Goal: Task Accomplishment & Management: Use online tool/utility

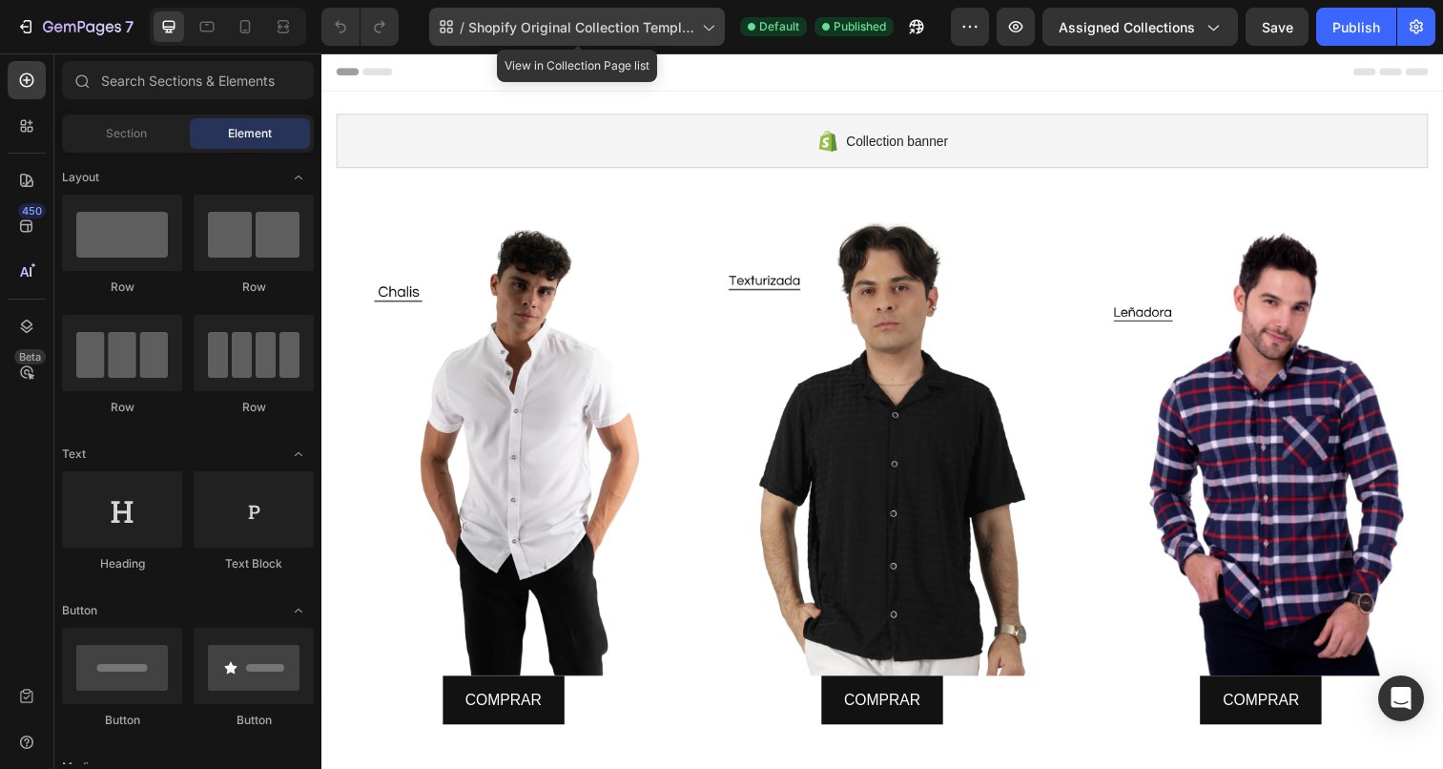
click at [705, 34] on icon at bounding box center [707, 26] width 19 height 19
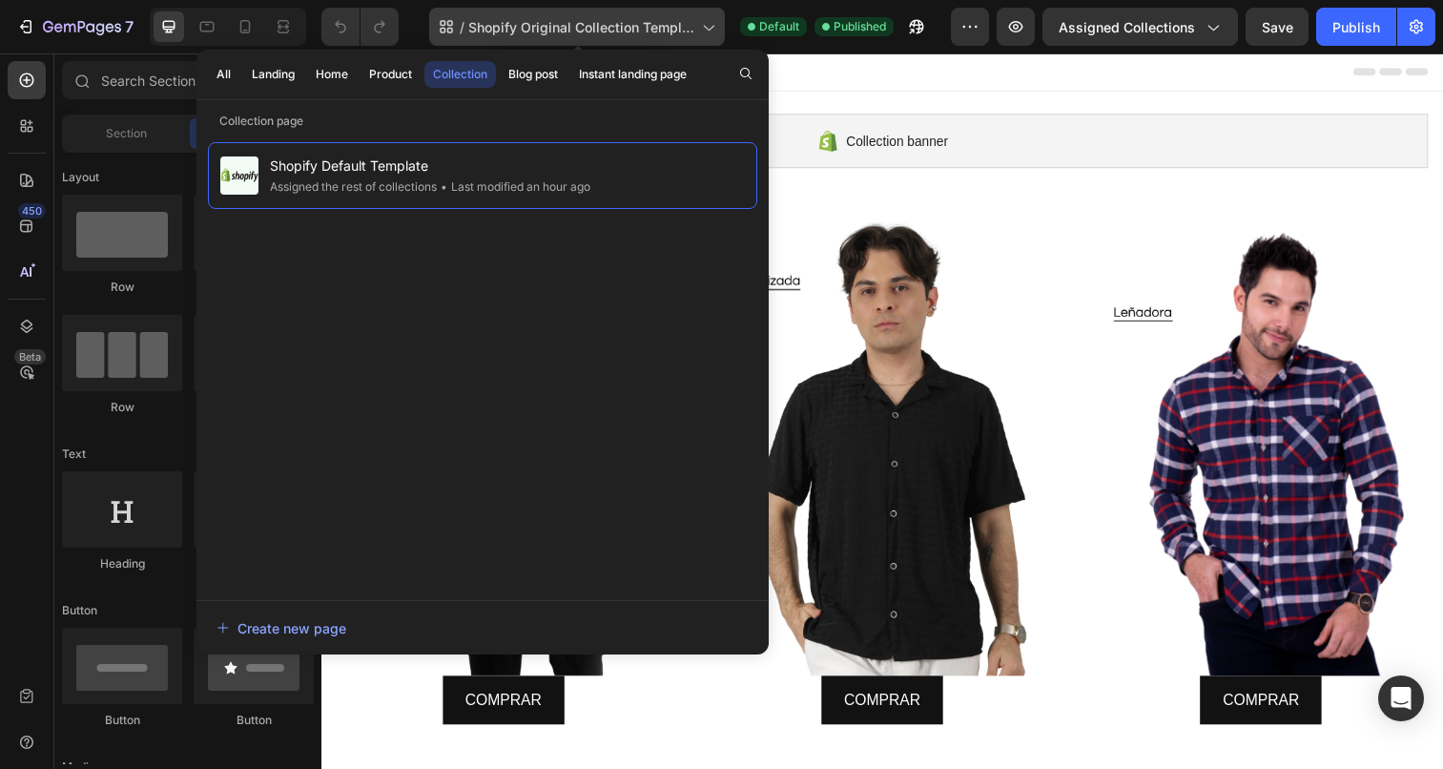
click at [709, 24] on icon at bounding box center [707, 26] width 19 height 19
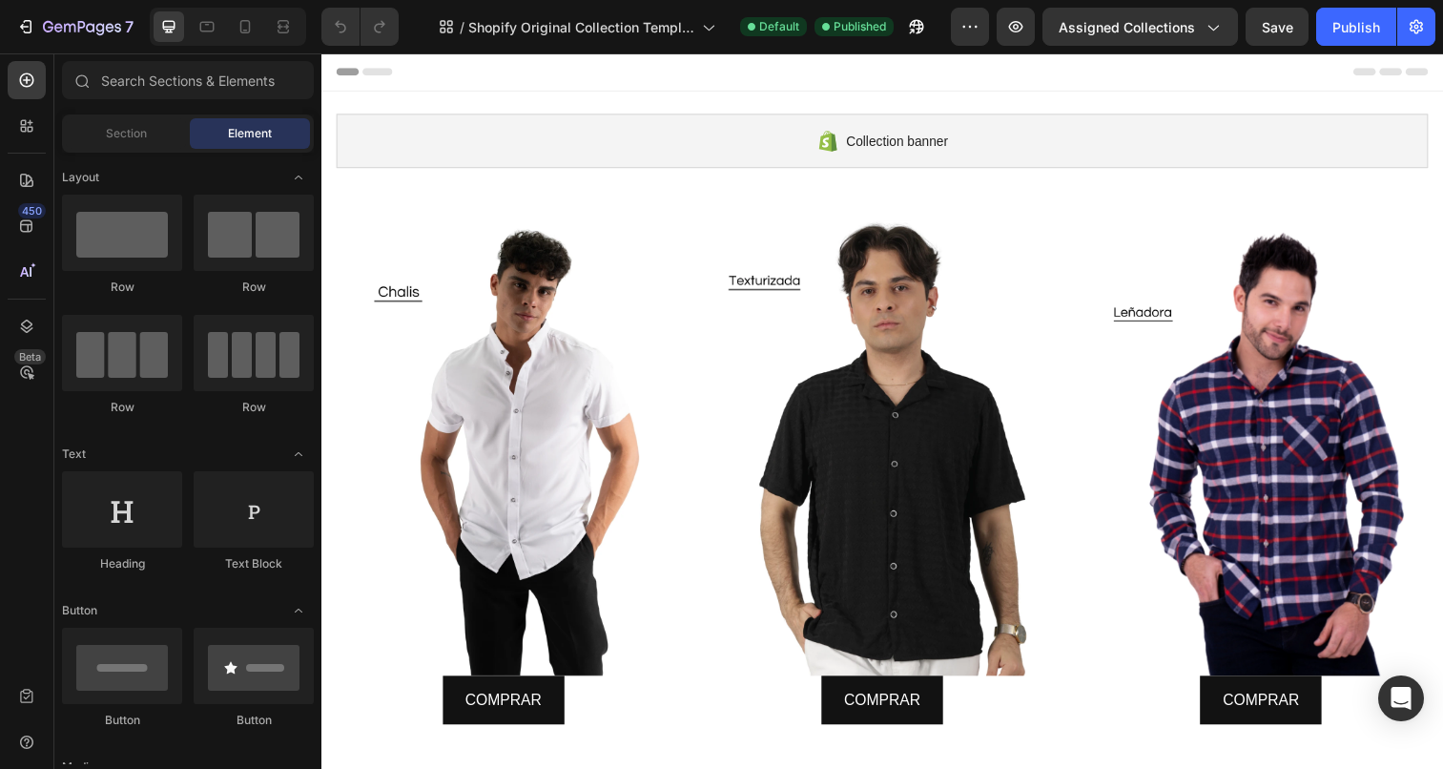
click at [964, 46] on div "7 / Shopify Original Collection Template Default Published Preview Assigned Col…" at bounding box center [721, 27] width 1443 height 54
click at [971, 25] on icon "button" at bounding box center [969, 26] width 19 height 19
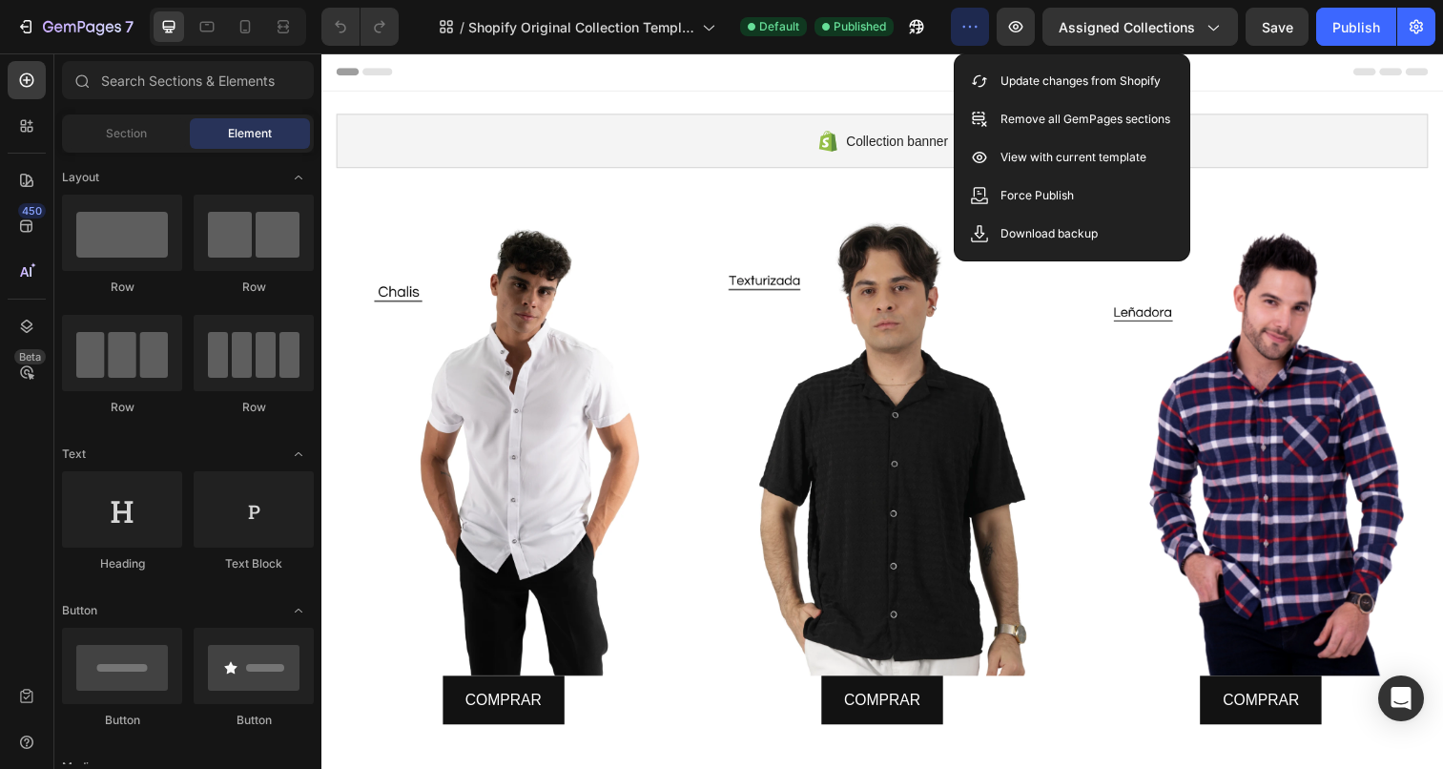
click at [971, 25] on icon "button" at bounding box center [969, 26] width 19 height 19
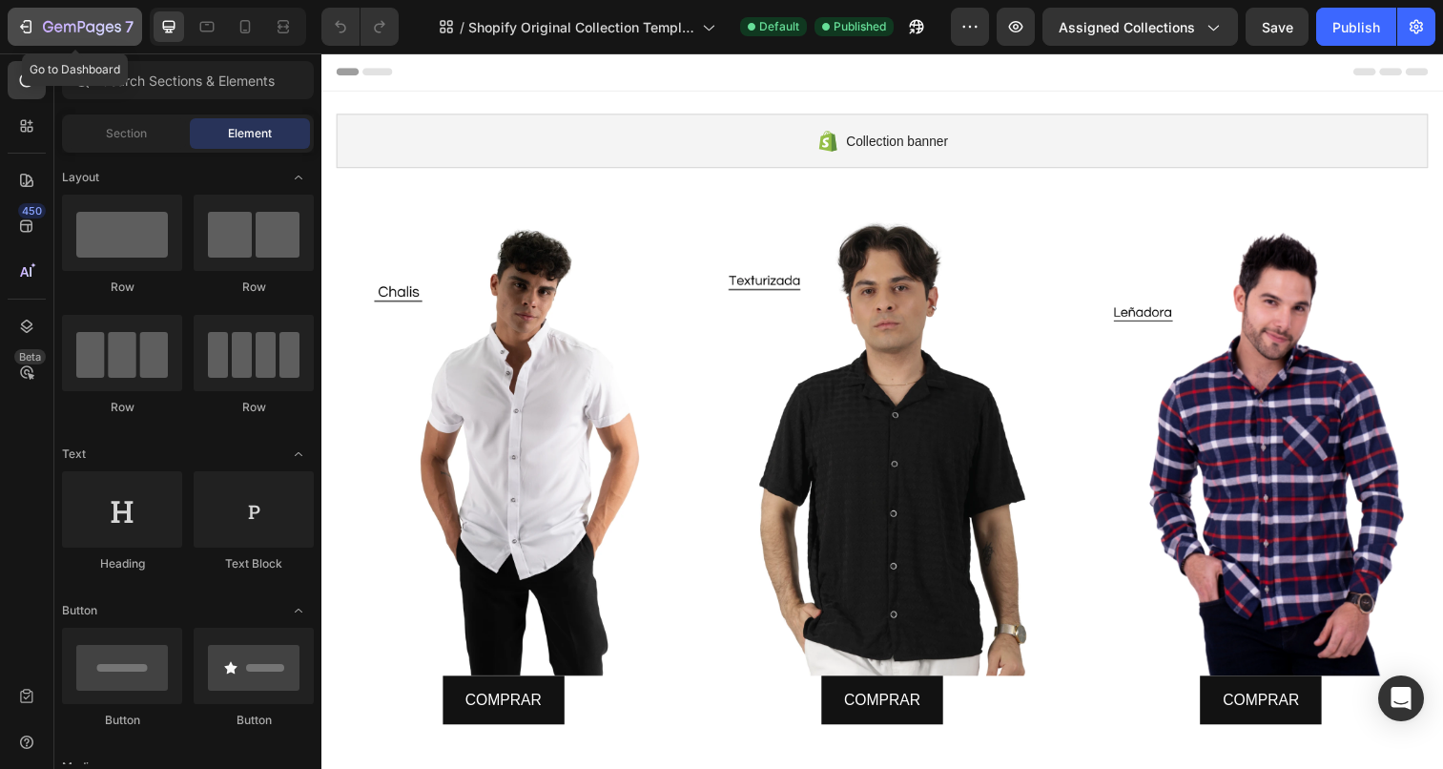
click at [51, 23] on icon "button" at bounding box center [48, 26] width 10 height 11
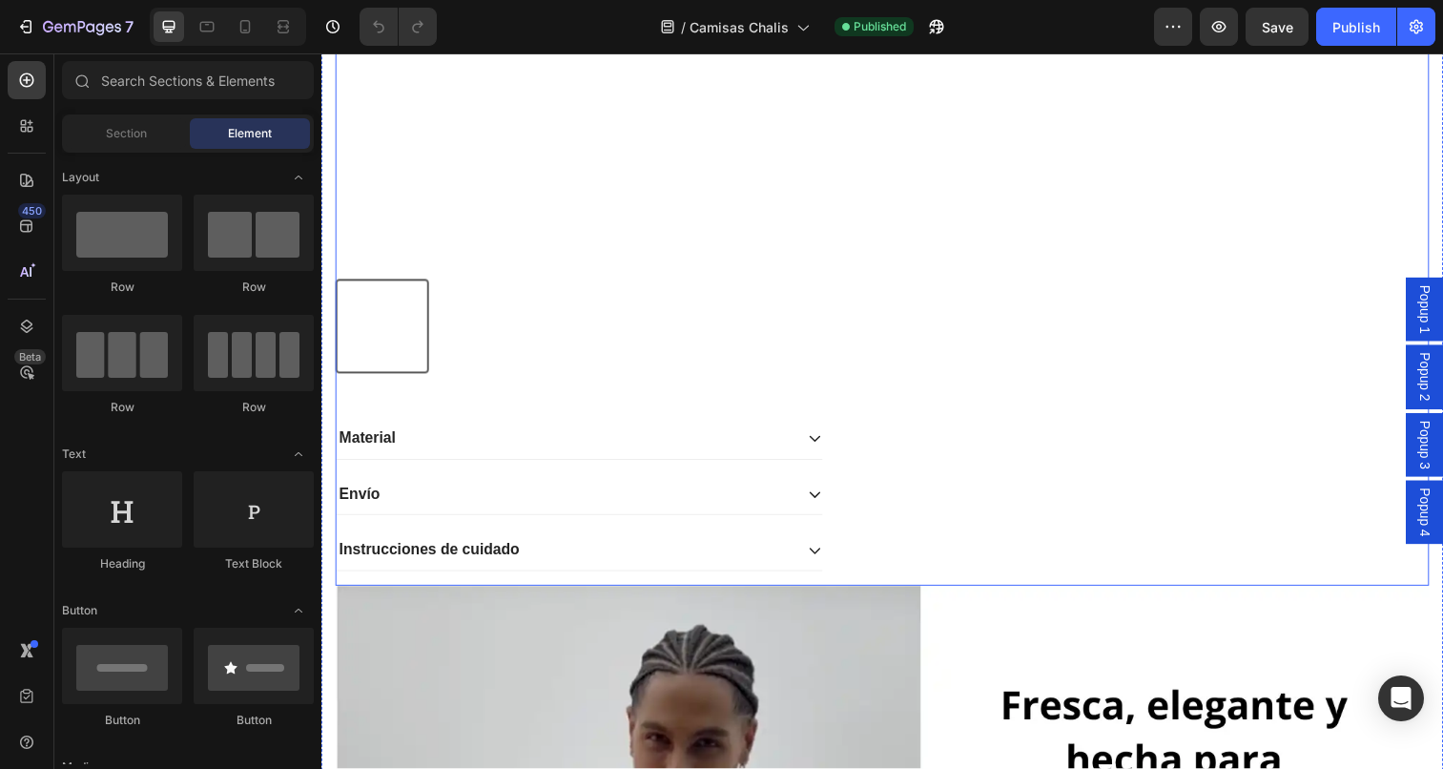
scroll to position [2532, 0]
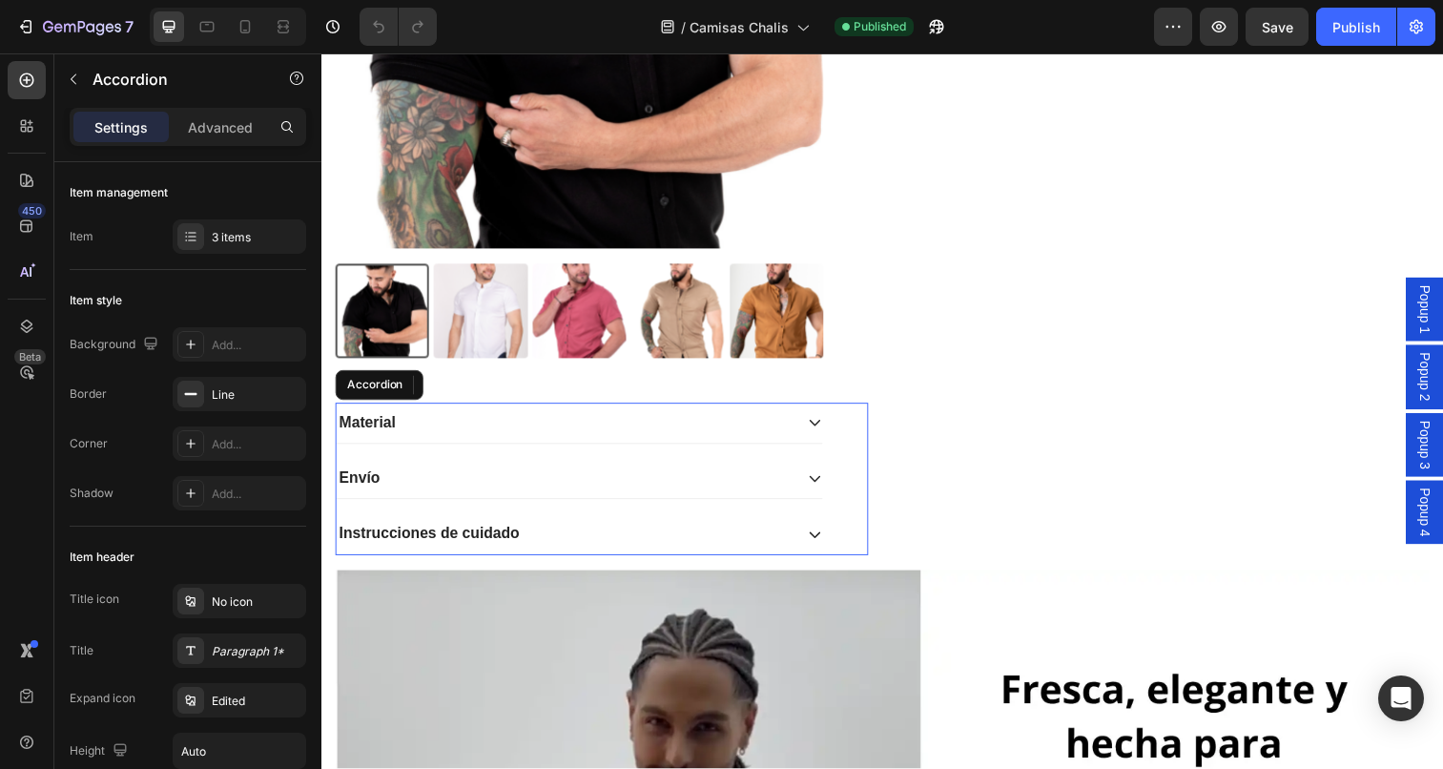
click at [828, 431] on icon at bounding box center [824, 429] width 15 height 15
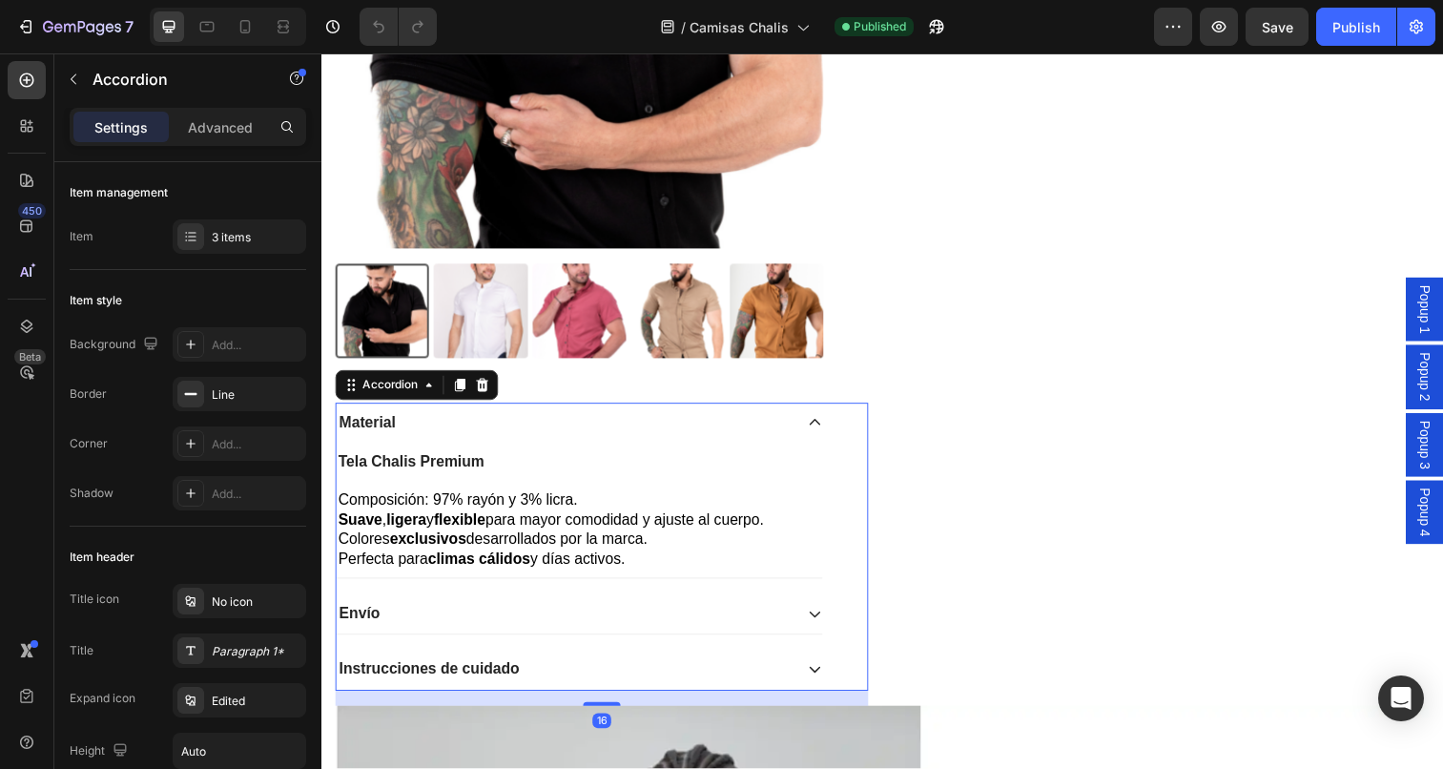
click at [832, 426] on icon at bounding box center [824, 429] width 15 height 15
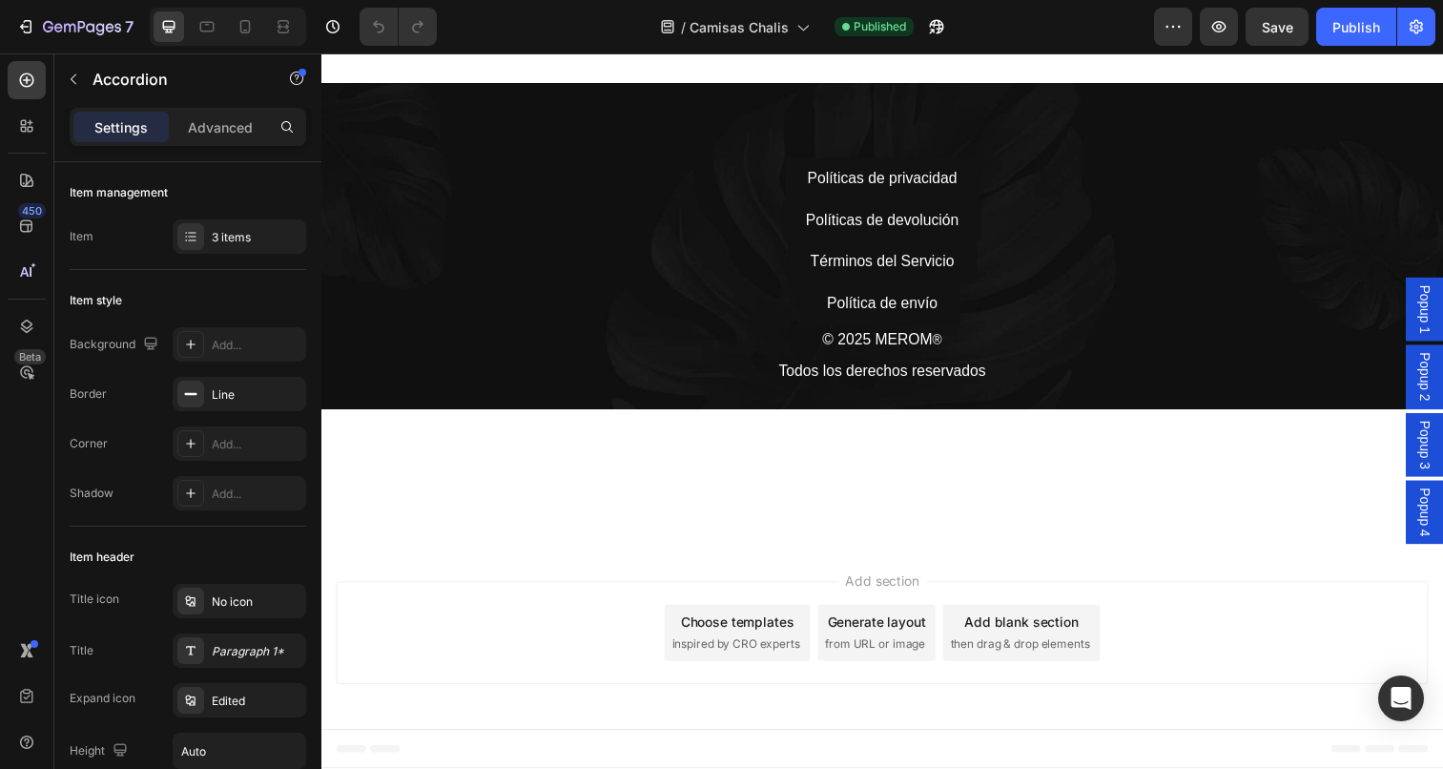
scroll to position [7587, 0]
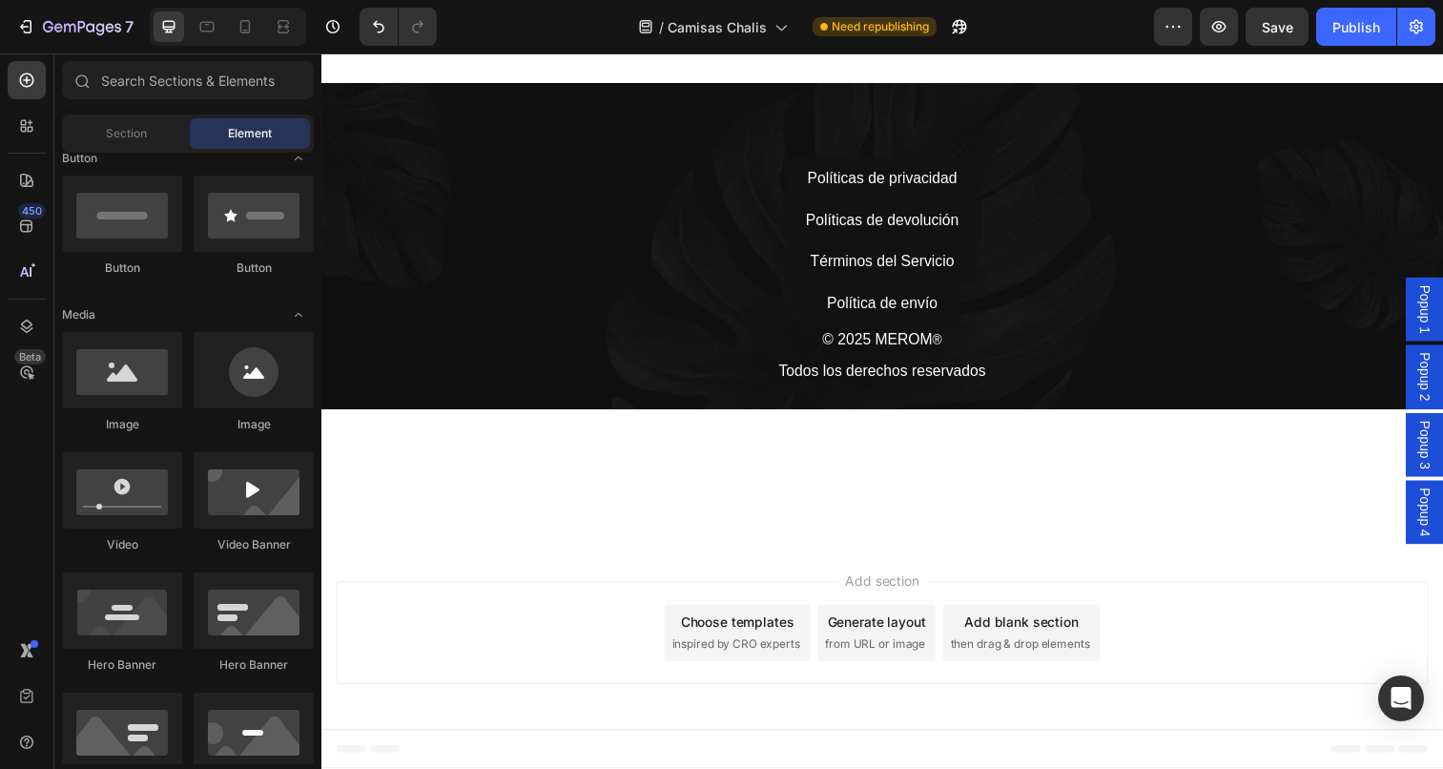
scroll to position [0, 0]
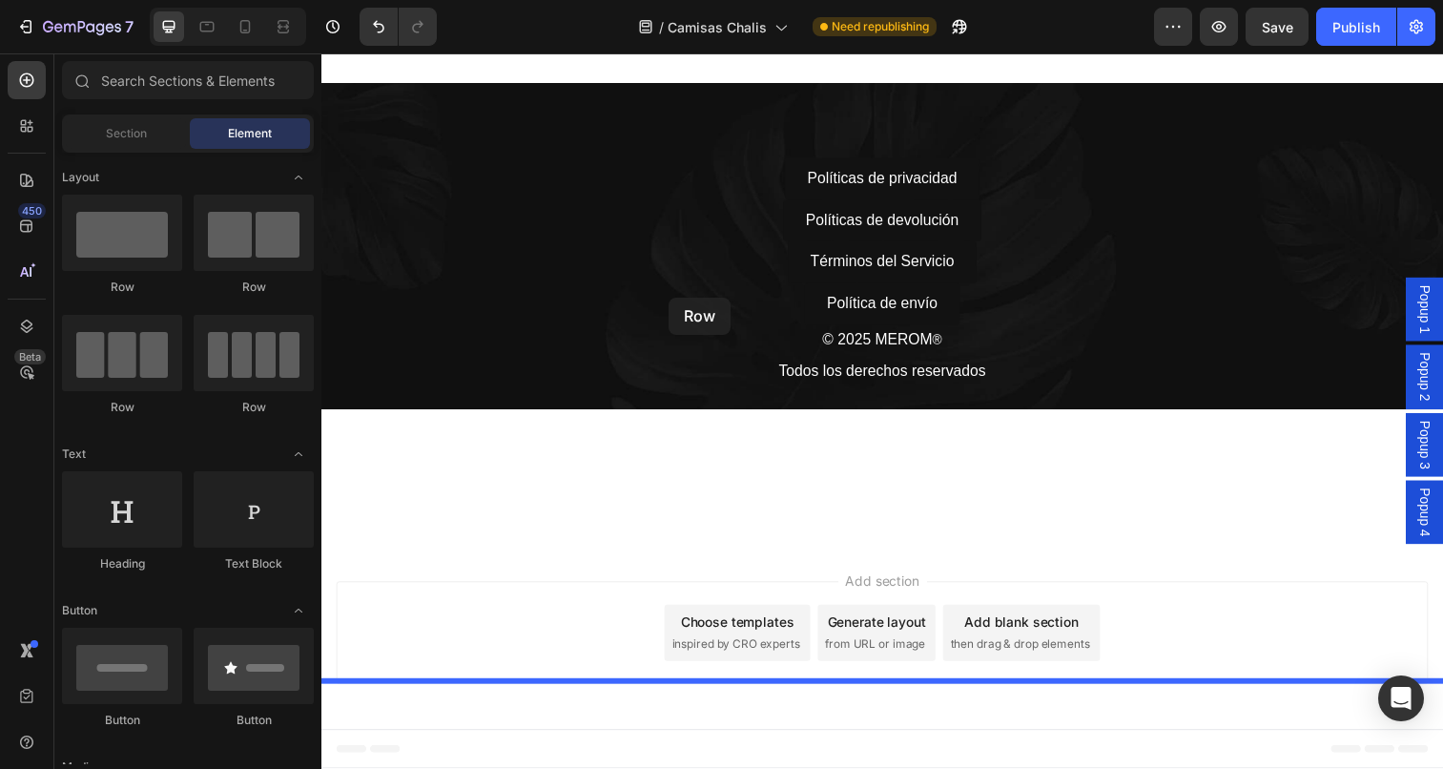
drag, startPoint x: 450, startPoint y: 296, endPoint x: 675, endPoint y: 302, distance: 225.2
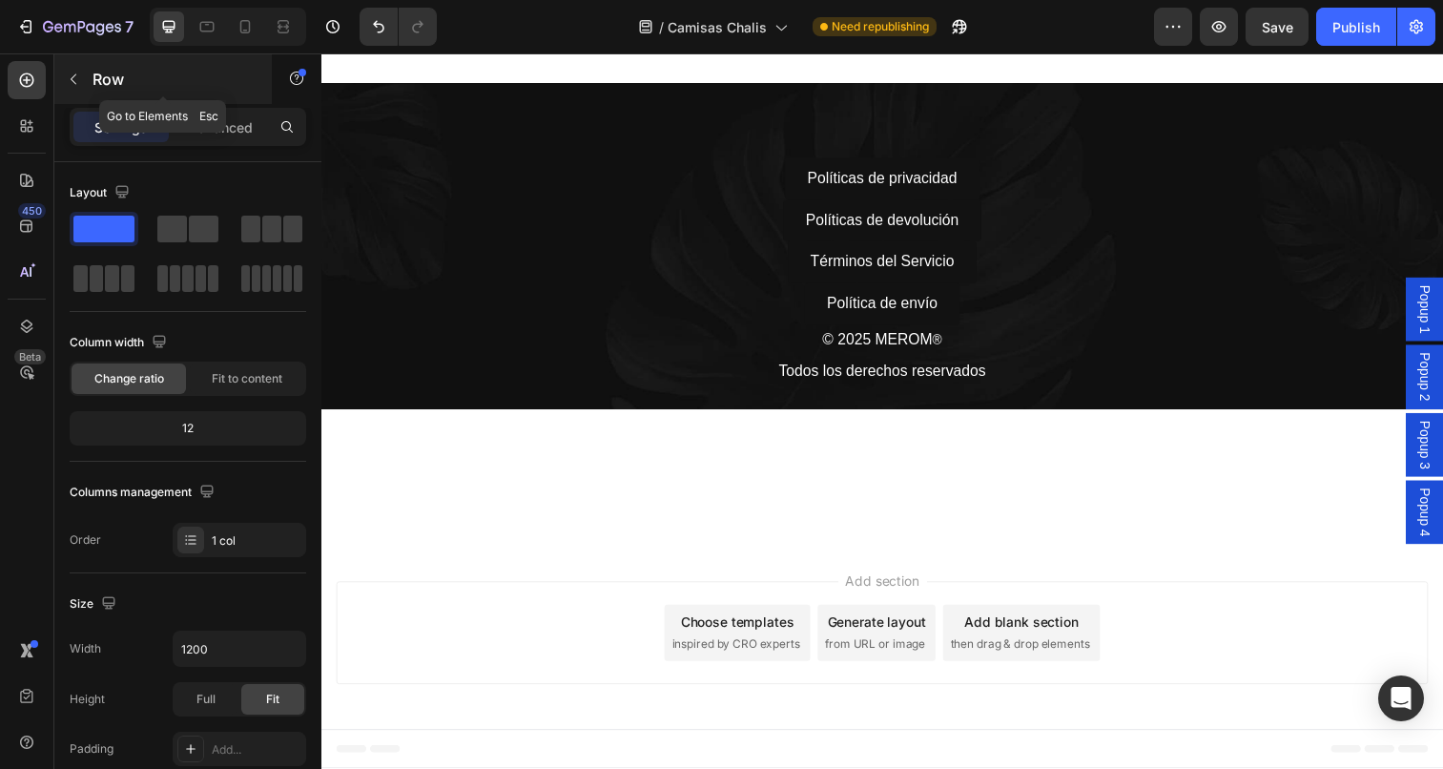
click at [76, 74] on icon "button" at bounding box center [73, 79] width 15 height 15
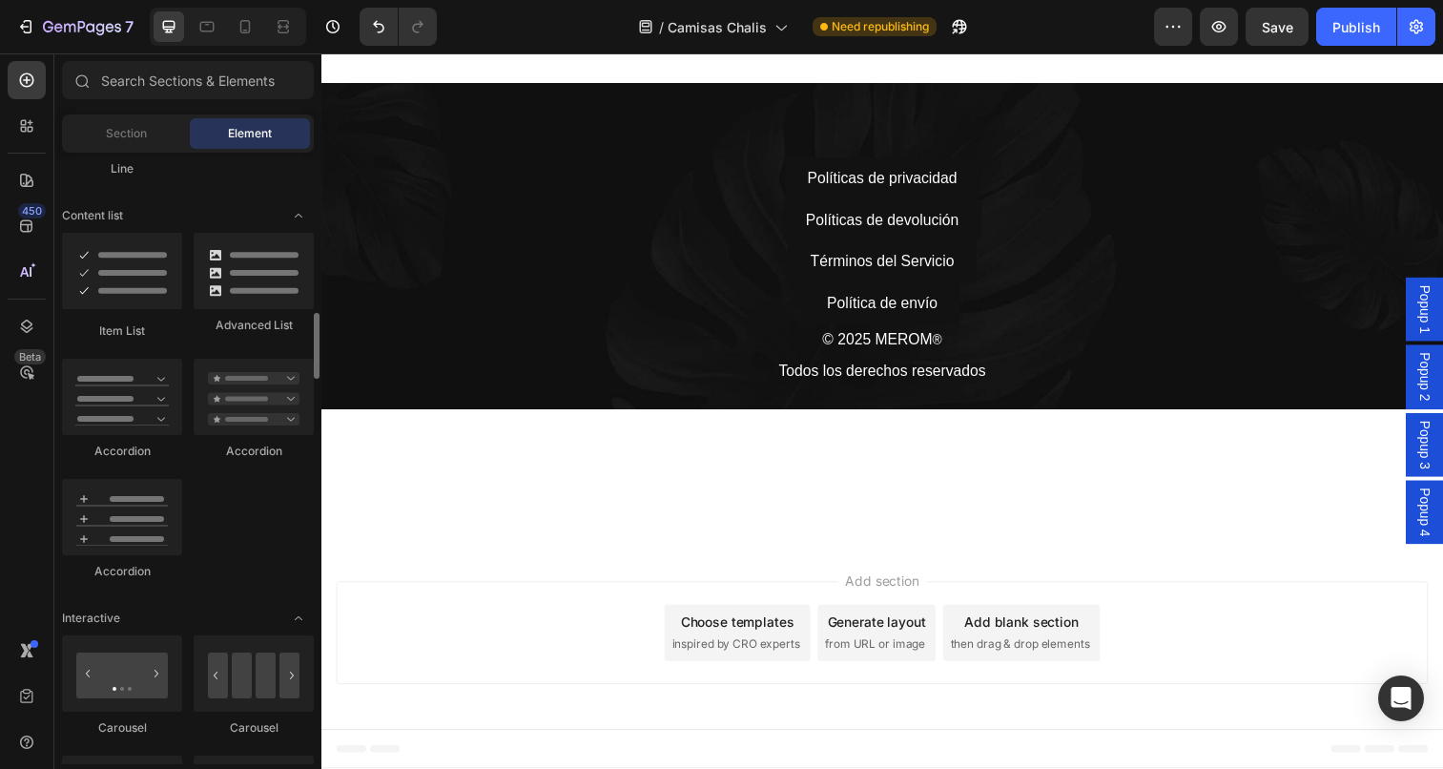
scroll to position [1471, 0]
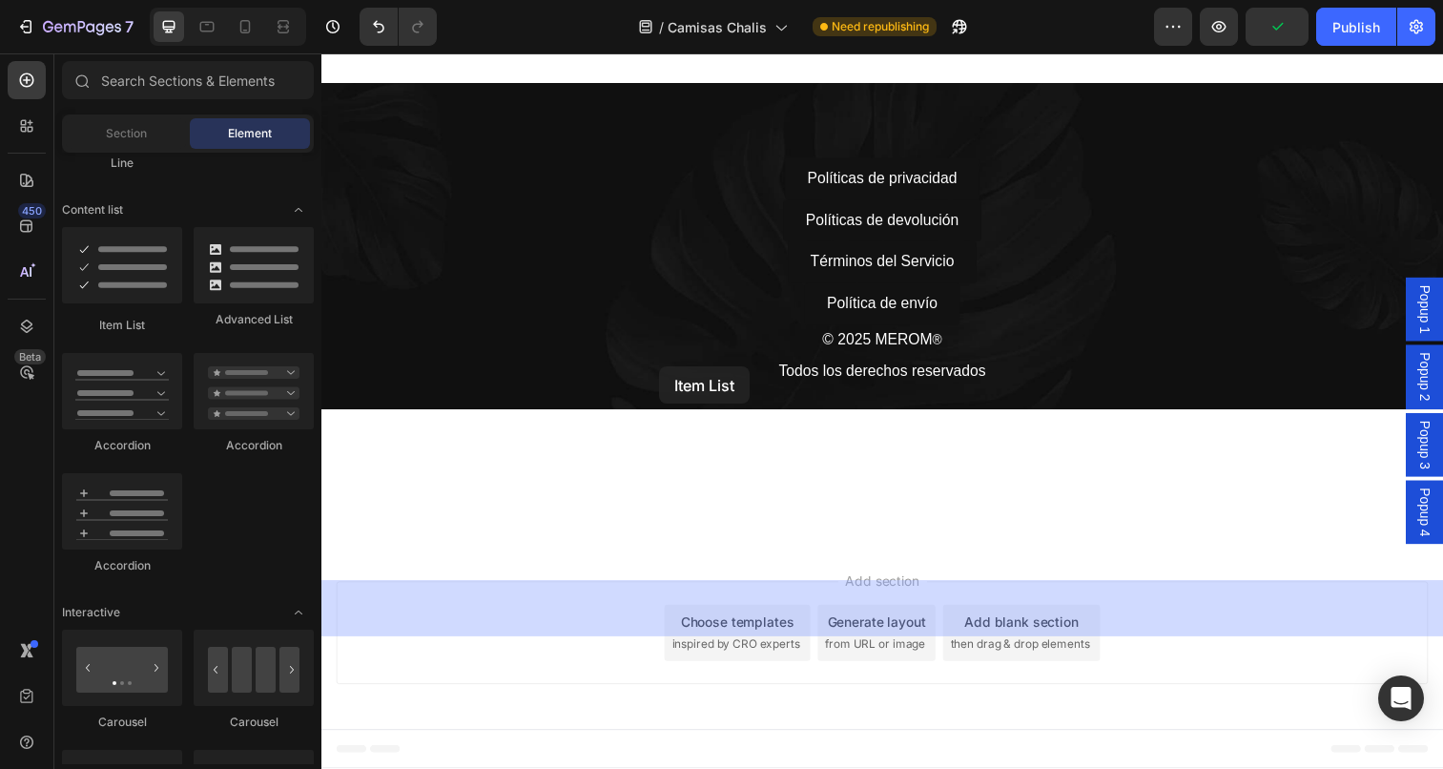
drag, startPoint x: 438, startPoint y: 333, endPoint x: 667, endPoint y: 373, distance: 232.4
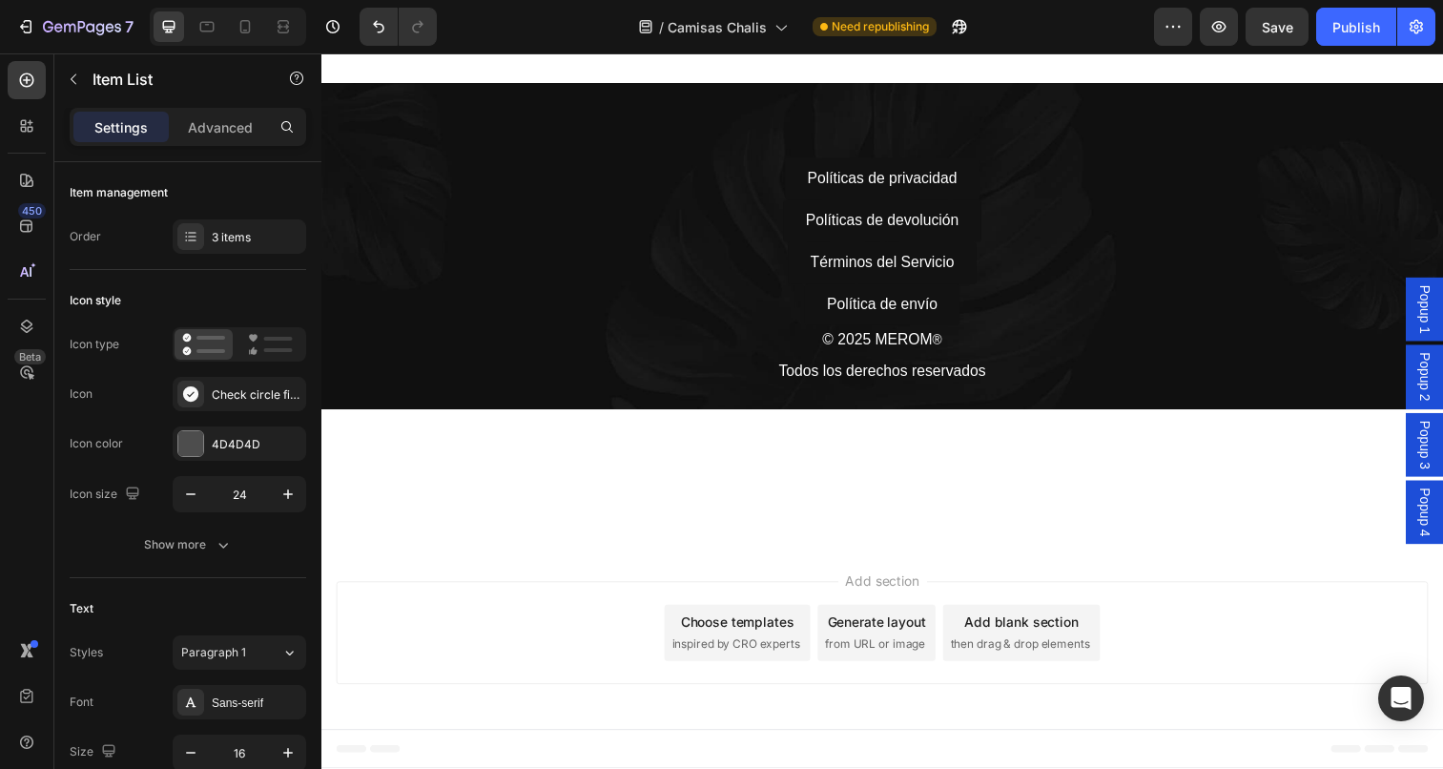
click at [74, 82] on icon "button" at bounding box center [74, 79] width 6 height 10
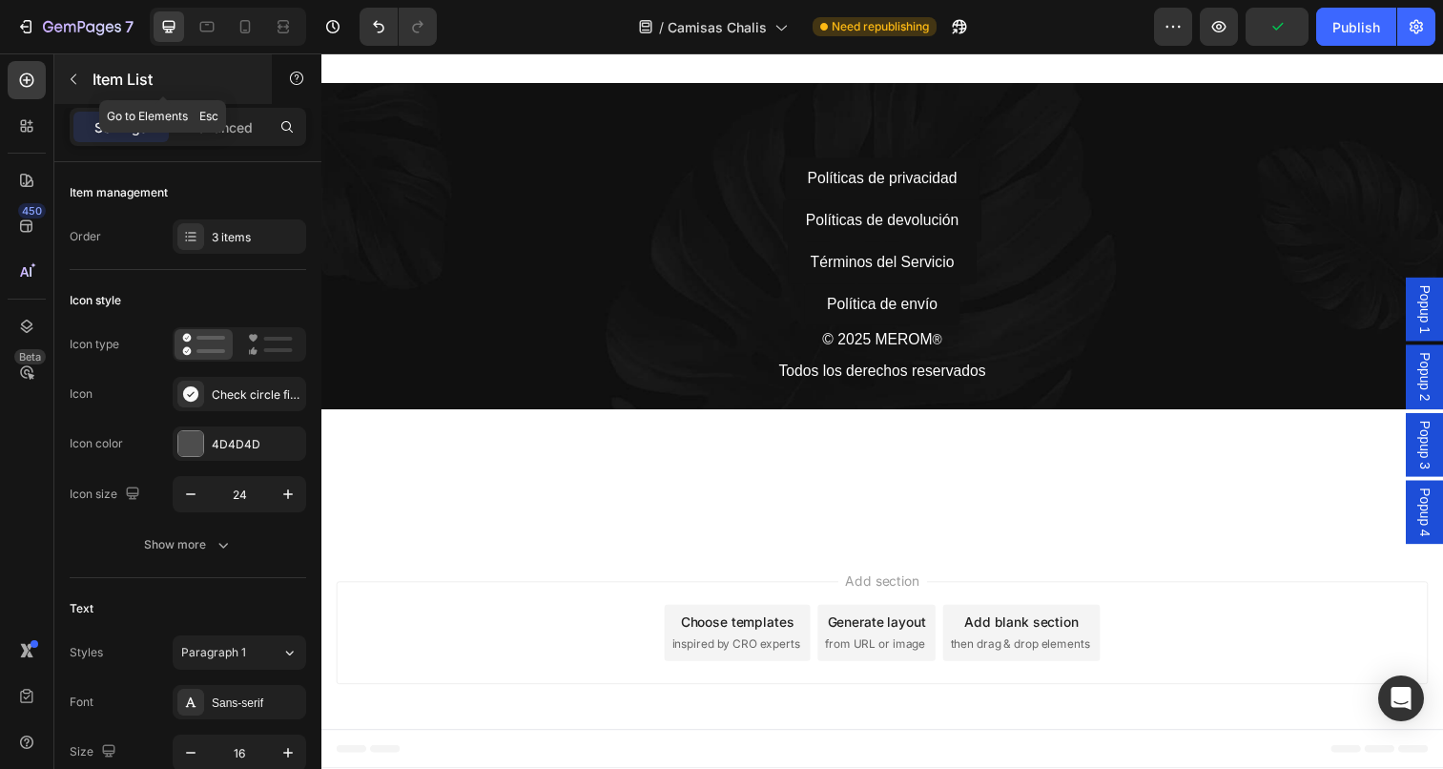
click at [66, 79] on icon "button" at bounding box center [73, 79] width 15 height 15
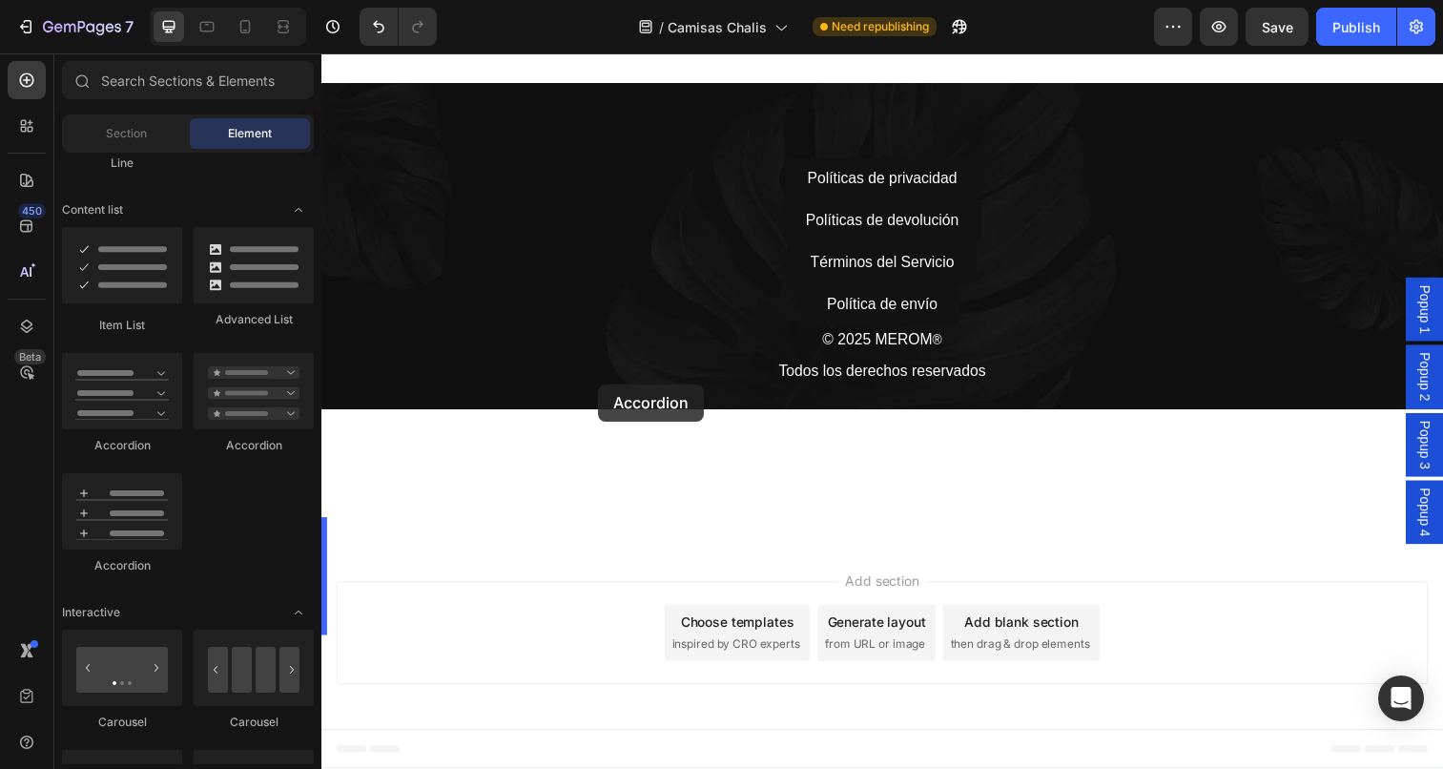
drag, startPoint x: 440, startPoint y: 458, endPoint x: 633, endPoint y: 394, distance: 203.9
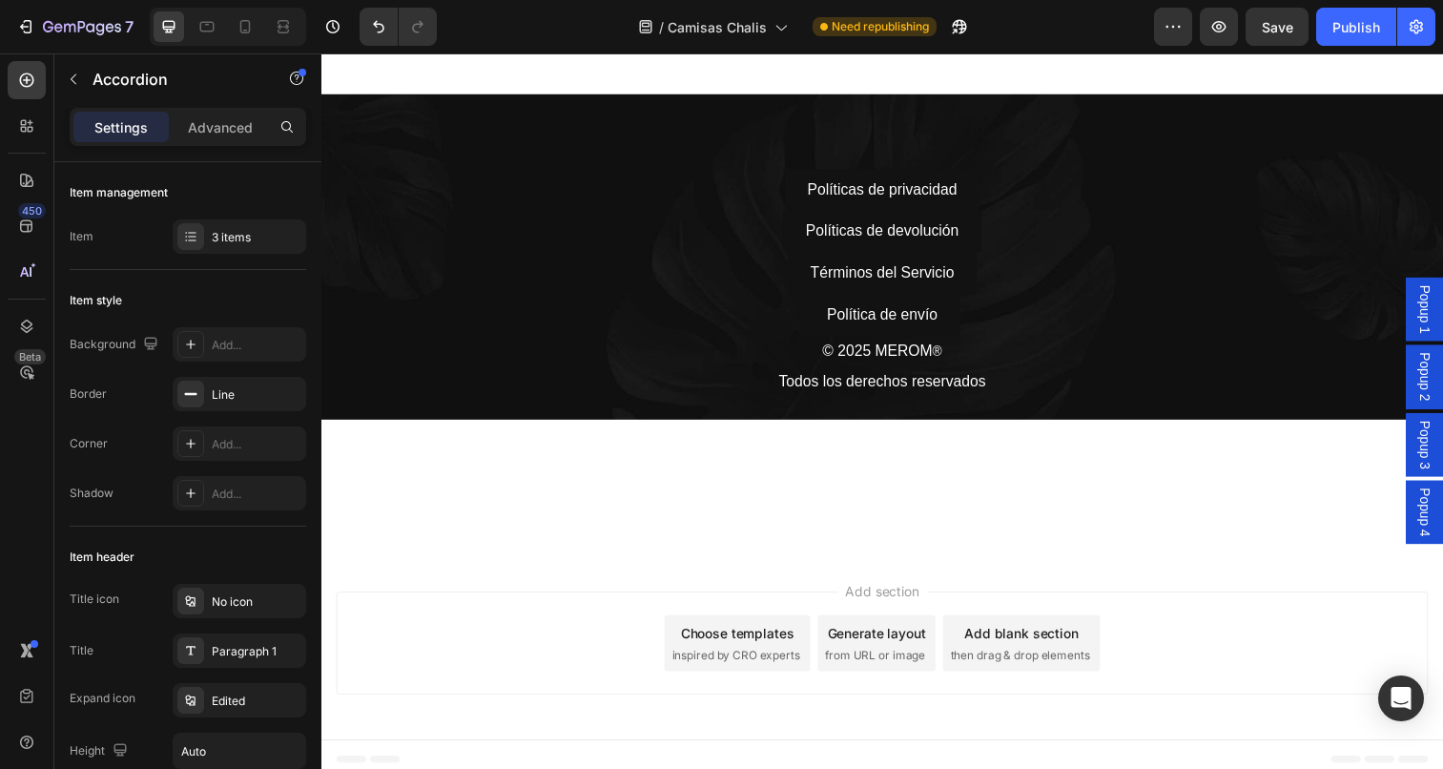
scroll to position [7704, 0]
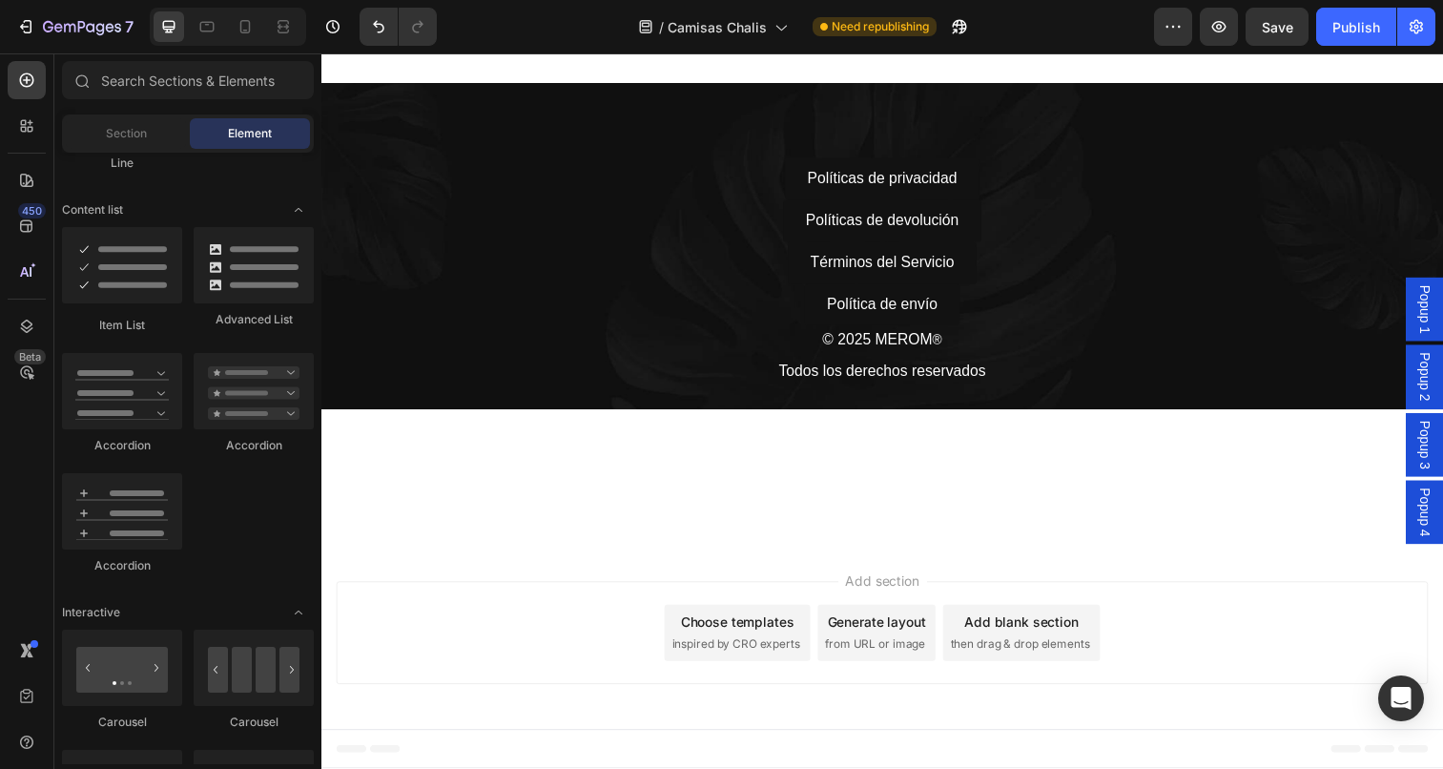
scroll to position [7648, 0]
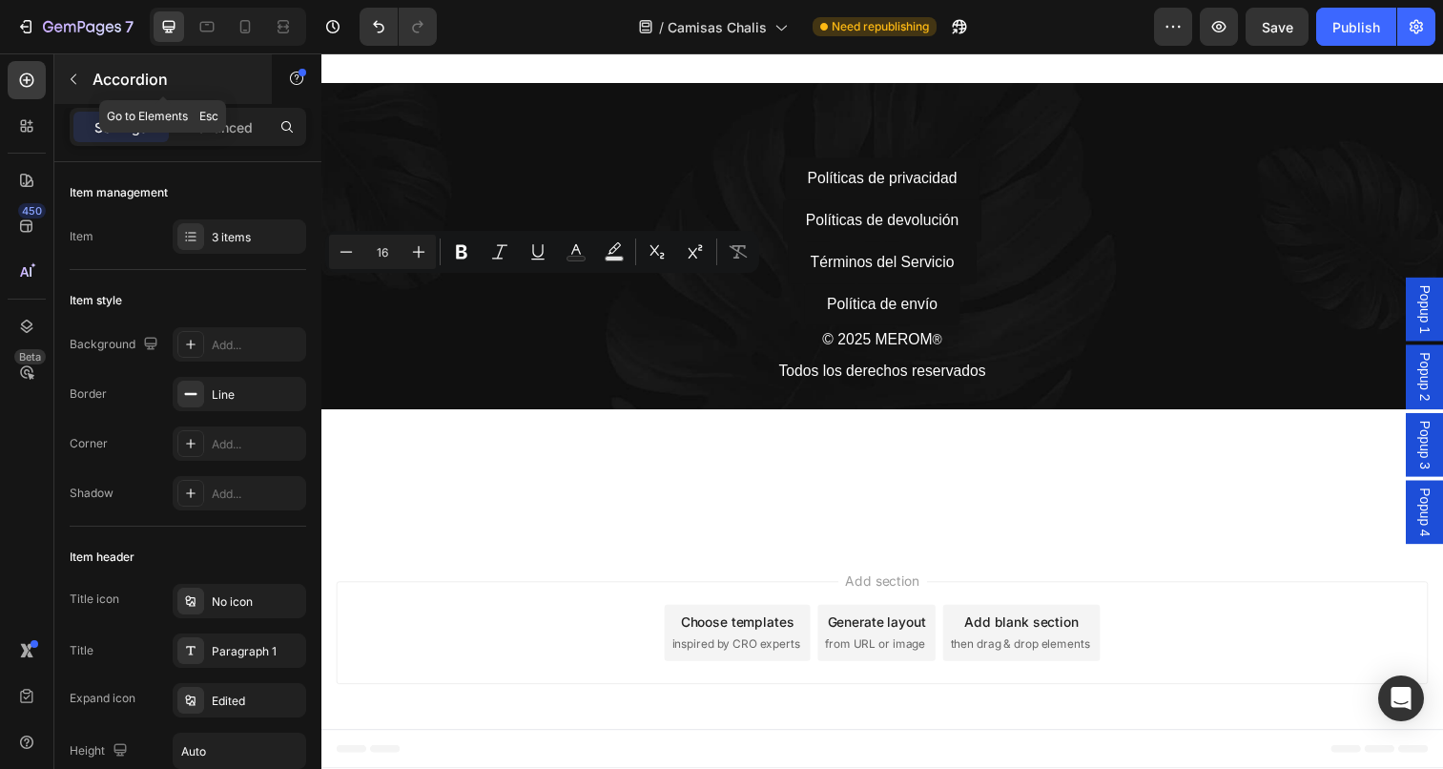
click at [72, 72] on icon "button" at bounding box center [73, 79] width 15 height 15
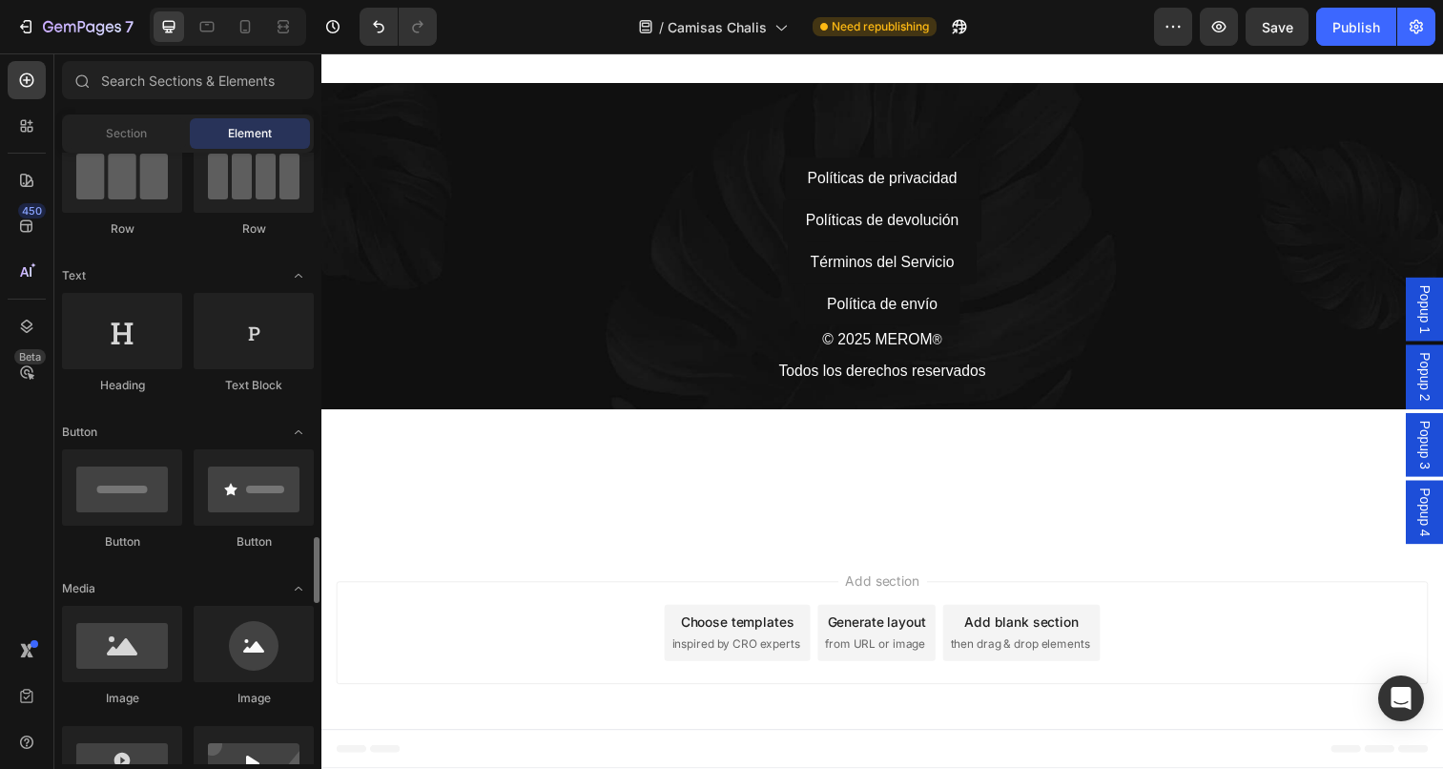
scroll to position [0, 0]
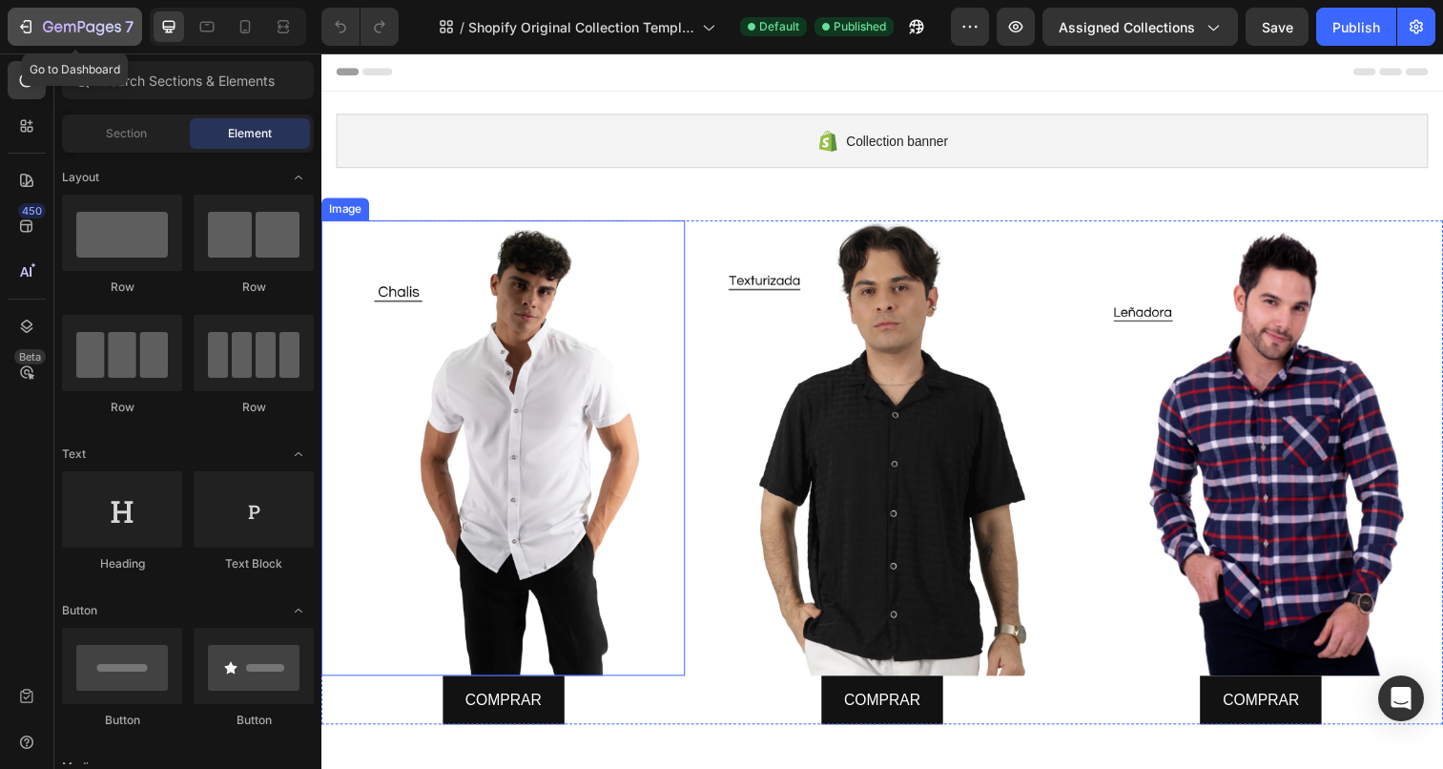
click at [54, 27] on icon "button" at bounding box center [82, 28] width 78 height 16
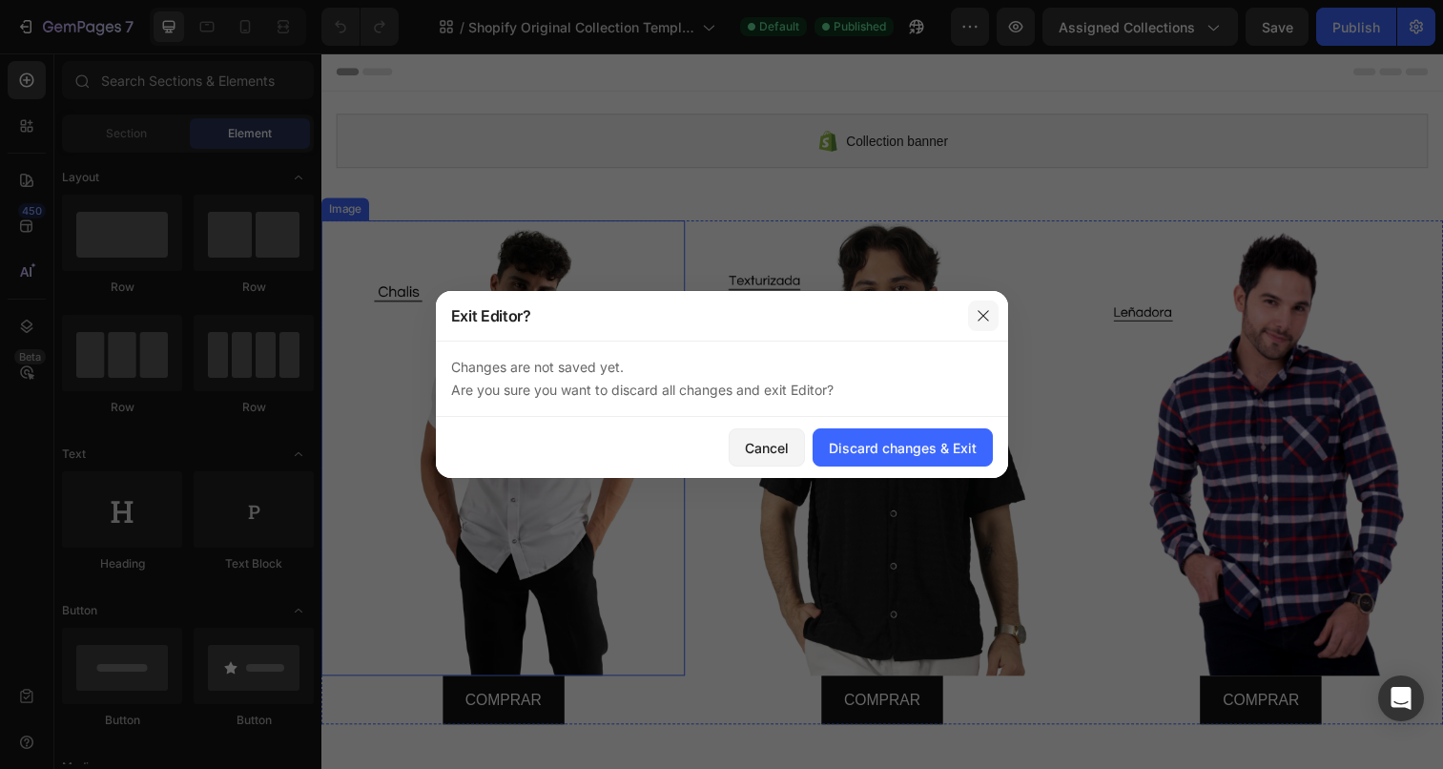
click at [985, 313] on icon "button" at bounding box center [983, 315] width 10 height 10
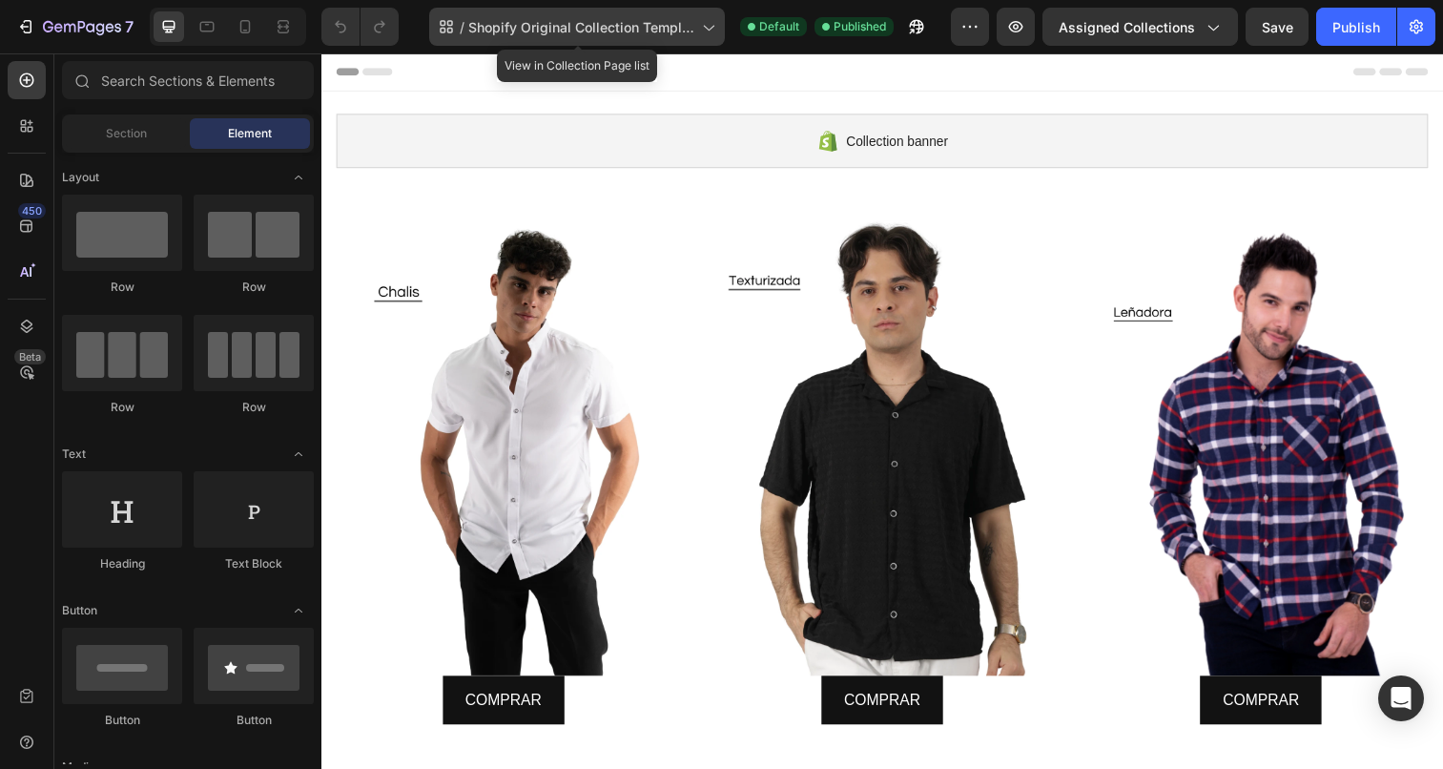
click at [703, 24] on icon at bounding box center [707, 26] width 19 height 19
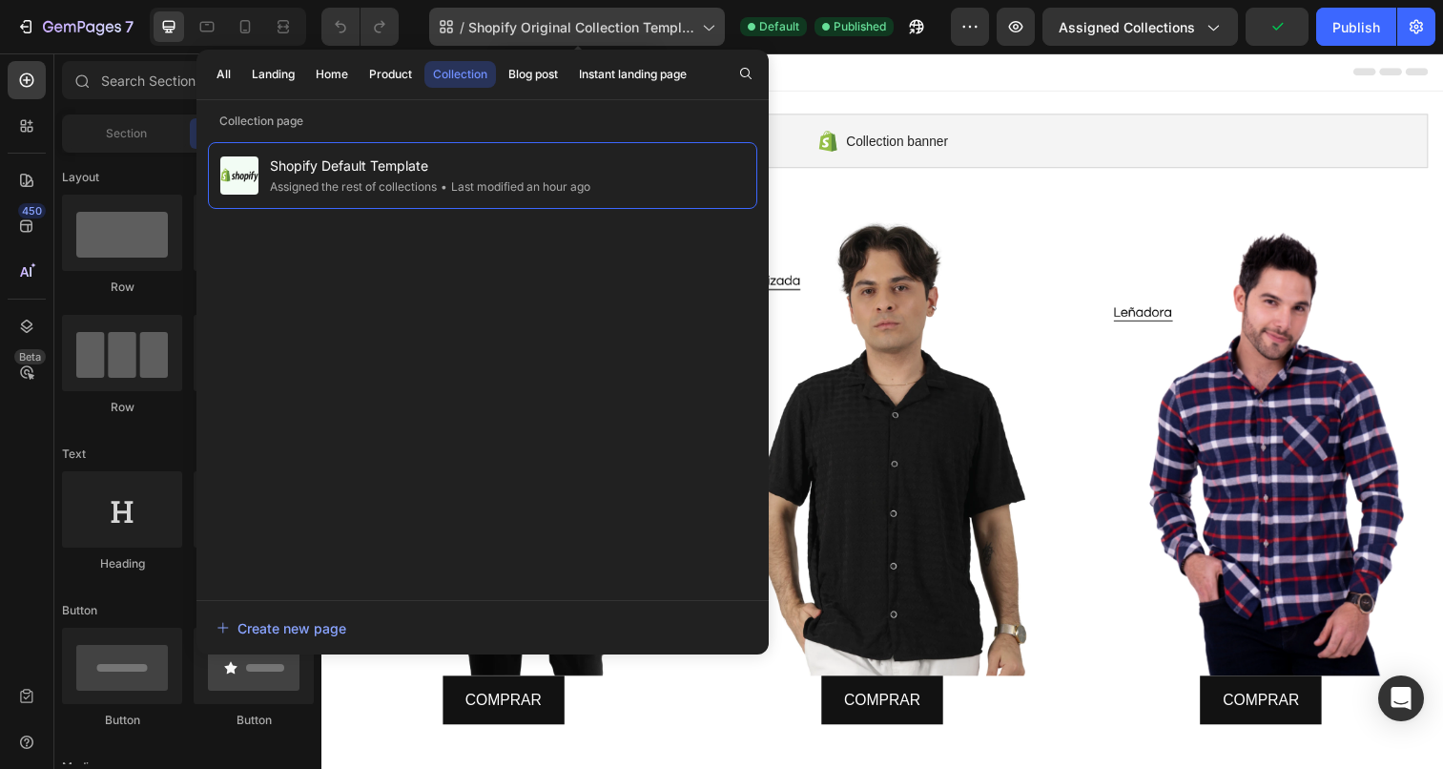
click at [709, 24] on icon at bounding box center [707, 26] width 19 height 19
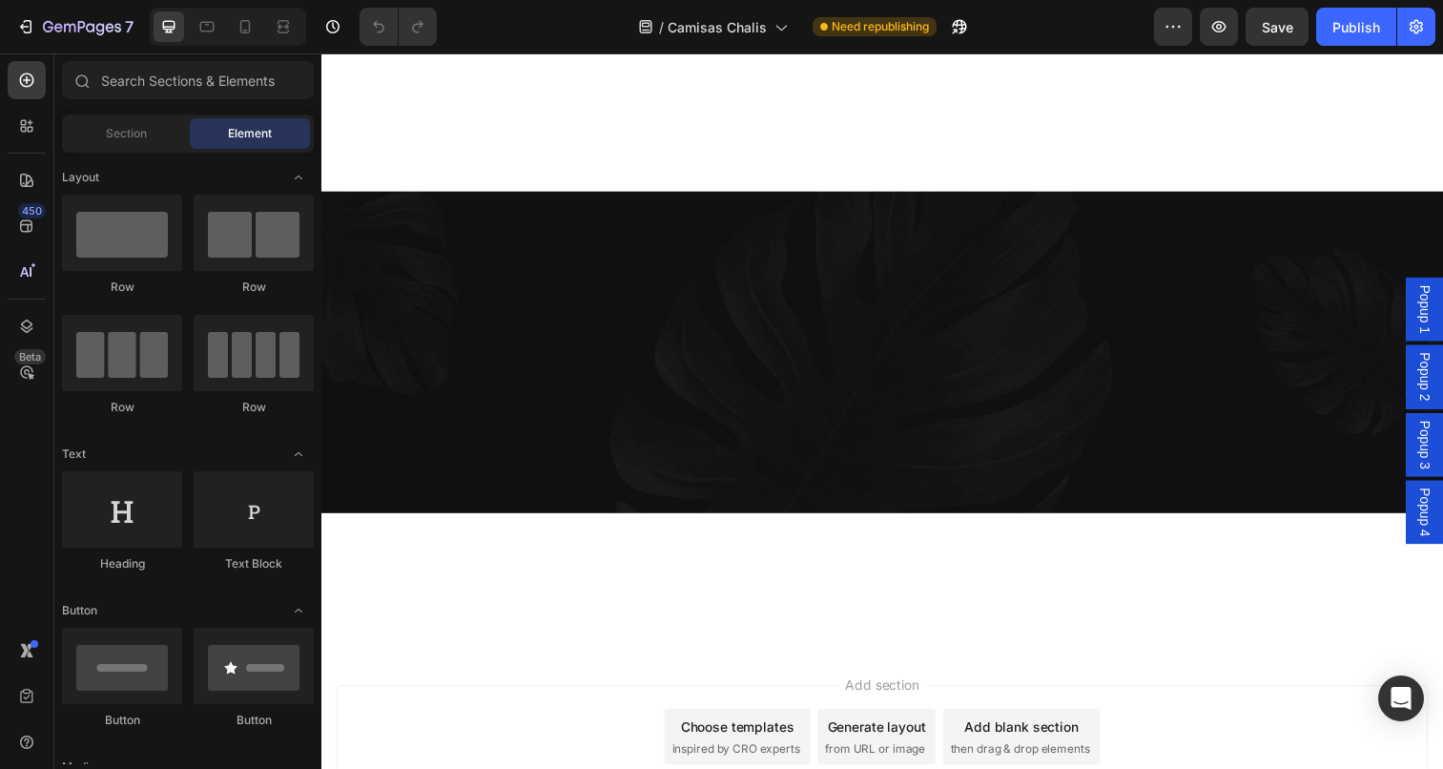
scroll to position [7463, 0]
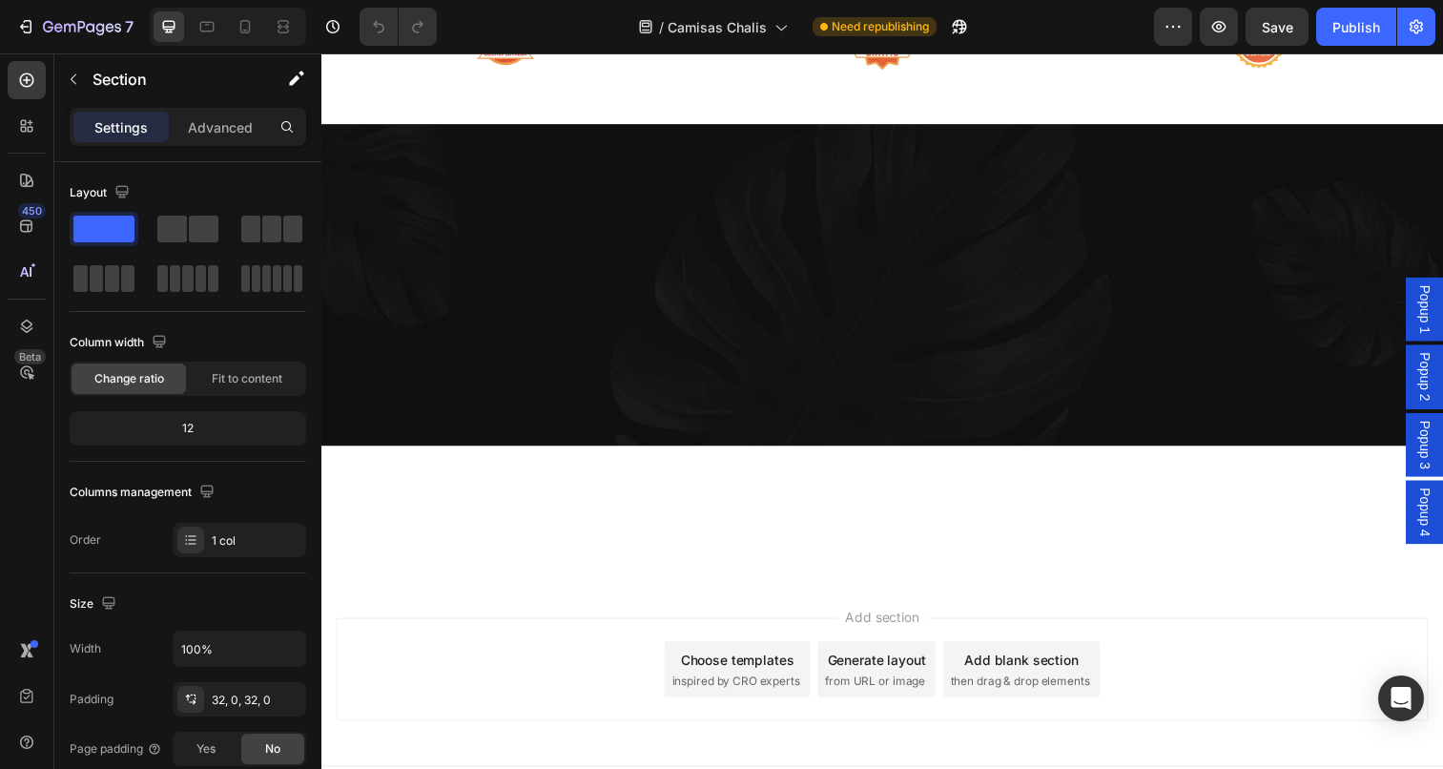
click at [72, 88] on button "button" at bounding box center [73, 79] width 31 height 31
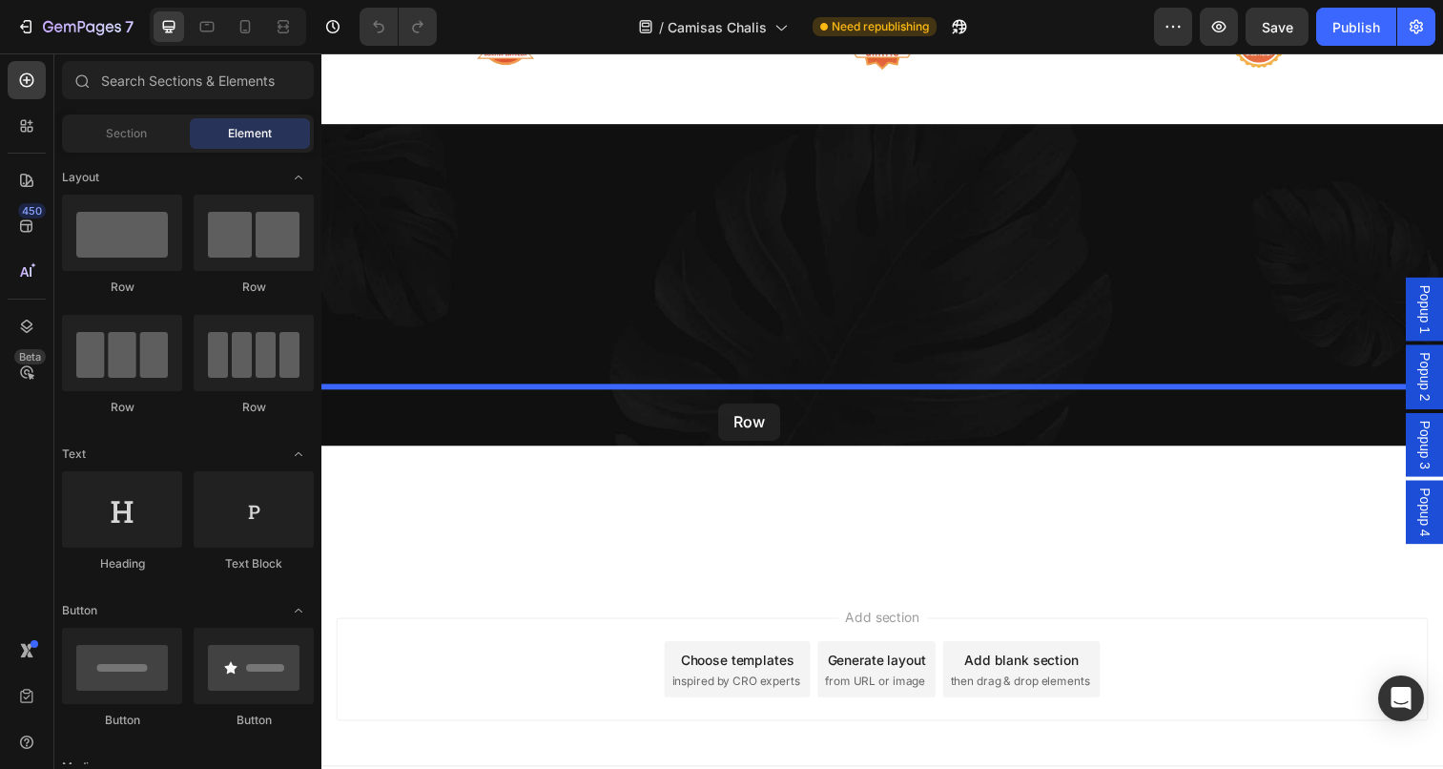
drag, startPoint x: 453, startPoint y: 300, endPoint x: 726, endPoint y: 410, distance: 294.0
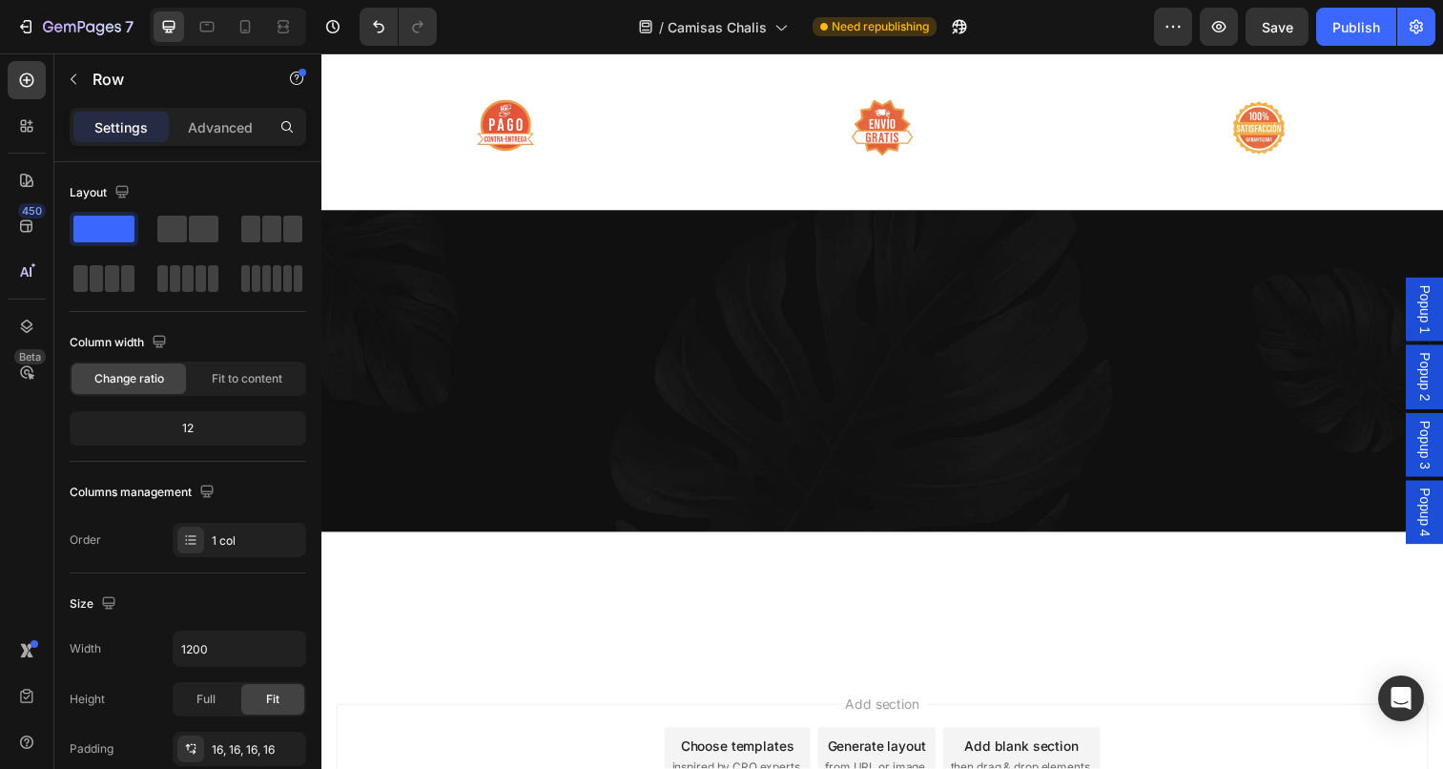
click at [72, 75] on icon "button" at bounding box center [73, 79] width 15 height 15
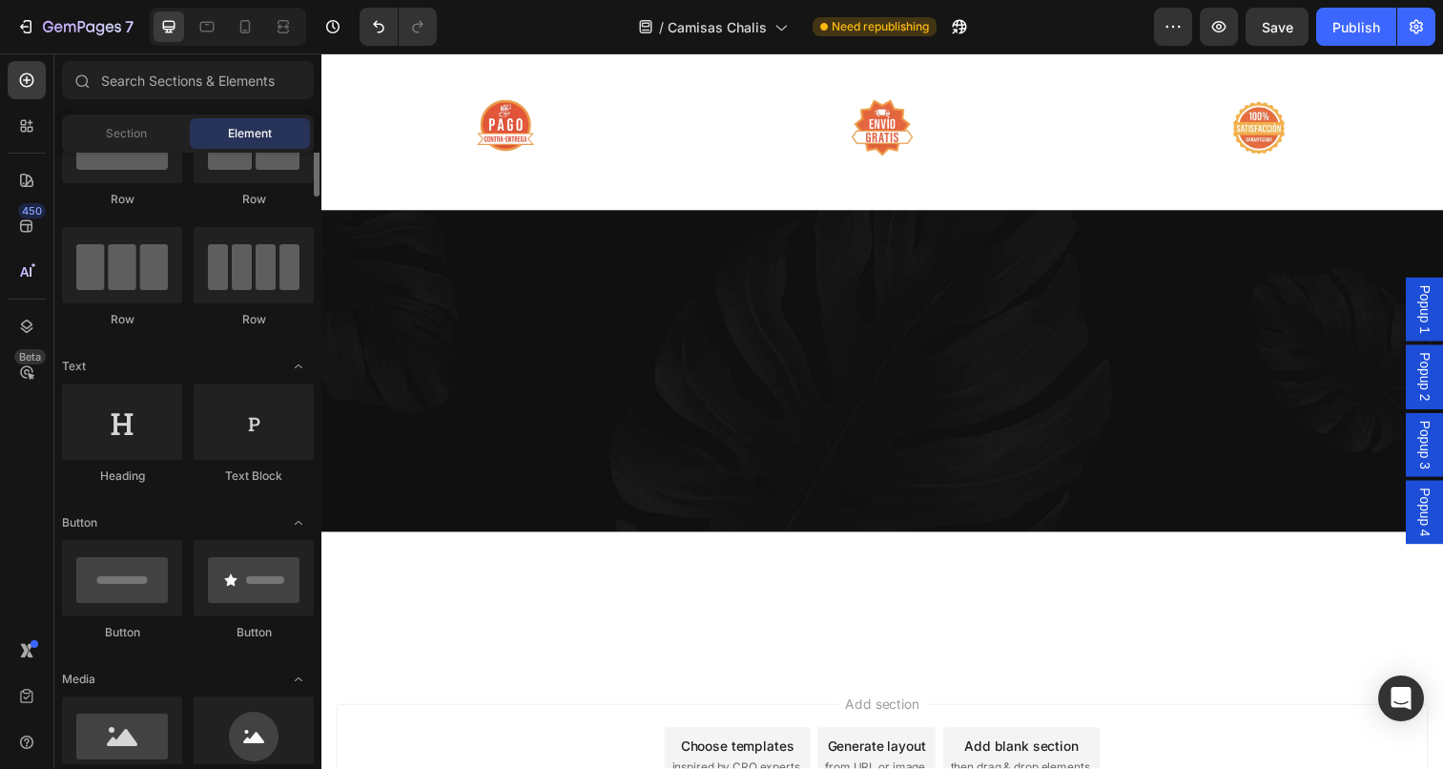
scroll to position [90, 0]
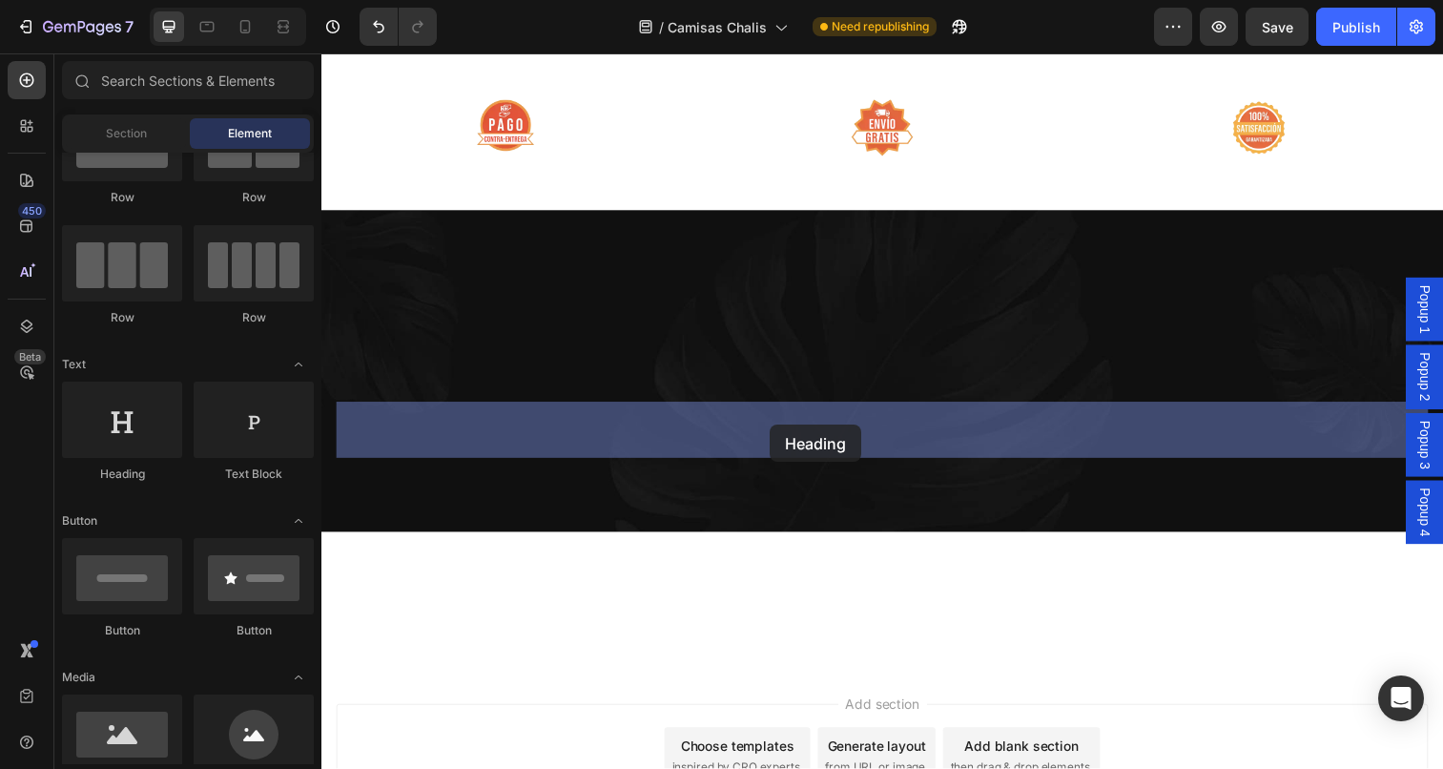
drag, startPoint x: 446, startPoint y: 477, endPoint x: 779, endPoint y: 432, distance: 335.8
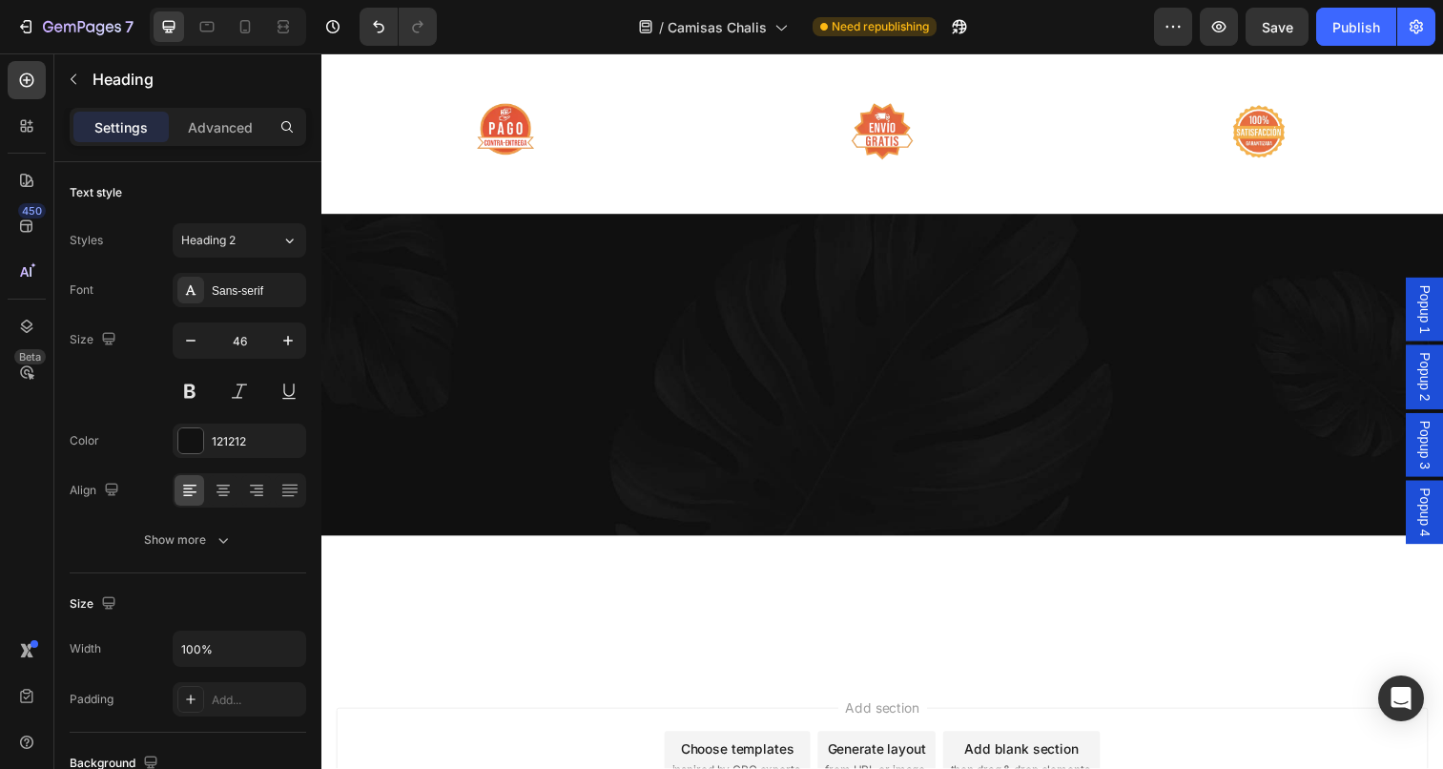
drag, startPoint x: 807, startPoint y: 441, endPoint x: 335, endPoint y: 436, distance: 472.1
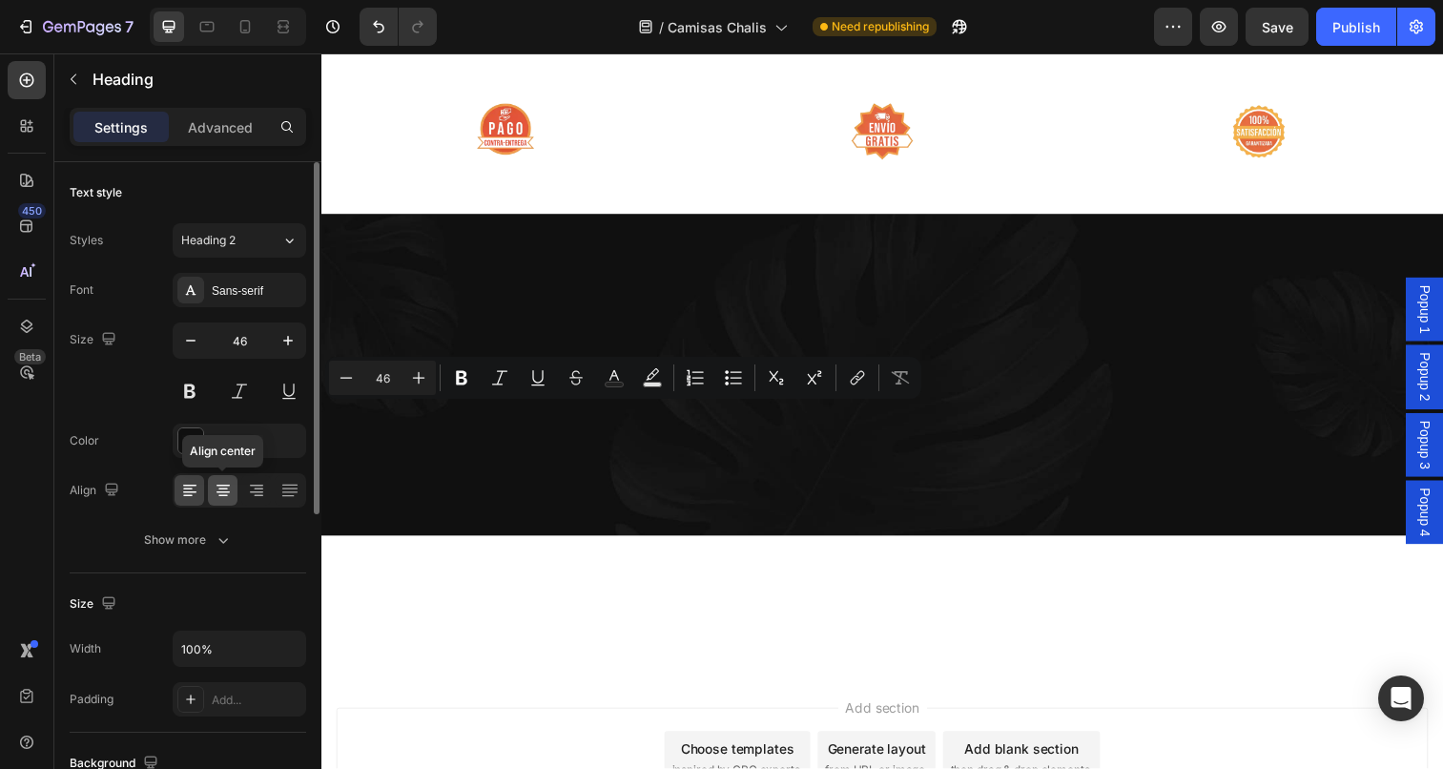
click at [217, 486] on icon at bounding box center [223, 490] width 19 height 19
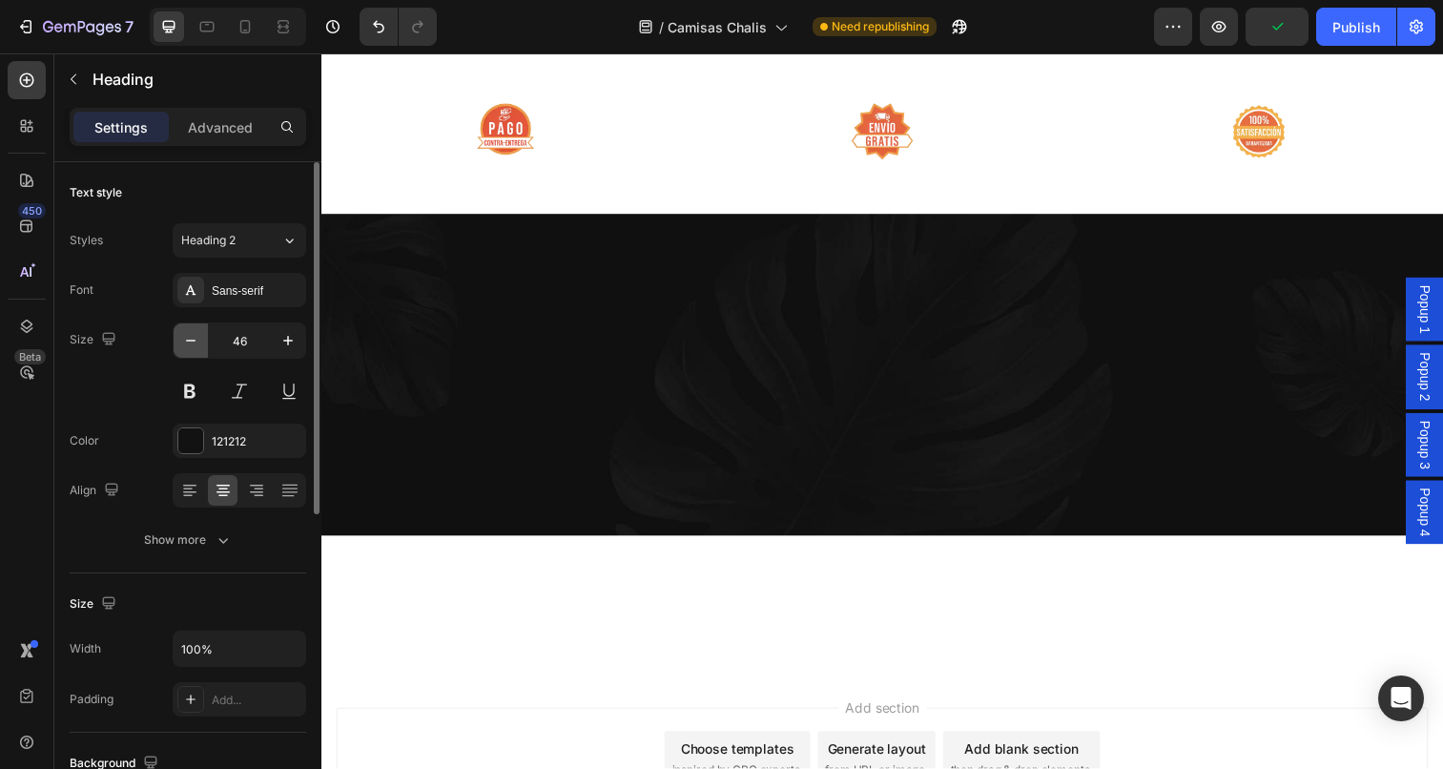
click at [194, 343] on icon "button" at bounding box center [190, 340] width 19 height 19
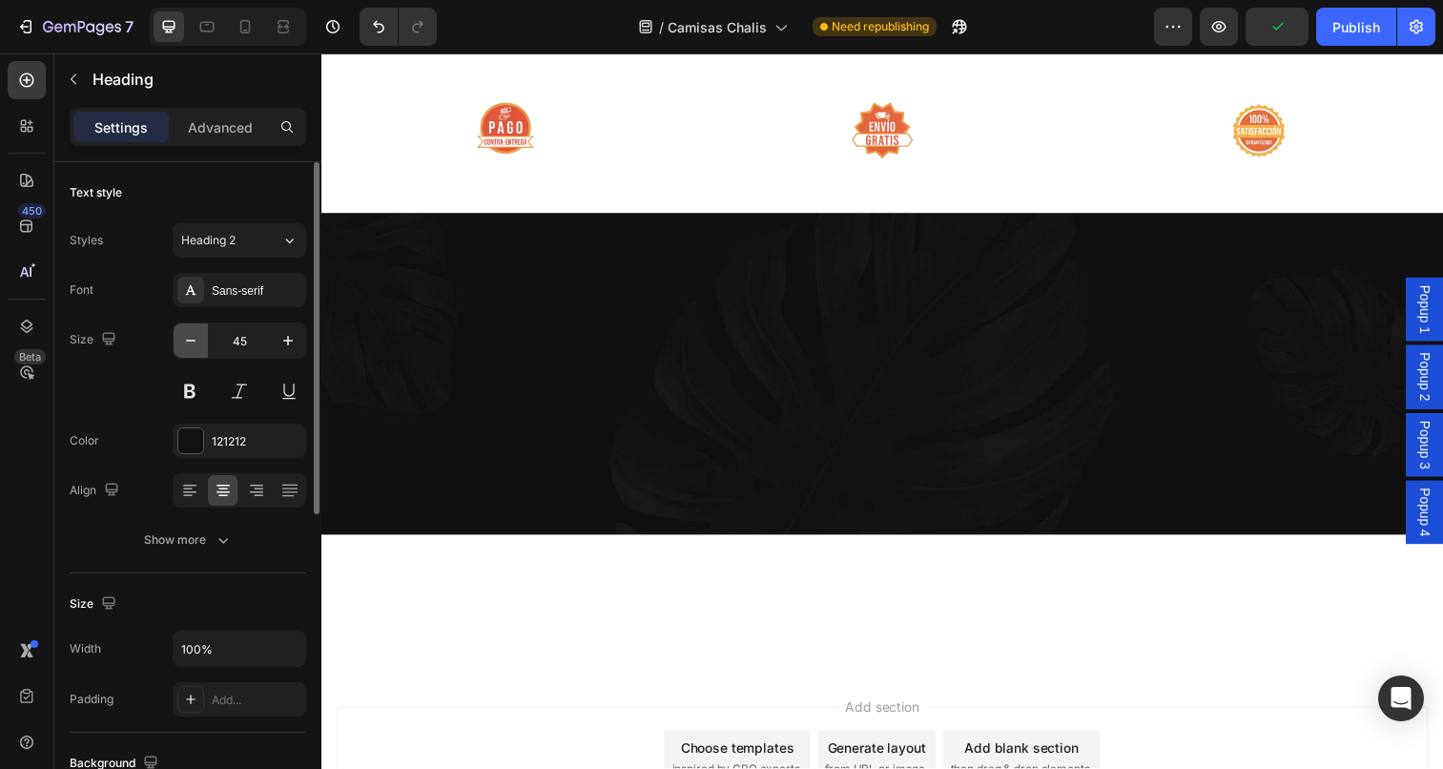
click at [194, 343] on icon "button" at bounding box center [190, 340] width 19 height 19
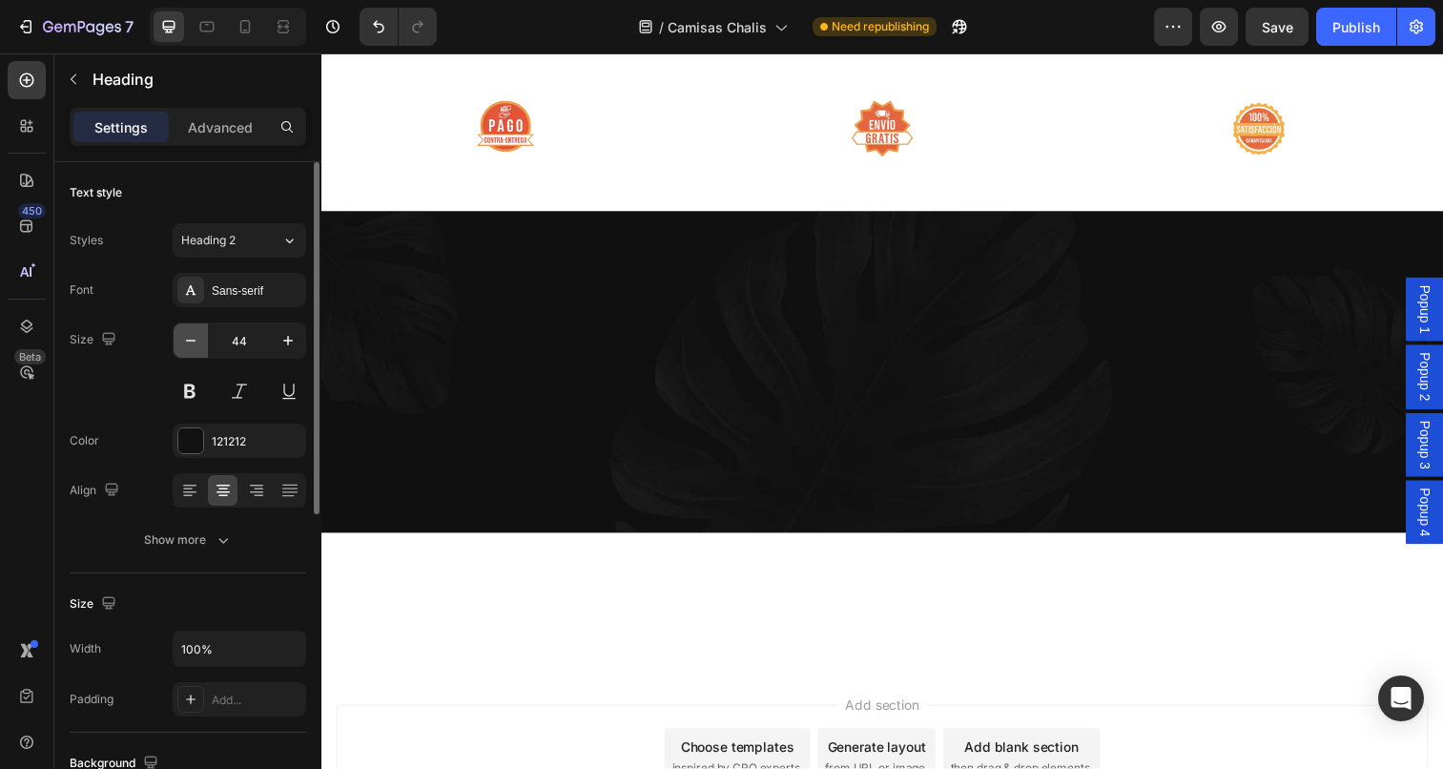
click at [194, 343] on icon "button" at bounding box center [190, 340] width 19 height 19
type input "42"
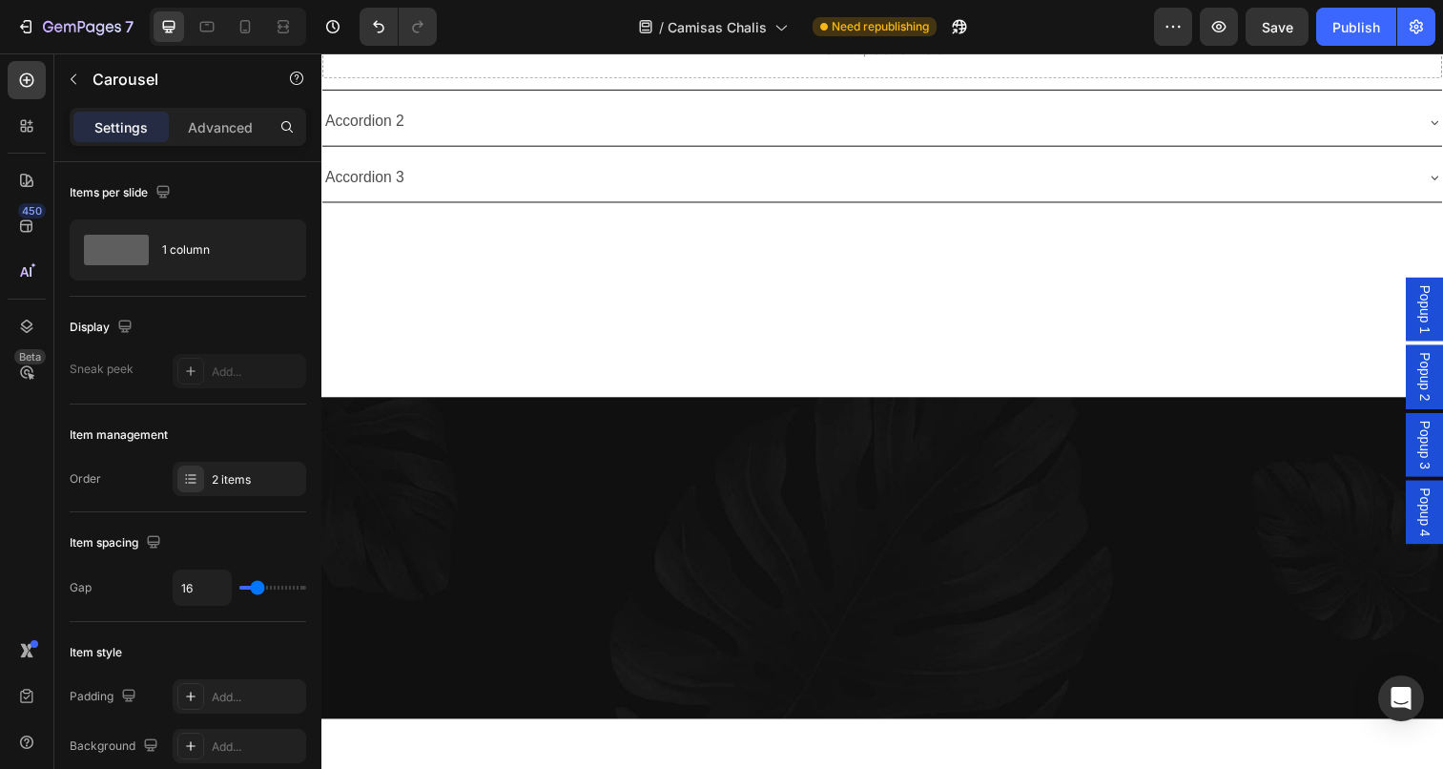
scroll to position [7308, 0]
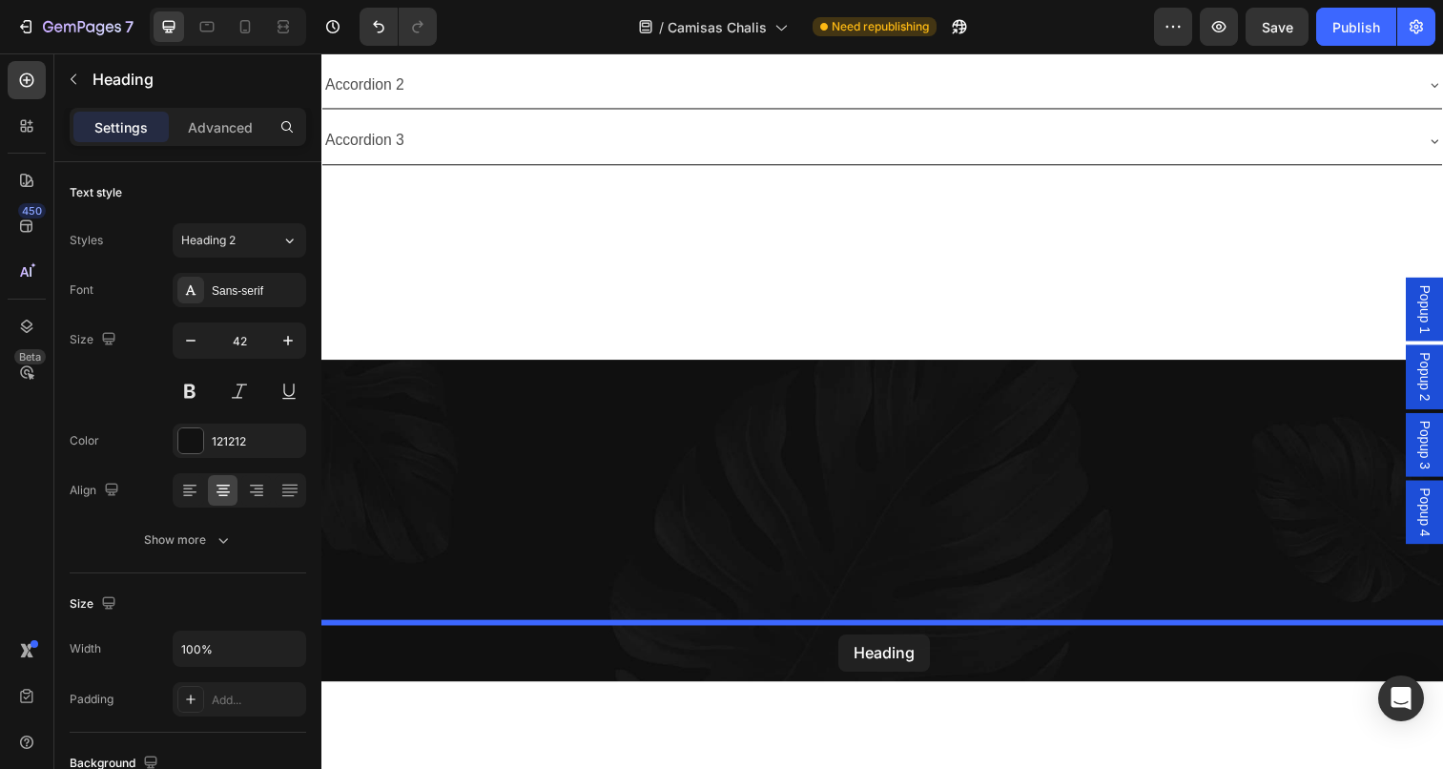
drag, startPoint x: 846, startPoint y: 586, endPoint x: 849, endPoint y: 646, distance: 60.1
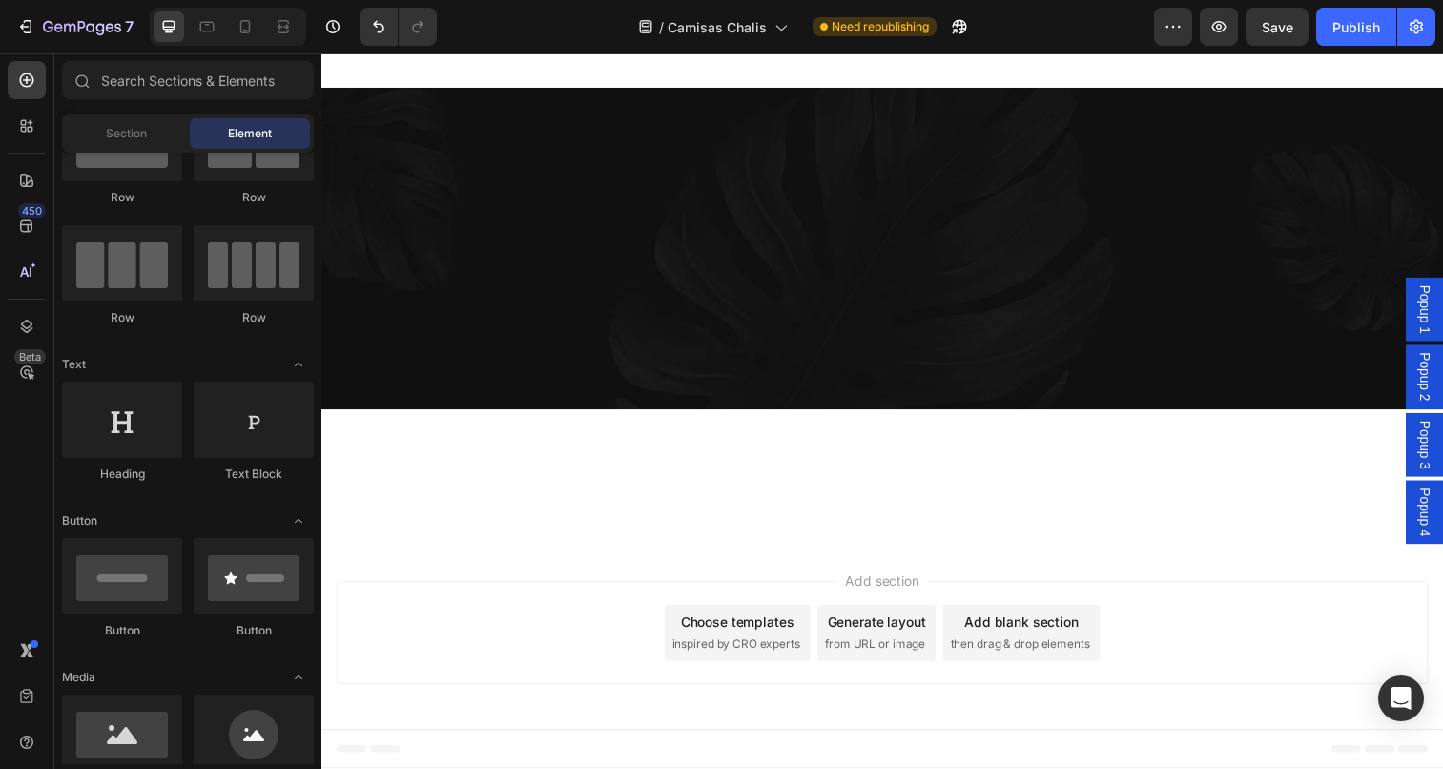
scroll to position [7683, 0]
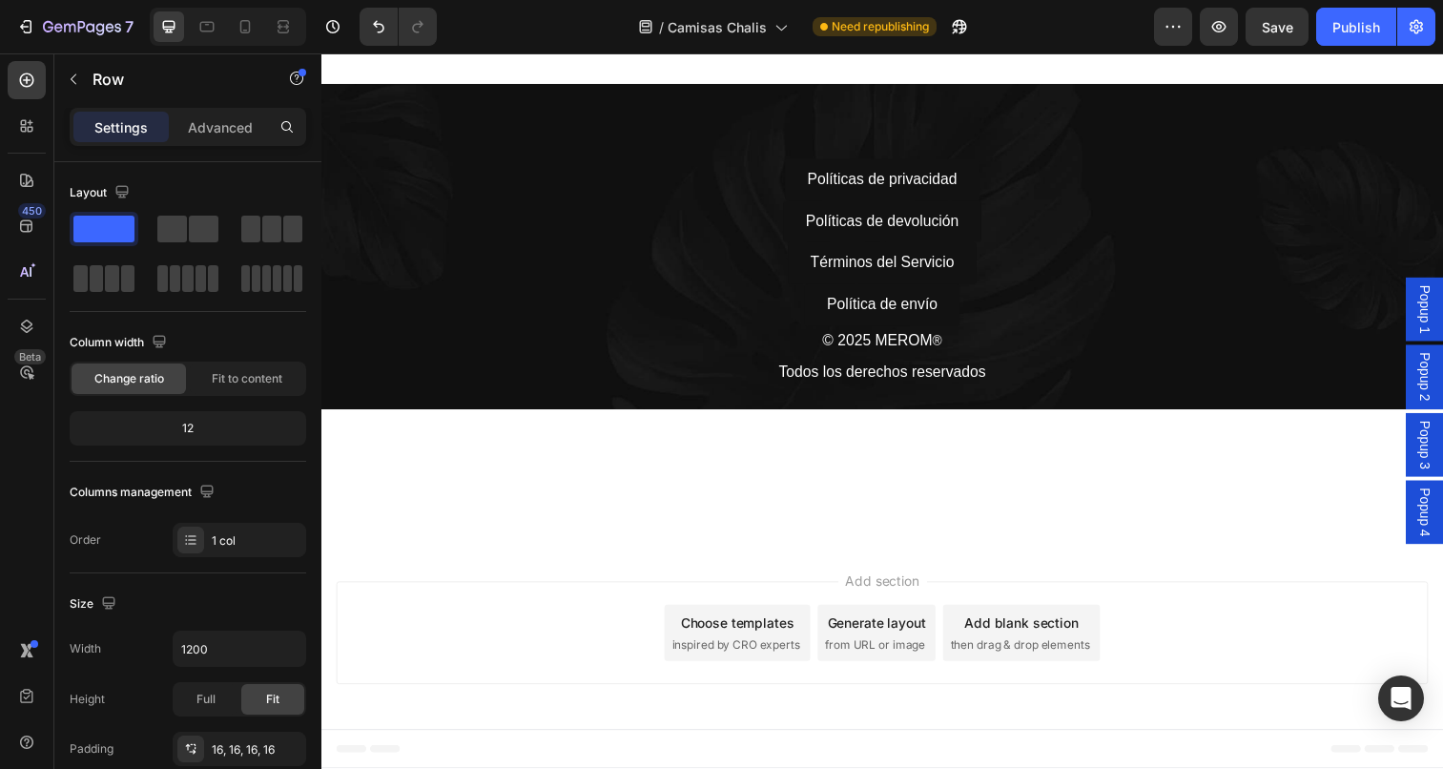
scroll to position [7730, 0]
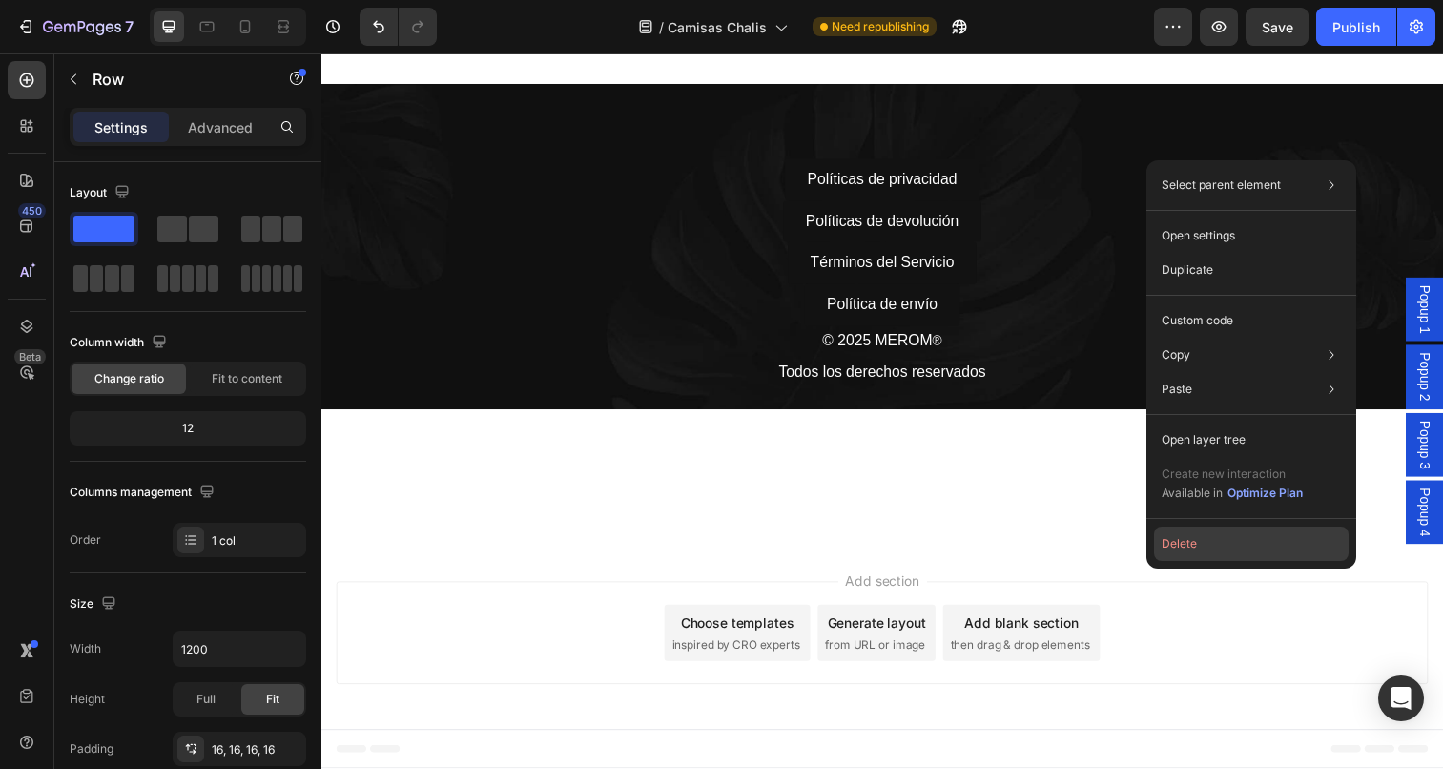
click at [1190, 549] on button "Delete" at bounding box center [1251, 543] width 195 height 34
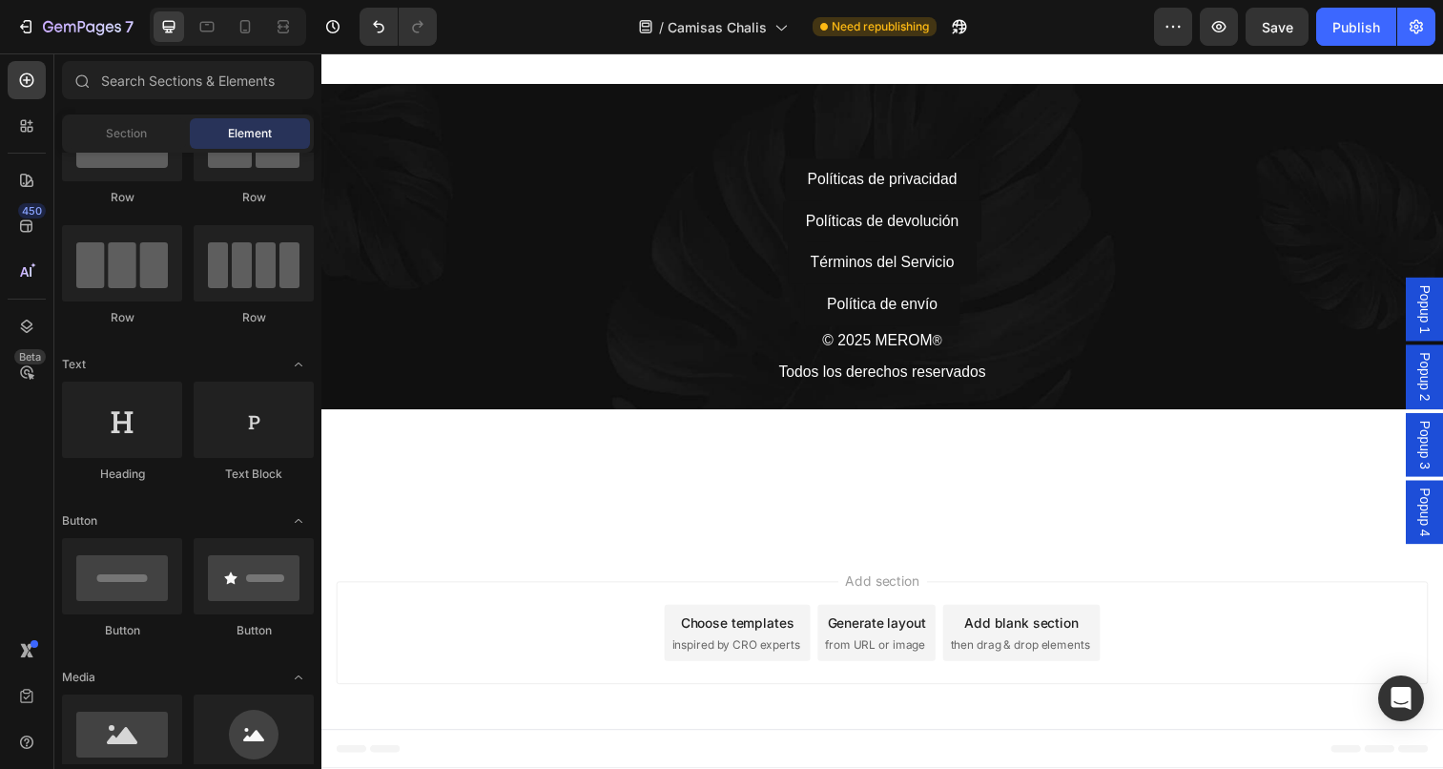
scroll to position [7592, 0]
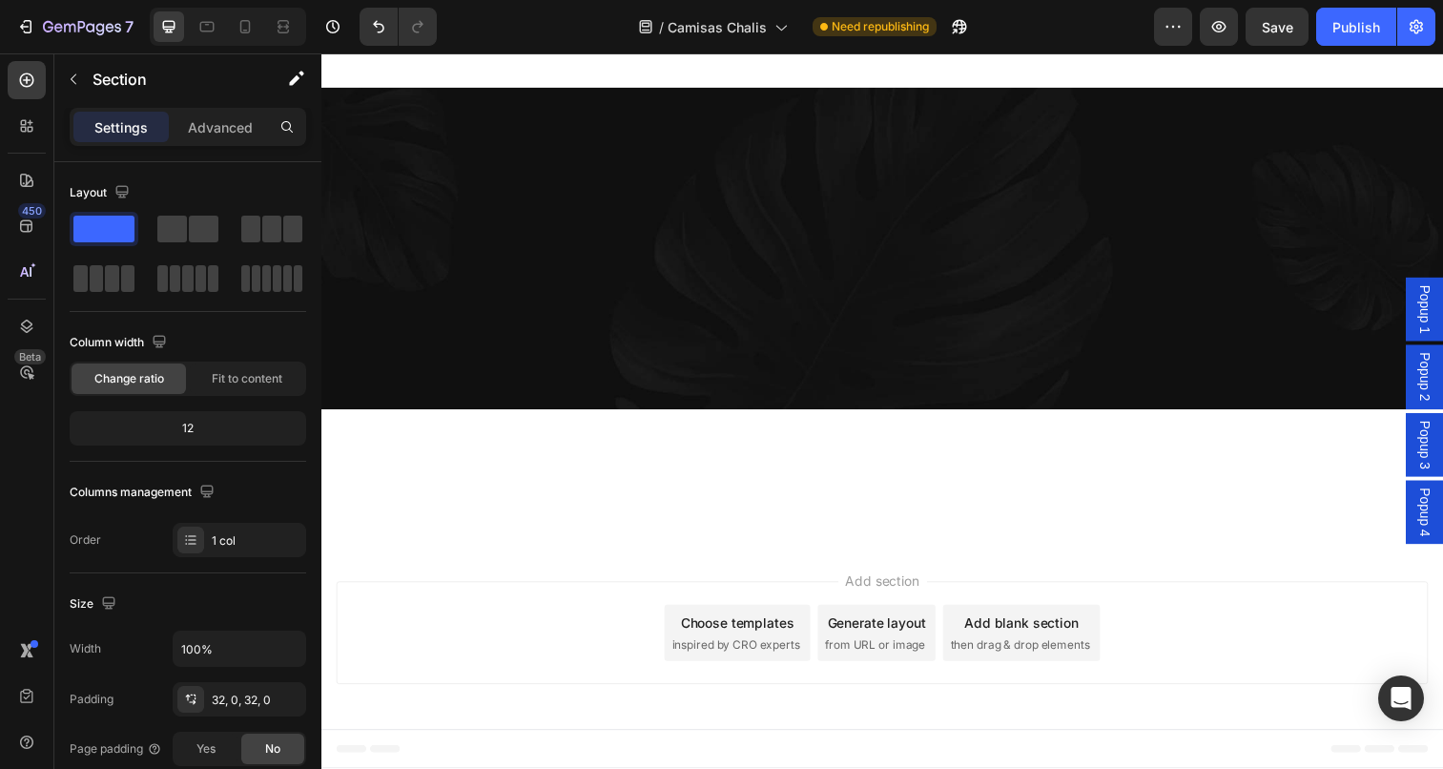
click at [77, 74] on icon "button" at bounding box center [73, 79] width 15 height 15
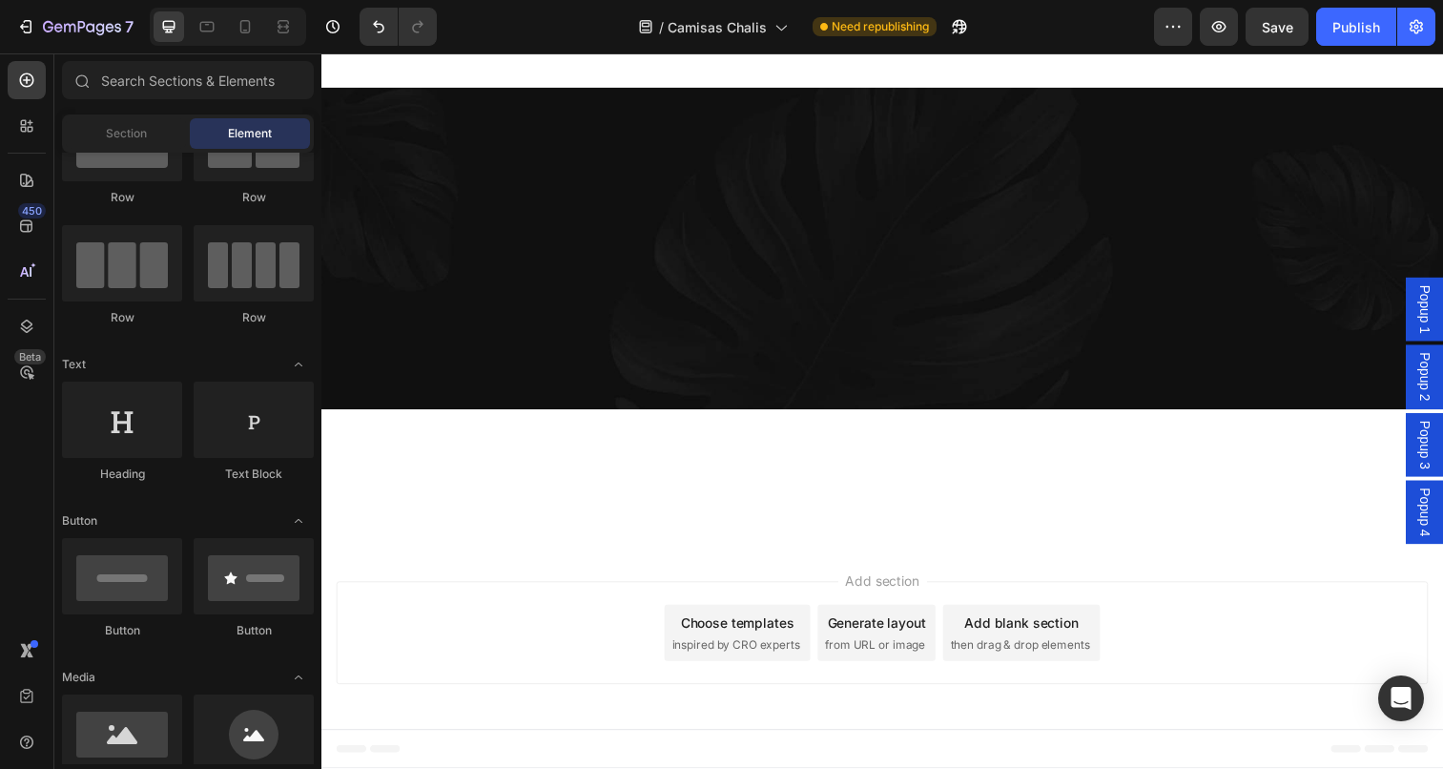
scroll to position [0, 0]
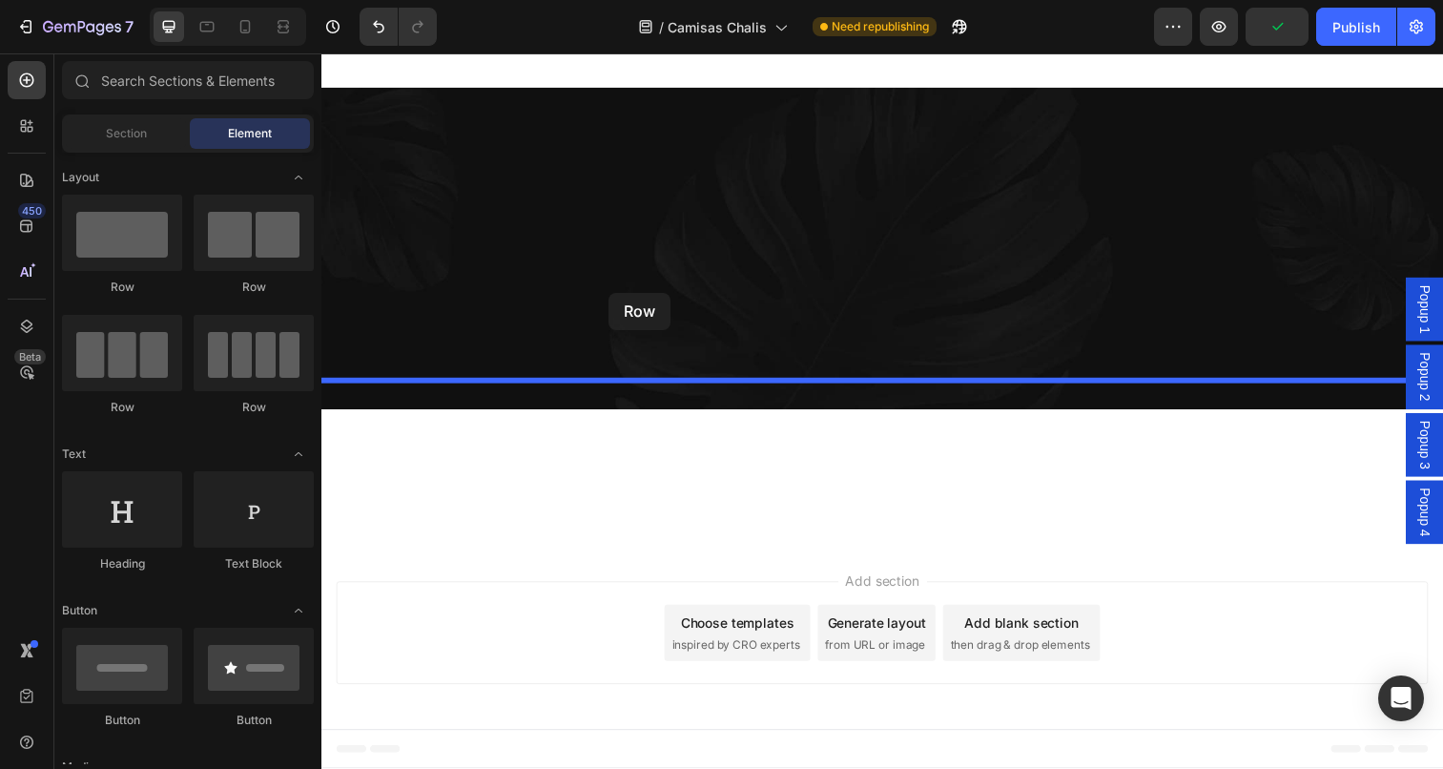
drag, startPoint x: 452, startPoint y: 282, endPoint x: 614, endPoint y: 298, distance: 162.8
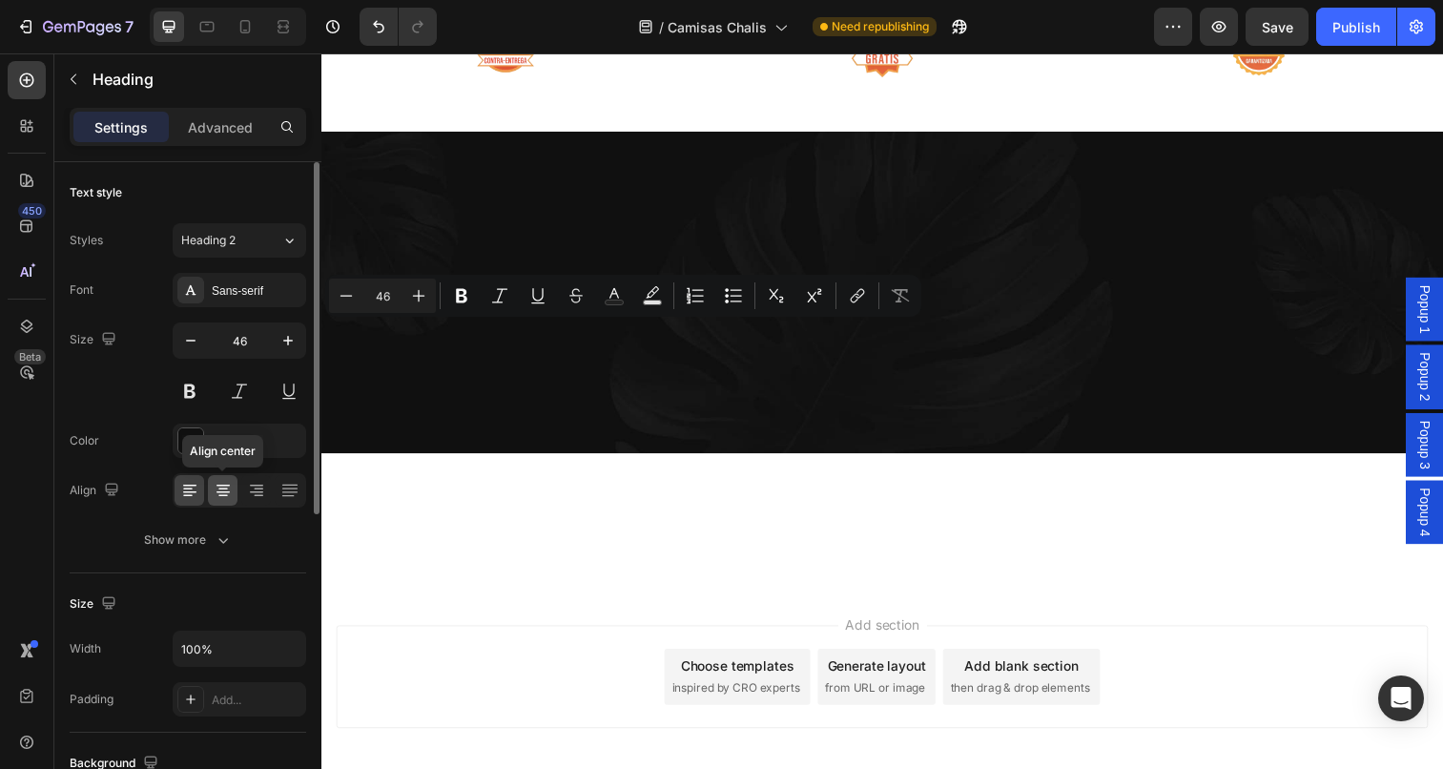
click at [226, 492] on icon at bounding box center [222, 492] width 13 height 2
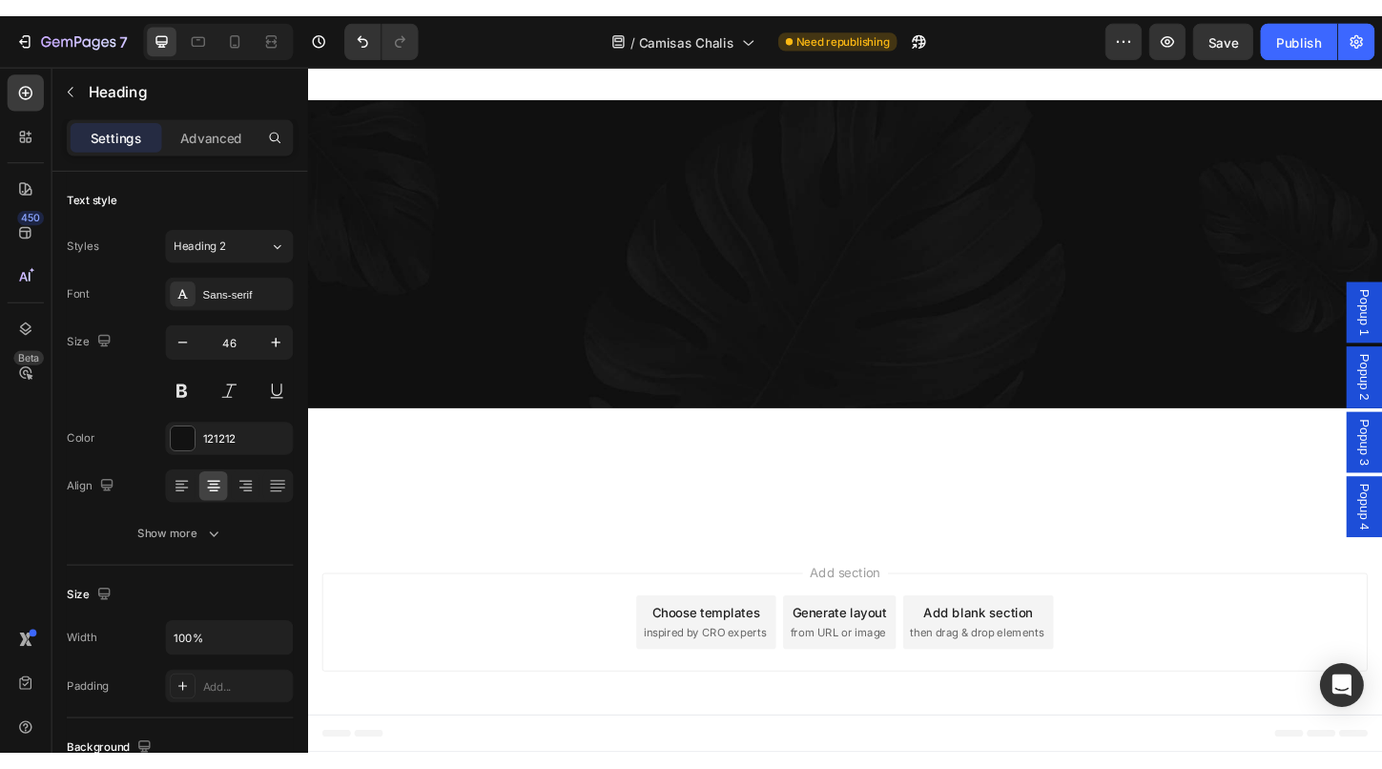
scroll to position [7741, 0]
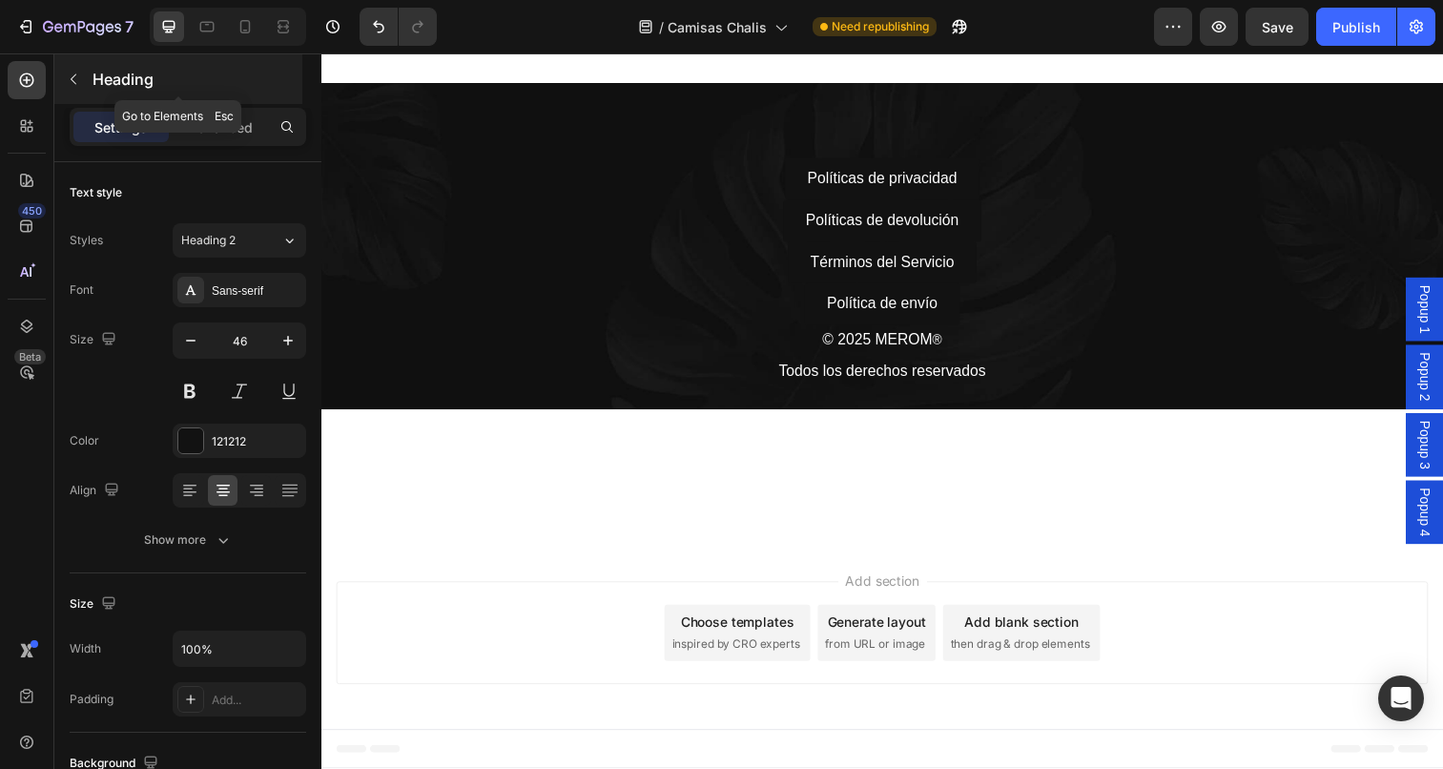
click at [72, 82] on icon "button" at bounding box center [73, 79] width 15 height 15
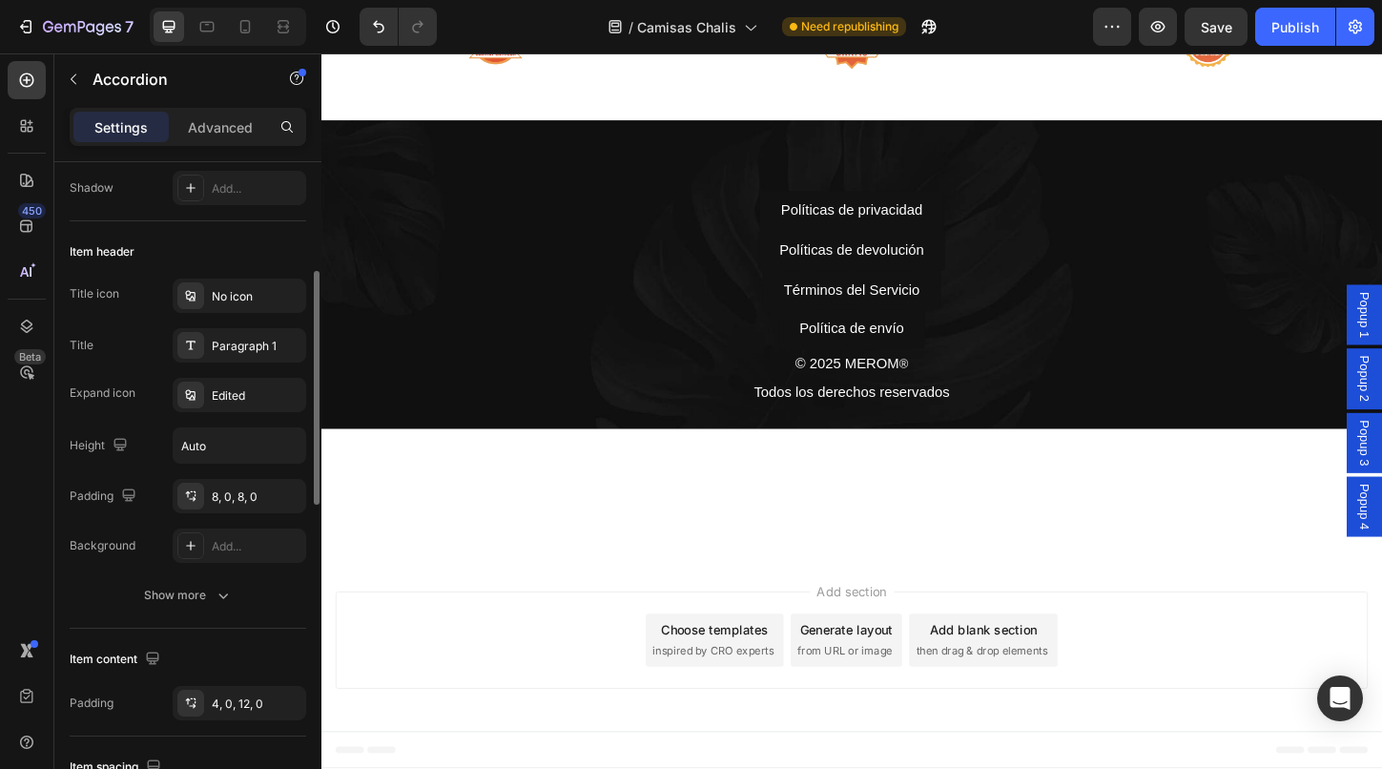
scroll to position [306, 0]
click at [228, 293] on div "No icon" at bounding box center [257, 295] width 90 height 17
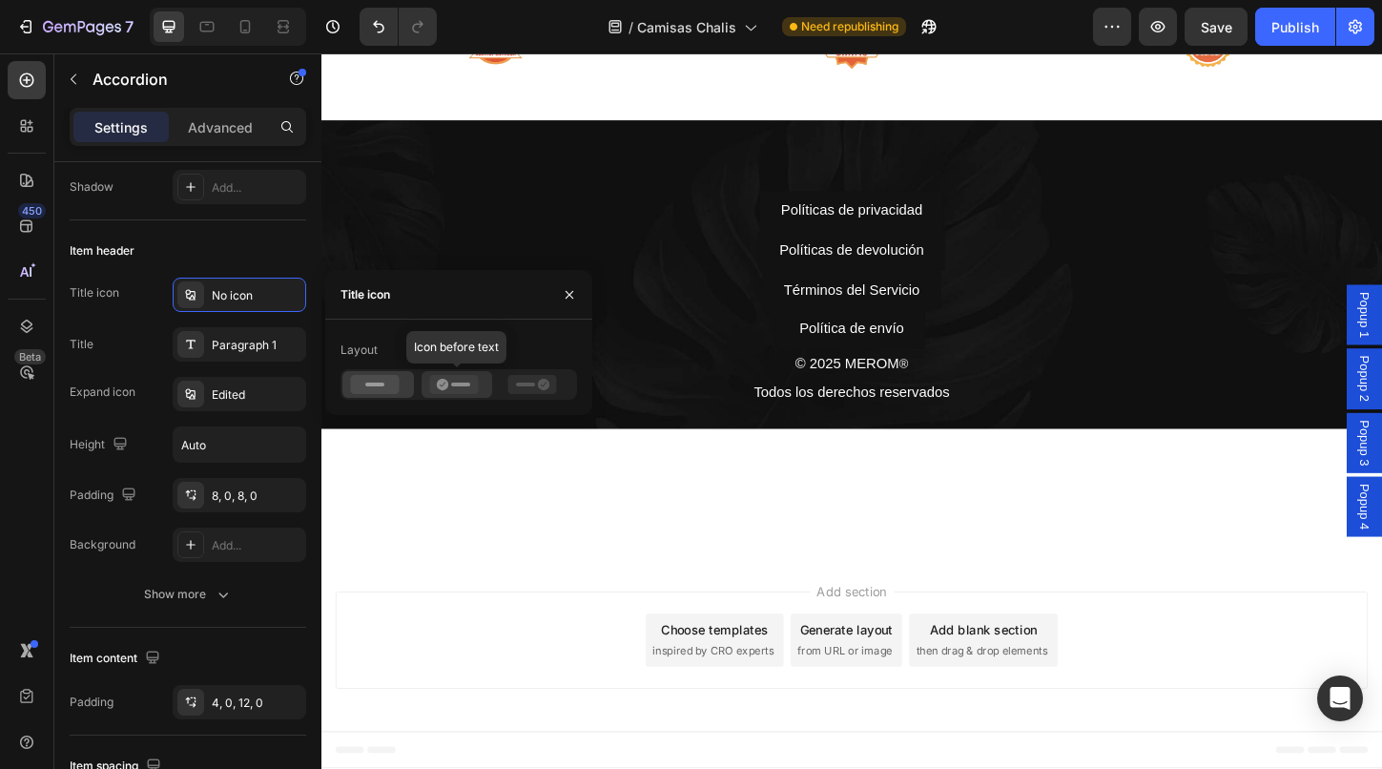
click at [439, 383] on icon at bounding box center [442, 384] width 11 height 11
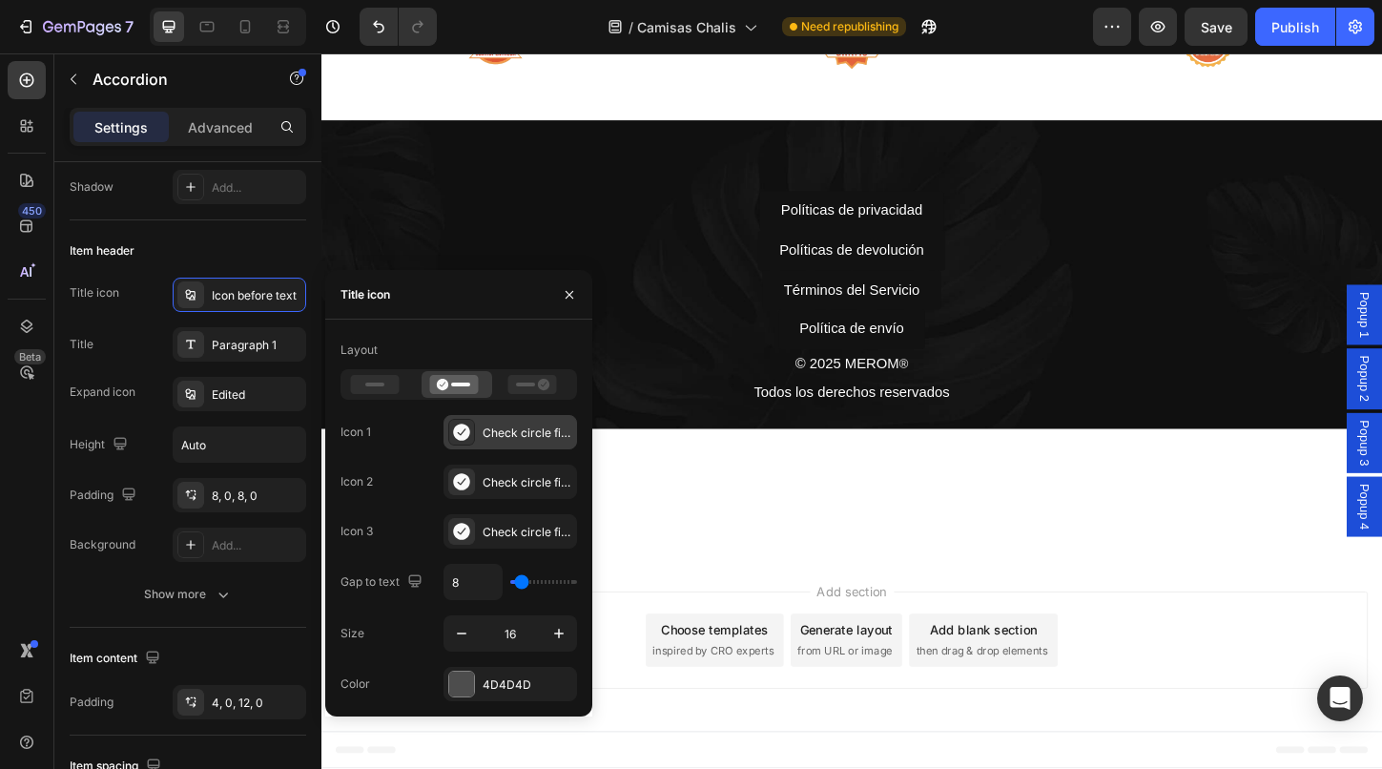
click at [478, 427] on div "Check circle filled" at bounding box center [510, 432] width 134 height 34
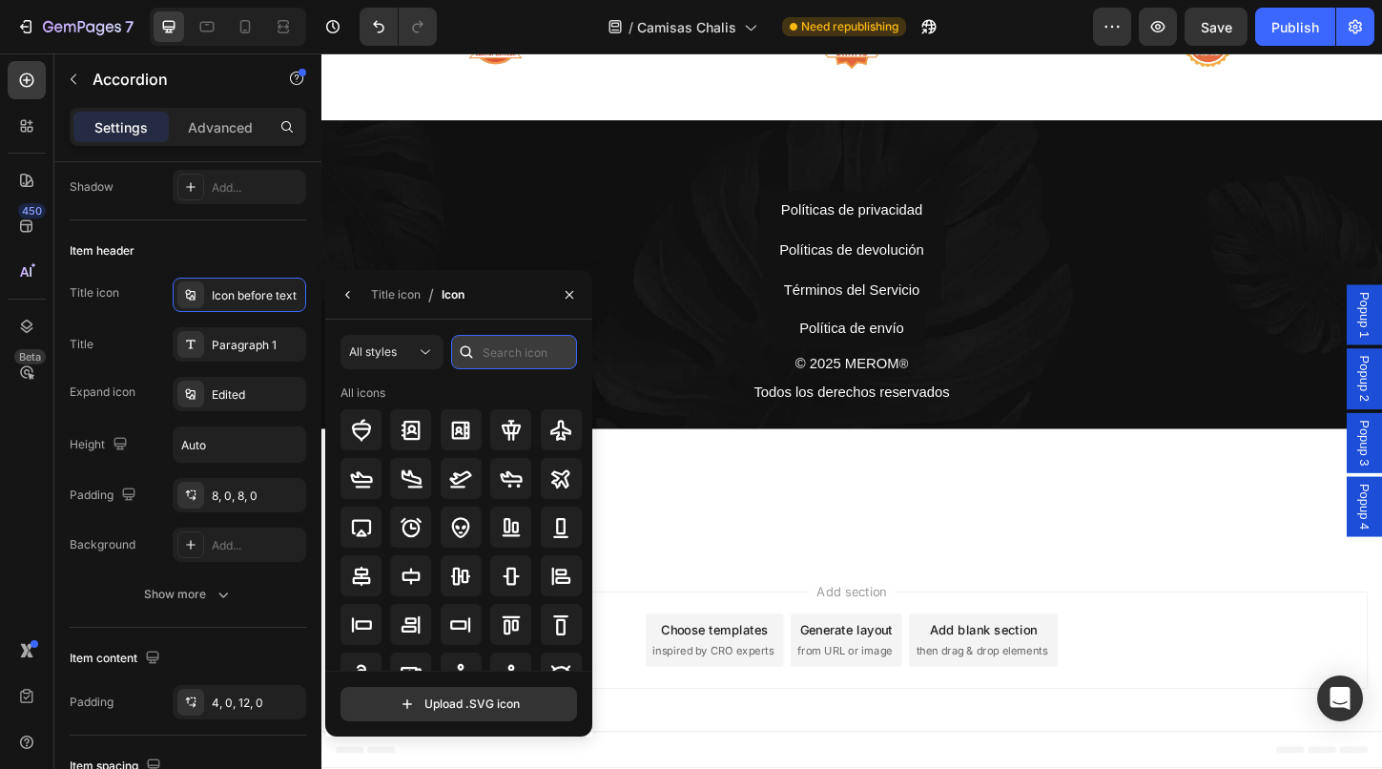
click at [501, 355] on input "text" at bounding box center [514, 352] width 126 height 34
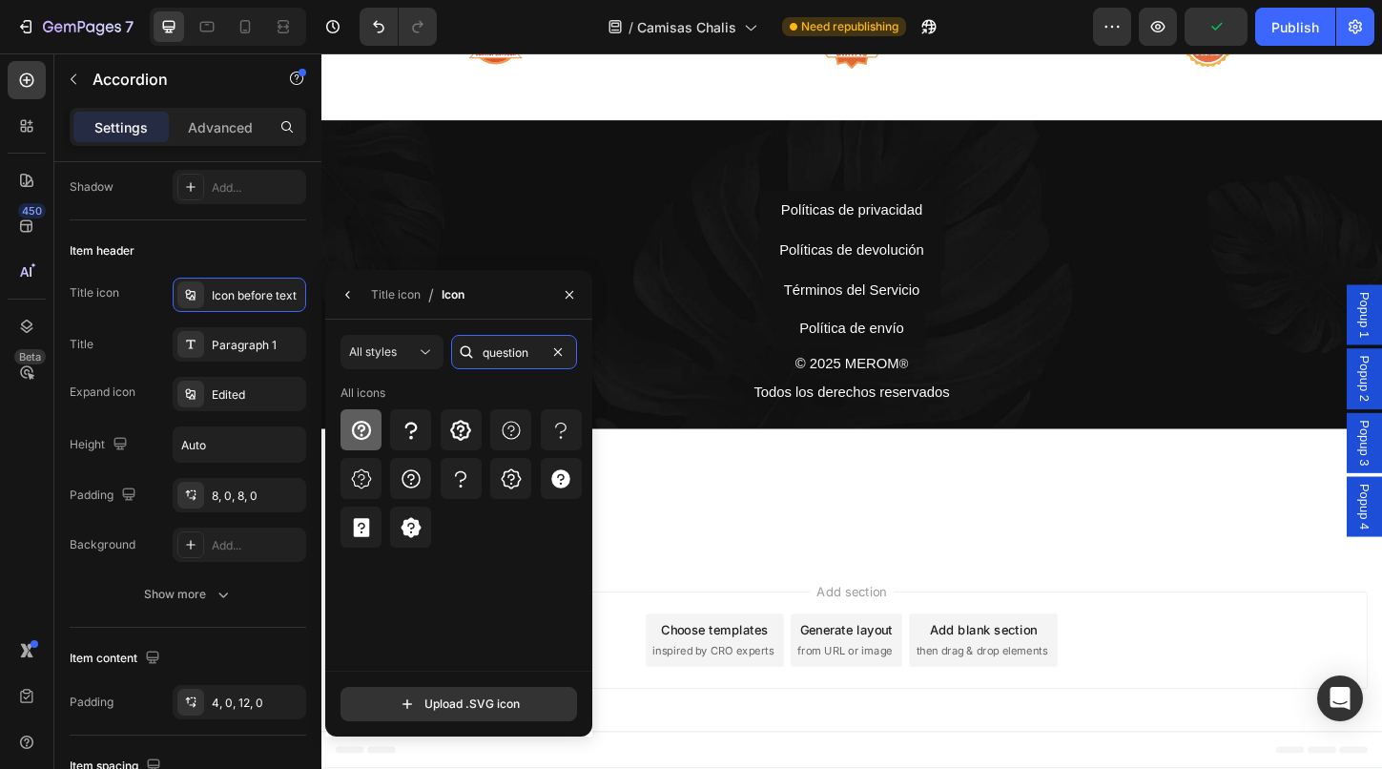
type input "question"
click at [367, 434] on icon at bounding box center [361, 430] width 23 height 23
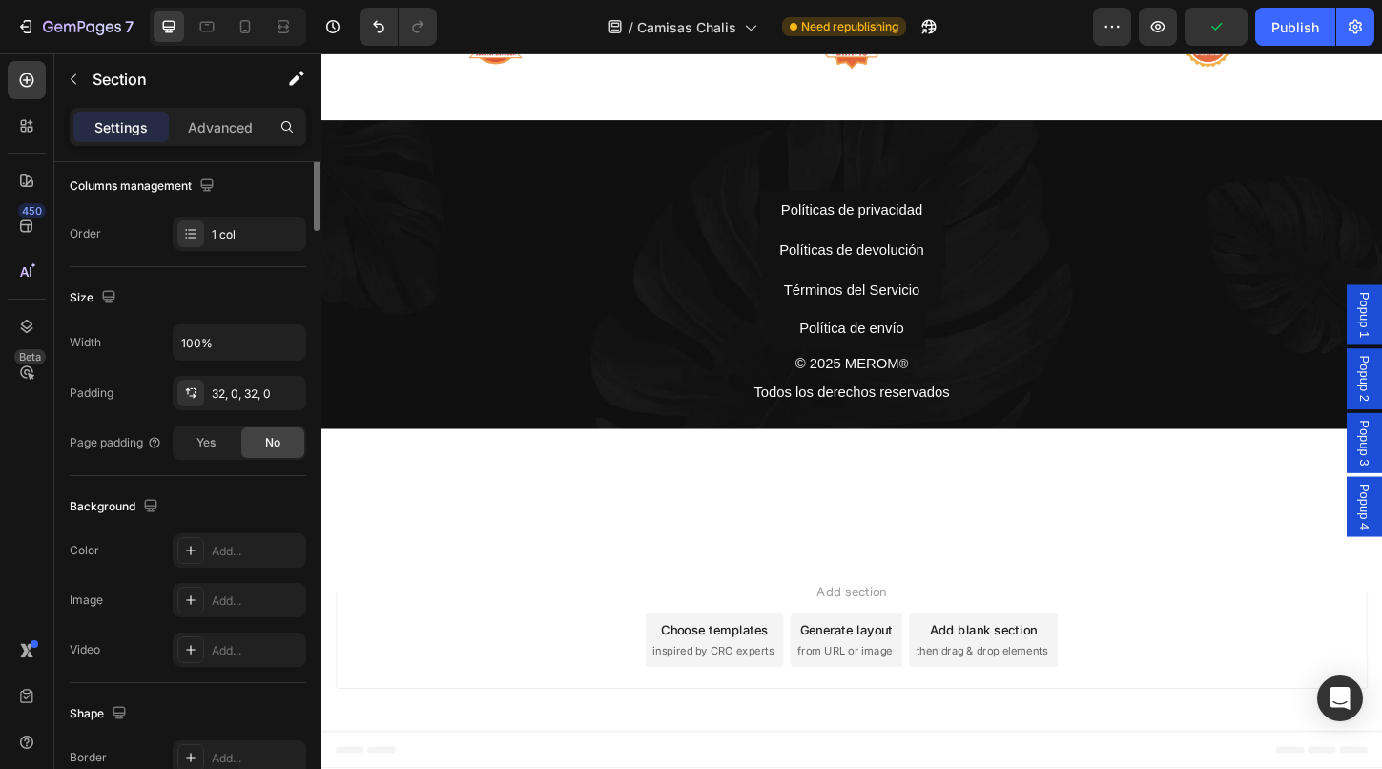
scroll to position [0, 0]
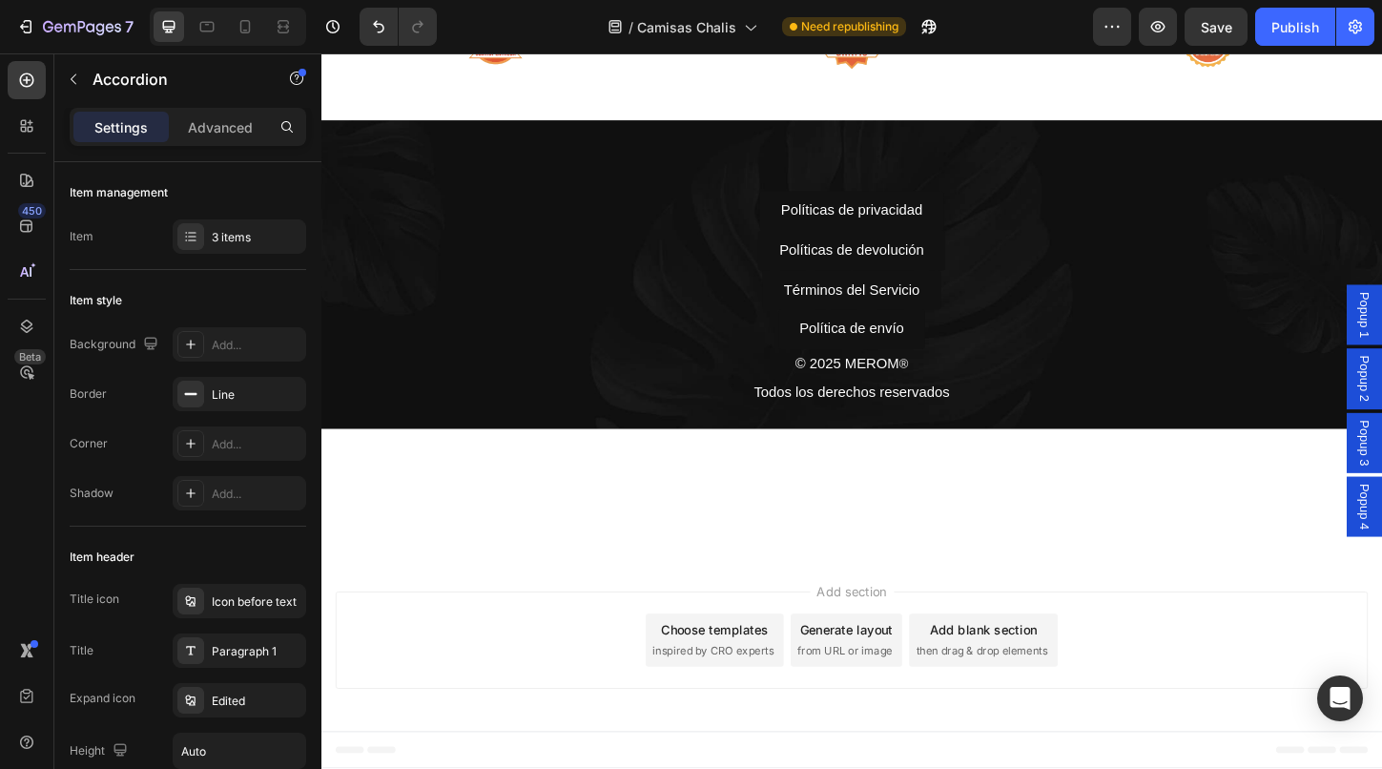
click at [72, 81] on icon "button" at bounding box center [74, 79] width 6 height 10
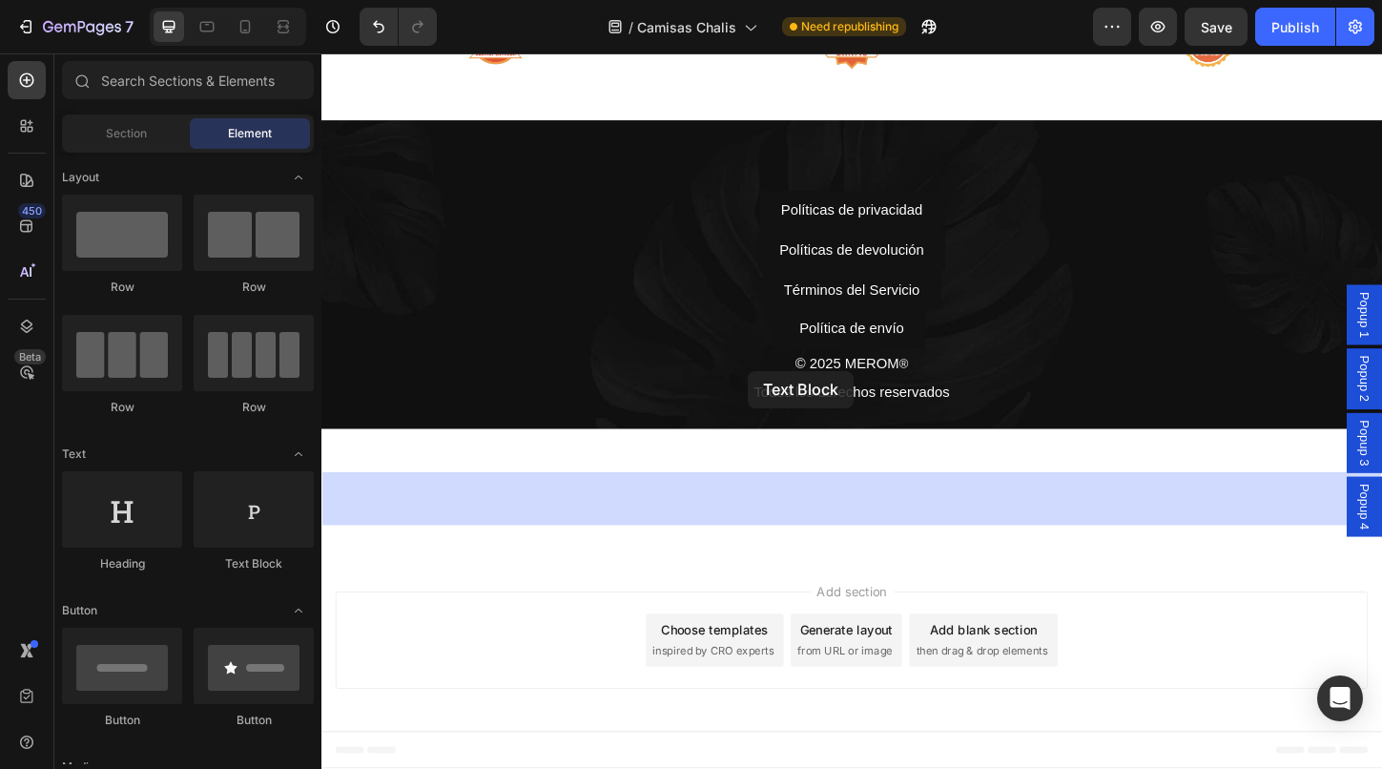
drag, startPoint x: 558, startPoint y: 580, endPoint x: 781, endPoint y: 396, distance: 289.3
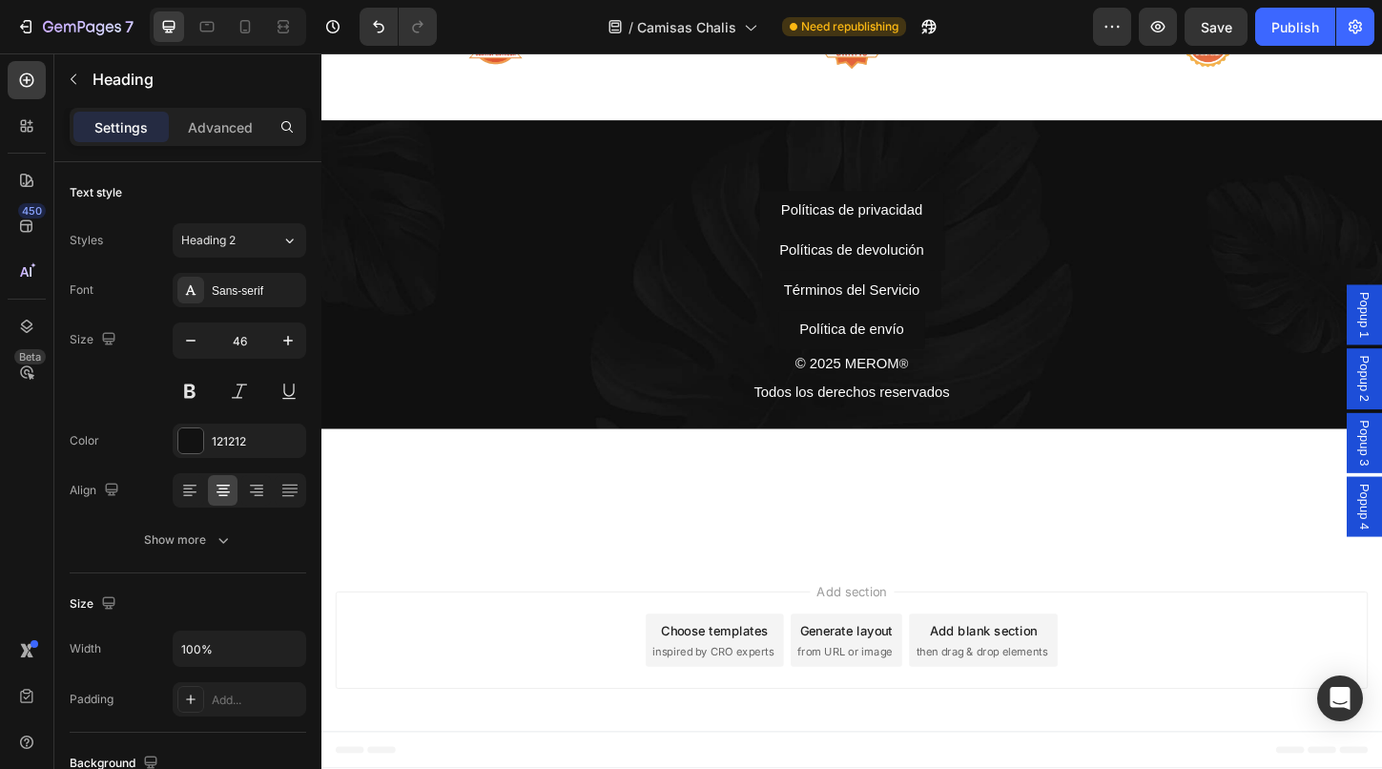
scroll to position [7676, 0]
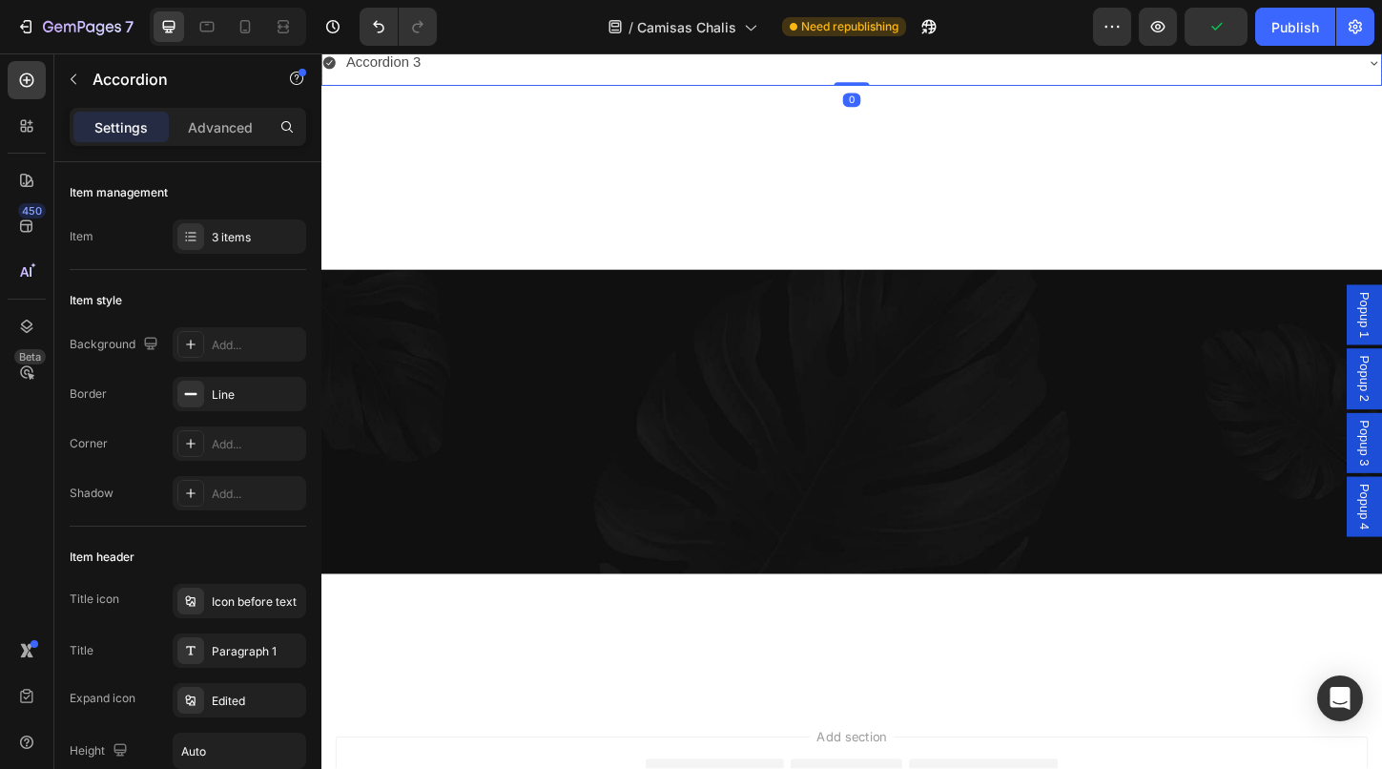
scroll to position [7805, 0]
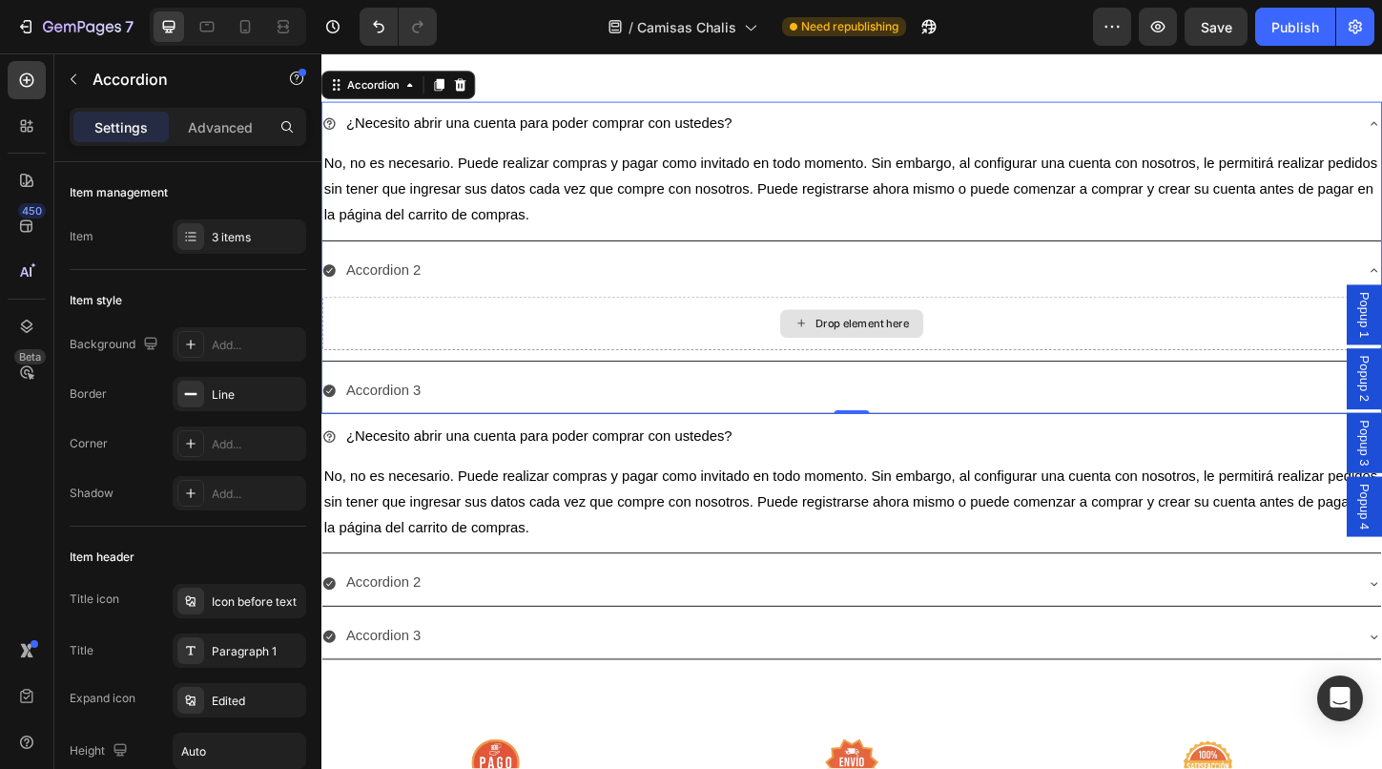
scroll to position [7958, 0]
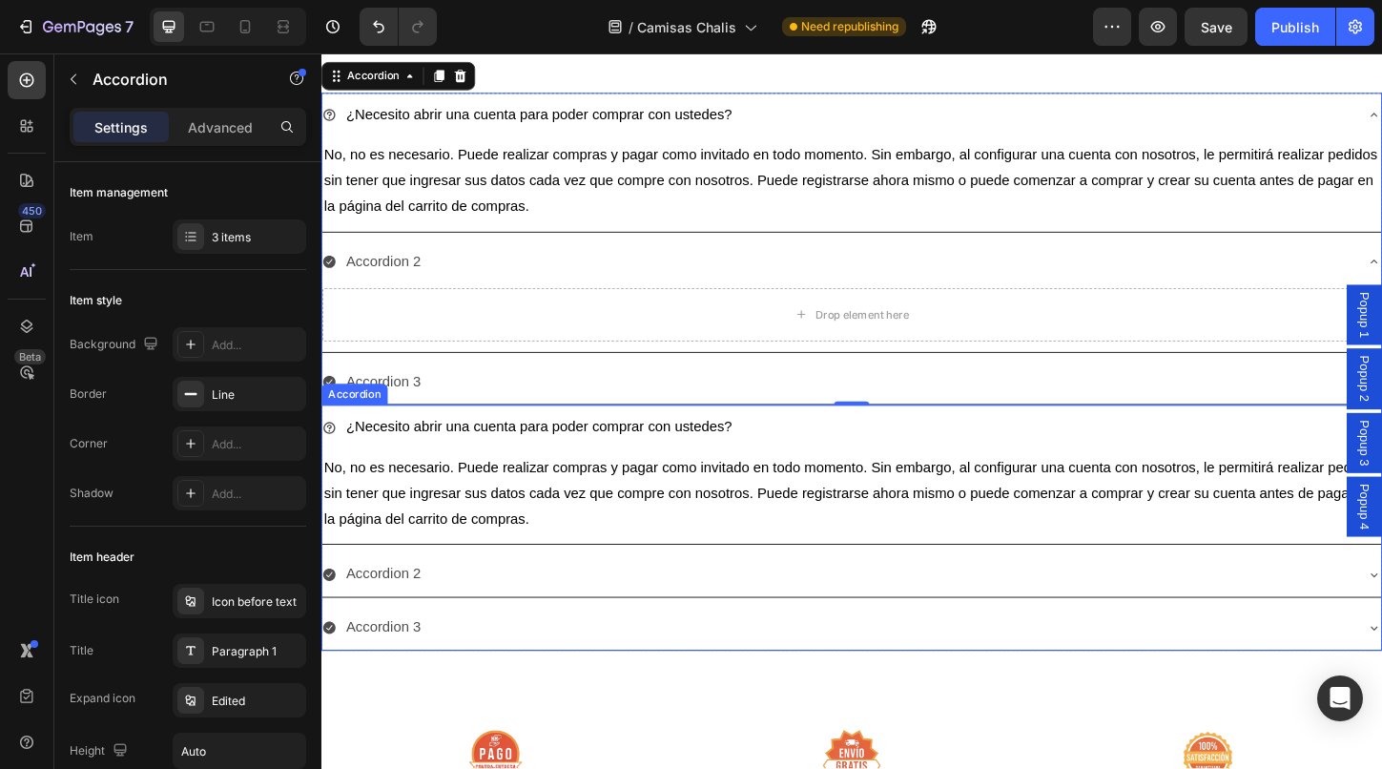
click at [703, 465] on div "¿Necesito abrir una cuenta para poder comprar con ustedes?" at bounding box center [556, 457] width 422 height 33
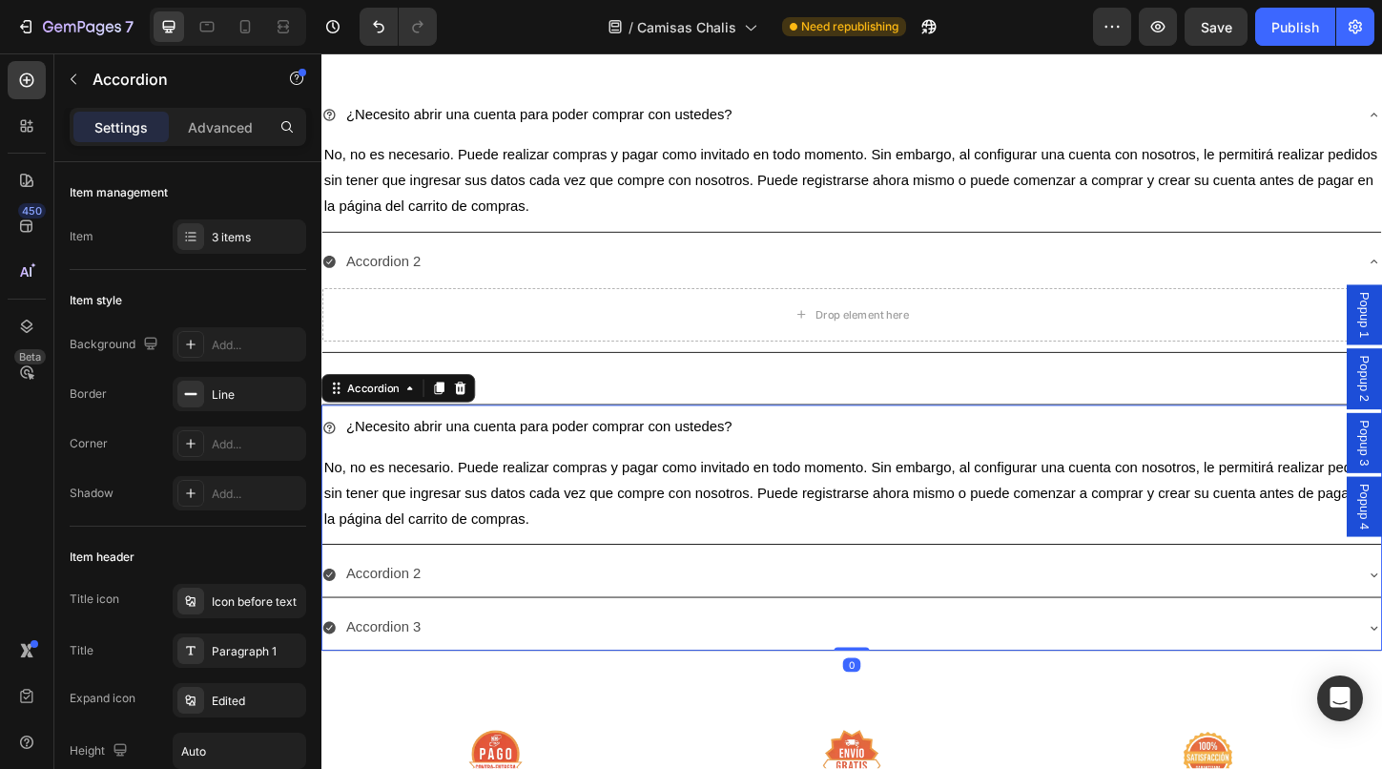
click at [846, 461] on div "¿Necesito abrir una cuenta para poder comprar con ustedes?" at bounding box center [878, 457] width 1112 height 33
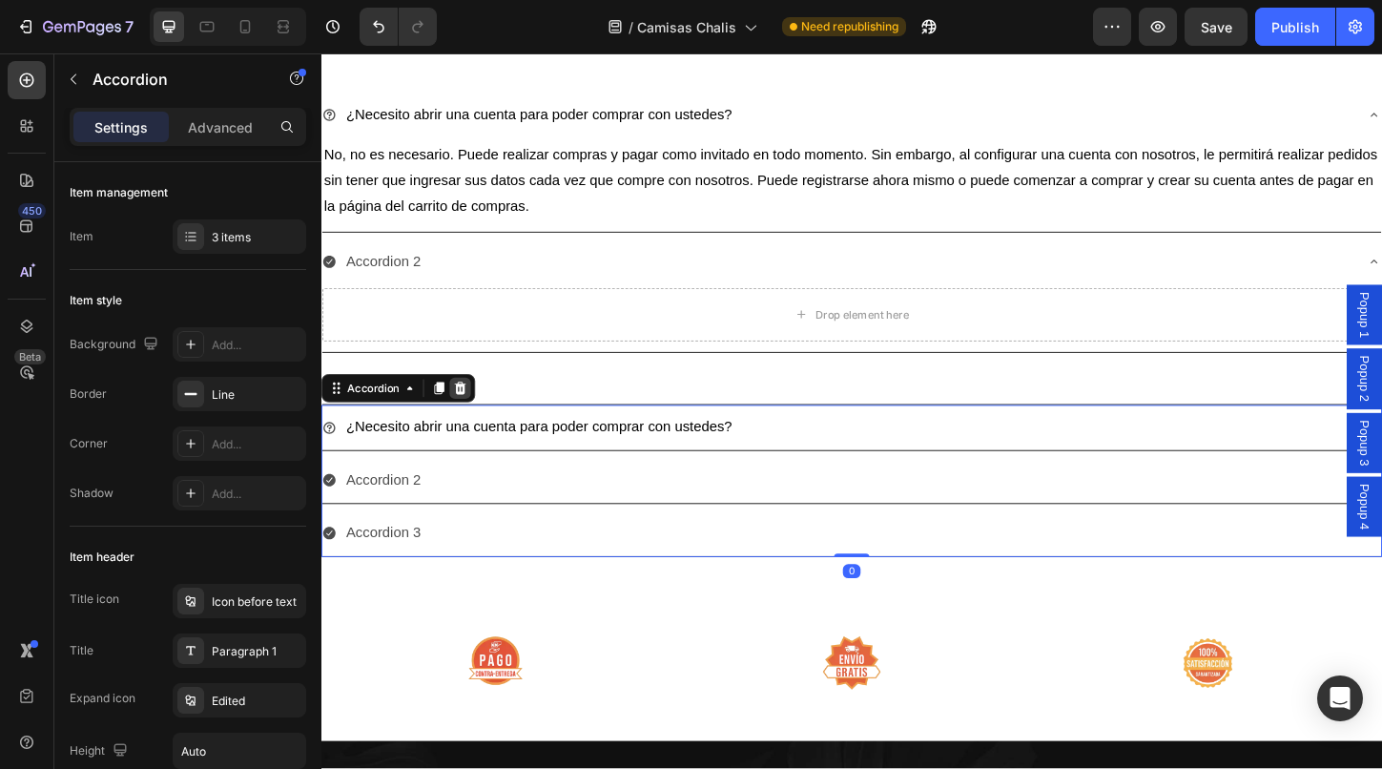
click at [470, 414] on icon at bounding box center [471, 414] width 12 height 13
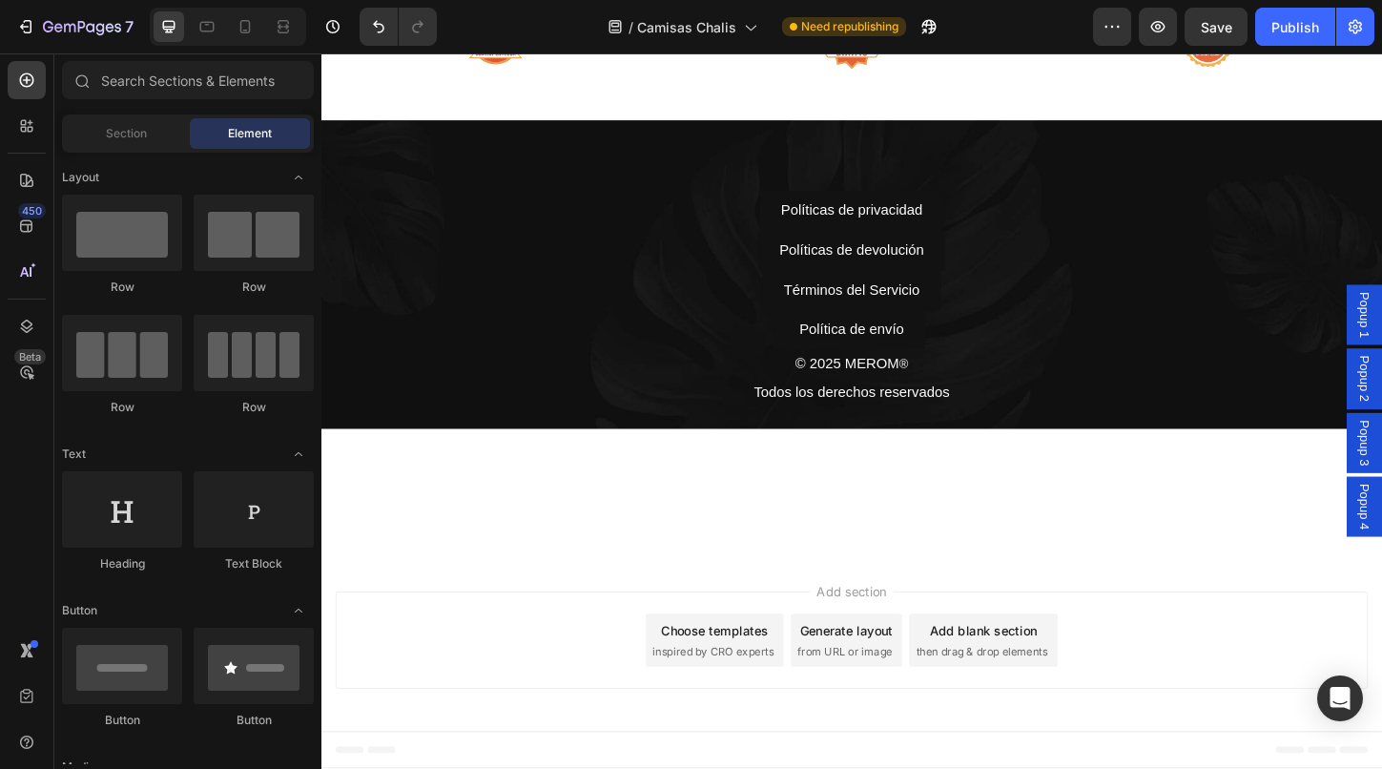
scroll to position [7739, 0]
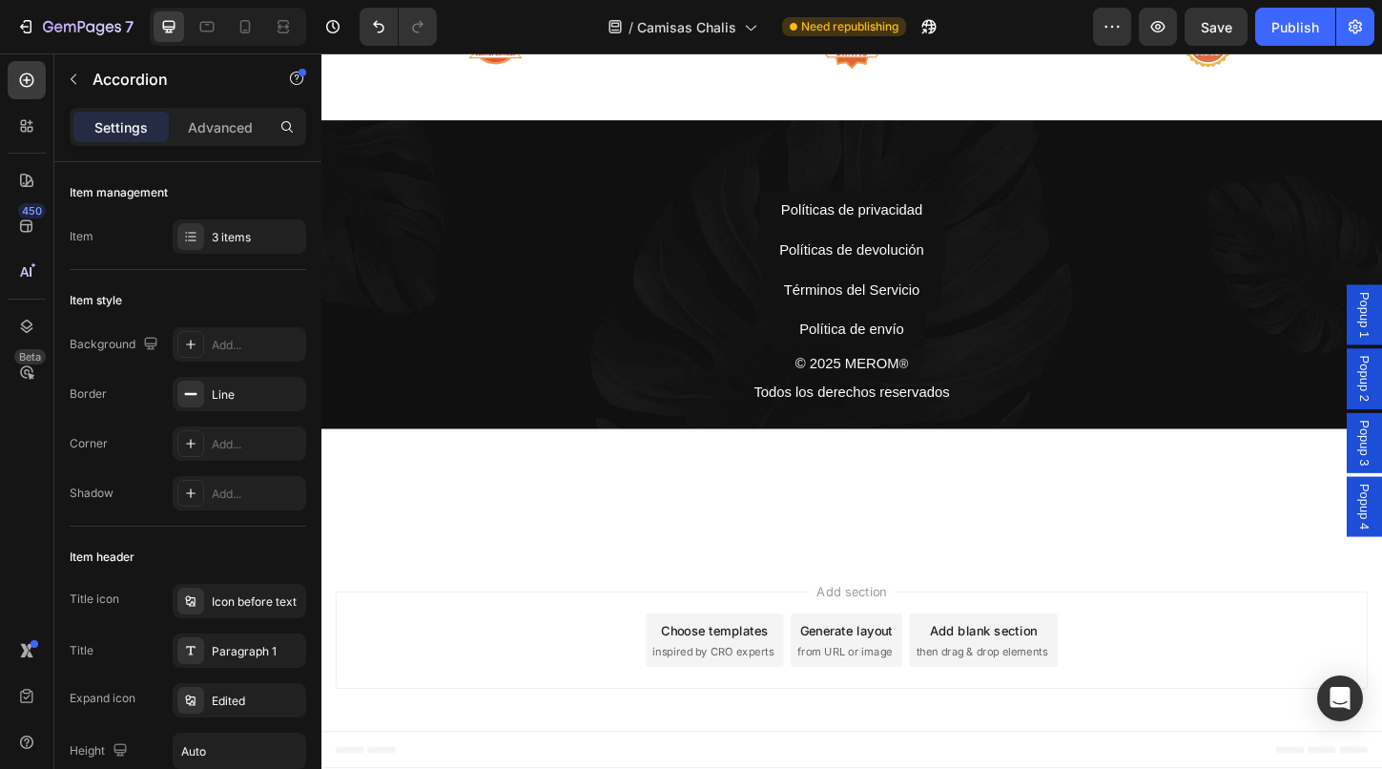
click at [229, 124] on p "Advanced" at bounding box center [220, 127] width 65 height 20
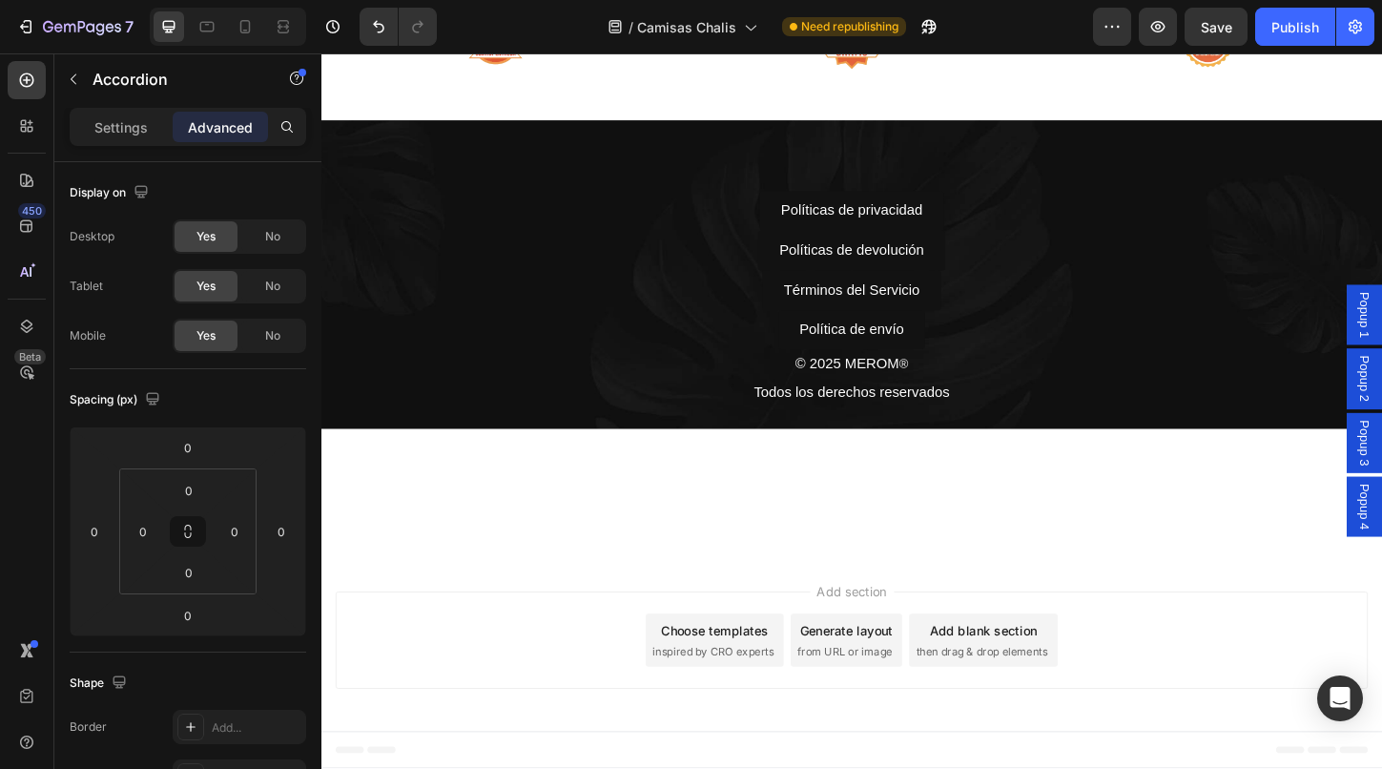
type input "100%"
type input "100"
click at [142, 127] on p "Settings" at bounding box center [120, 127] width 53 height 20
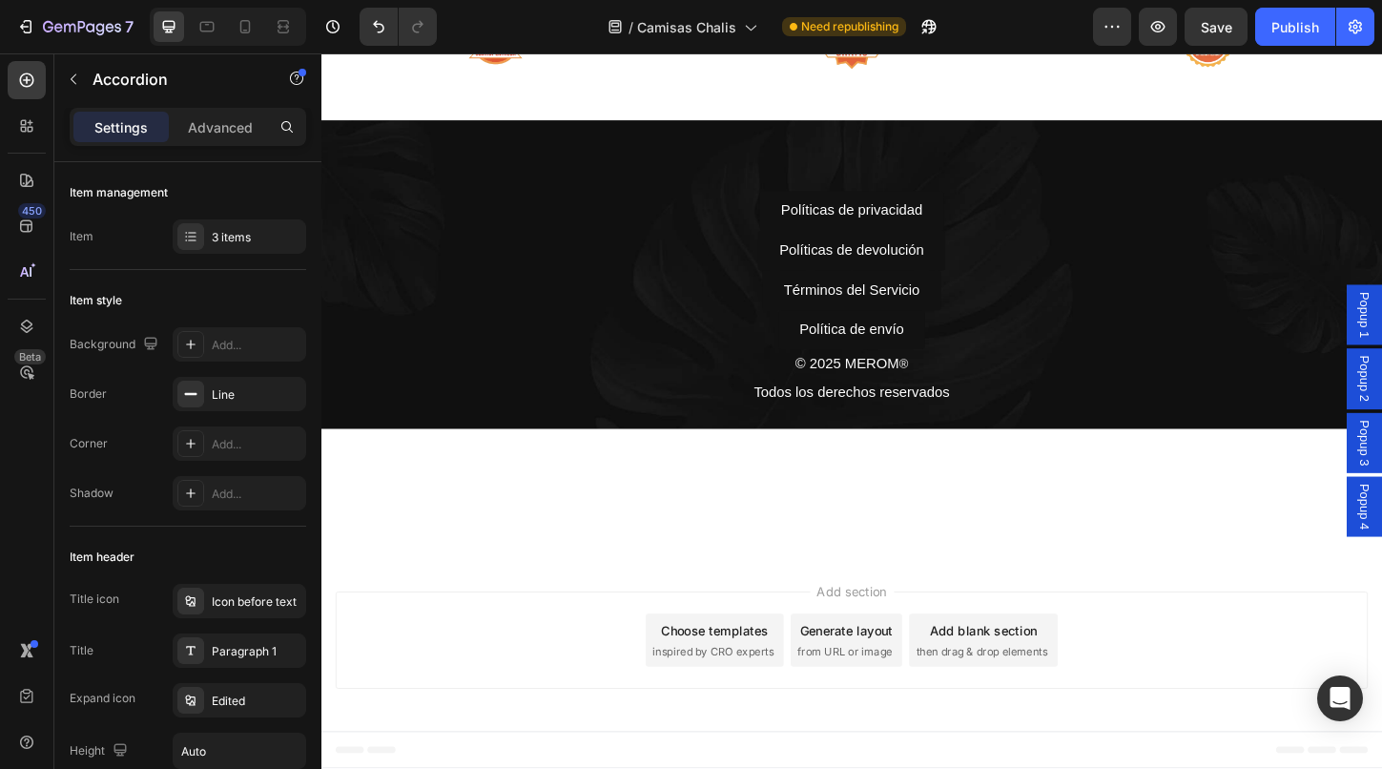
type input "8"
click at [198, 600] on div at bounding box center [190, 600] width 27 height 27
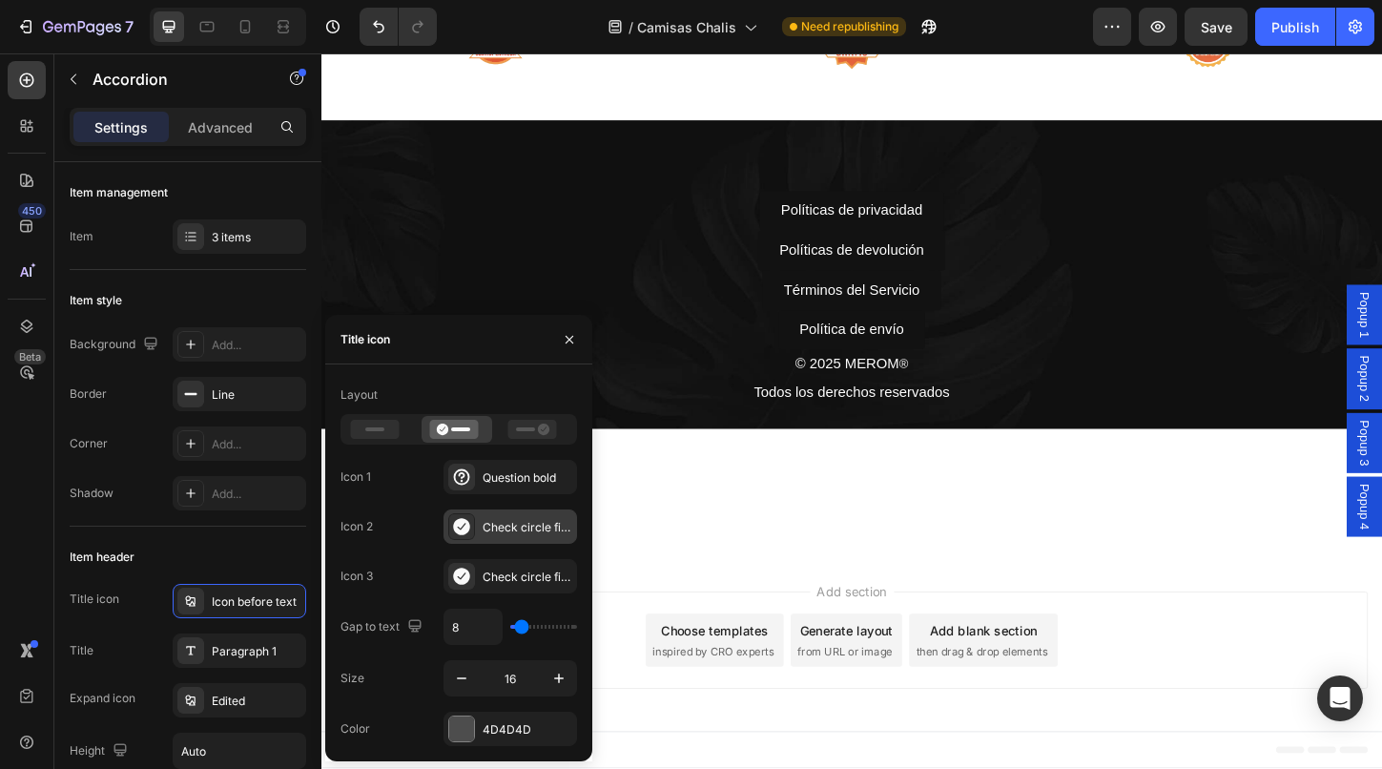
click at [464, 527] on icon at bounding box center [461, 526] width 16 height 17
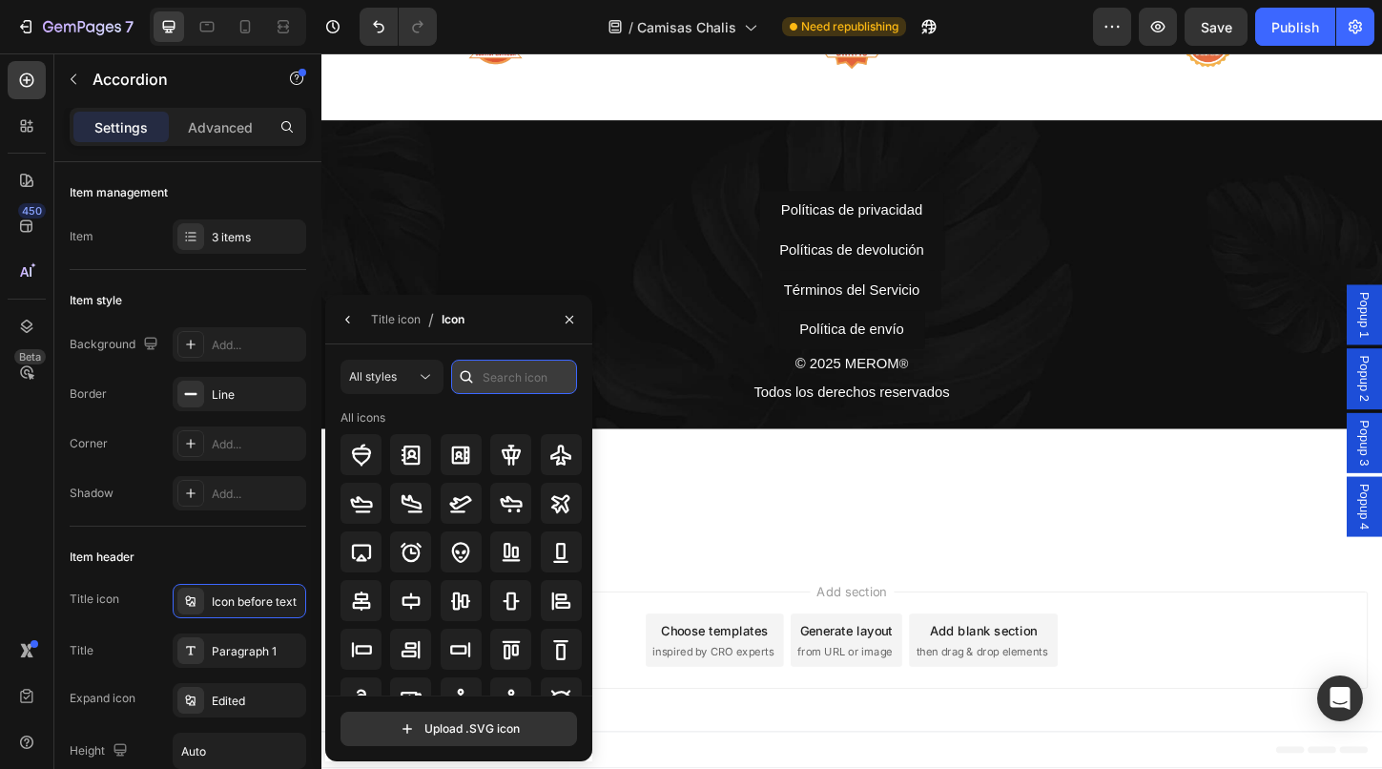
click at [504, 385] on input "text" at bounding box center [514, 377] width 126 height 34
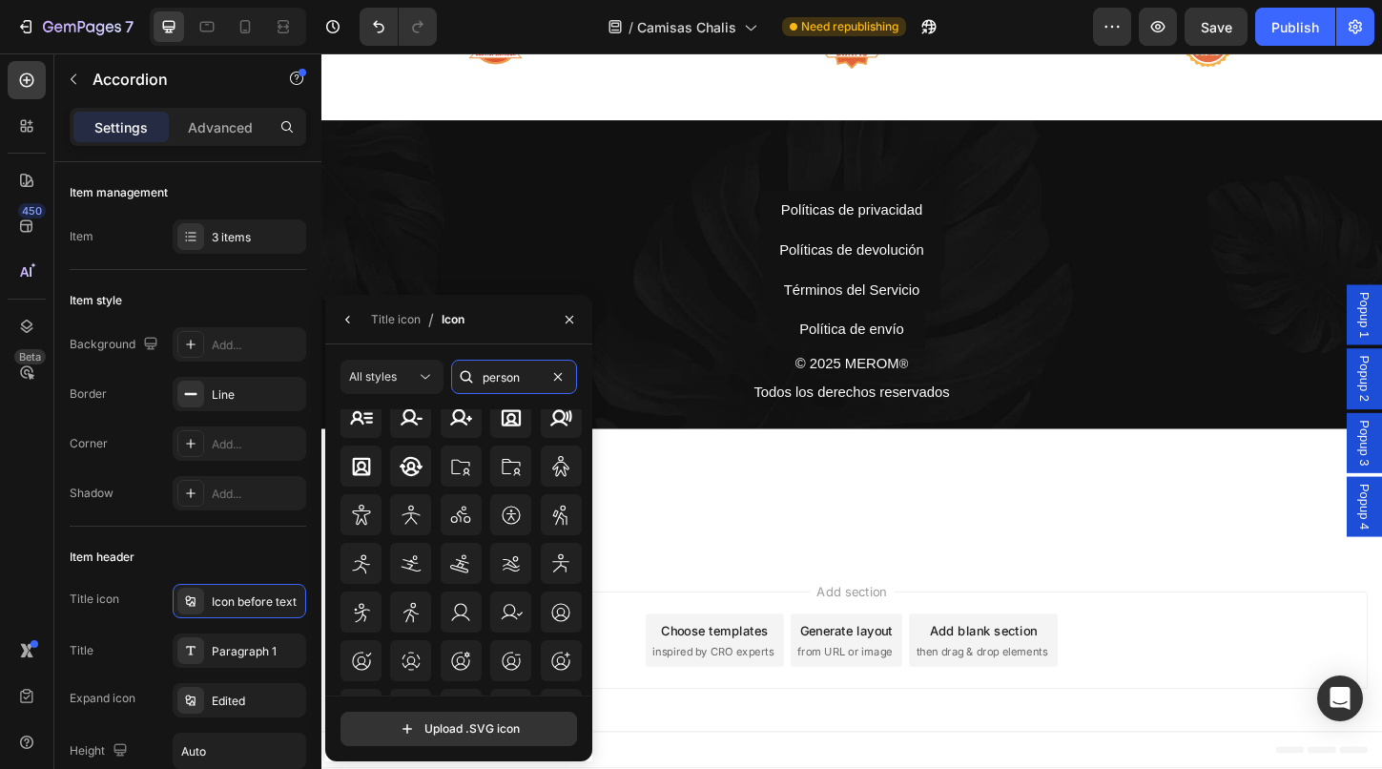
scroll to position [343, 0]
type input "p"
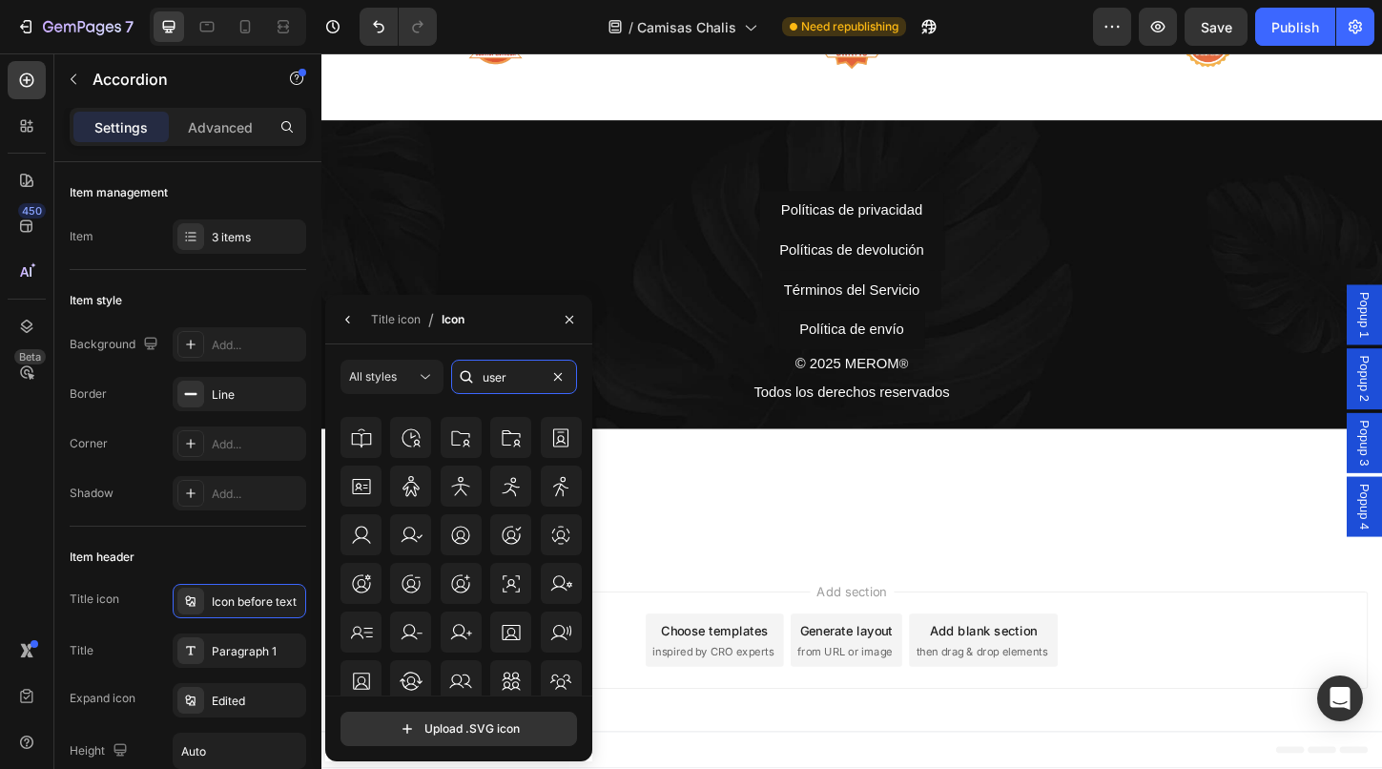
scroll to position [312, 0]
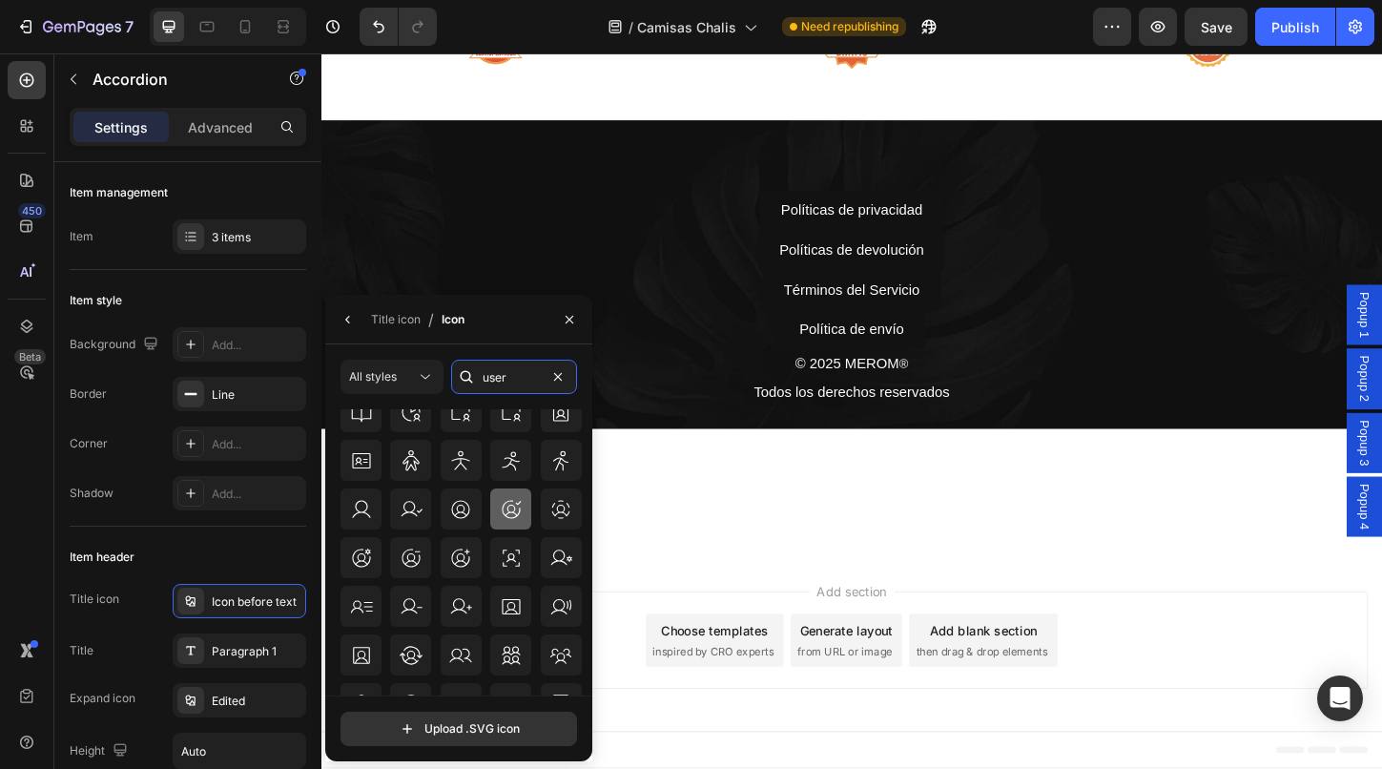
type input "user"
click at [505, 517] on icon at bounding box center [511, 509] width 23 height 23
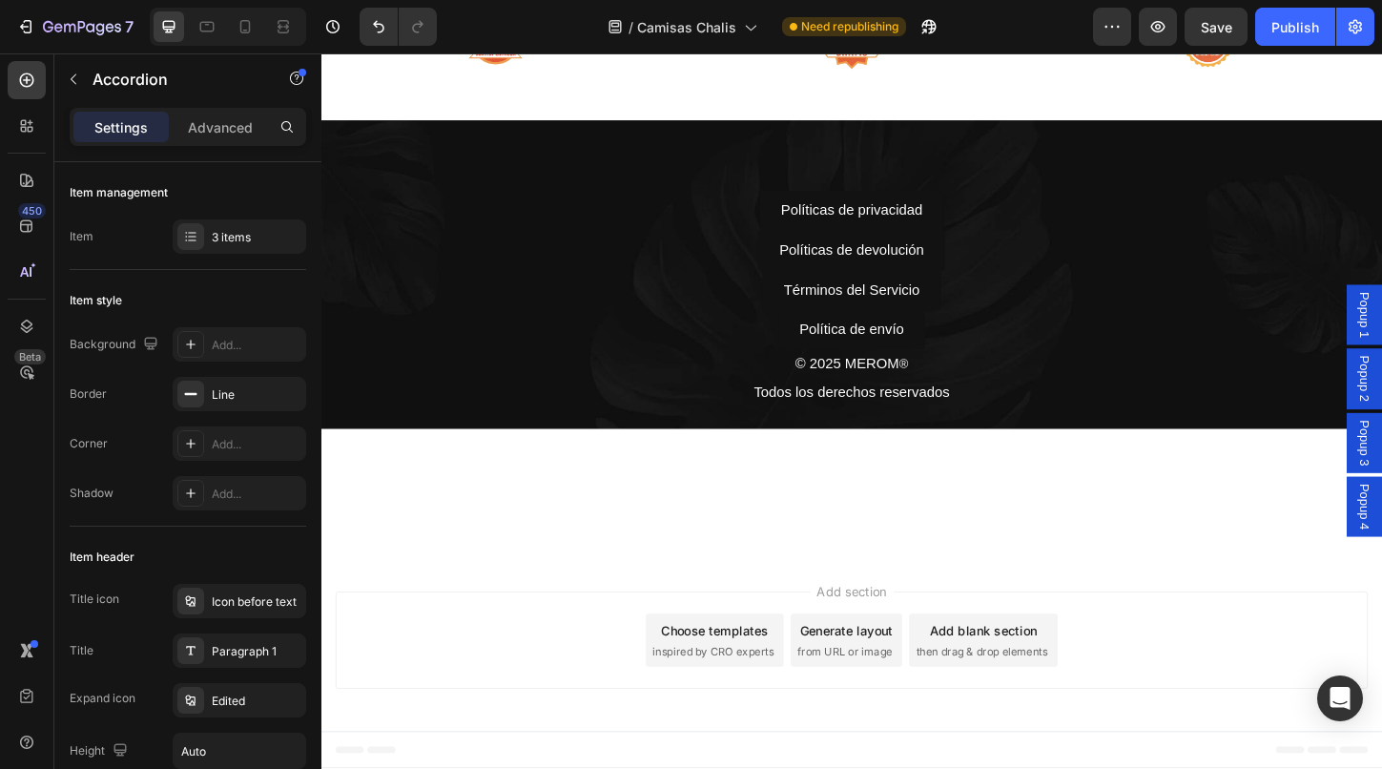
click at [74, 77] on icon "button" at bounding box center [73, 79] width 15 height 15
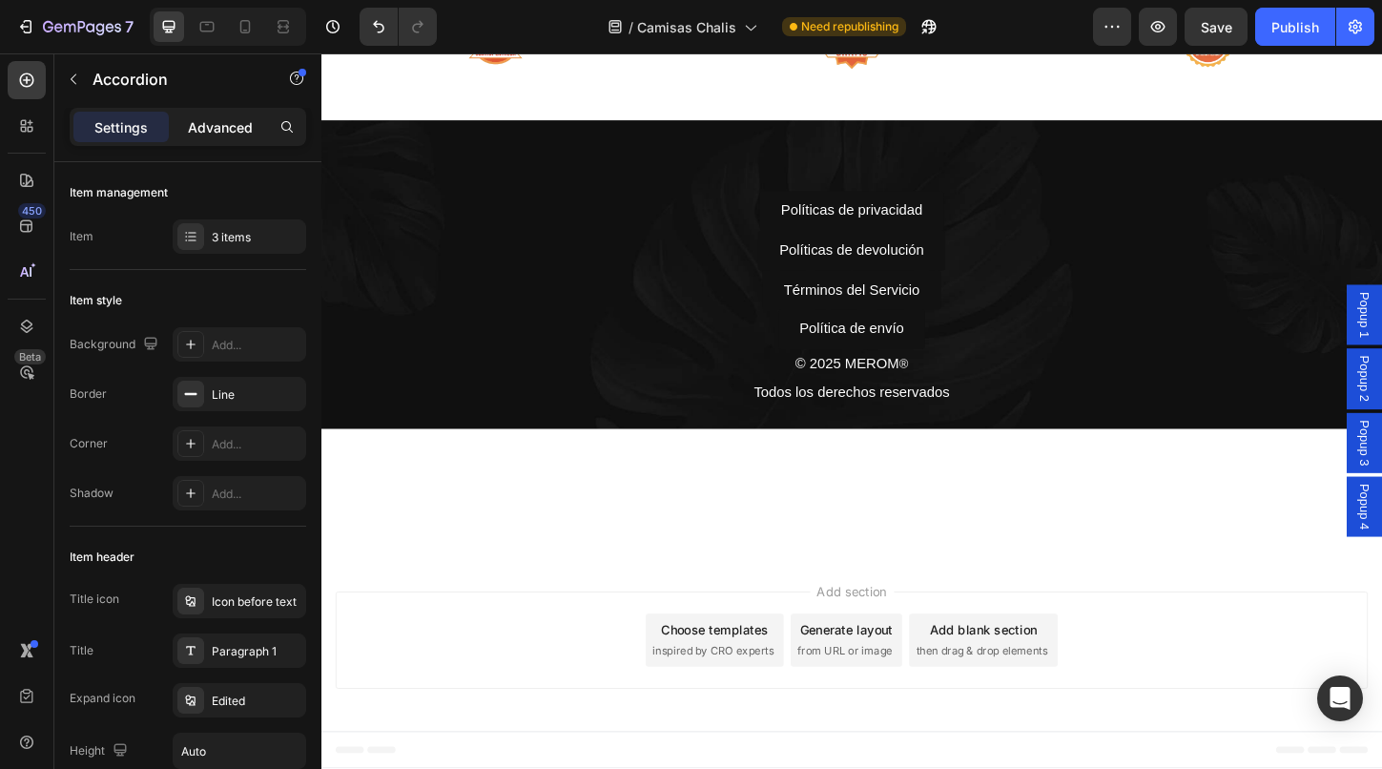
click at [242, 136] on p "Advanced" at bounding box center [220, 127] width 65 height 20
type input "100%"
type input "100"
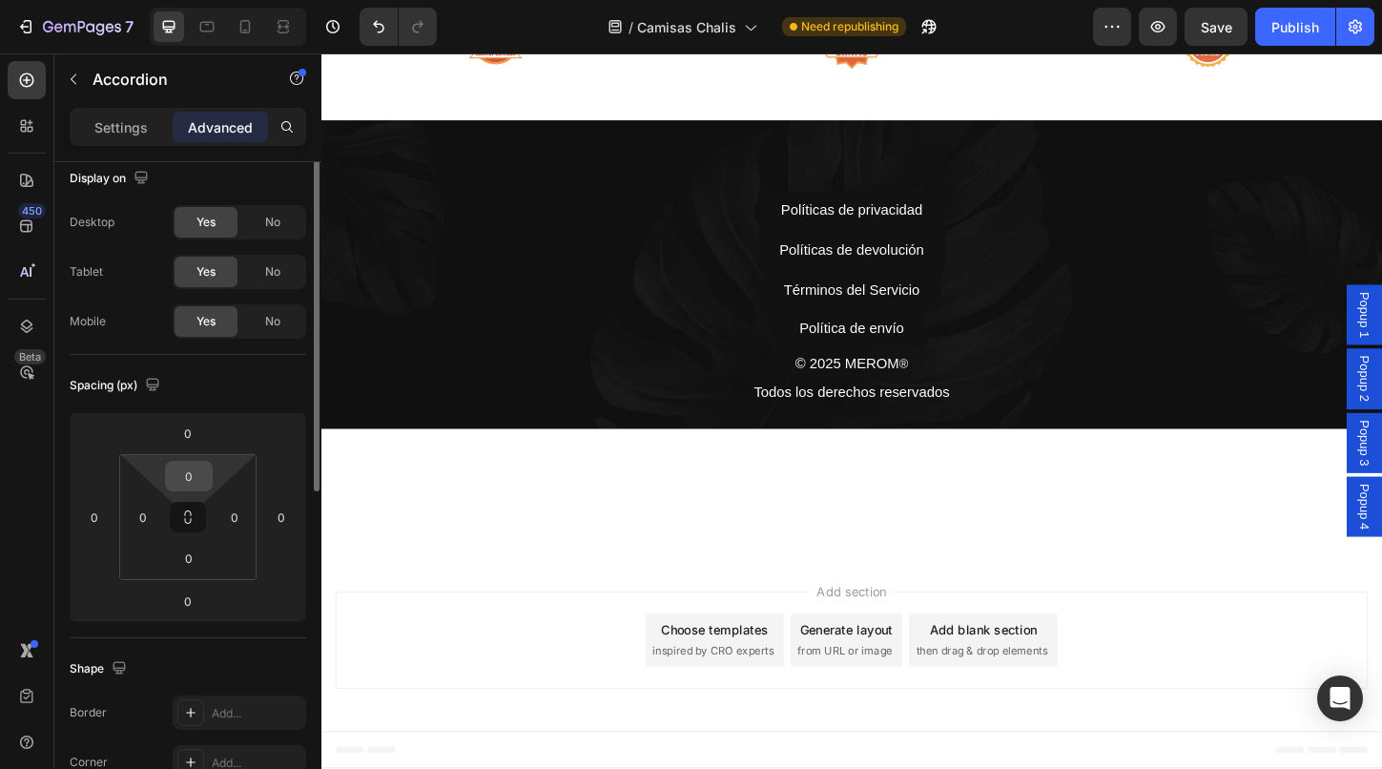
scroll to position [0, 0]
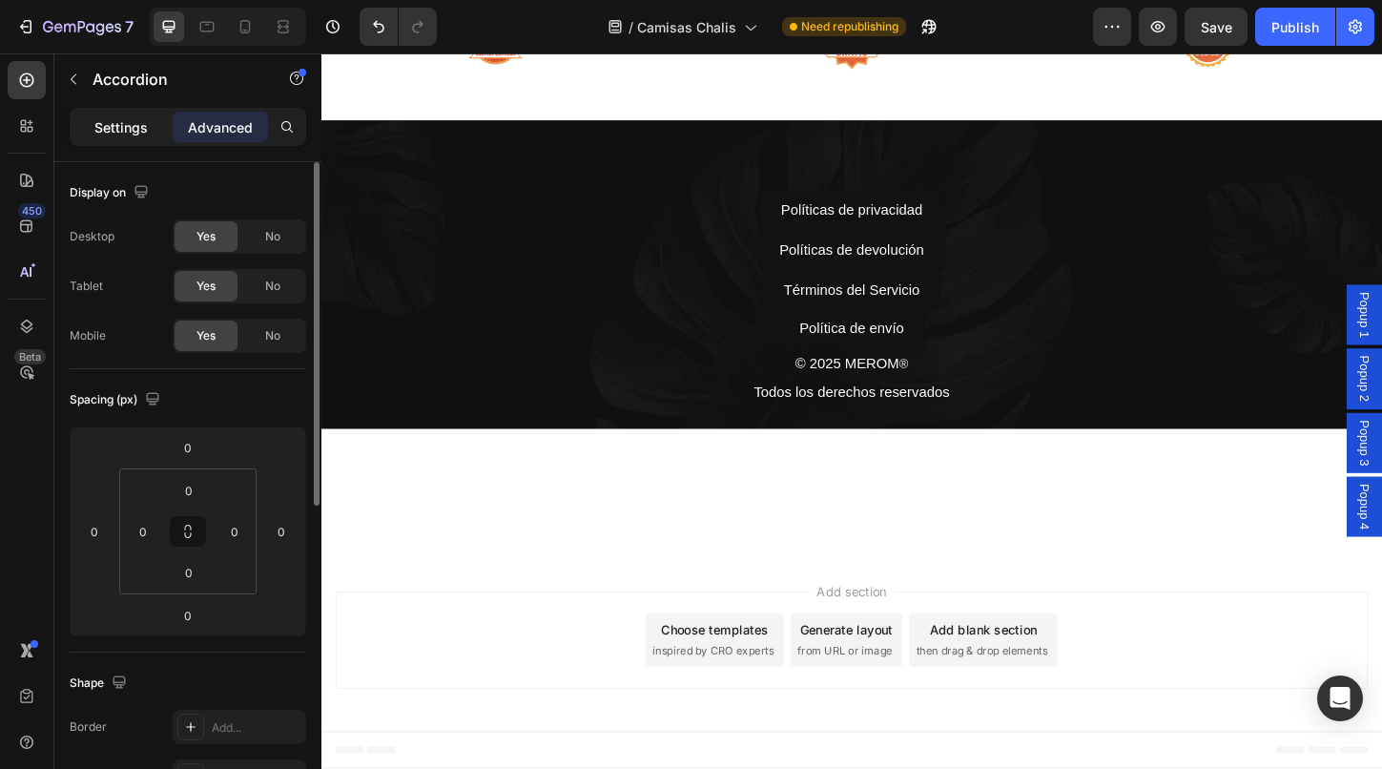
click at [118, 139] on div "Settings" at bounding box center [120, 127] width 95 height 31
type input "8"
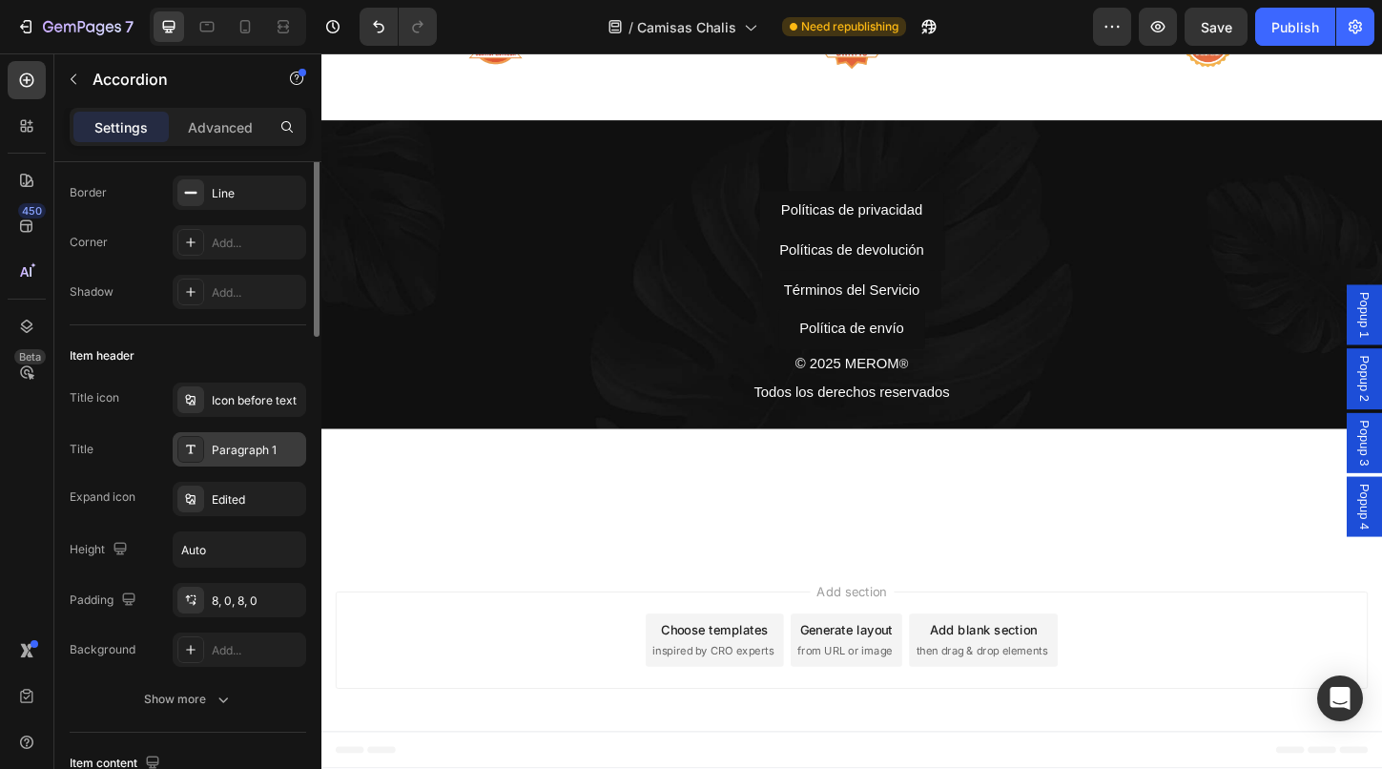
scroll to position [225, 0]
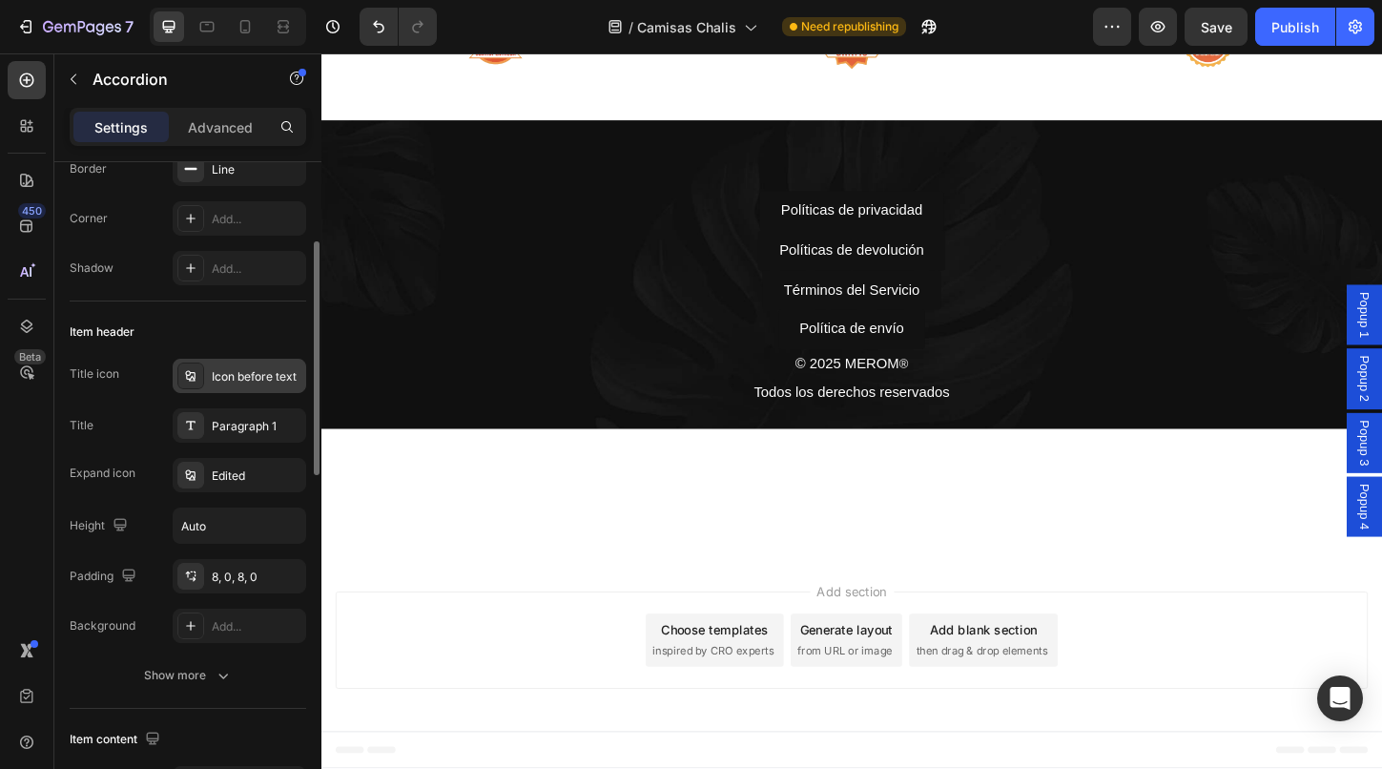
click at [195, 380] on icon at bounding box center [190, 375] width 10 height 10
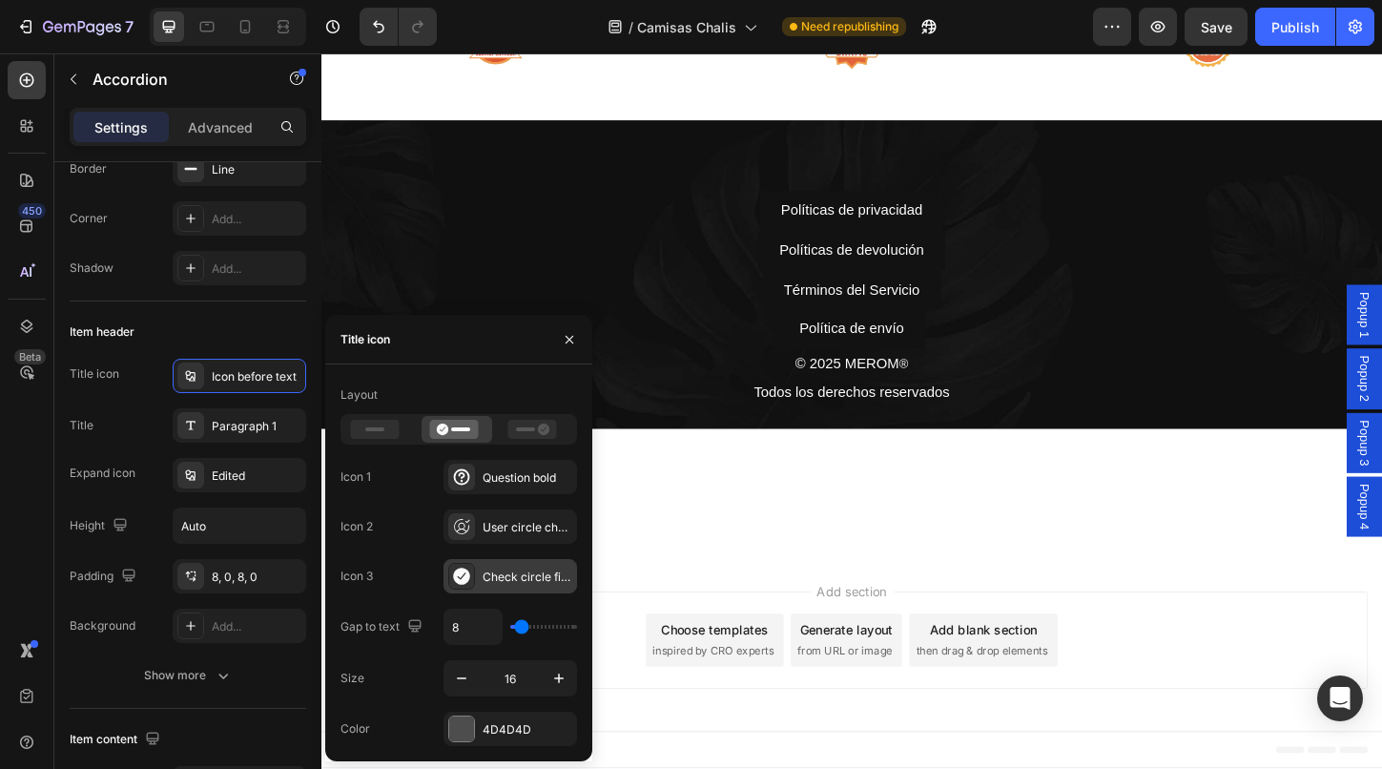
click at [462, 573] on icon at bounding box center [461, 575] width 16 height 17
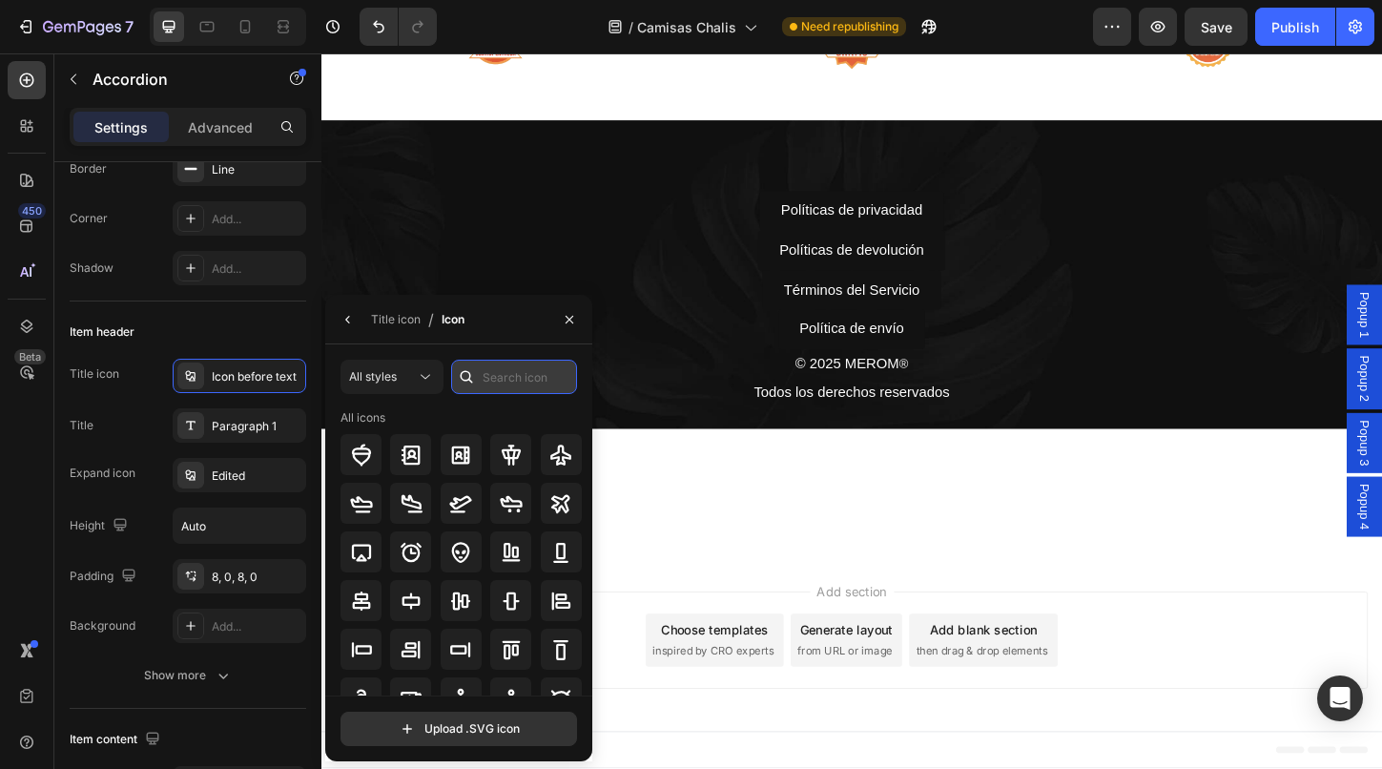
click at [513, 374] on input "text" at bounding box center [514, 377] width 126 height 34
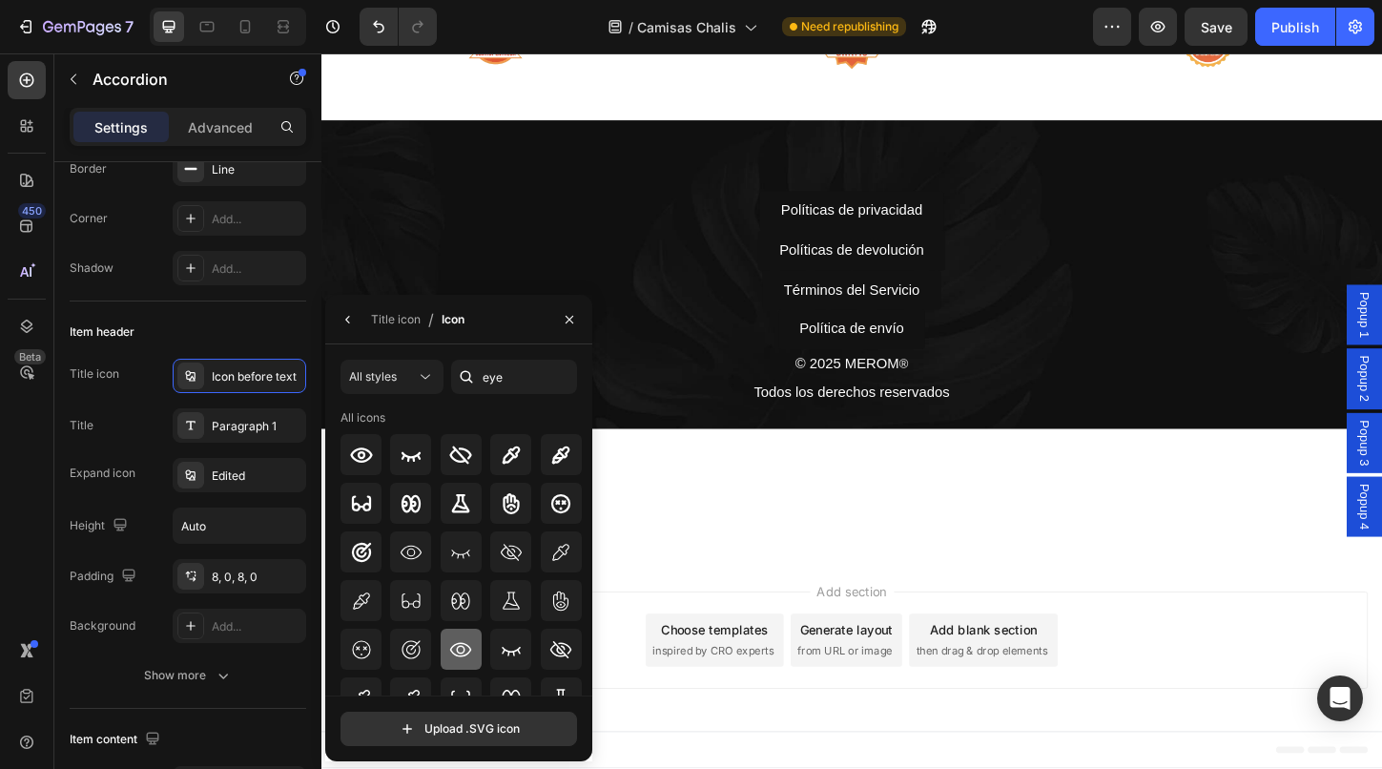
click at [463, 650] on icon at bounding box center [461, 649] width 22 height 14
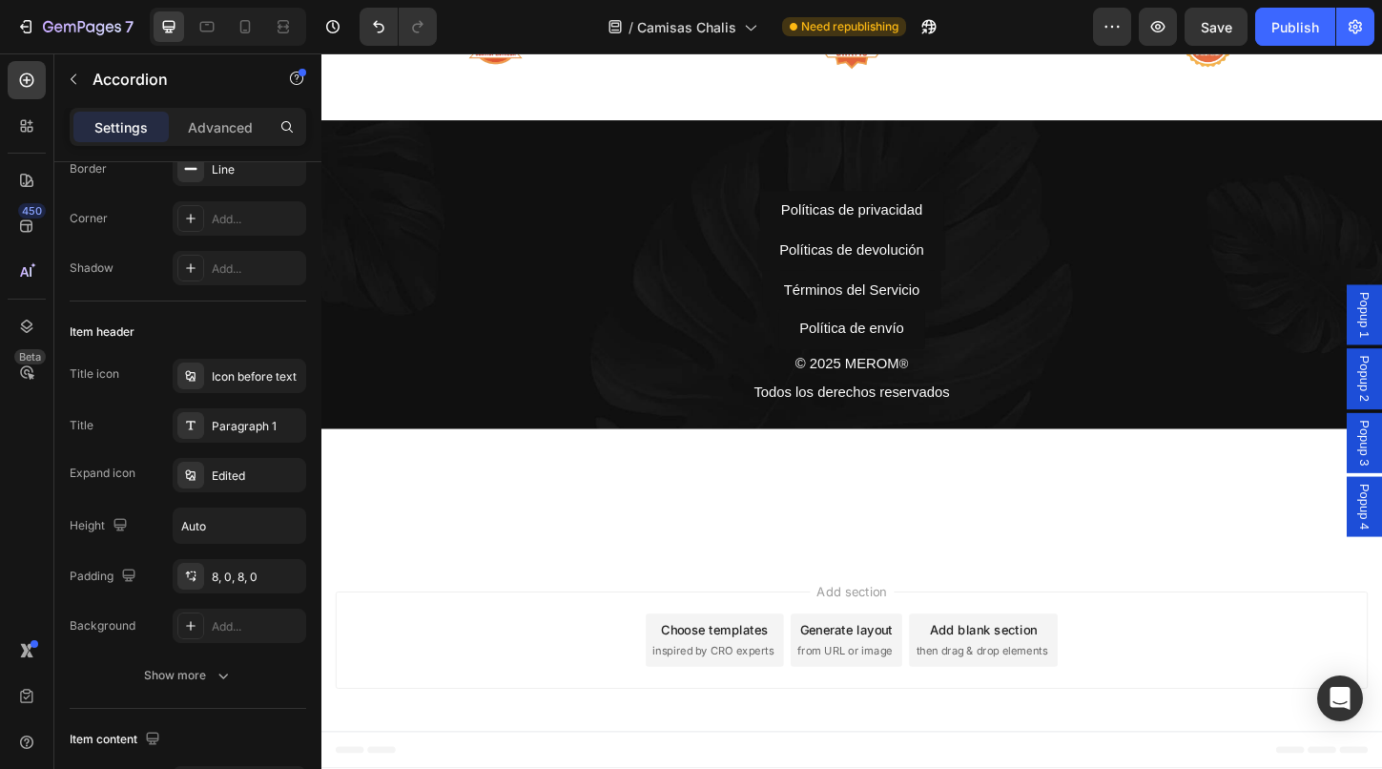
click at [199, 376] on div at bounding box center [190, 375] width 27 height 27
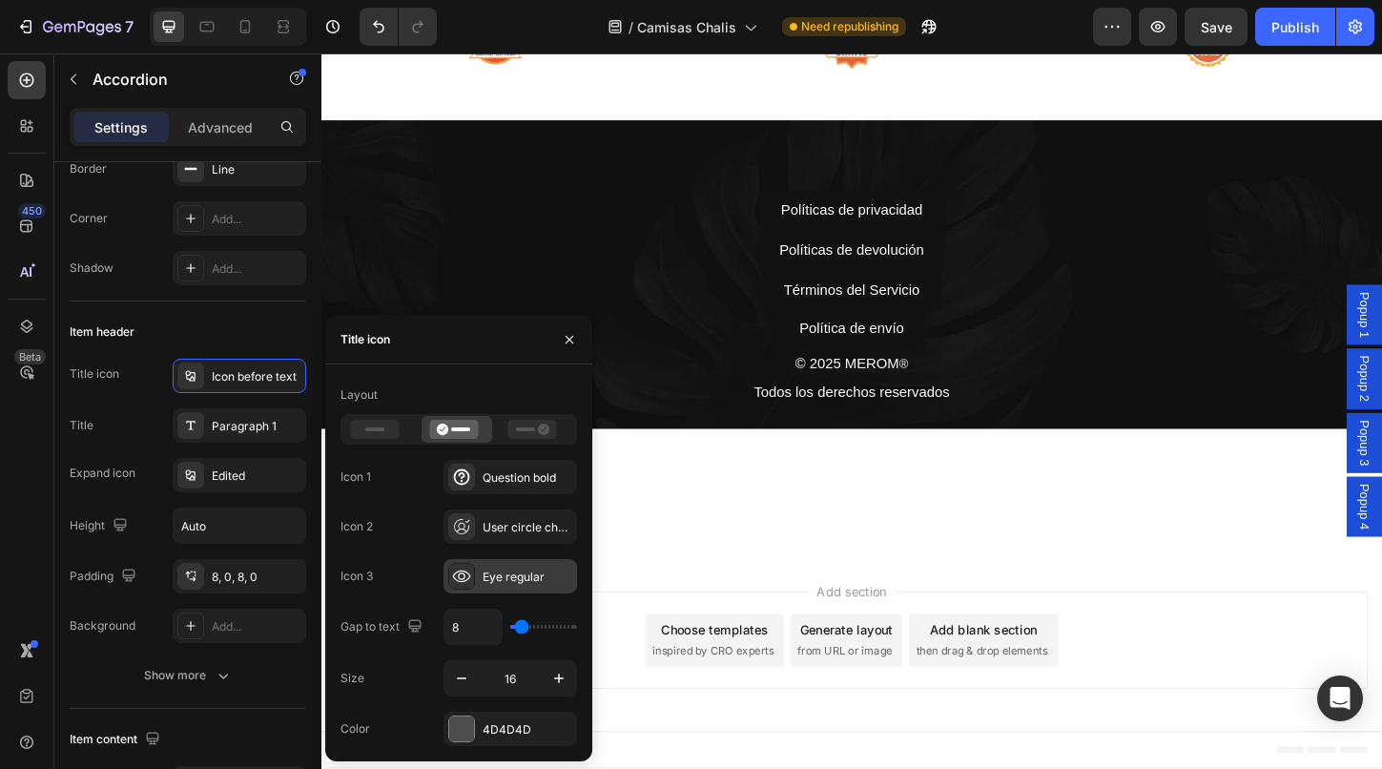
click at [466, 585] on icon at bounding box center [461, 575] width 19 height 19
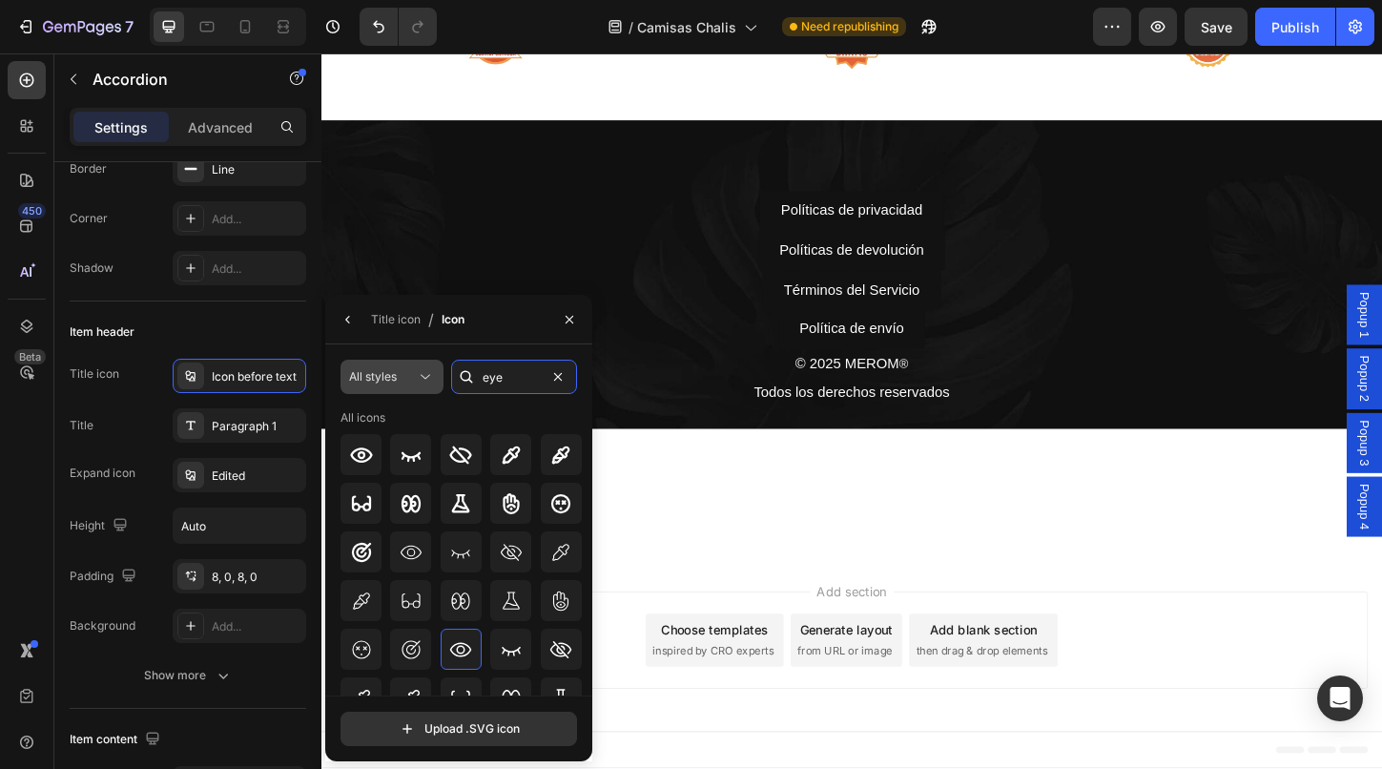
drag, startPoint x: 523, startPoint y: 379, endPoint x: 397, endPoint y: 379, distance: 125.9
click at [414, 379] on div "All styles eye" at bounding box center [458, 377] width 237 height 34
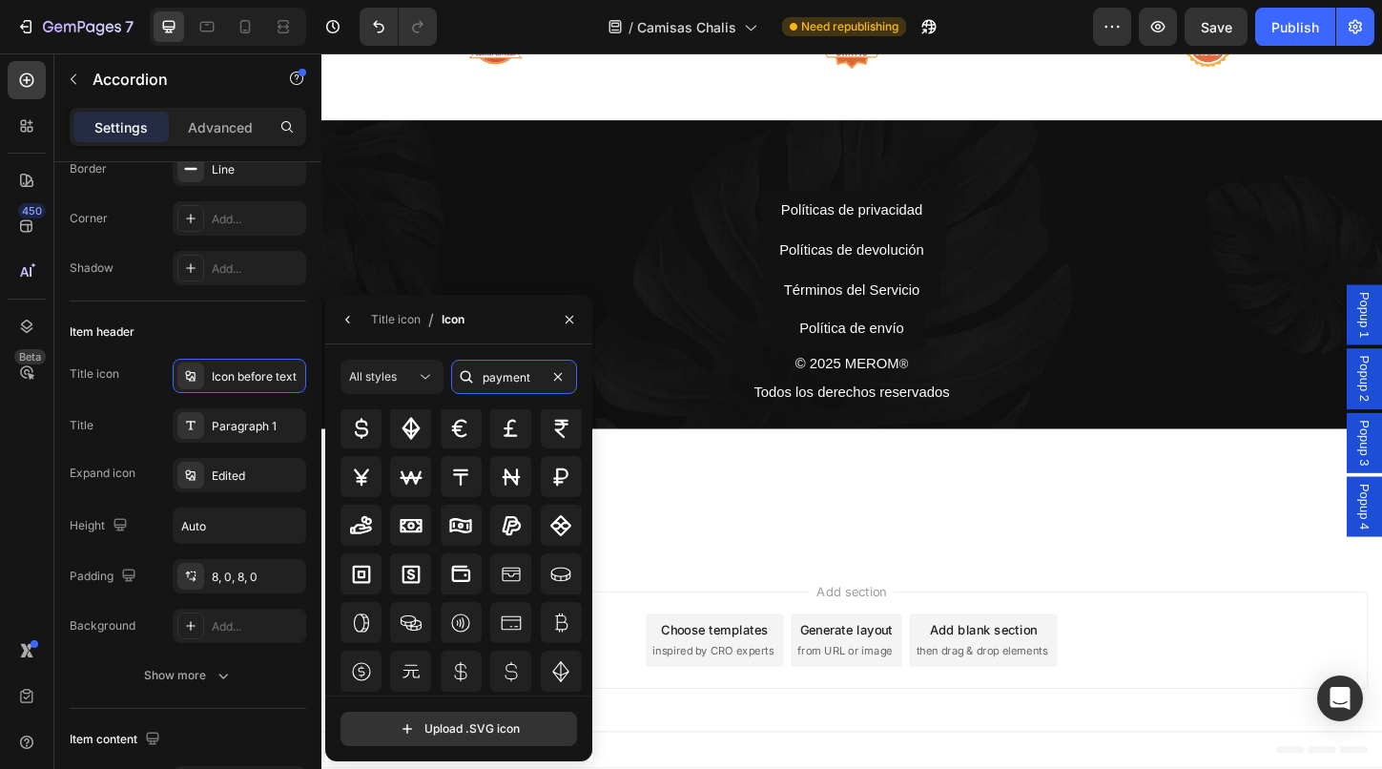
scroll to position [126, 0]
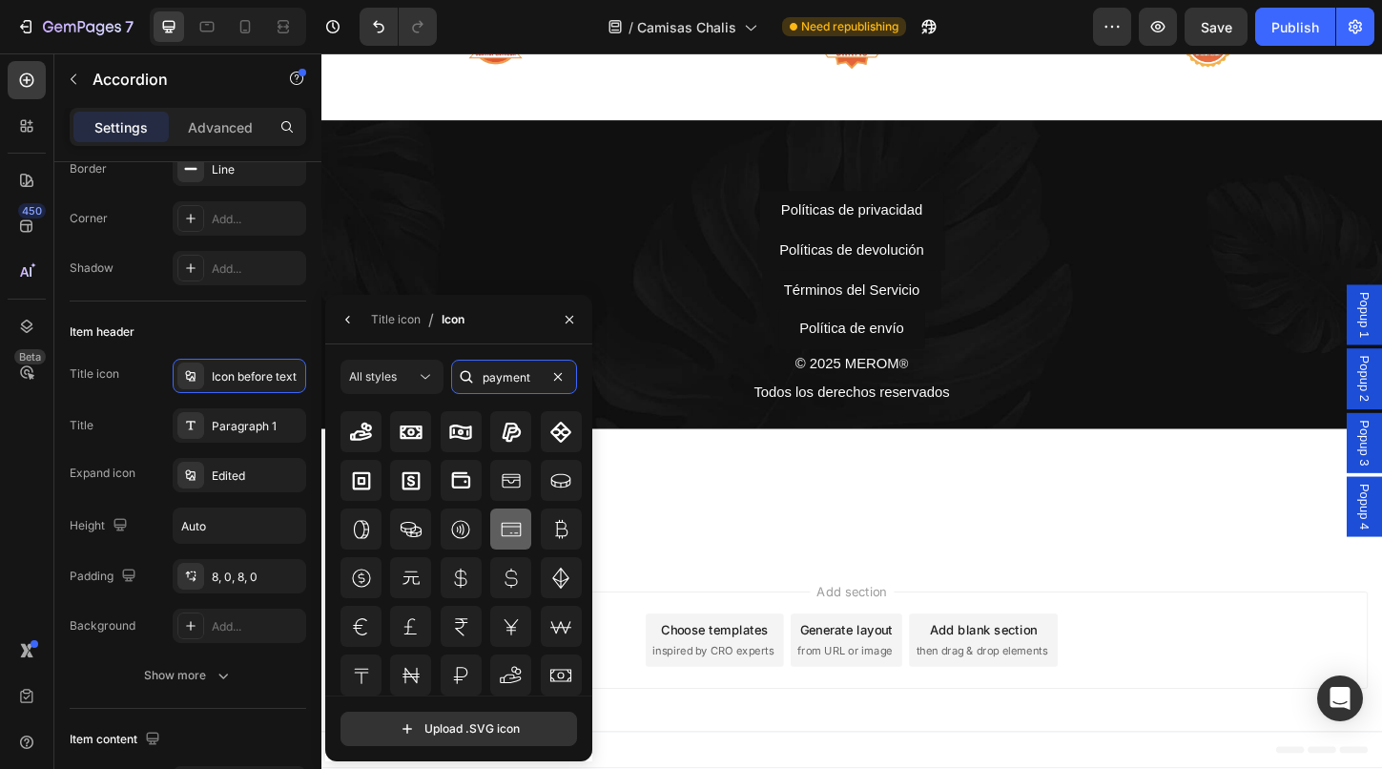
type input "payment"
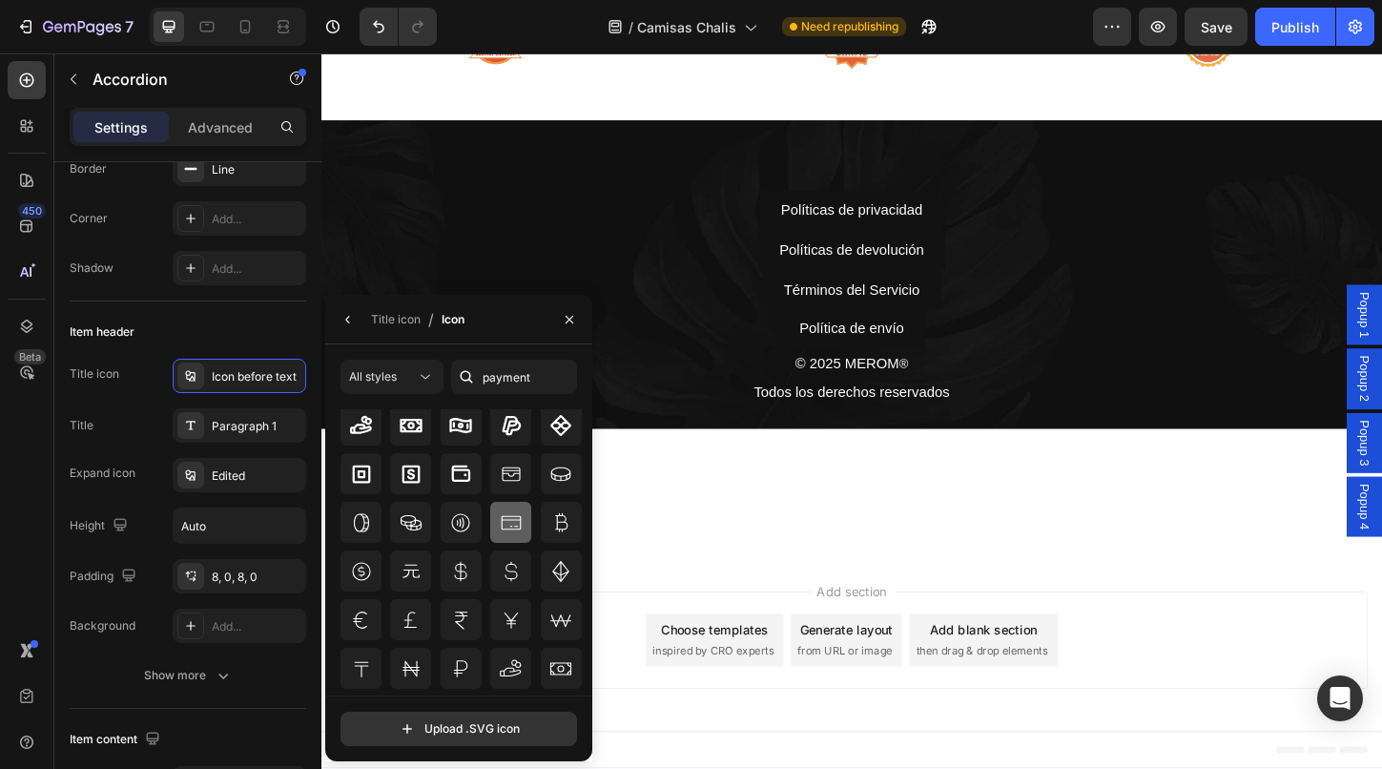
scroll to position [210, 0]
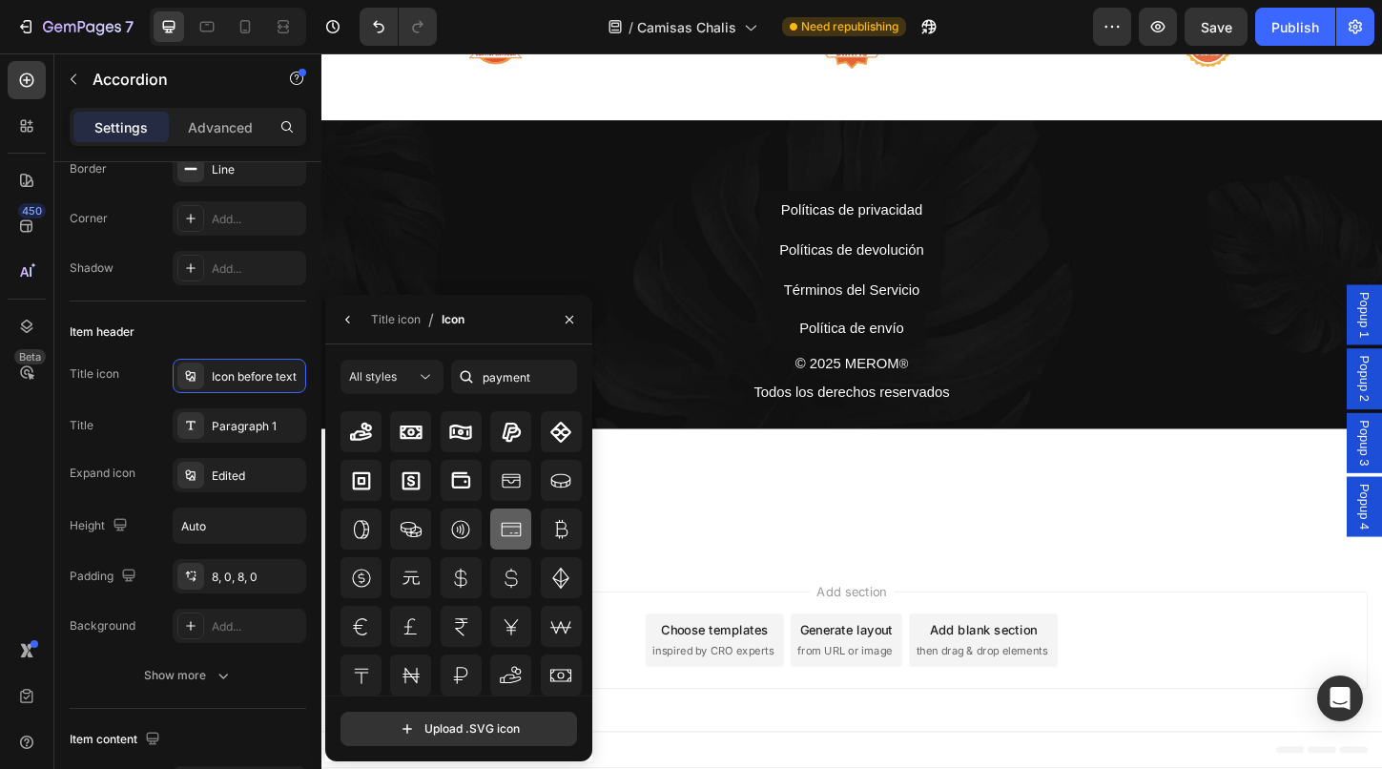
click at [507, 519] on icon at bounding box center [511, 529] width 23 height 23
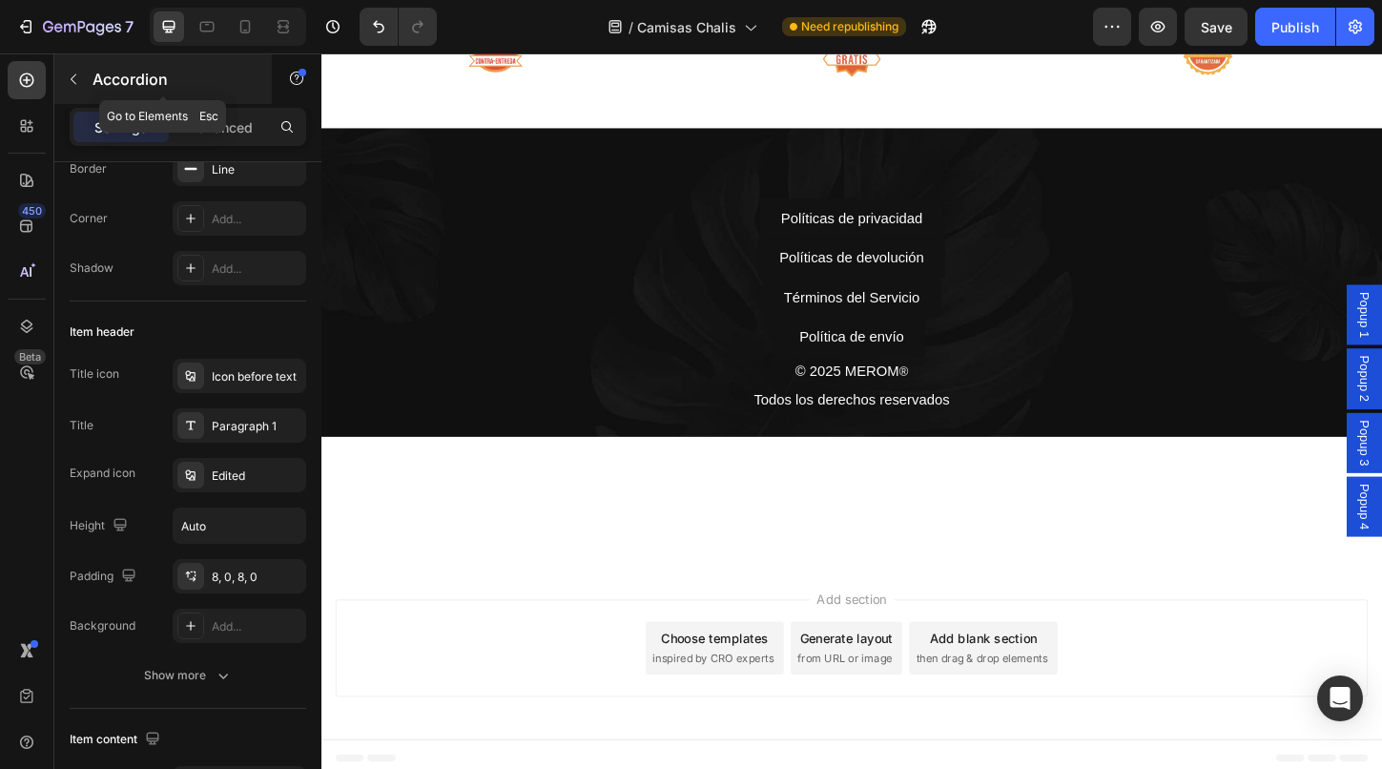
click at [77, 74] on icon "button" at bounding box center [73, 79] width 15 height 15
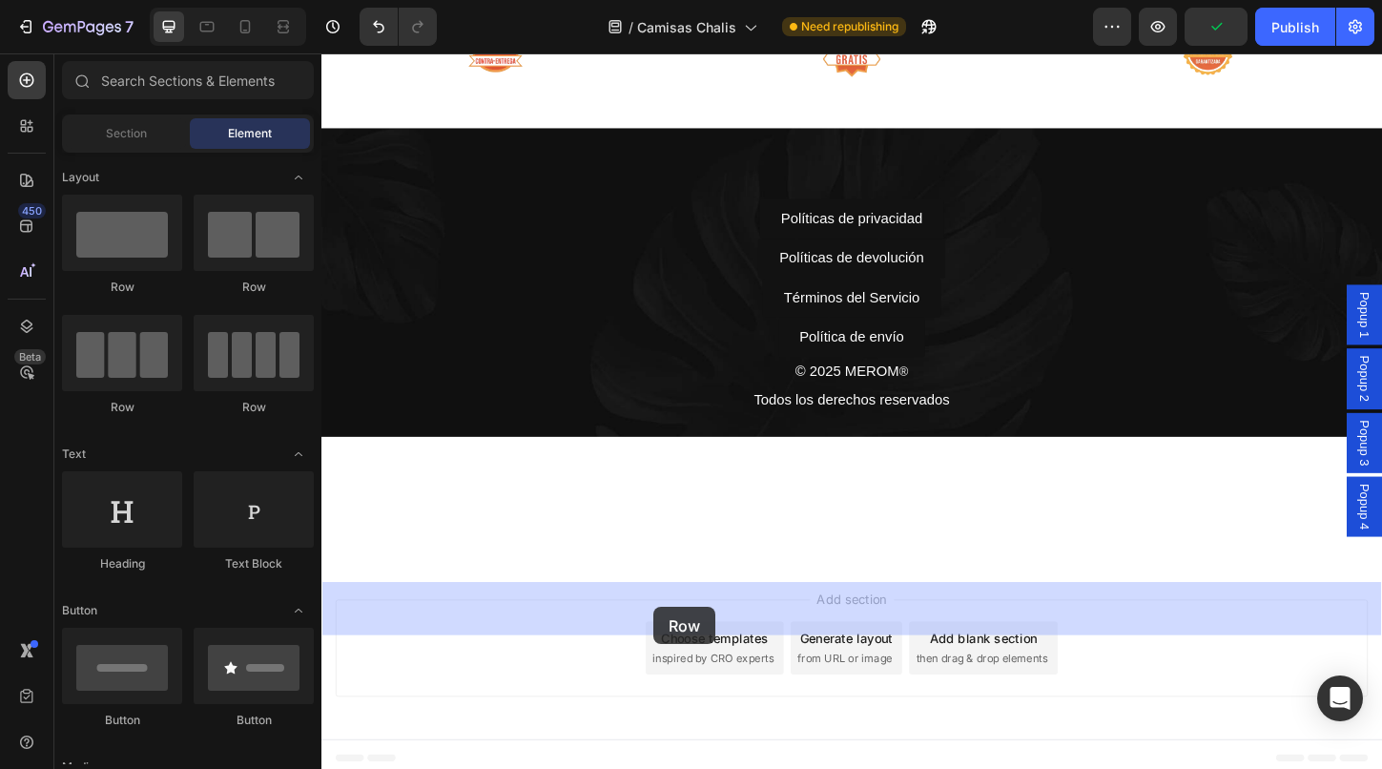
drag, startPoint x: 975, startPoint y: 659, endPoint x: 680, endPoint y: 650, distance: 294.8
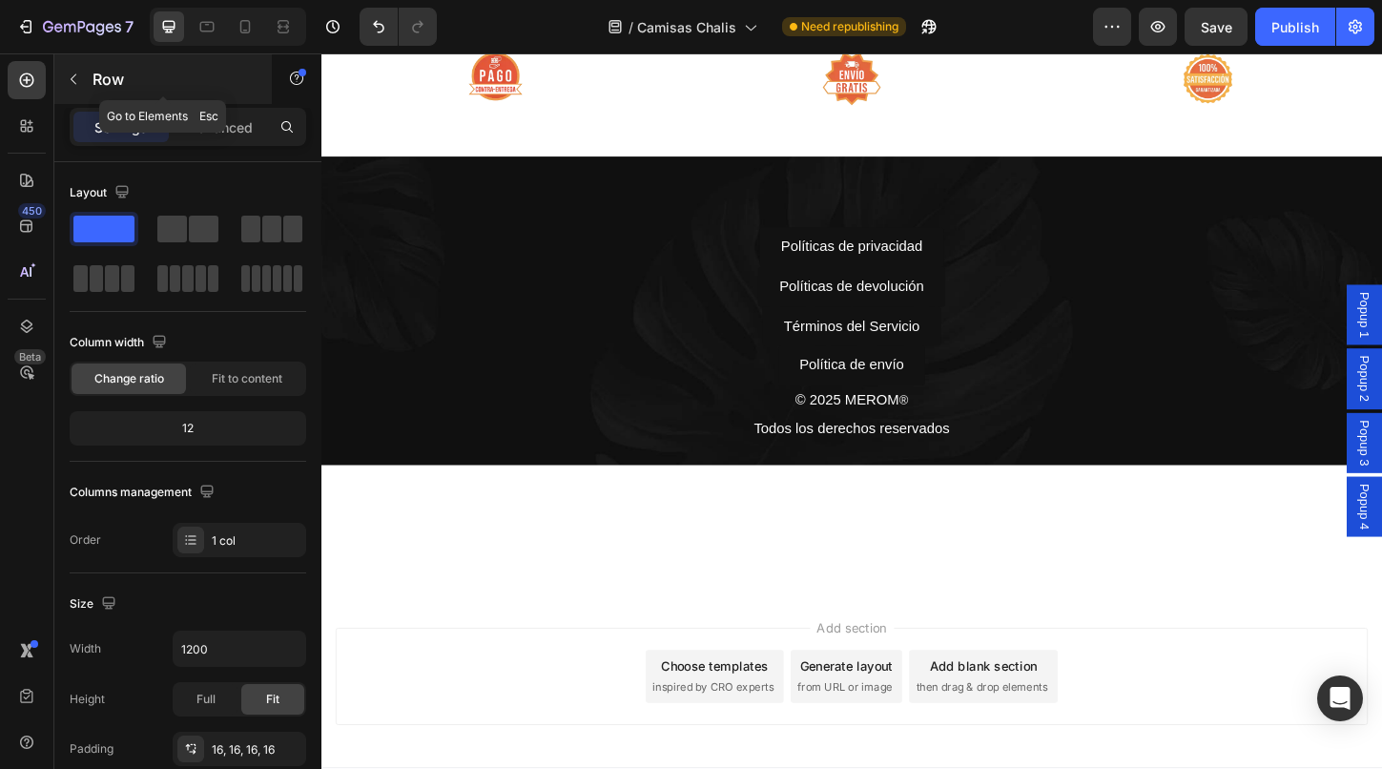
click at [75, 70] on button "button" at bounding box center [73, 79] width 31 height 31
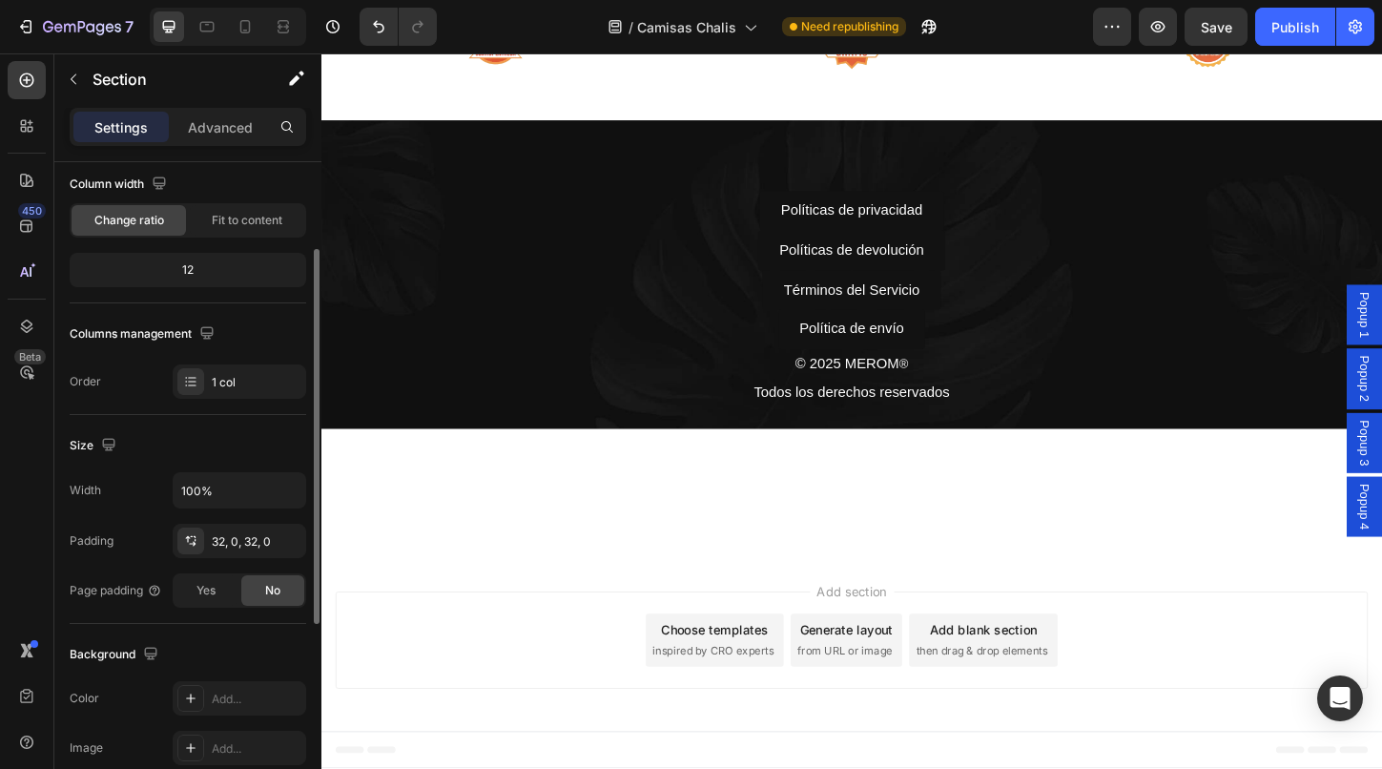
scroll to position [0, 0]
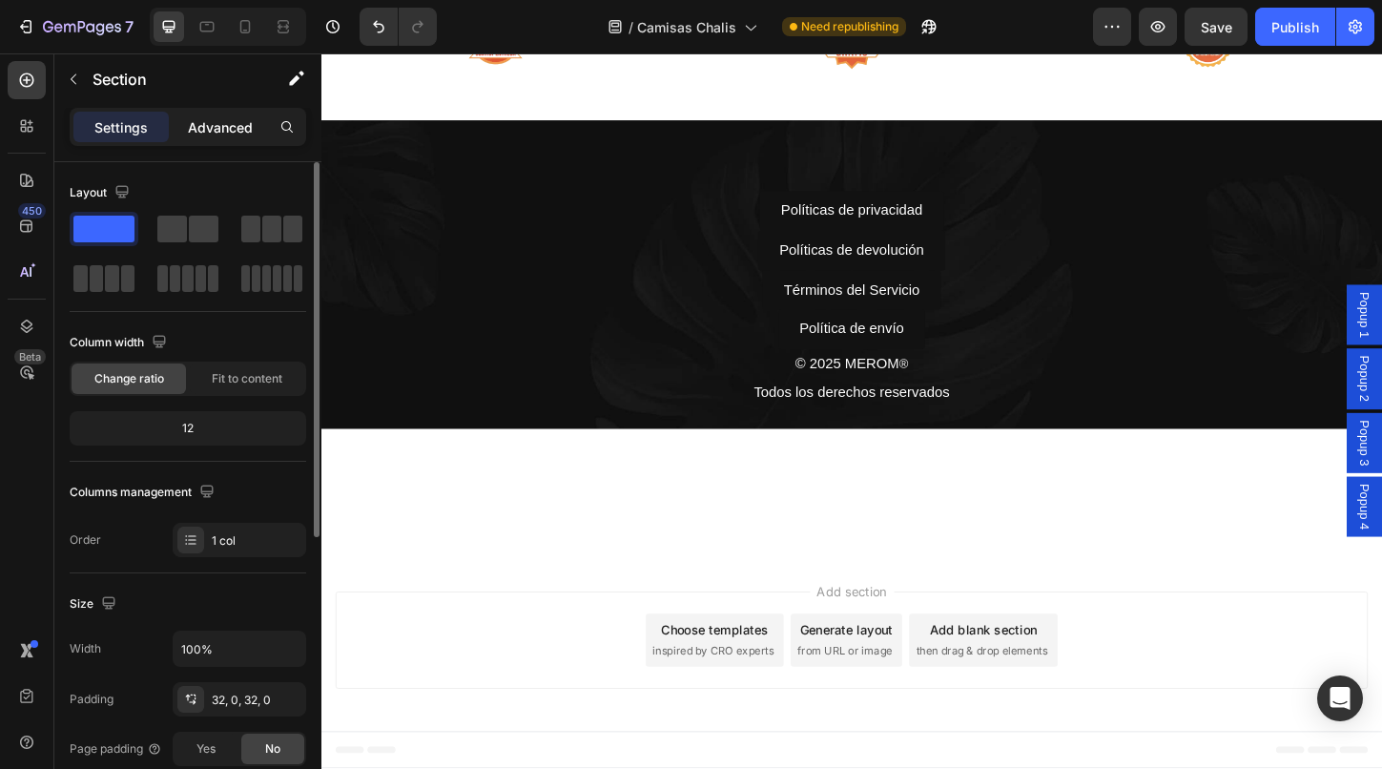
click at [216, 135] on p "Advanced" at bounding box center [220, 127] width 65 height 20
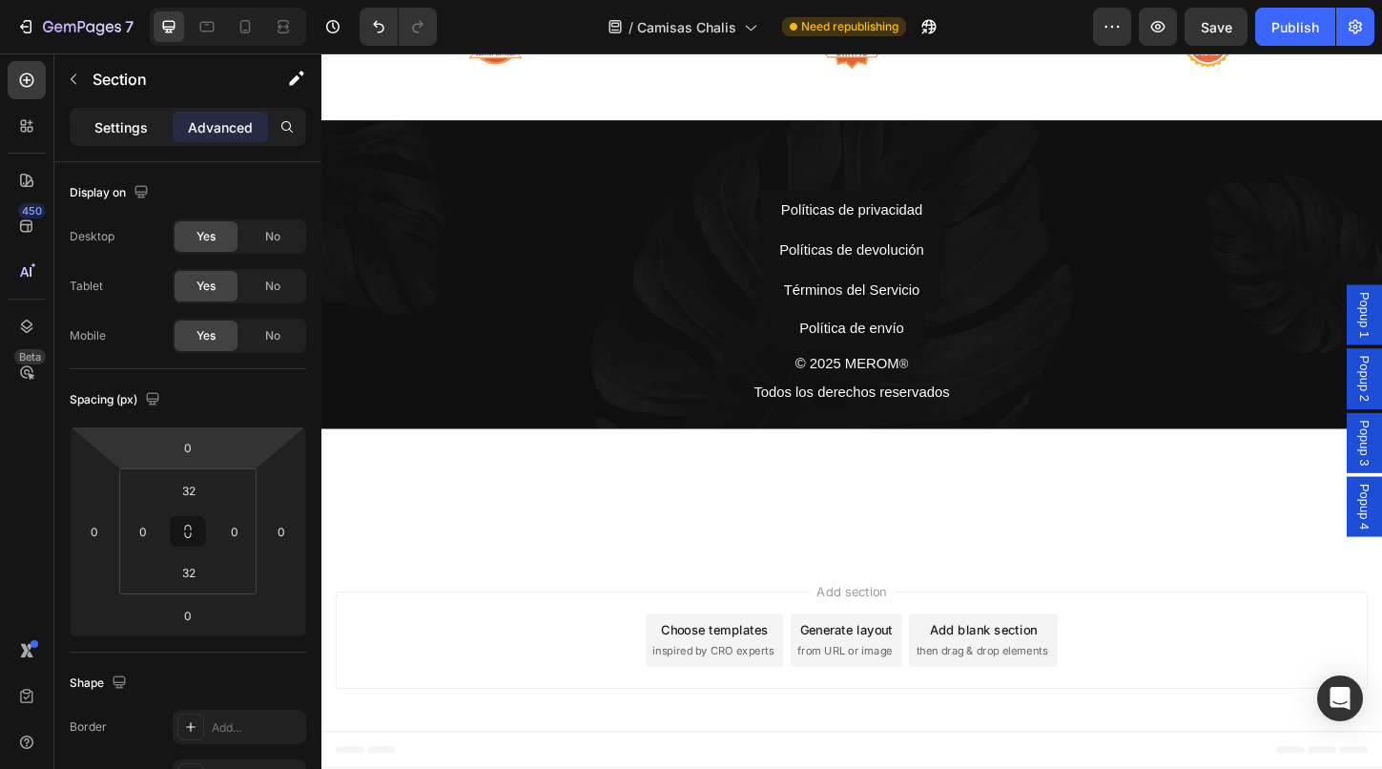
click at [117, 128] on p "Settings" at bounding box center [120, 127] width 53 height 20
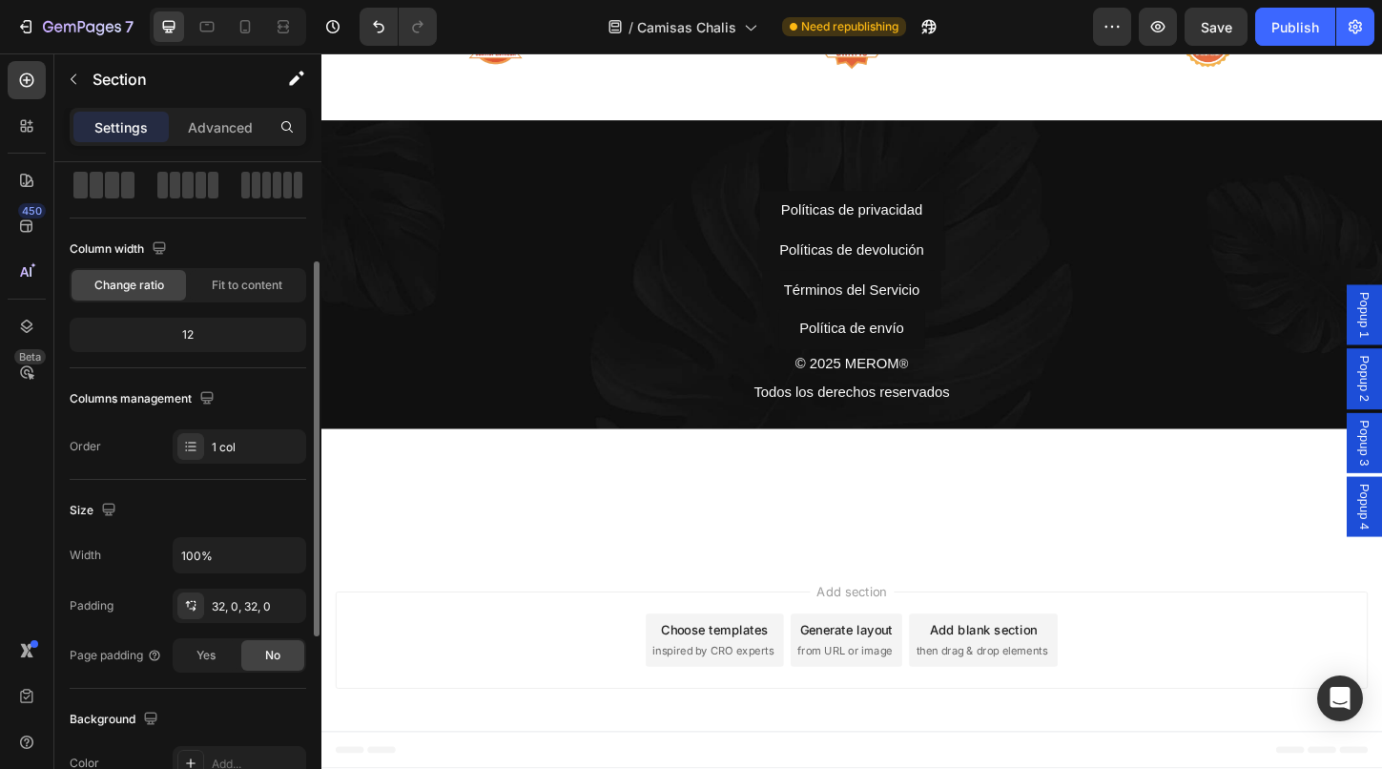
scroll to position [77, 0]
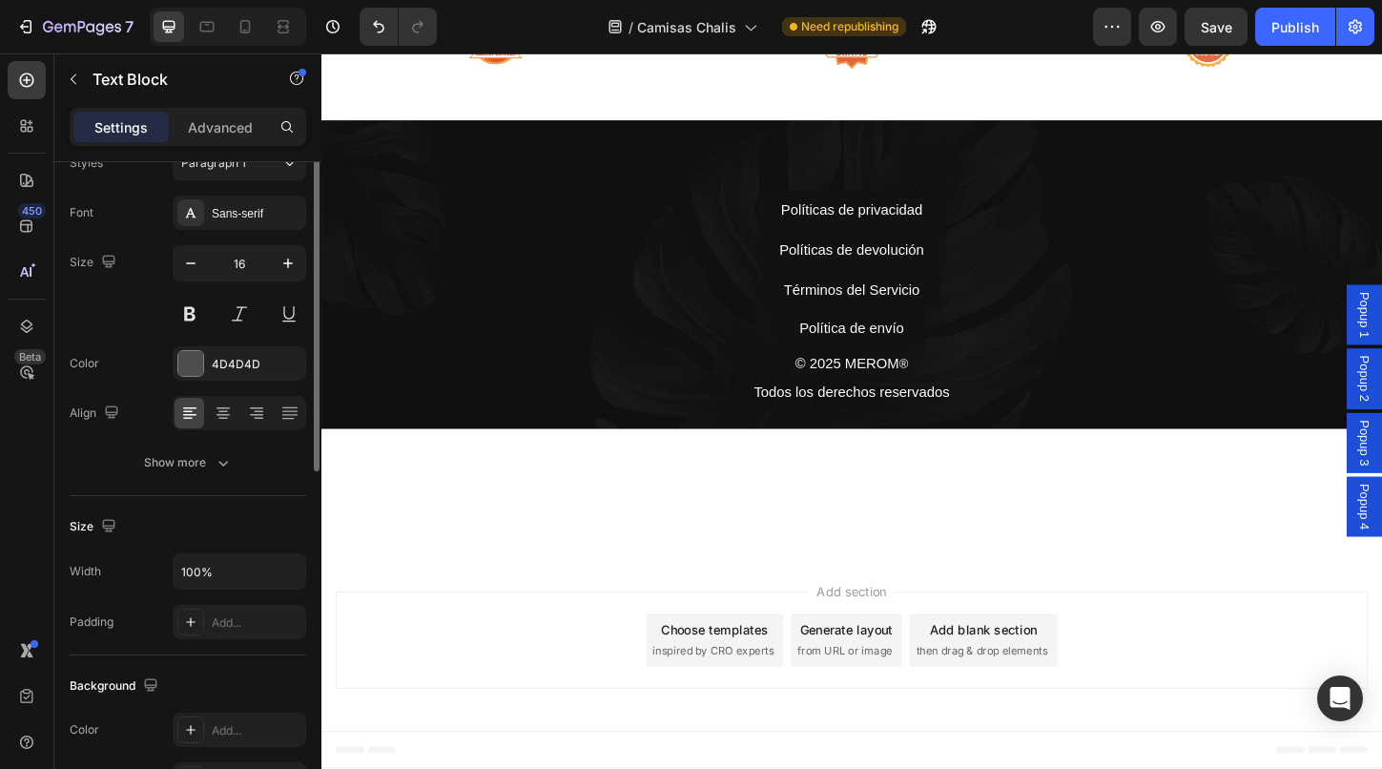
scroll to position [0, 0]
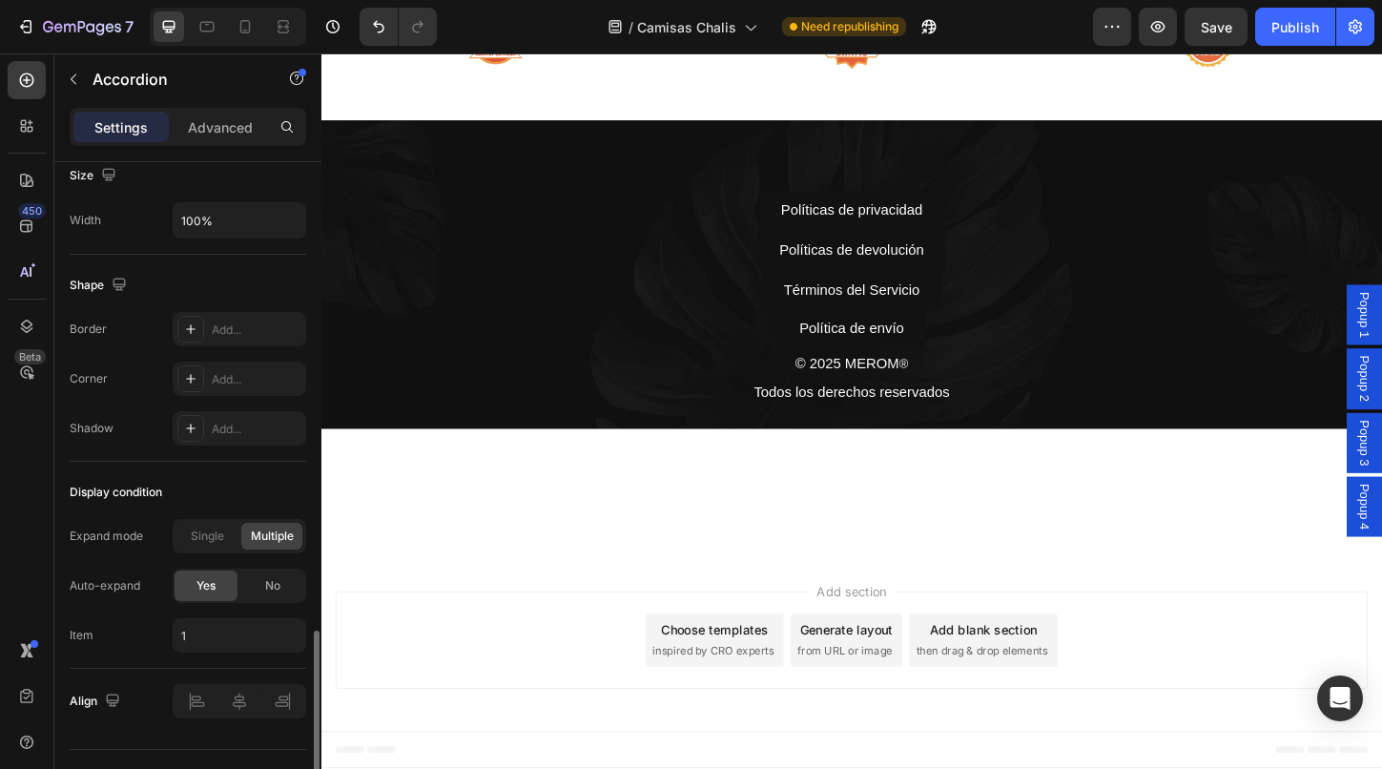
scroll to position [1204, 0]
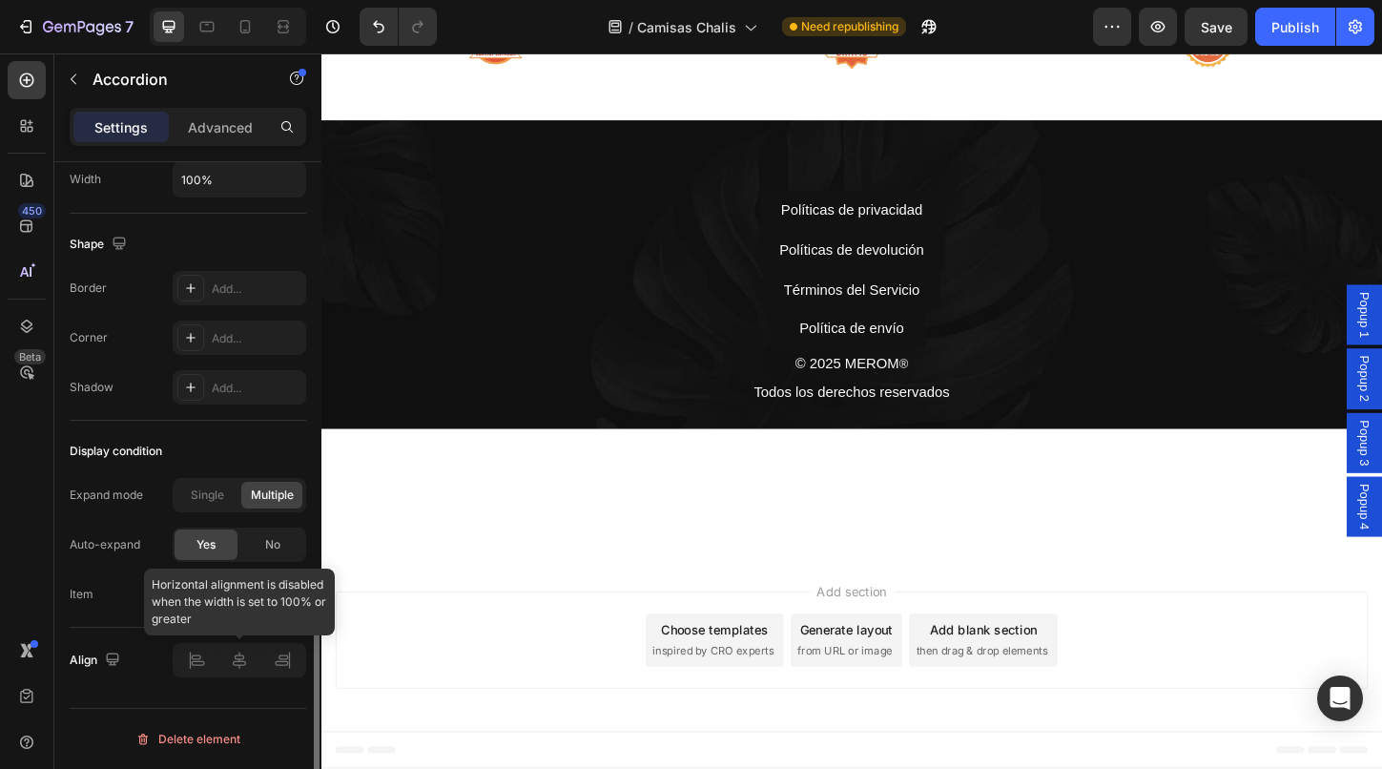
click at [239, 661] on div at bounding box center [240, 660] width 134 height 34
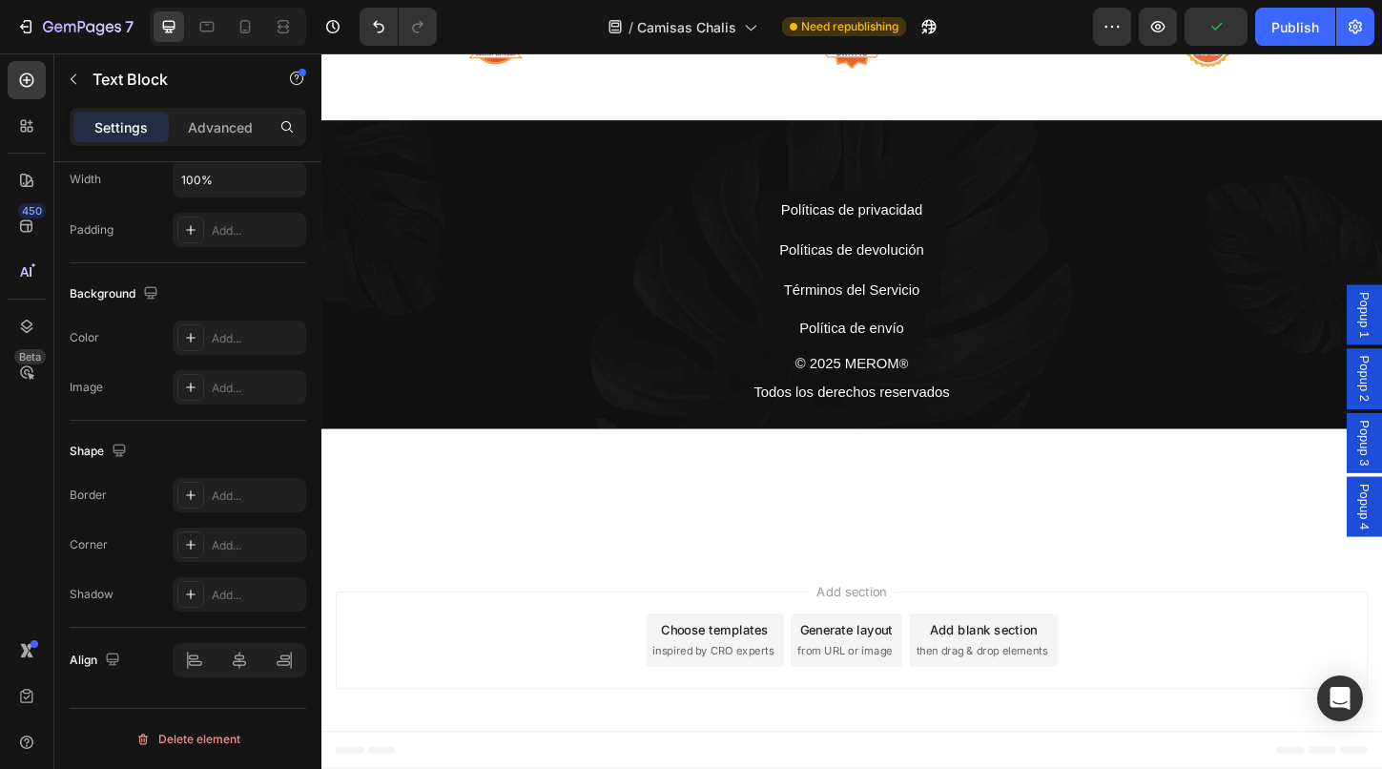
scroll to position [0, 0]
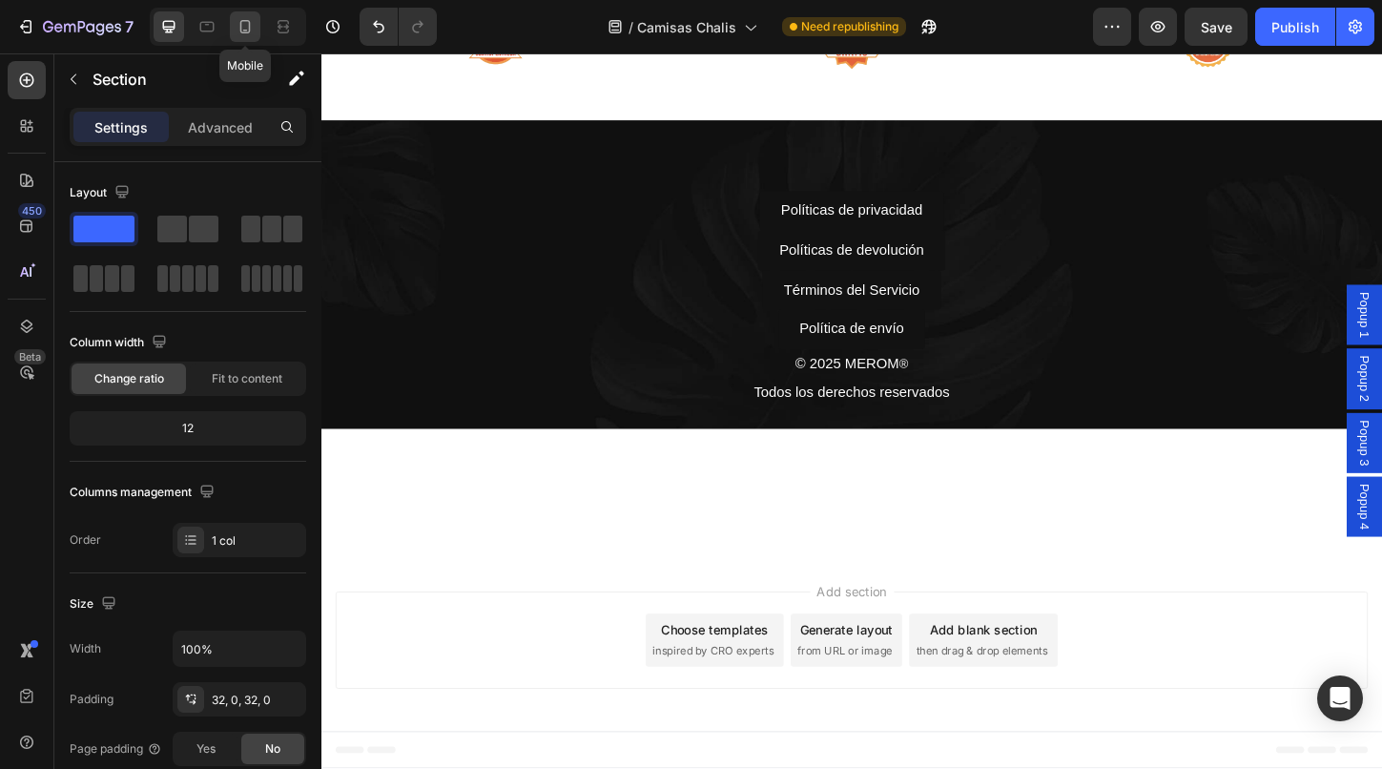
click at [251, 18] on icon at bounding box center [245, 26] width 19 height 19
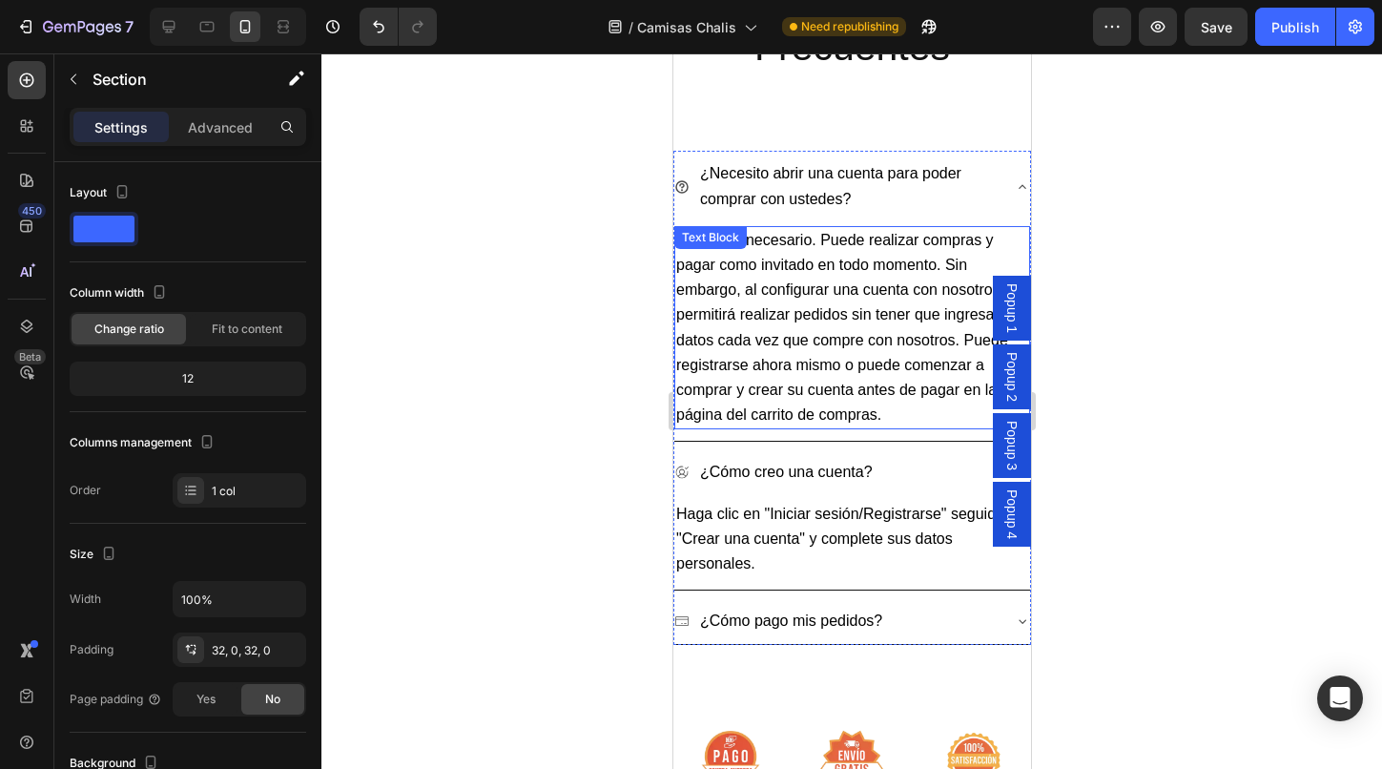
scroll to position [7106, 0]
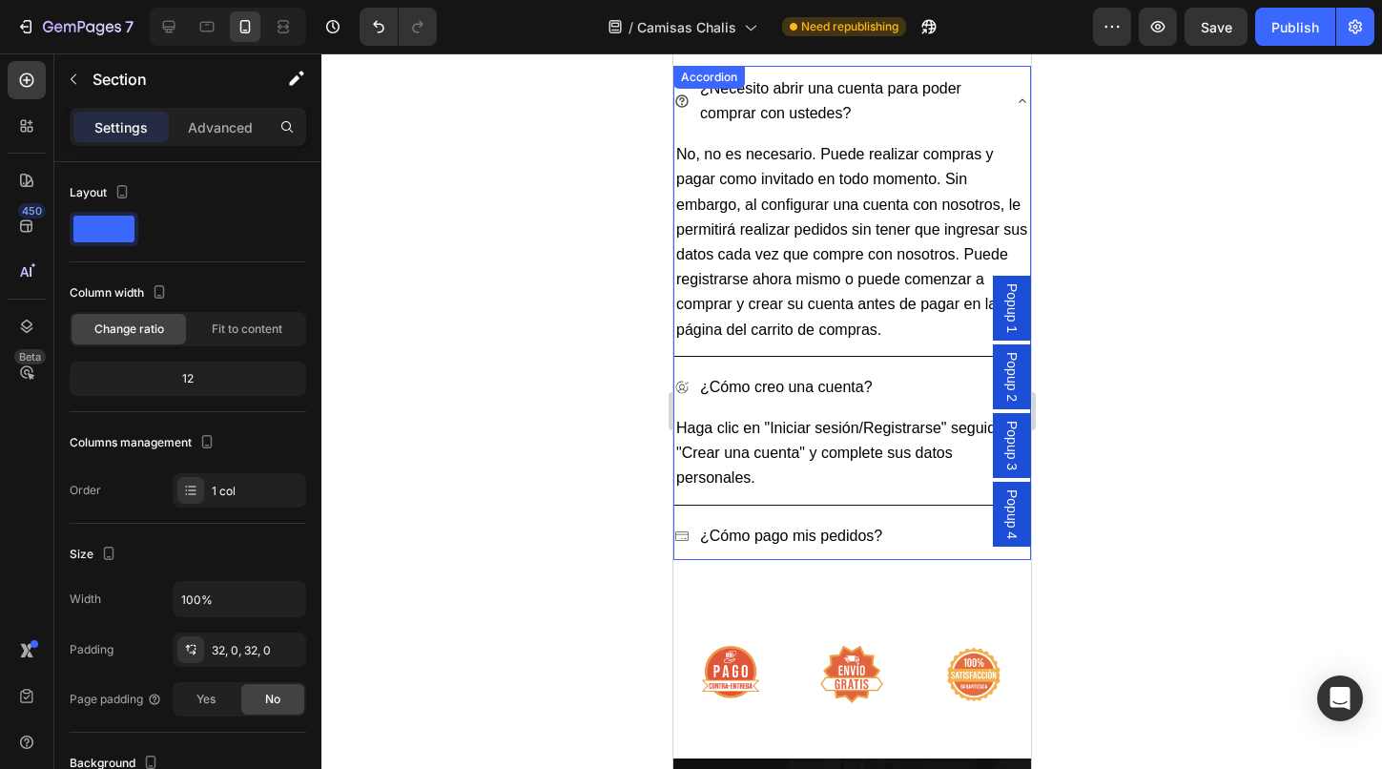
click at [915, 521] on div "¿Cómo pago mis pedidos?" at bounding box center [835, 536] width 325 height 31
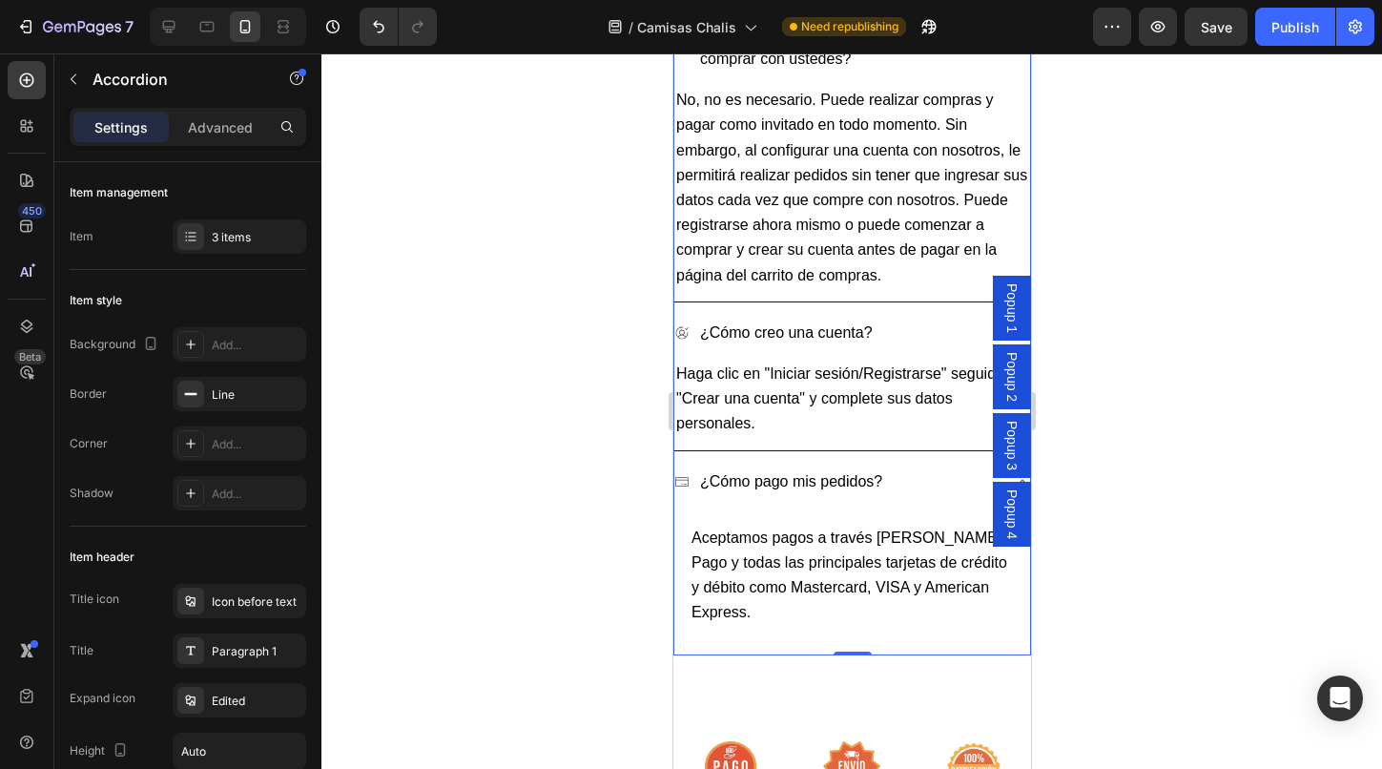
scroll to position [7231, 0]
click at [918, 464] on div "¿Cómo pago mis pedidos?" at bounding box center [835, 479] width 325 height 31
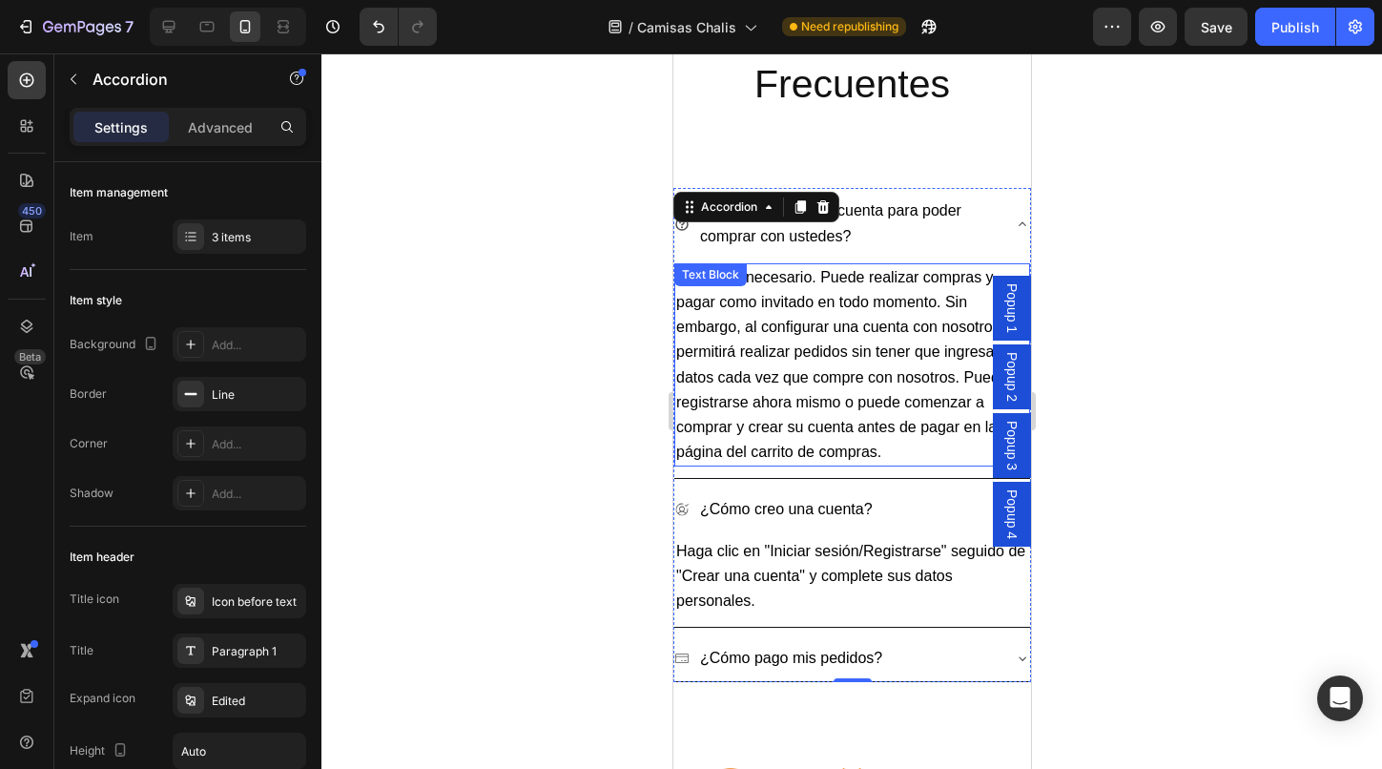
scroll to position [7031, 0]
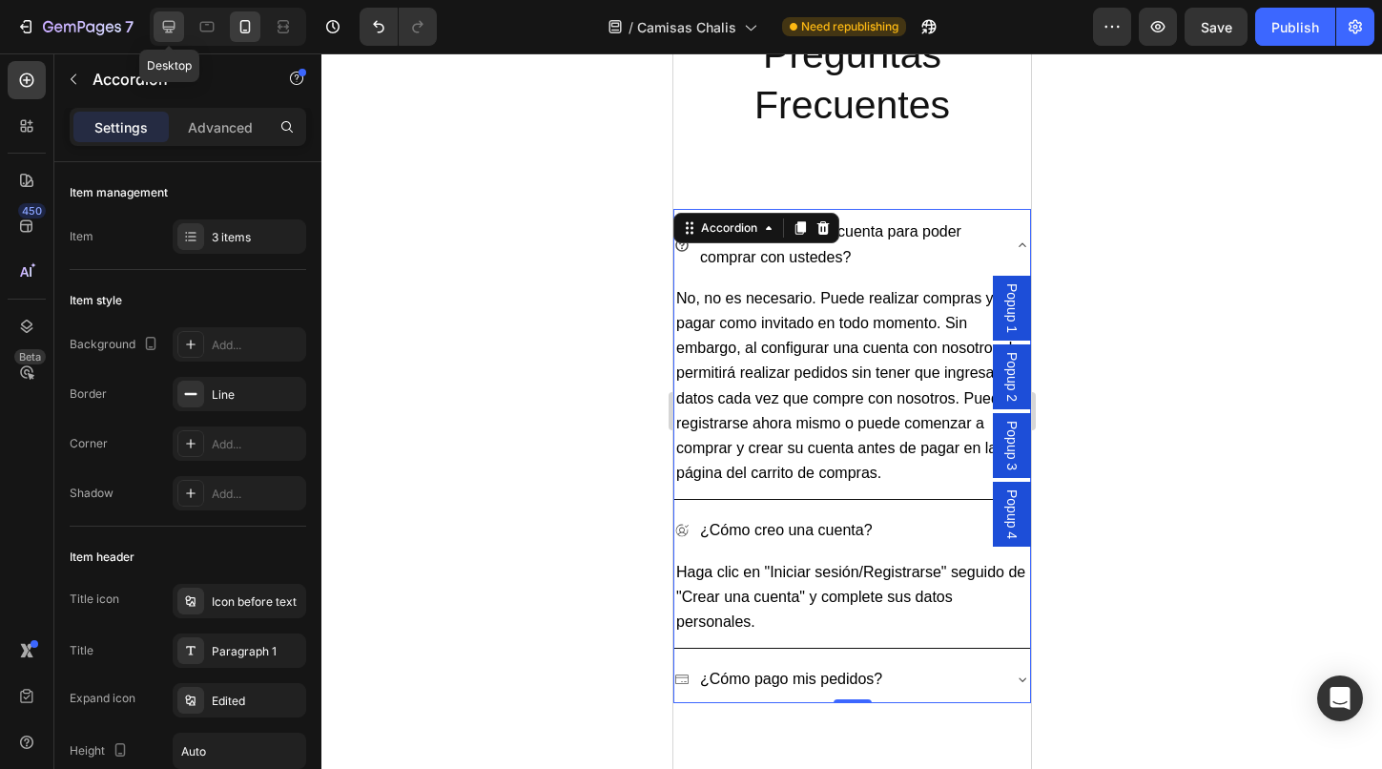
click at [170, 25] on icon at bounding box center [168, 26] width 19 height 19
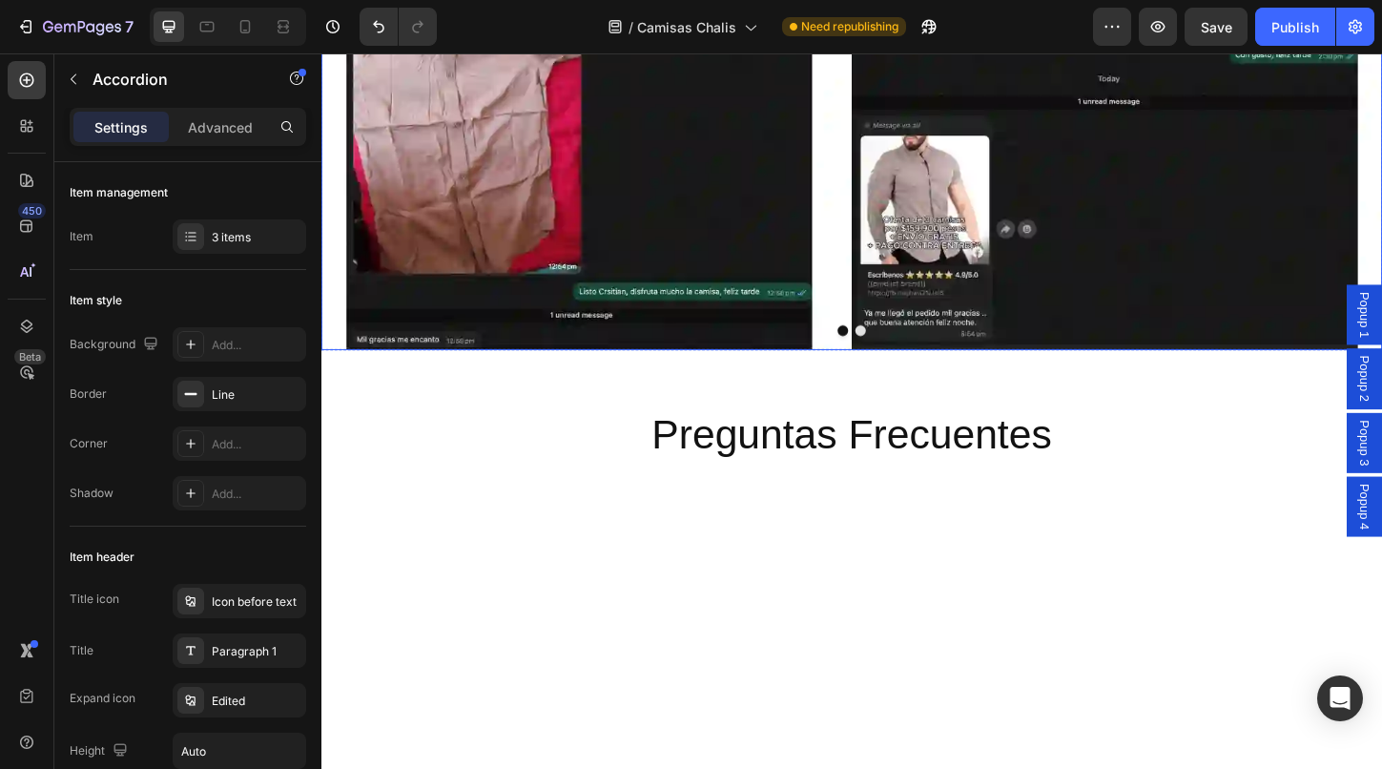
scroll to position [7671, 0]
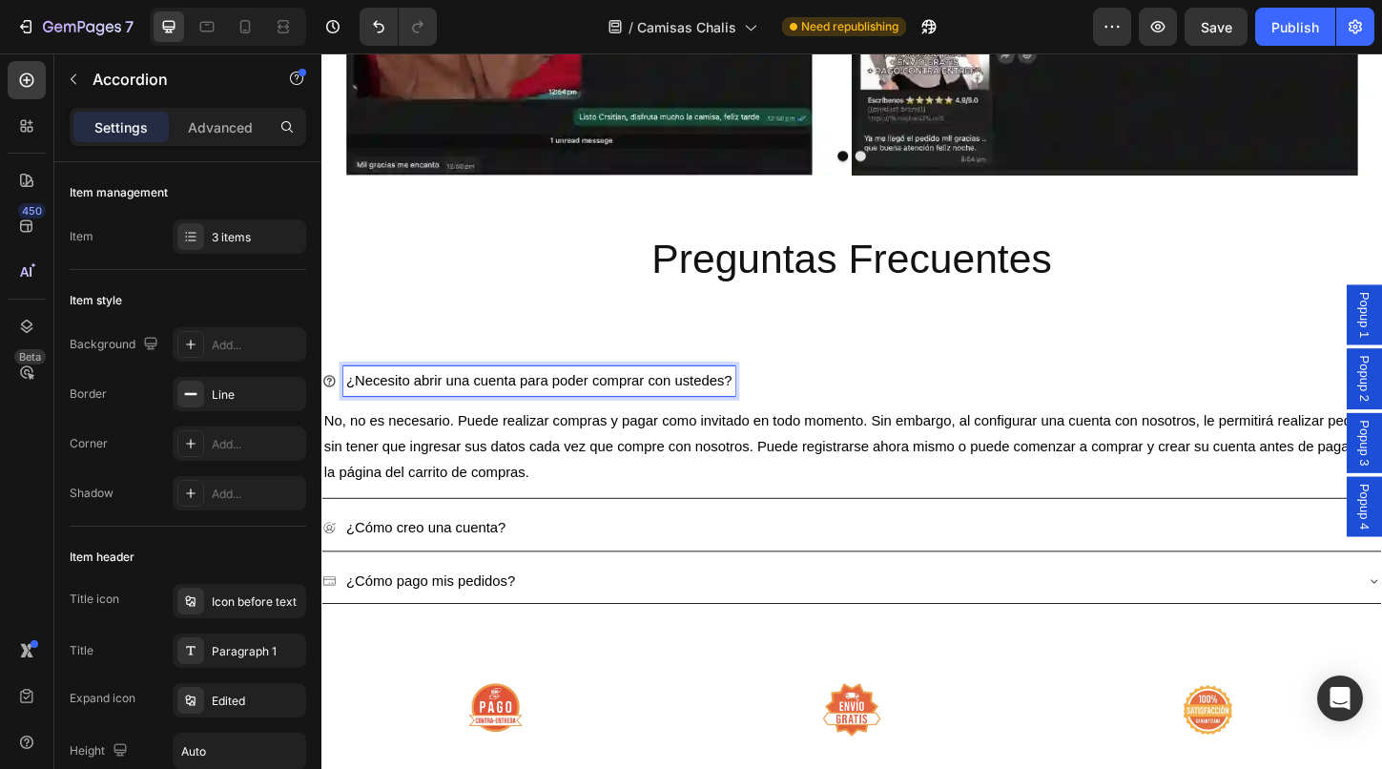
click at [546, 391] on div "¿Necesito abrir una cuenta para poder comprar con ustedes?" at bounding box center [556, 407] width 422 height 33
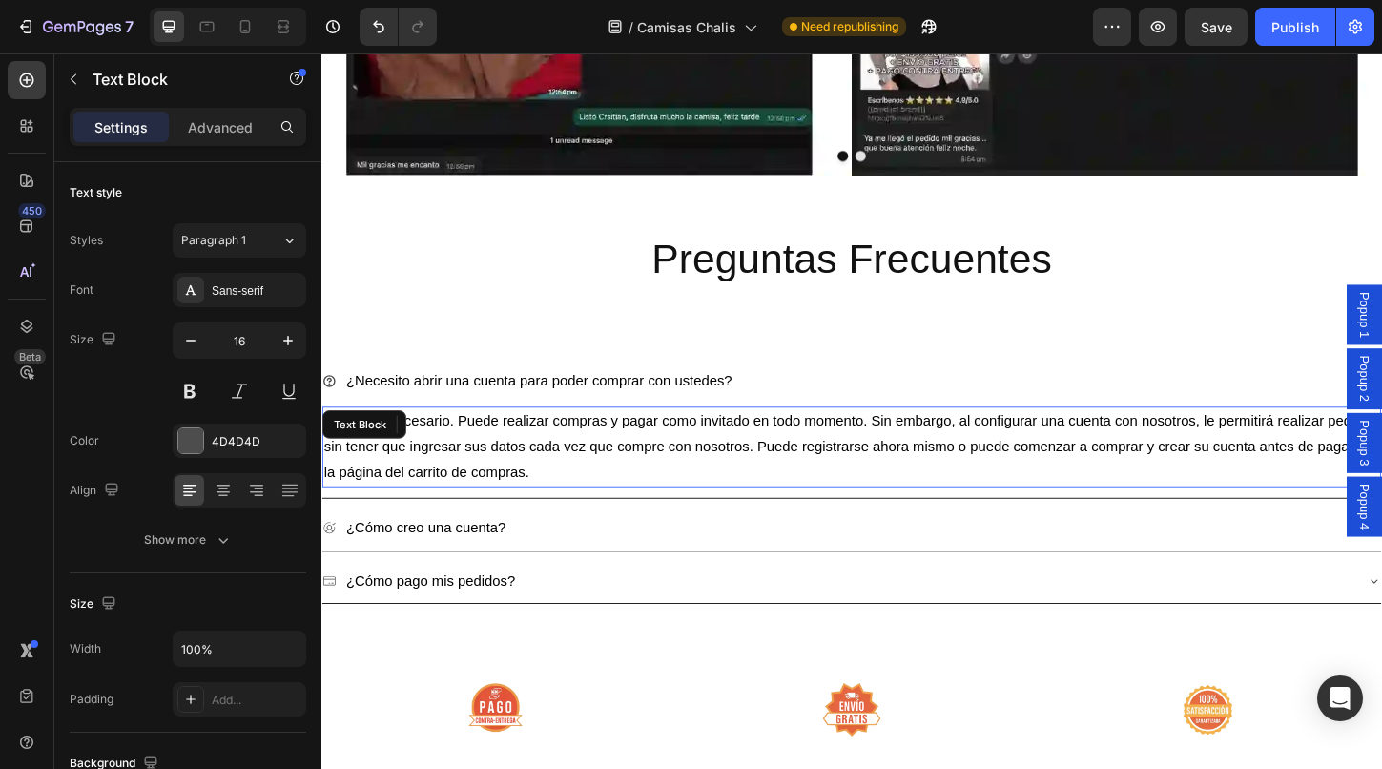
click at [557, 493] on p "No, no es necesario. Puede realizar compras y pagar como invitado en todo momen…" at bounding box center [893, 478] width 1139 height 82
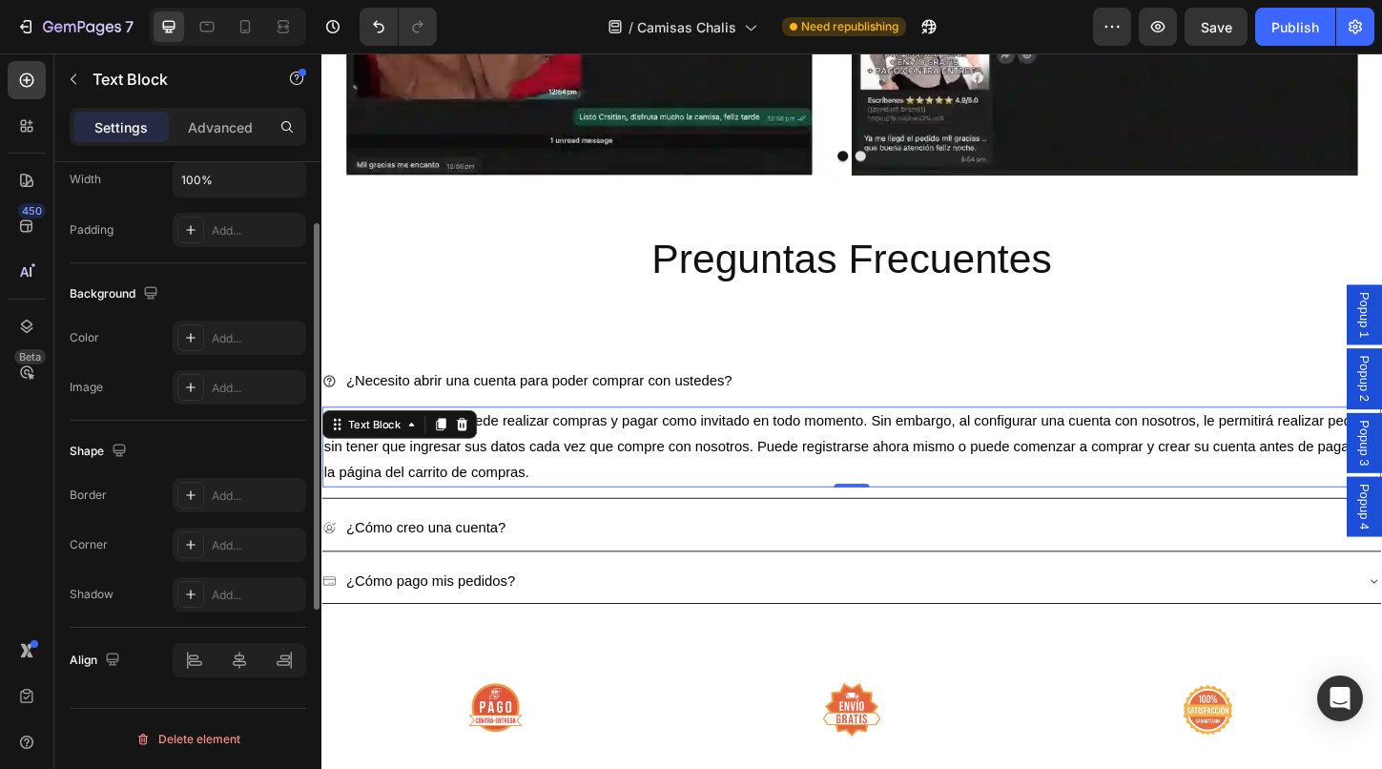
scroll to position [0, 0]
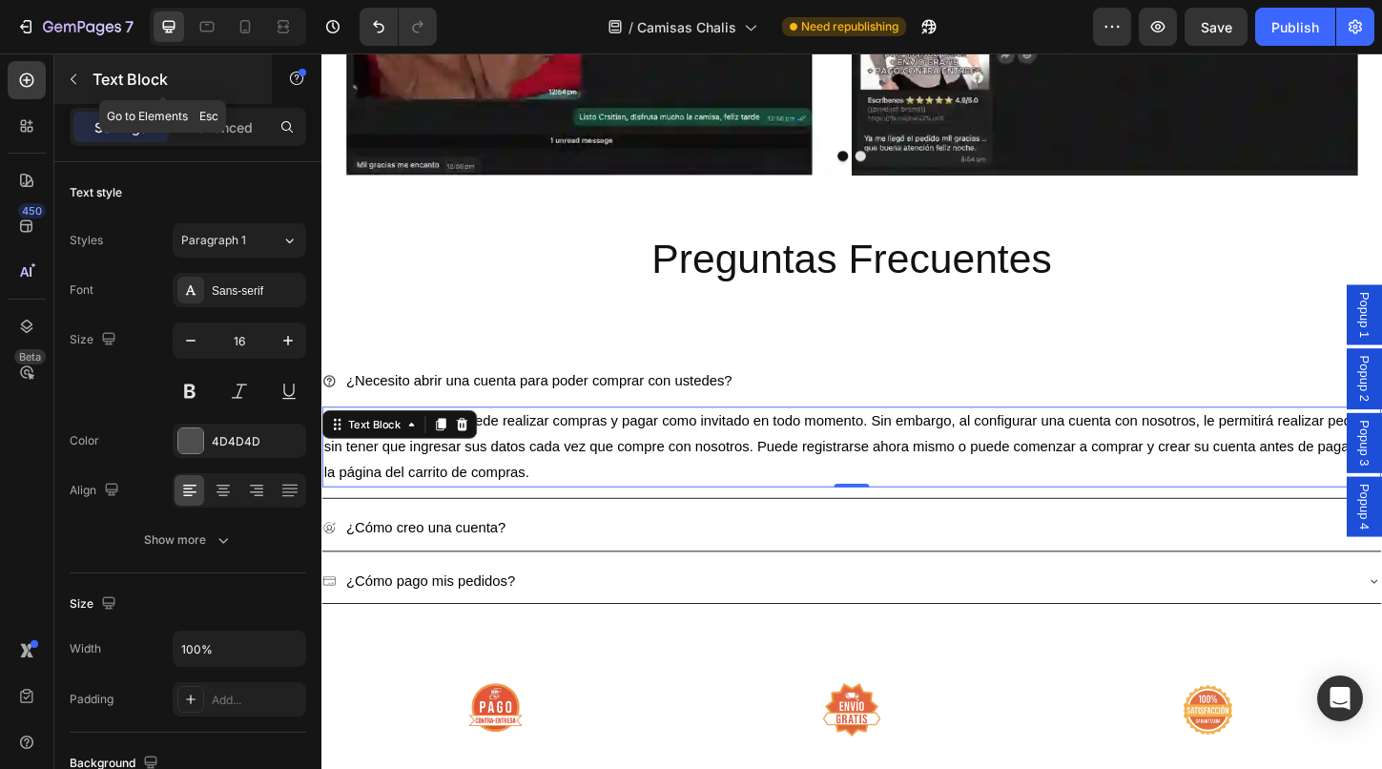
click at [78, 75] on icon "button" at bounding box center [73, 79] width 15 height 15
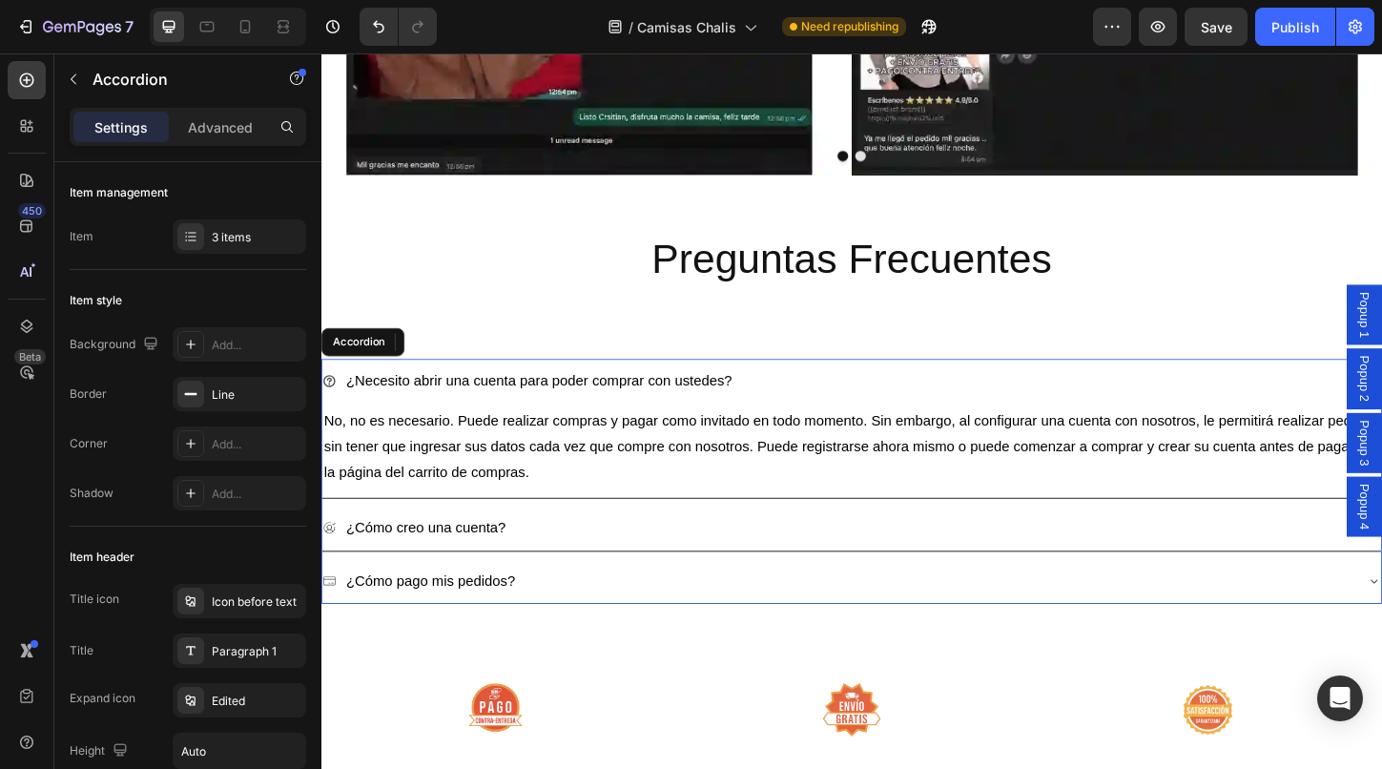
click at [332, 401] on icon at bounding box center [329, 407] width 13 height 13
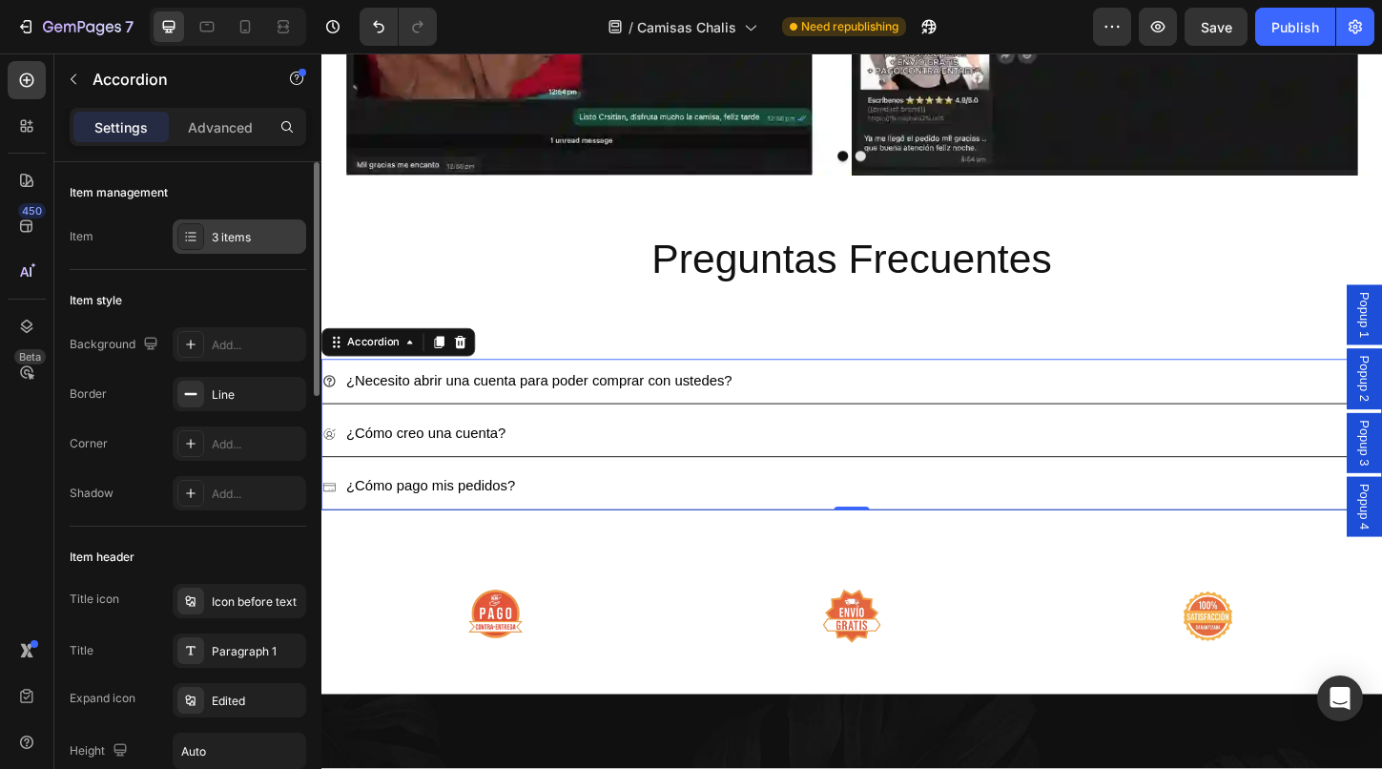
click at [238, 230] on div "3 items" at bounding box center [257, 237] width 90 height 17
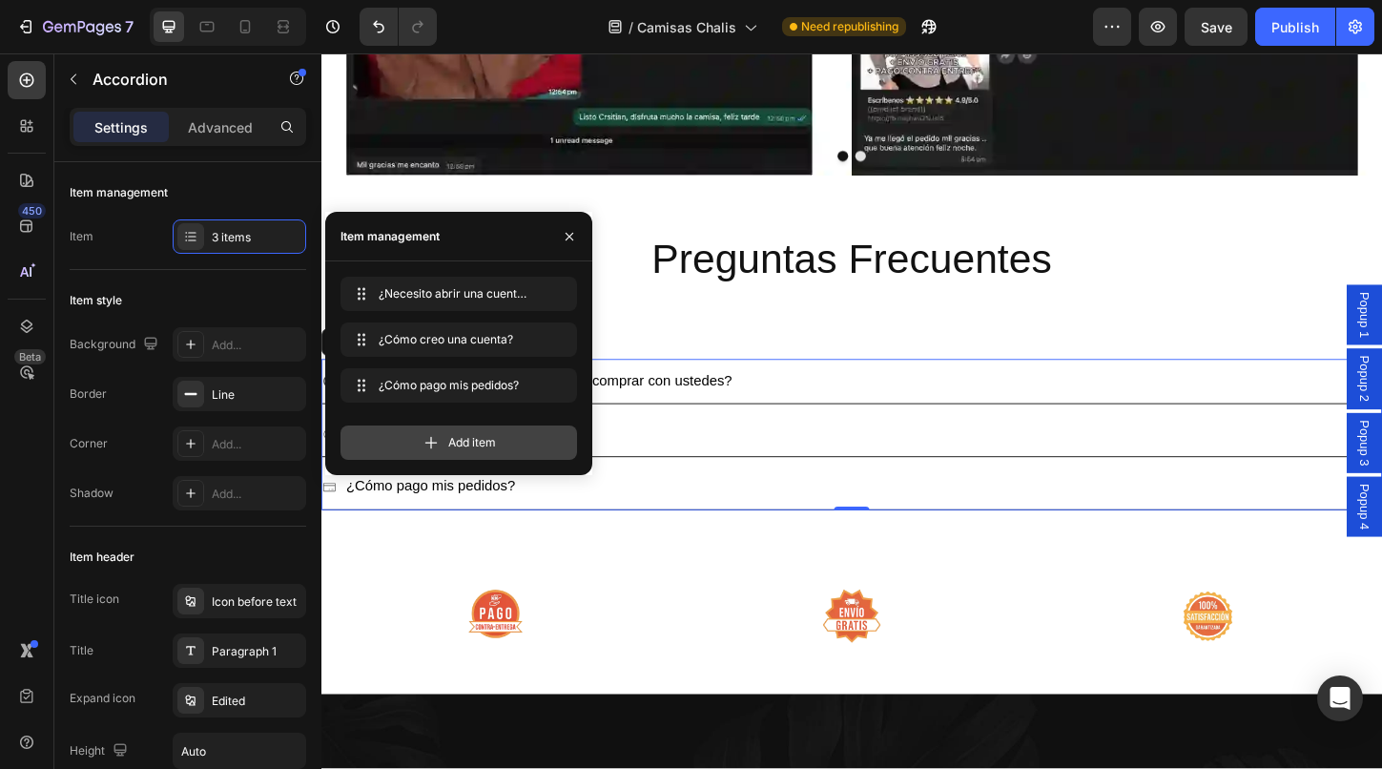
click at [463, 451] on div "Add item" at bounding box center [458, 442] width 237 height 34
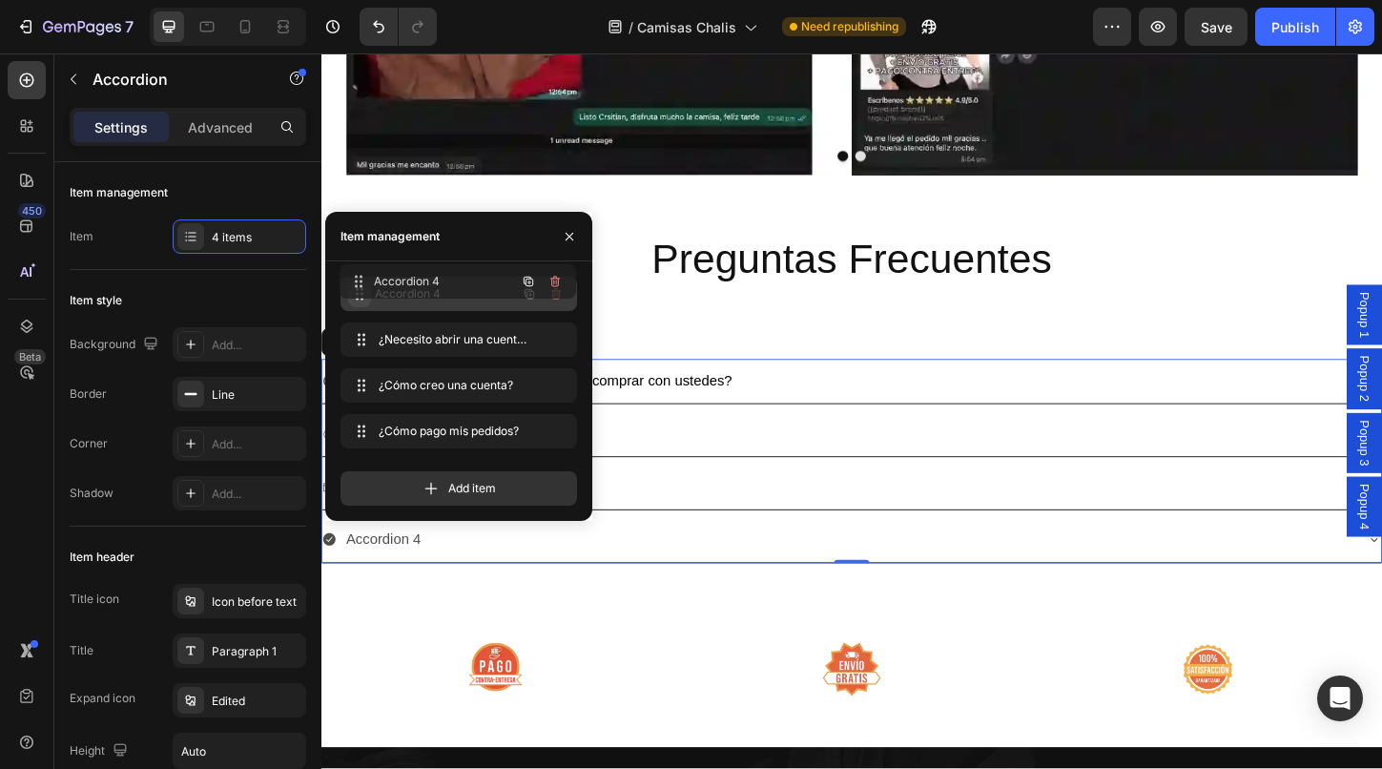
drag, startPoint x: 357, startPoint y: 431, endPoint x: 356, endPoint y: 281, distance: 149.7
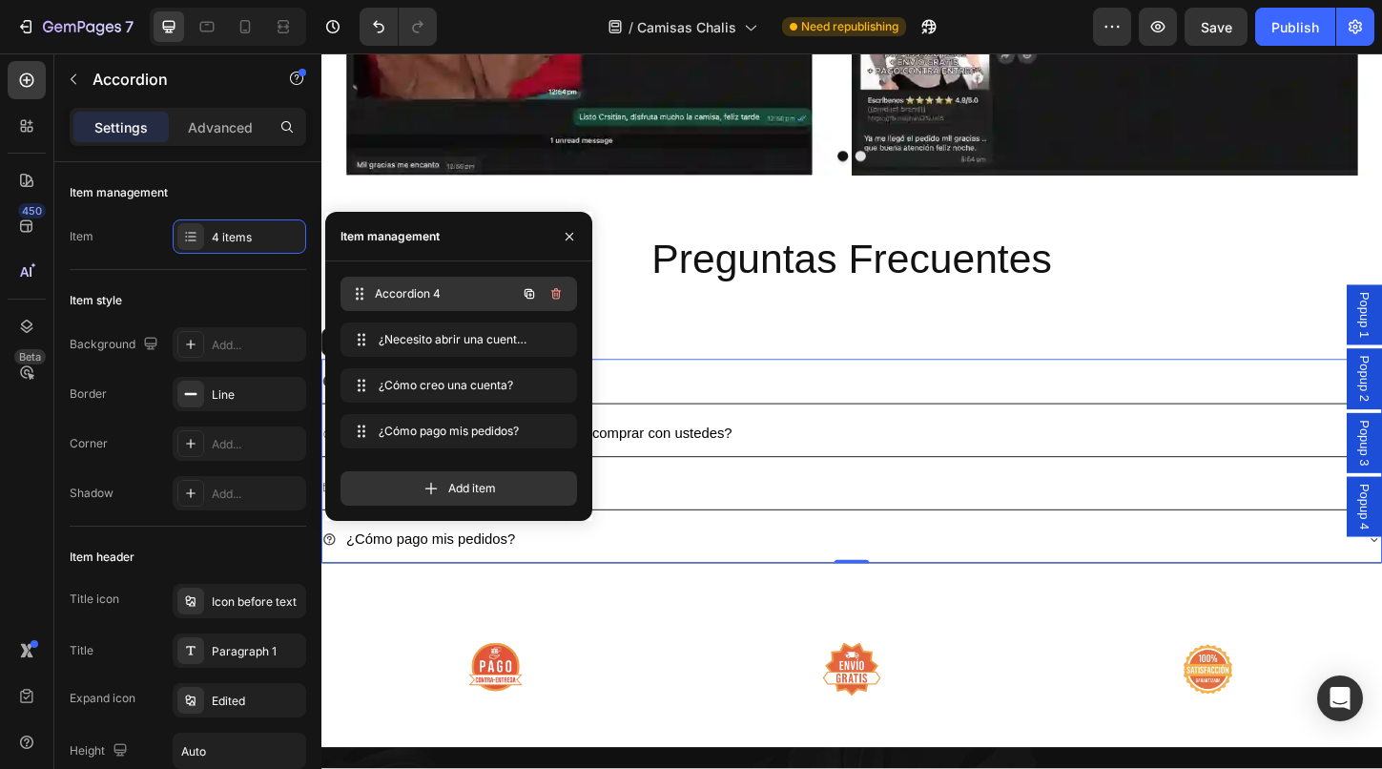
click at [418, 293] on span "Accordion 4" at bounding box center [445, 293] width 141 height 17
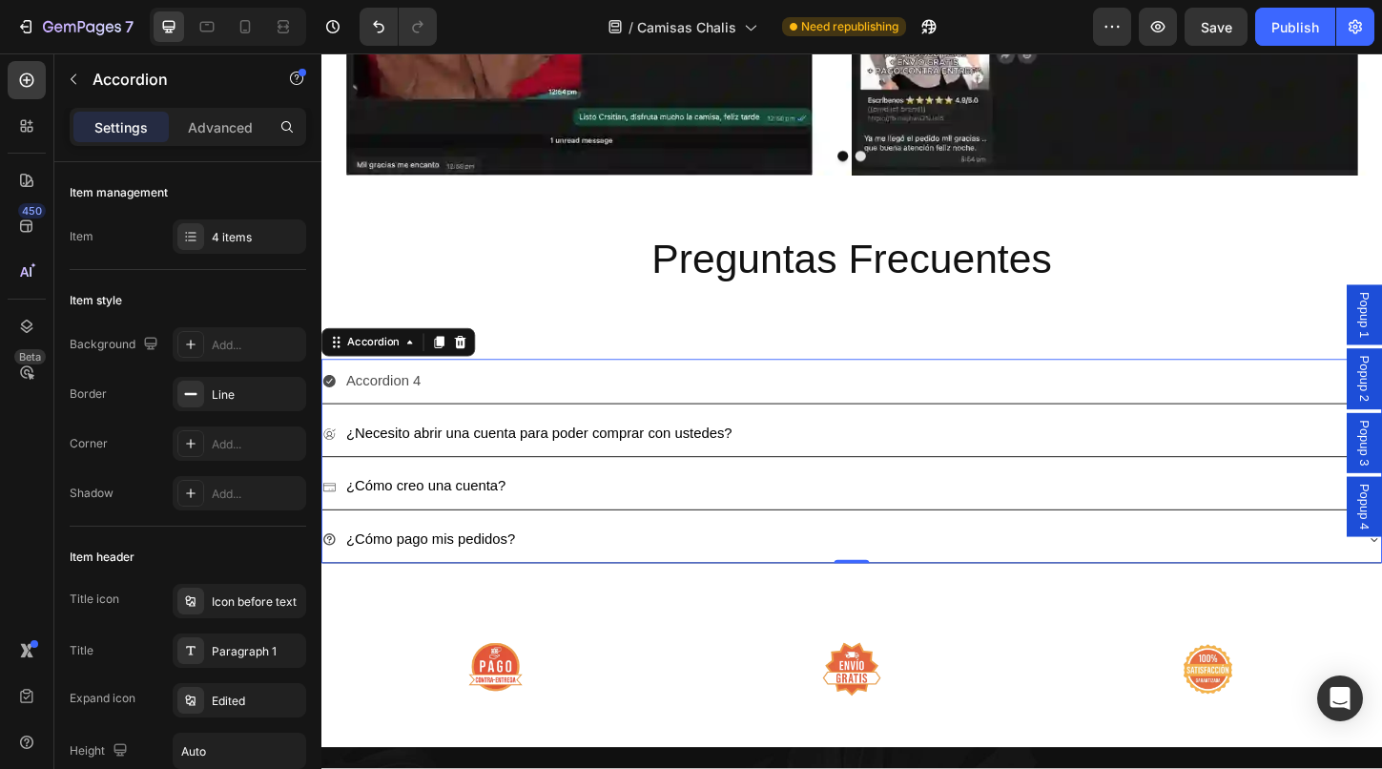
click at [730, 410] on div "Accordion 4" at bounding box center [878, 407] width 1112 height 33
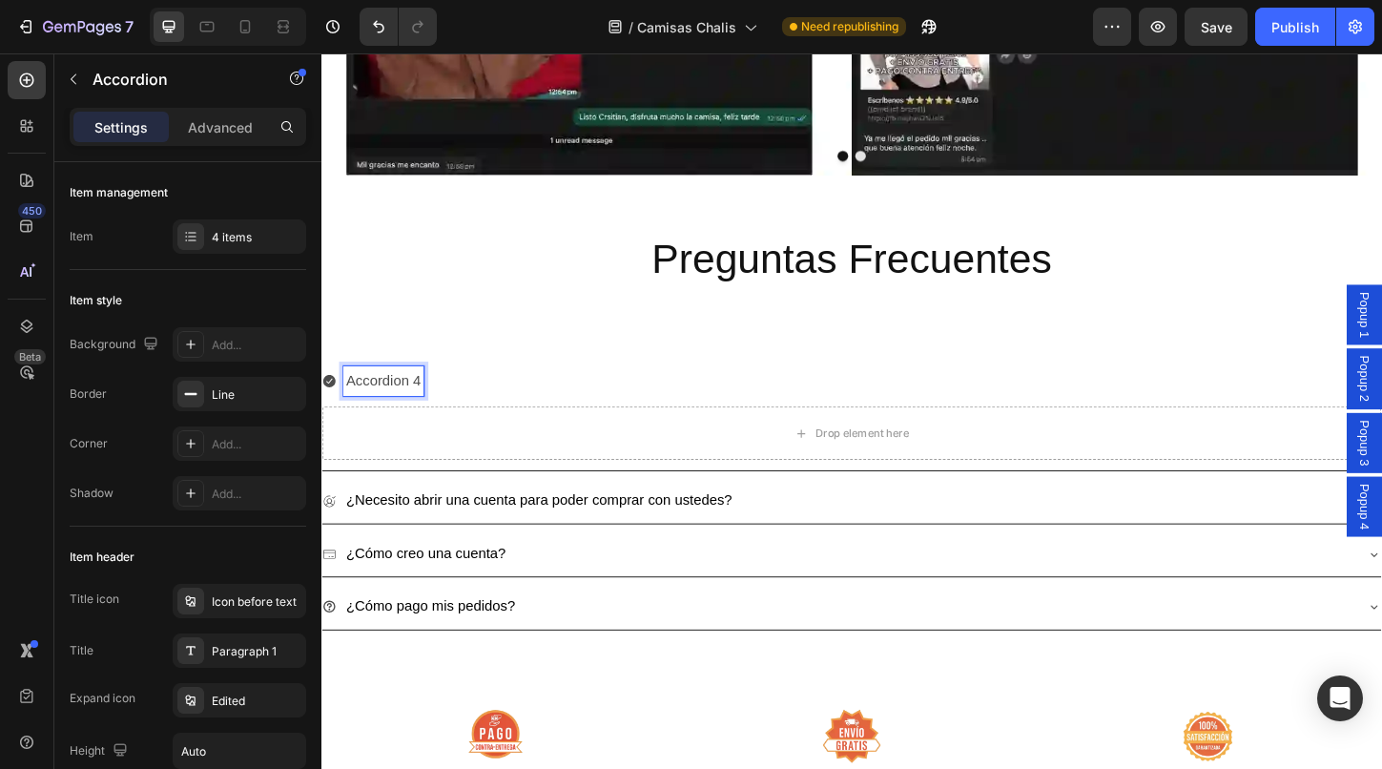
click at [333, 406] on icon at bounding box center [329, 407] width 13 height 13
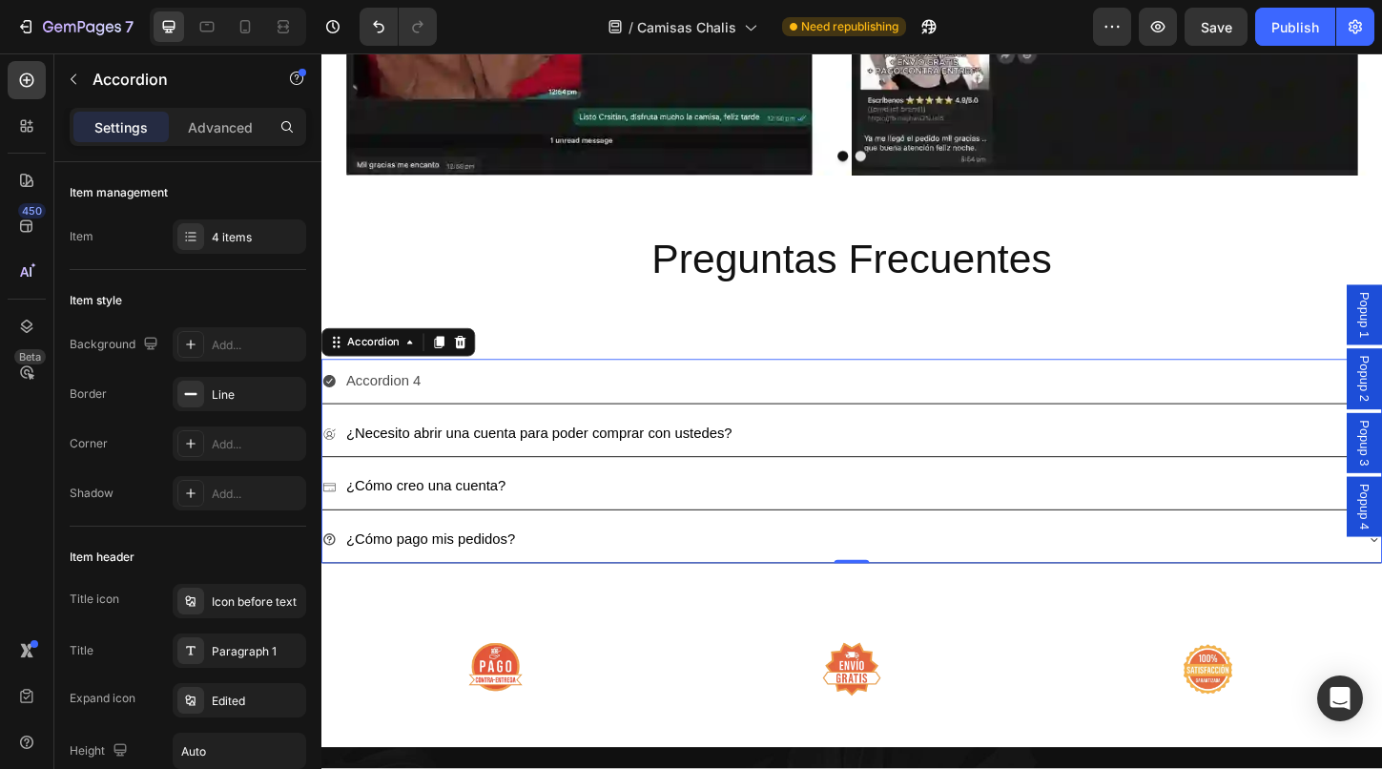
click at [333, 401] on icon at bounding box center [329, 407] width 13 height 13
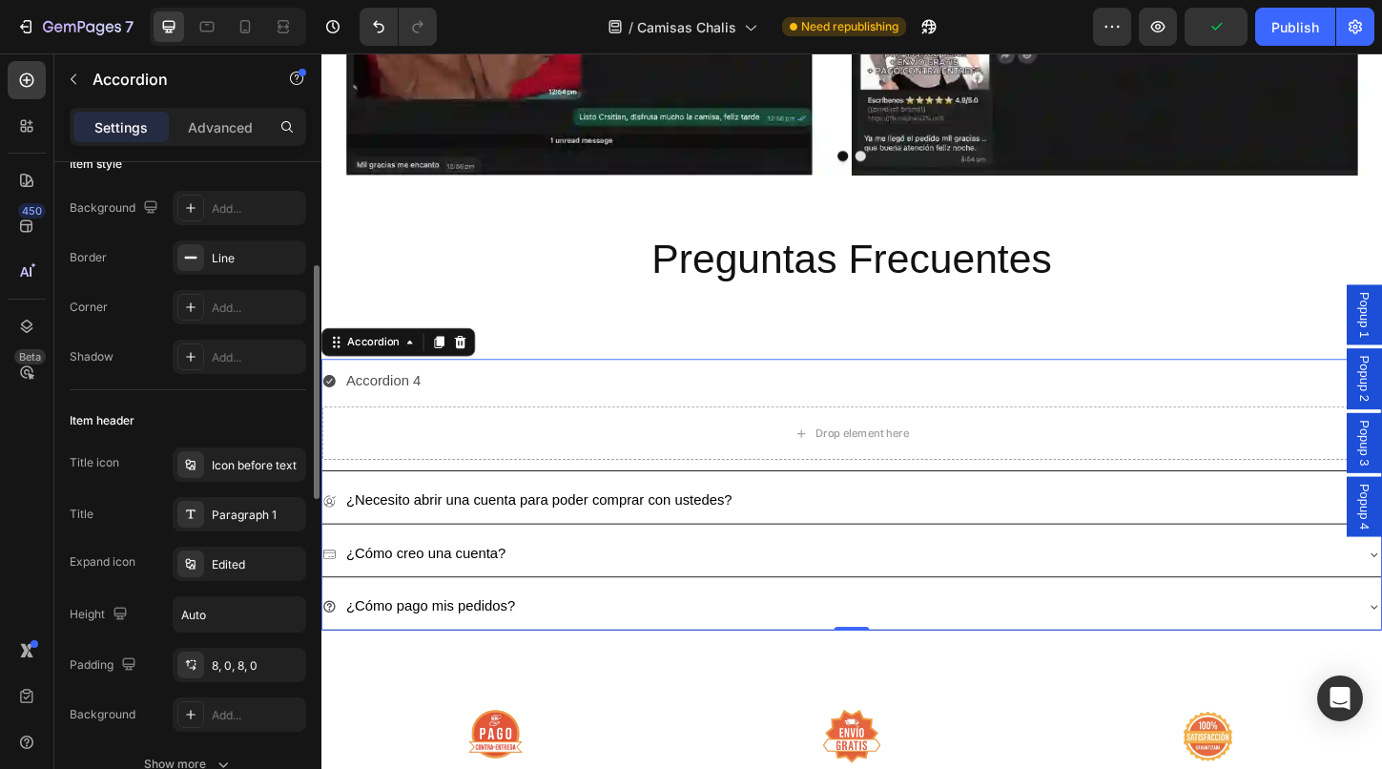
scroll to position [129, 0]
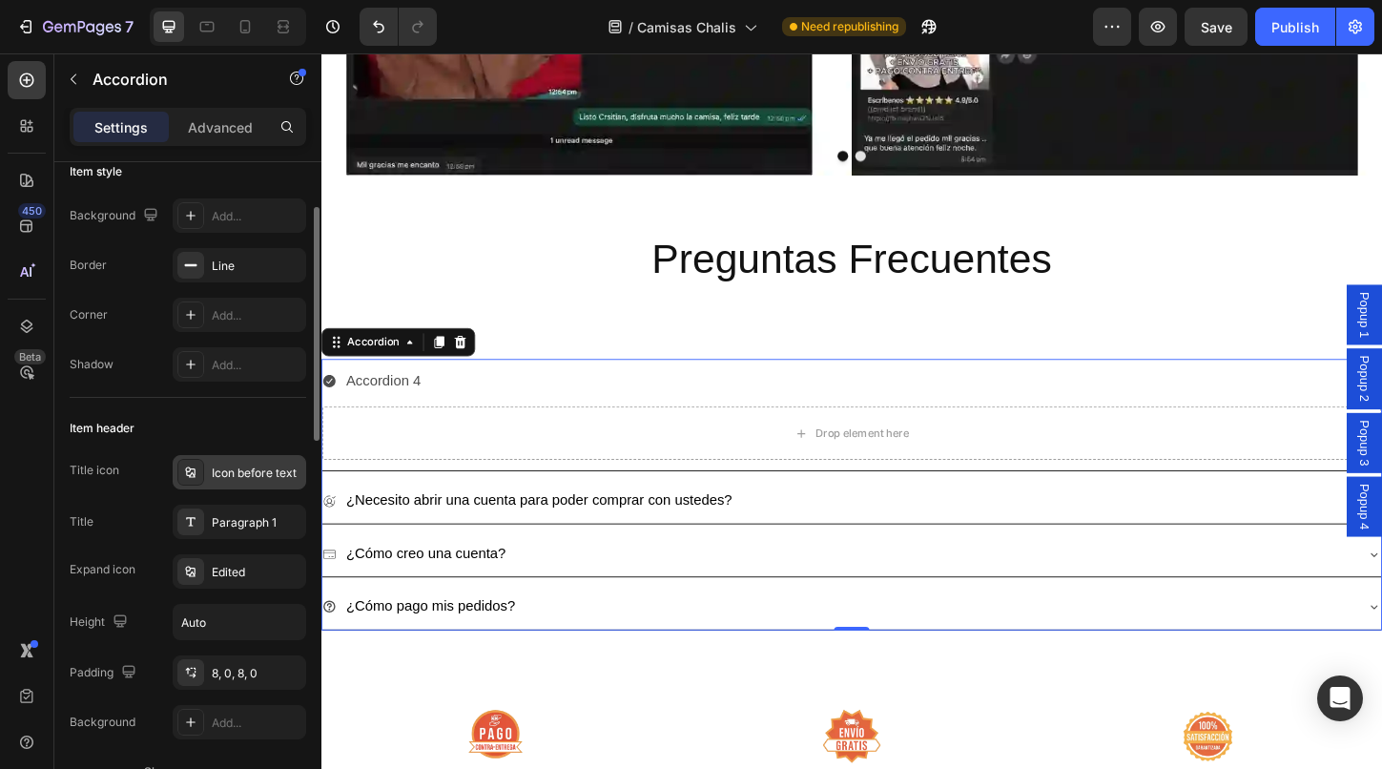
click at [189, 468] on icon at bounding box center [190, 471] width 15 height 15
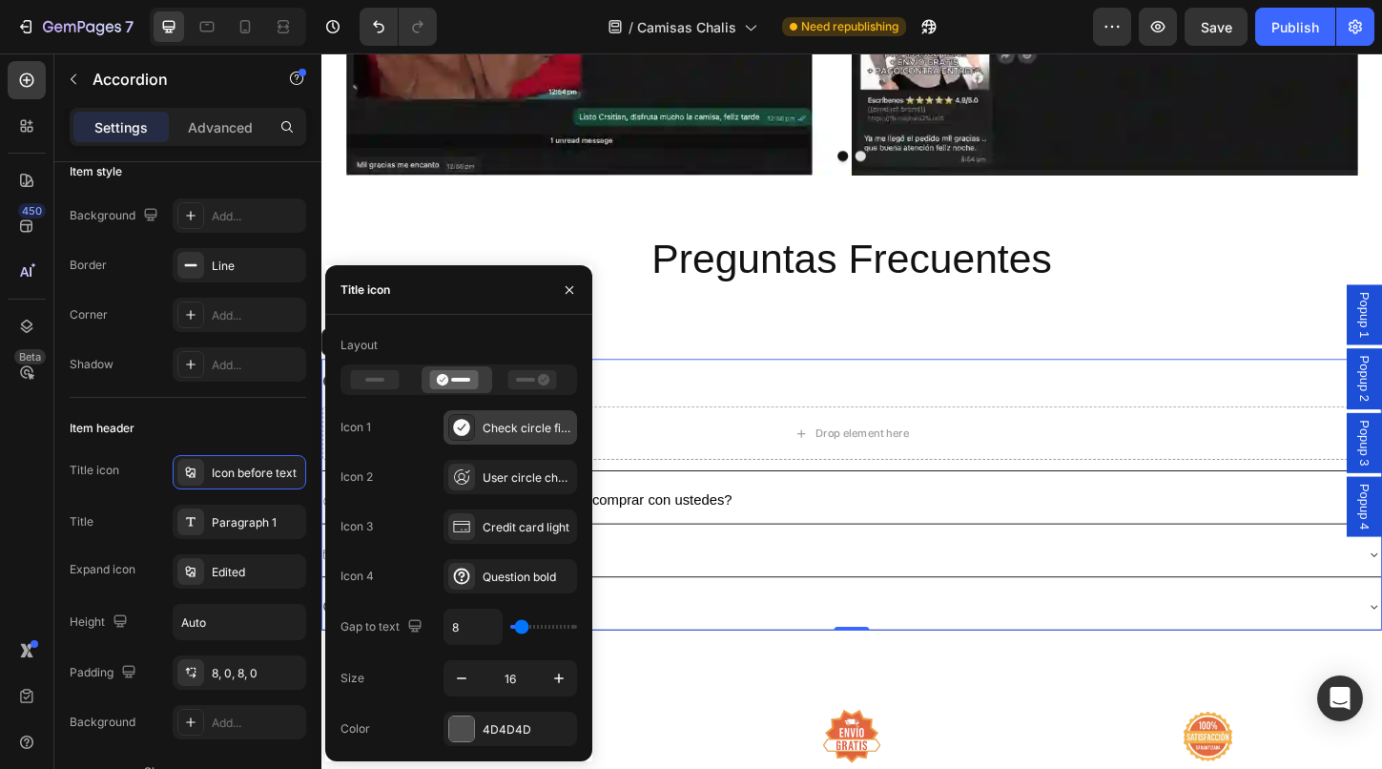
click at [513, 422] on div "Check circle filled" at bounding box center [528, 428] width 90 height 17
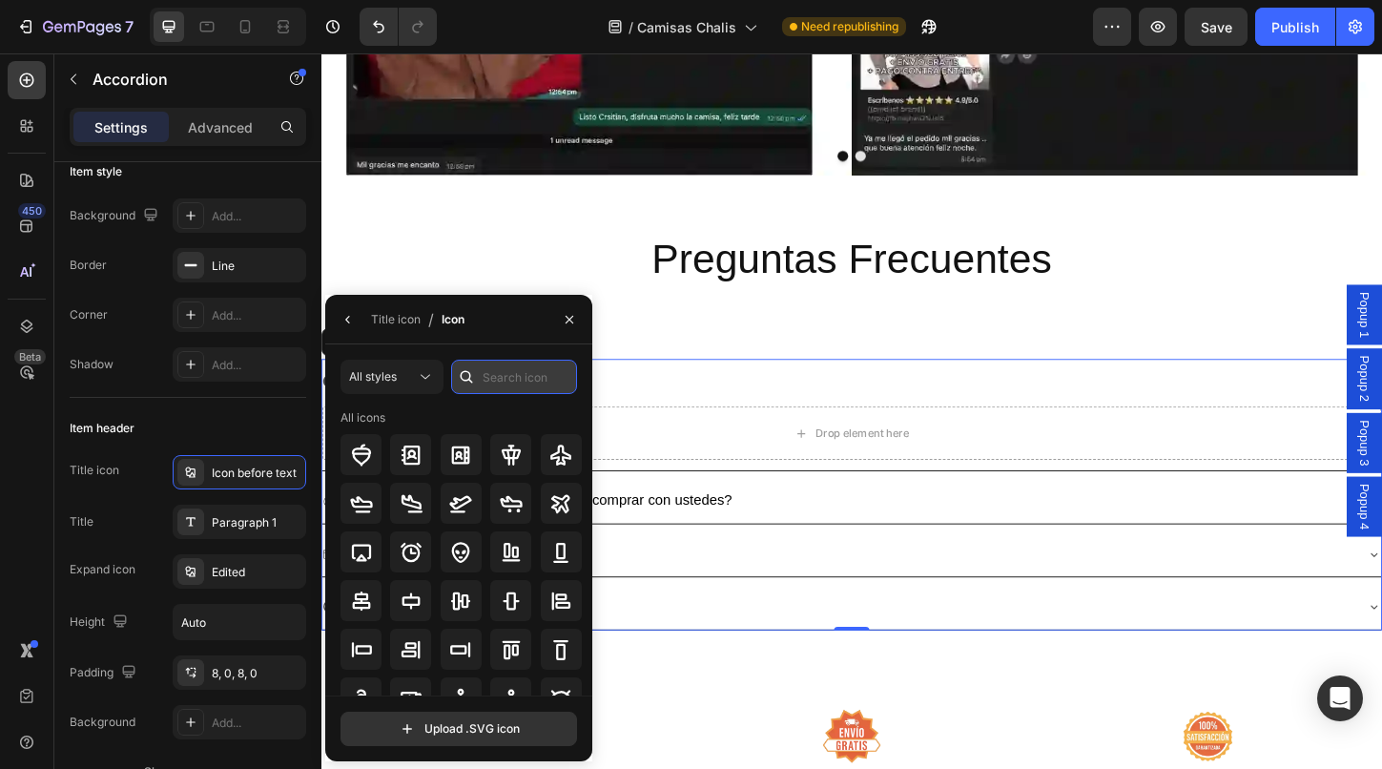
click at [511, 378] on input "text" at bounding box center [514, 377] width 126 height 34
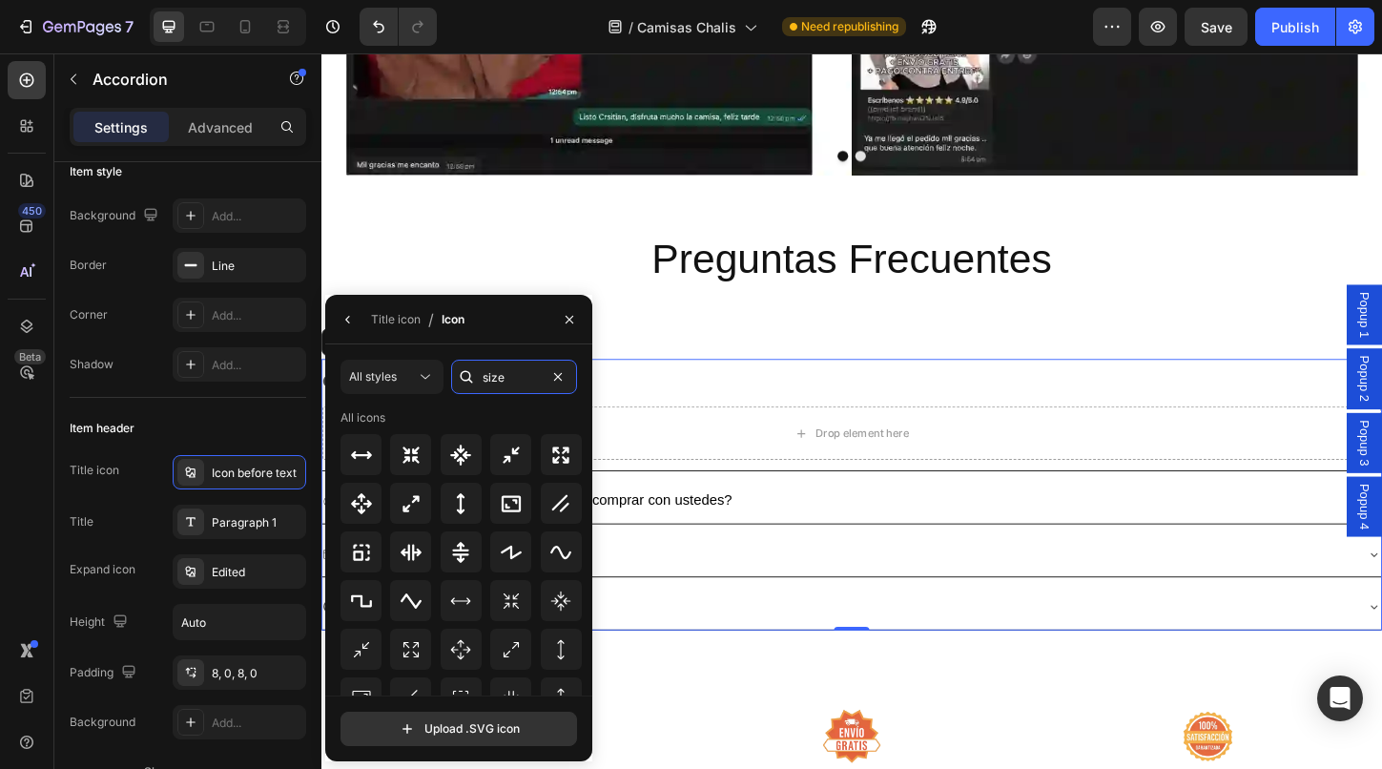
scroll to position [0, 0]
type input "s"
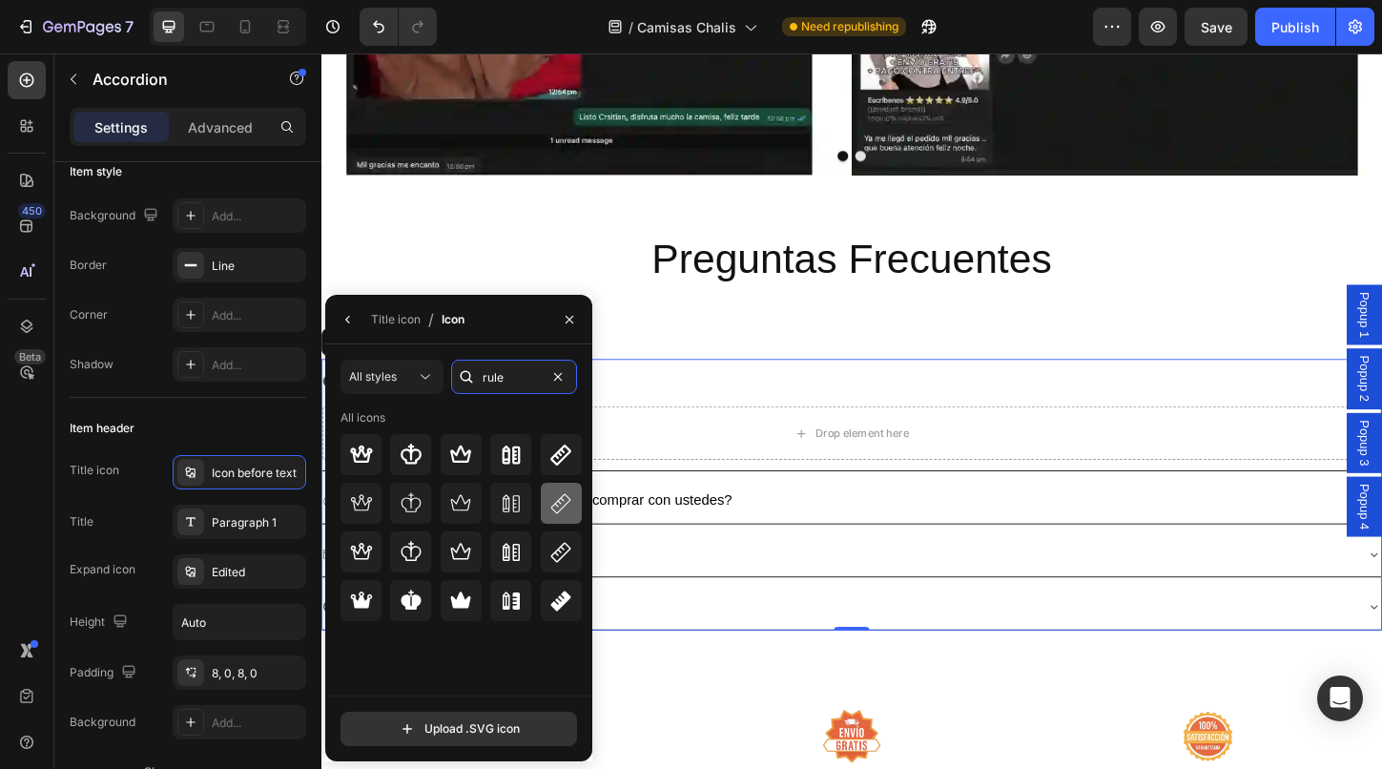
type input "rule"
click at [566, 509] on icon at bounding box center [560, 503] width 23 height 23
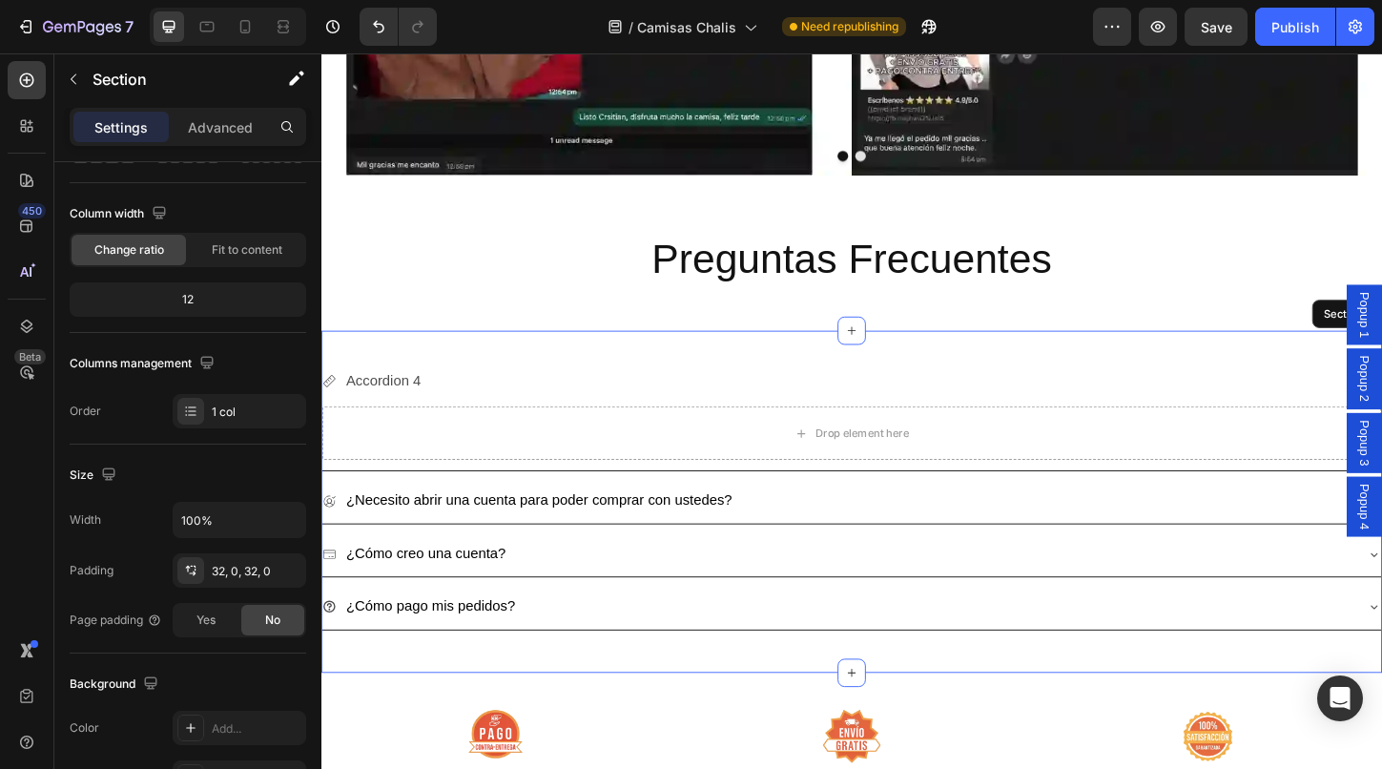
click at [676, 367] on div "Accordion 4 Drop element here ¿Necesito abrir una cuenta para poder comprar con…" at bounding box center [893, 537] width 1144 height 369
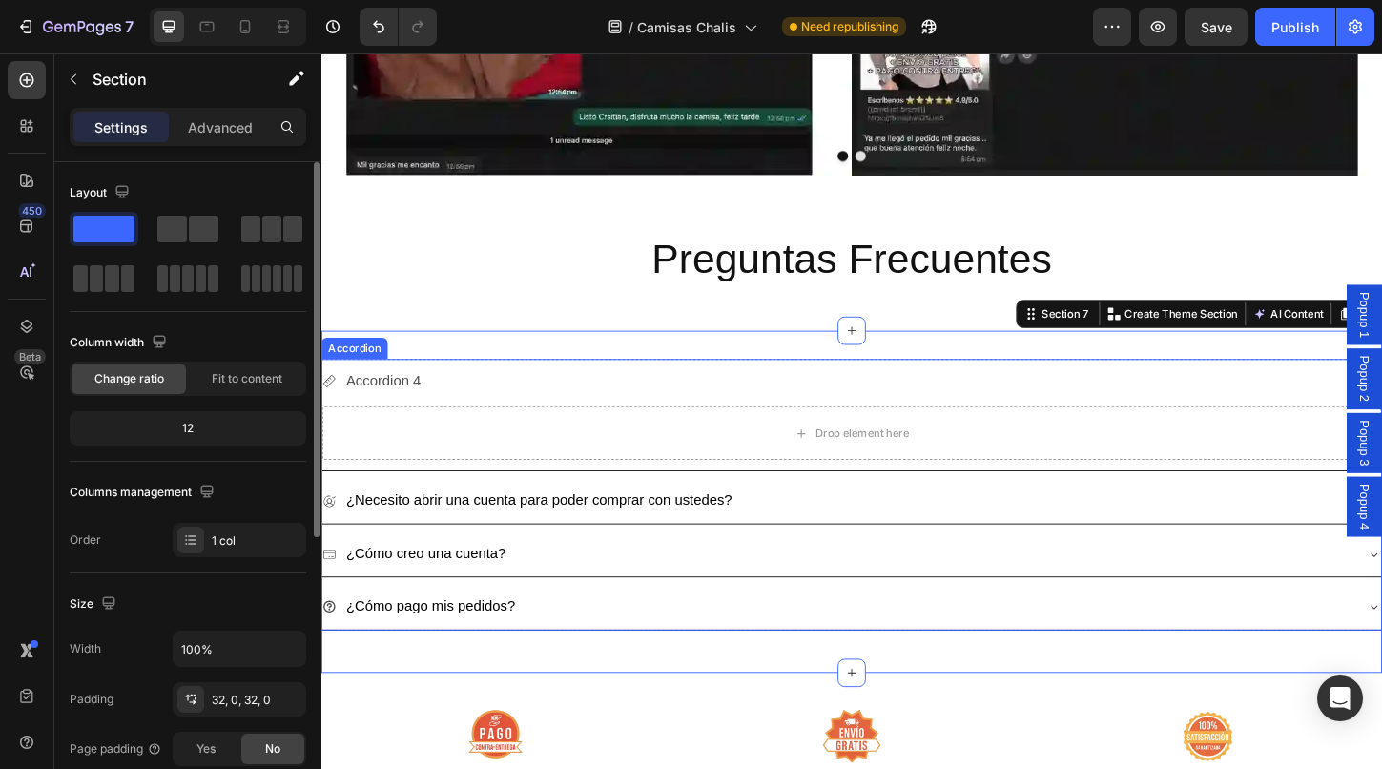
click at [383, 404] on p "Accordion 4" at bounding box center [388, 408] width 81 height 28
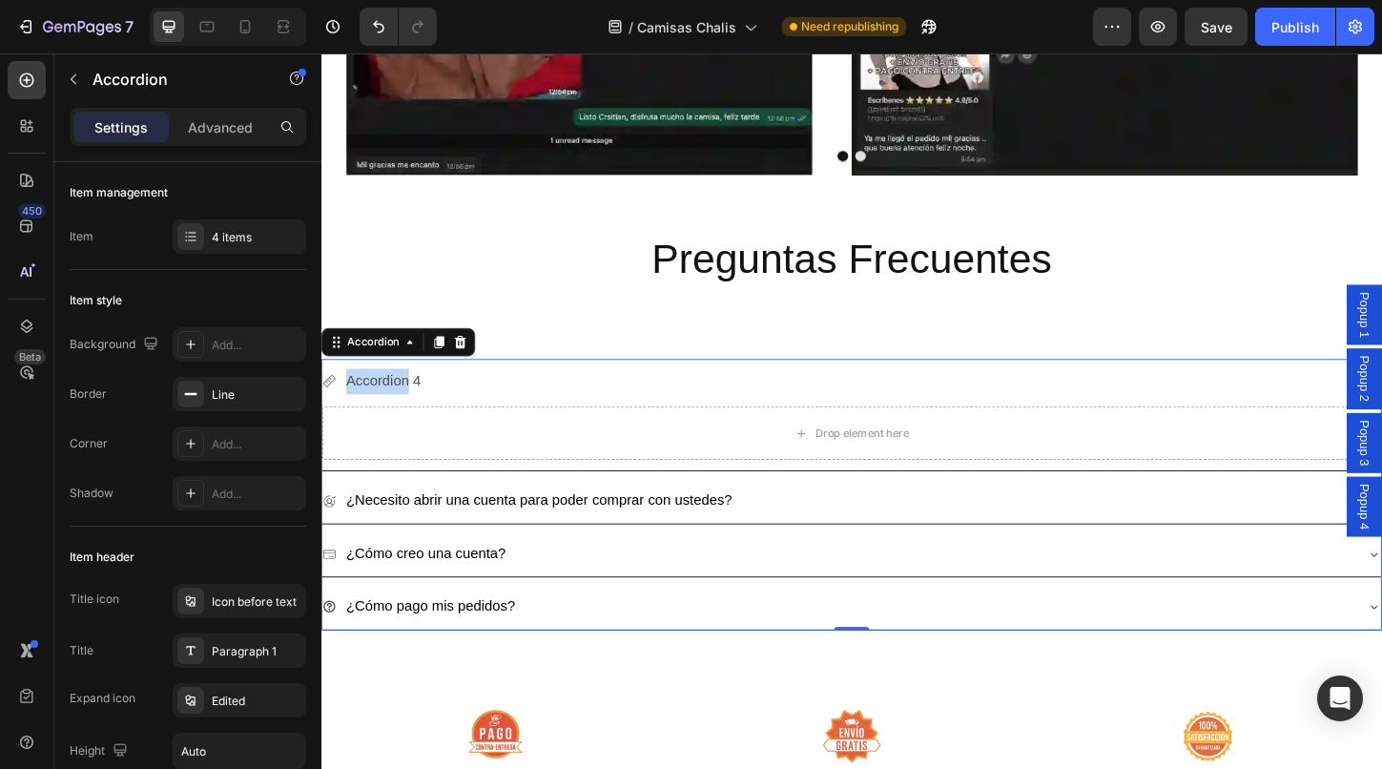
click at [394, 404] on p "Accordion 4" at bounding box center [388, 408] width 81 height 28
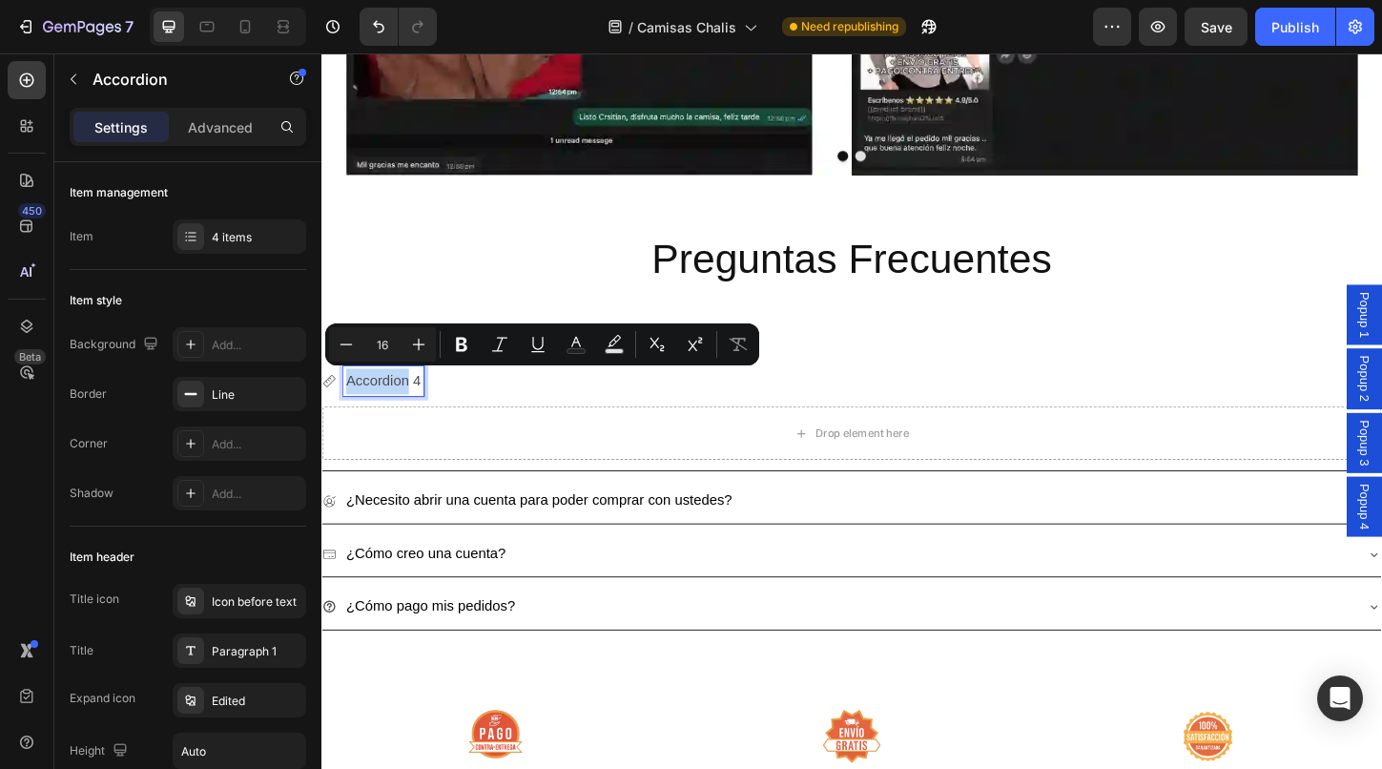
click at [394, 404] on p "Accordion 4" at bounding box center [388, 408] width 81 height 28
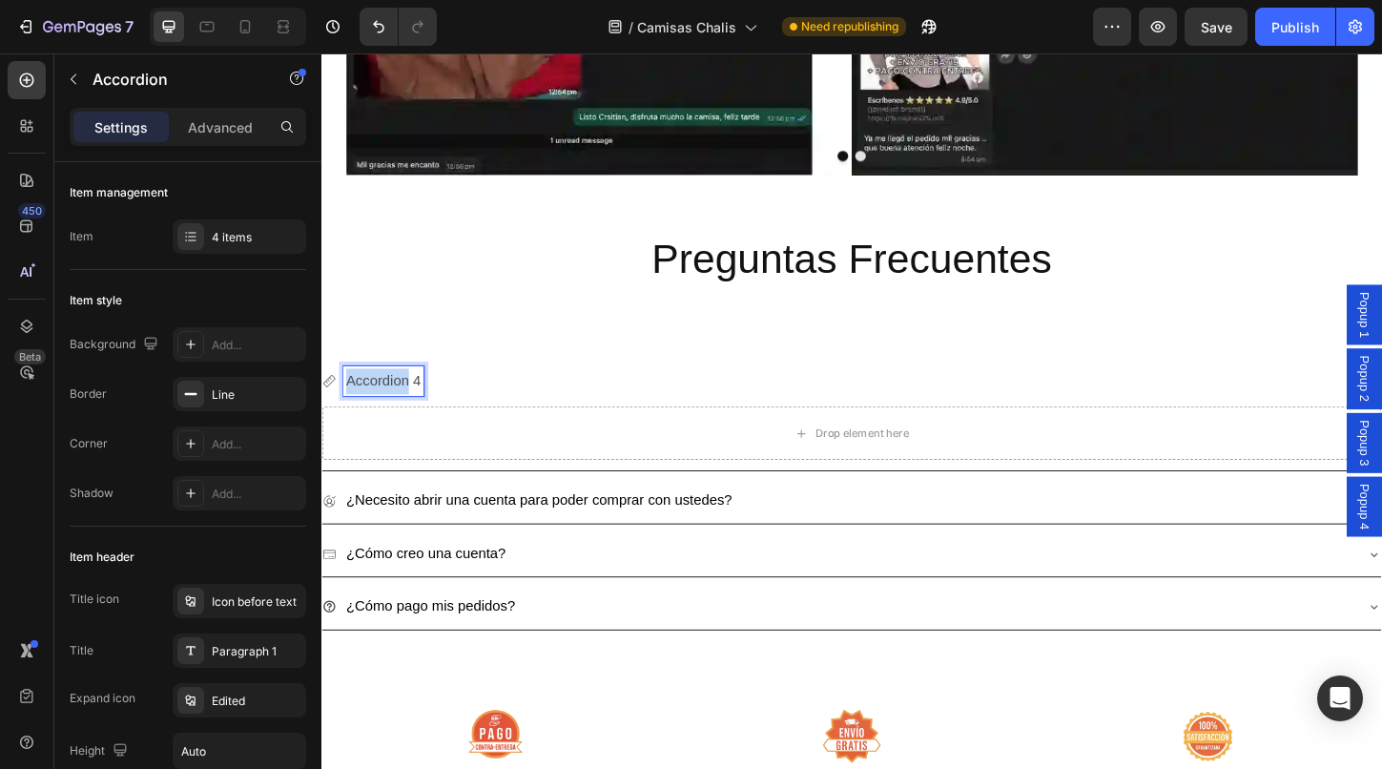
click at [394, 404] on p "Accordion 4" at bounding box center [388, 408] width 81 height 28
click at [546, 463] on div "Drop element here" at bounding box center [893, 463] width 1143 height 57
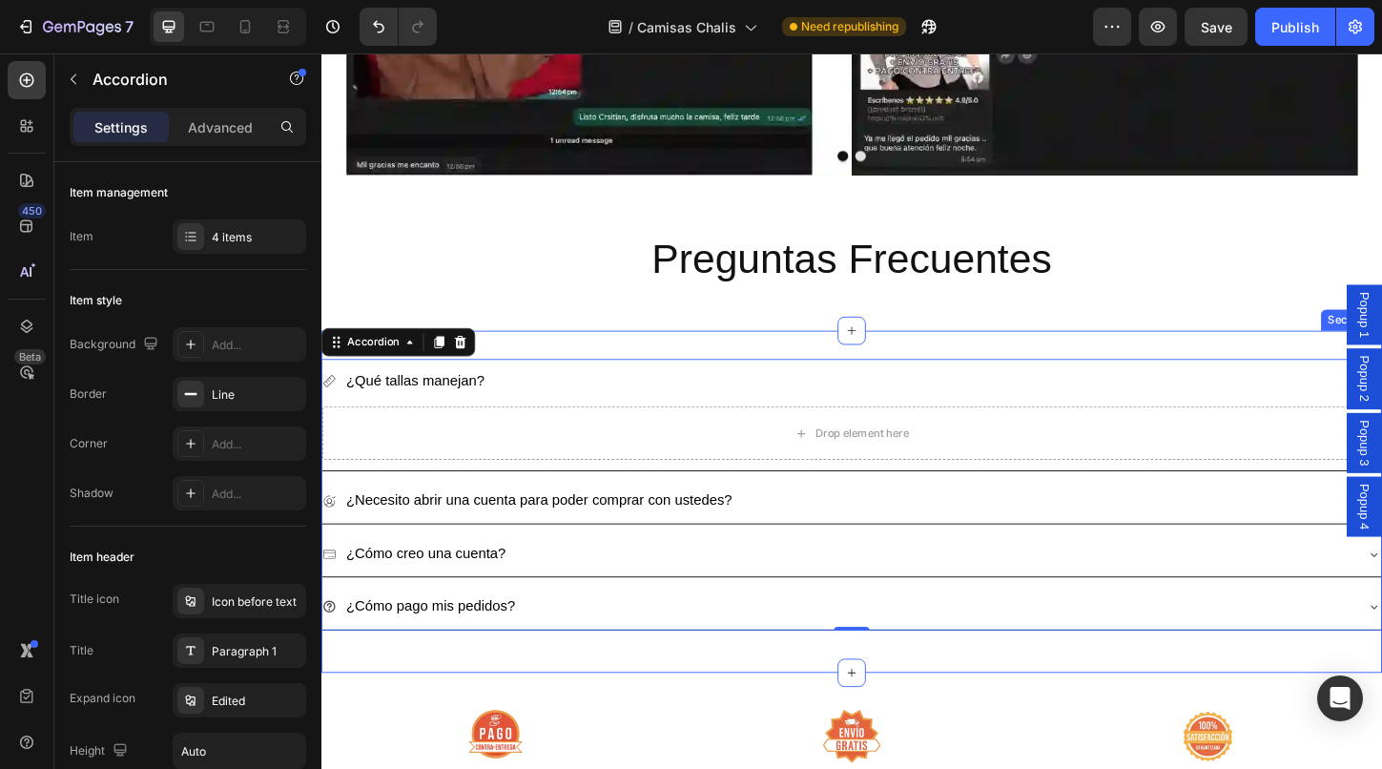
click at [664, 350] on div "Preguntas Frecuentes Heading Row Section 6" at bounding box center [893, 284] width 1144 height 137
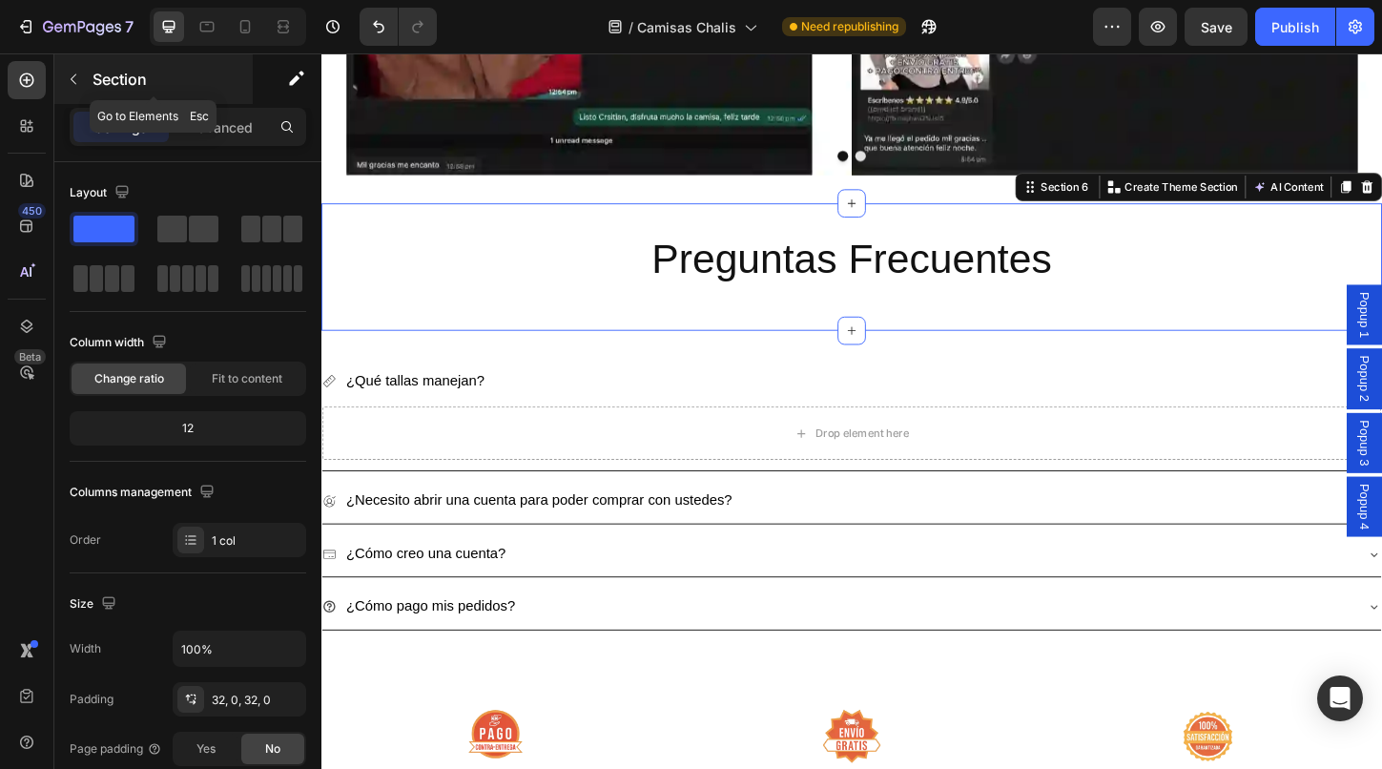
click at [81, 76] on button "button" at bounding box center [73, 79] width 31 height 31
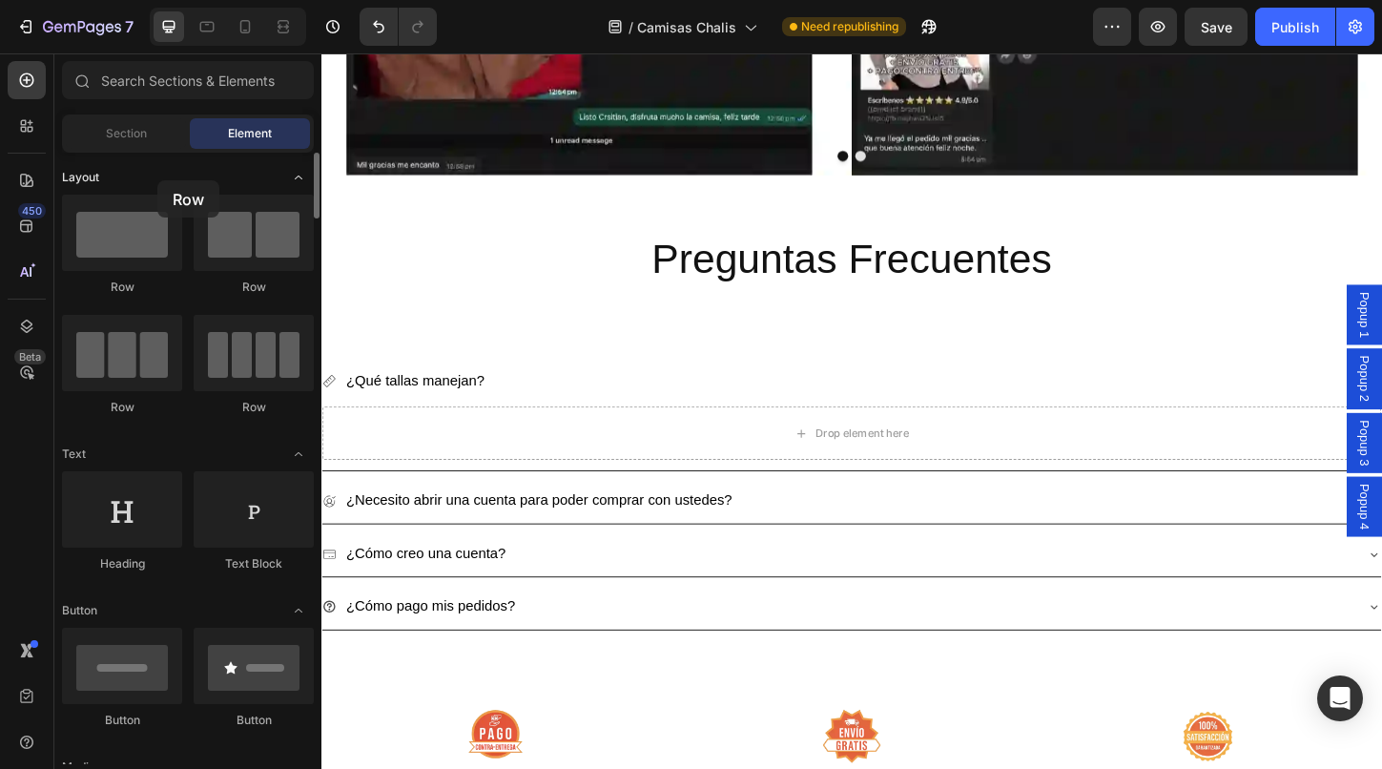
click at [157, 444] on div "Layout" at bounding box center [188, 453] width 252 height 19
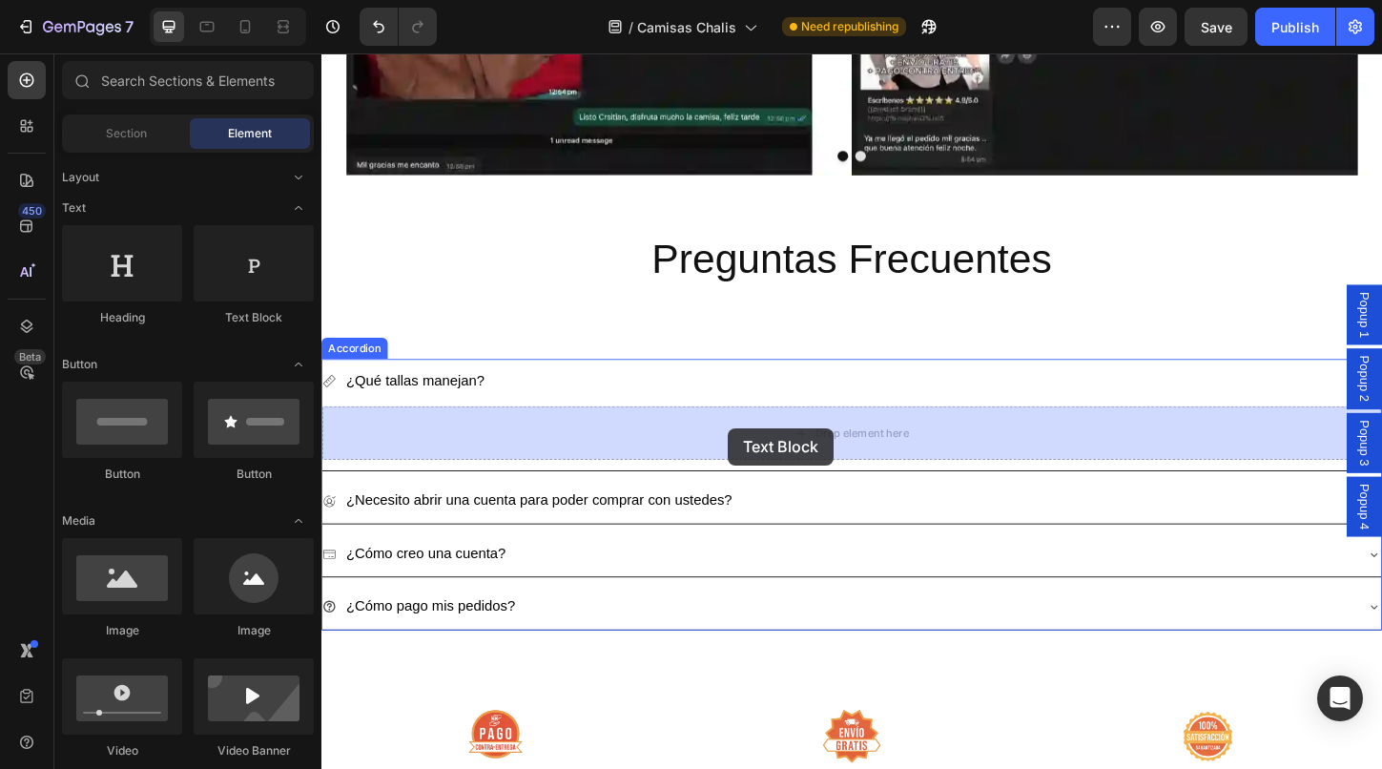
drag, startPoint x: 559, startPoint y: 331, endPoint x: 760, endPoint y: 458, distance: 237.9
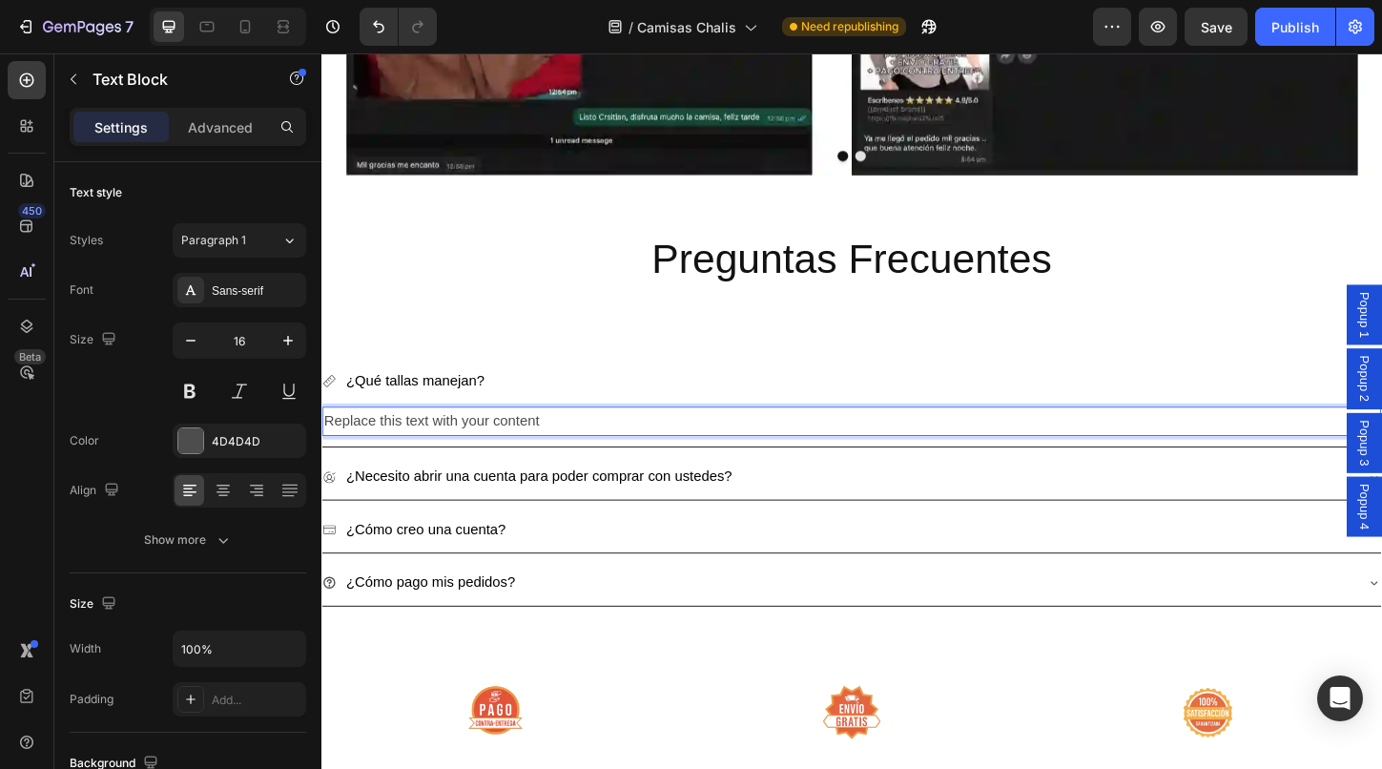
click at [496, 446] on p "Replace this text with your content" at bounding box center [893, 451] width 1139 height 28
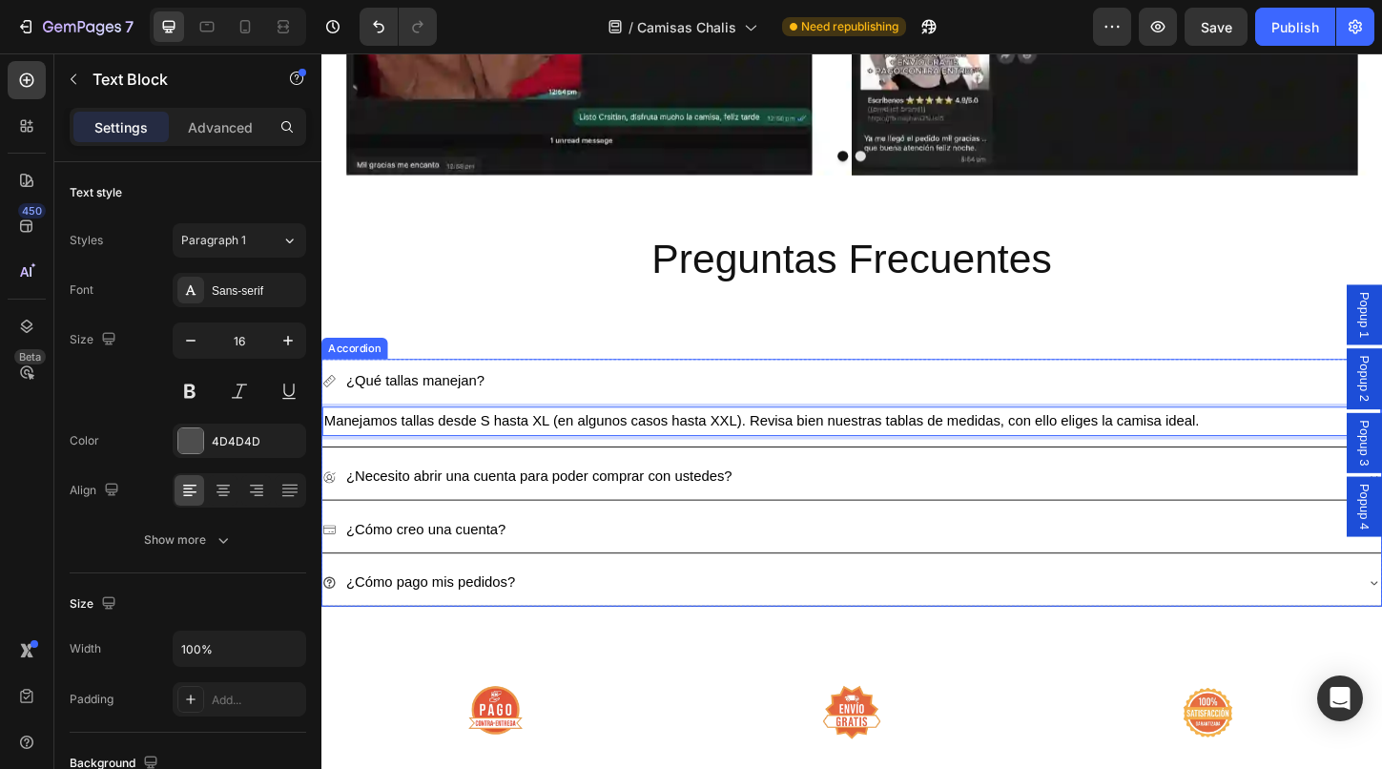
click at [330, 400] on icon at bounding box center [329, 407] width 15 height 15
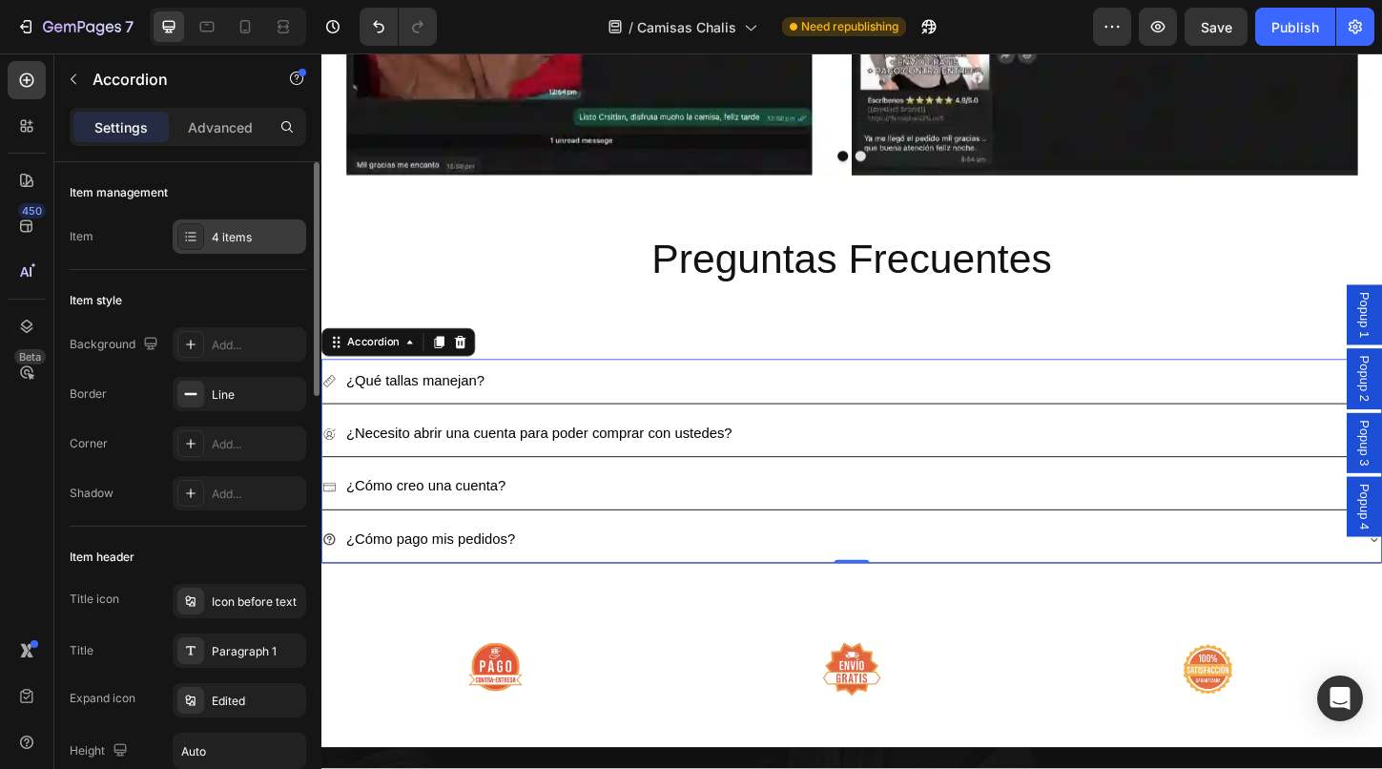
click at [179, 235] on div at bounding box center [190, 236] width 27 height 27
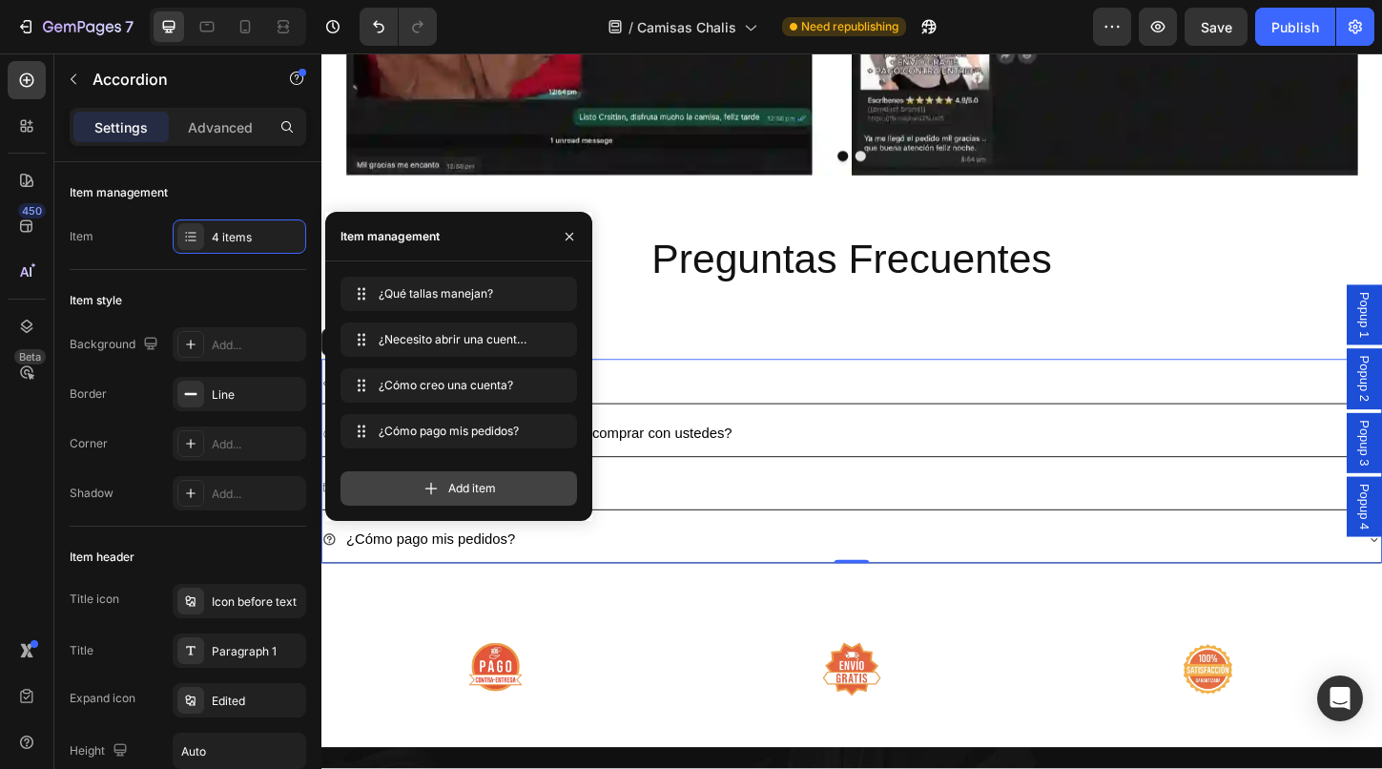
click at [420, 484] on div "Add item" at bounding box center [458, 488] width 237 height 34
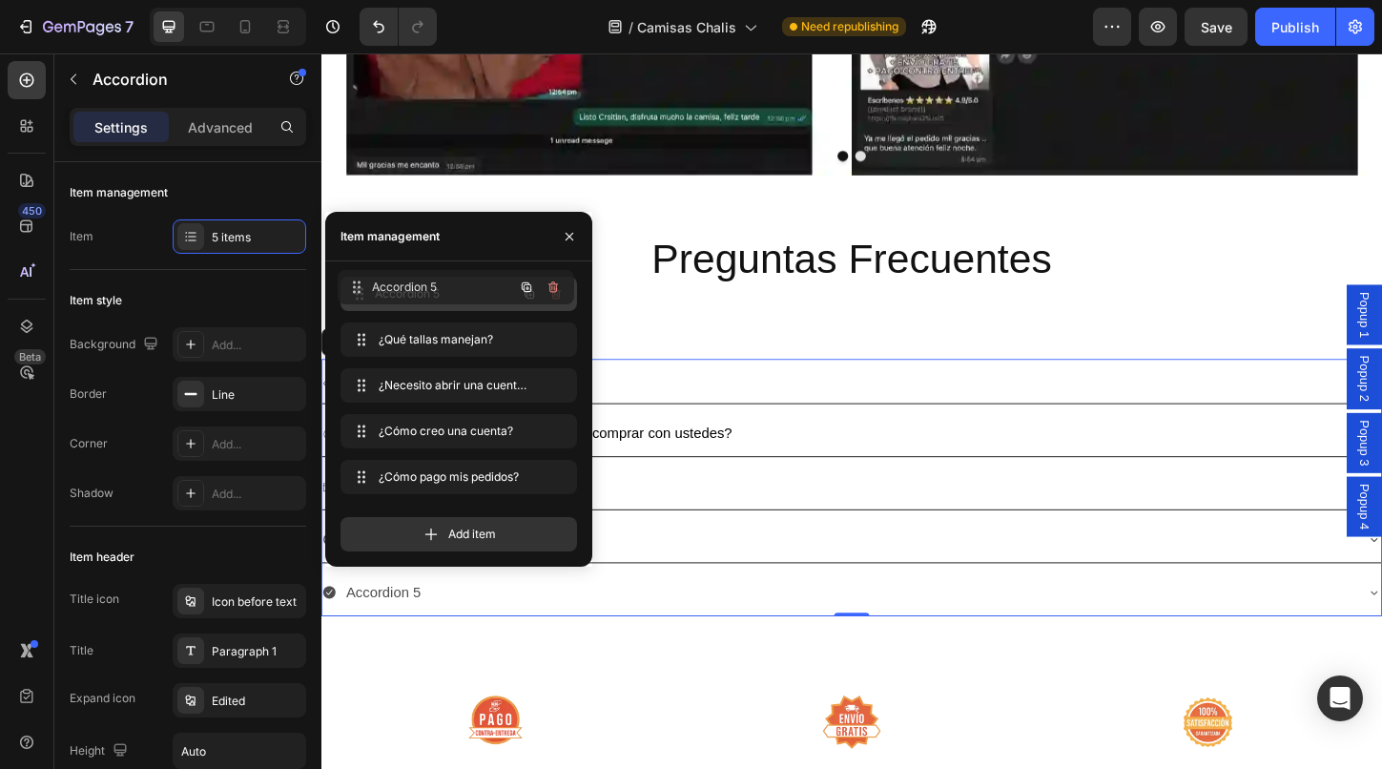
drag, startPoint x: 393, startPoint y: 463, endPoint x: 389, endPoint y: 282, distance: 181.2
click at [399, 294] on span "Accordion 5" at bounding box center [433, 293] width 108 height 17
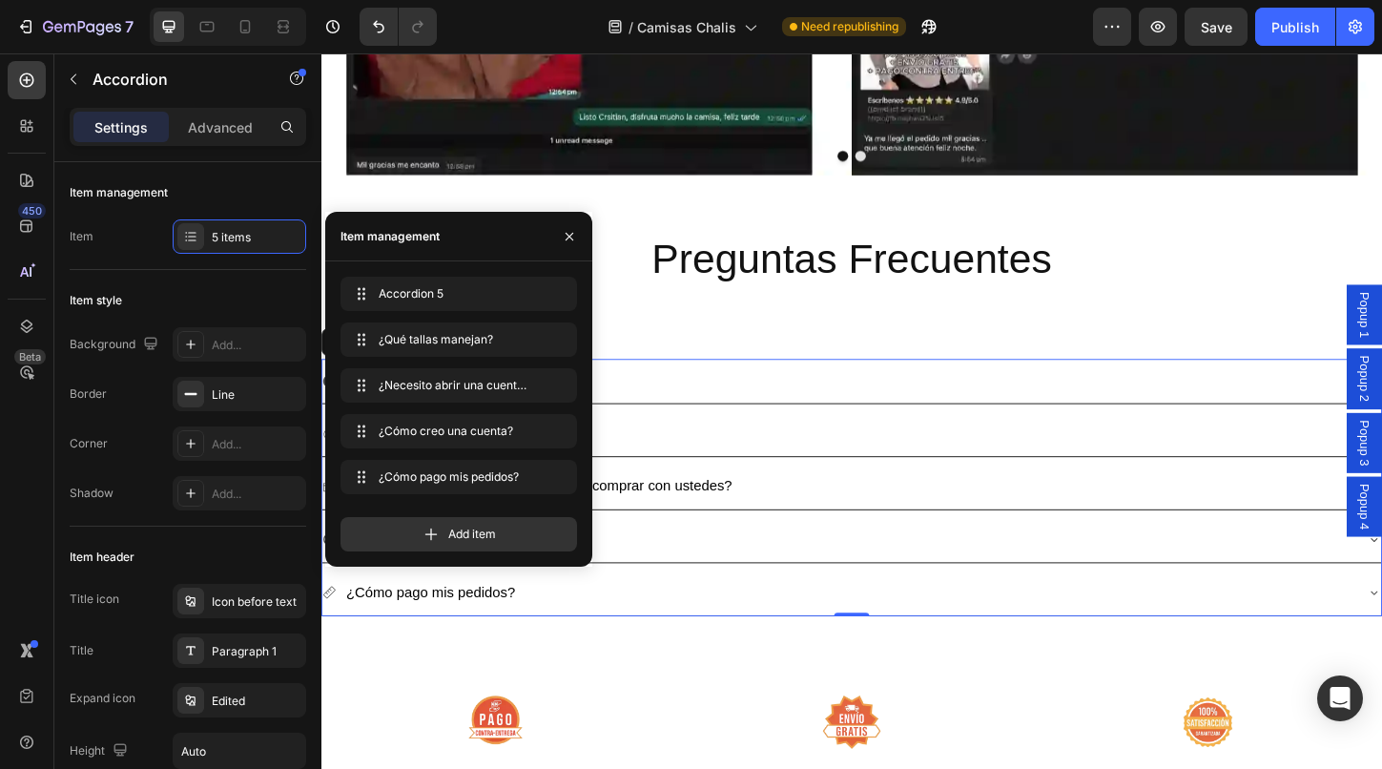
click at [678, 392] on div "Accordion 5" at bounding box center [878, 407] width 1112 height 33
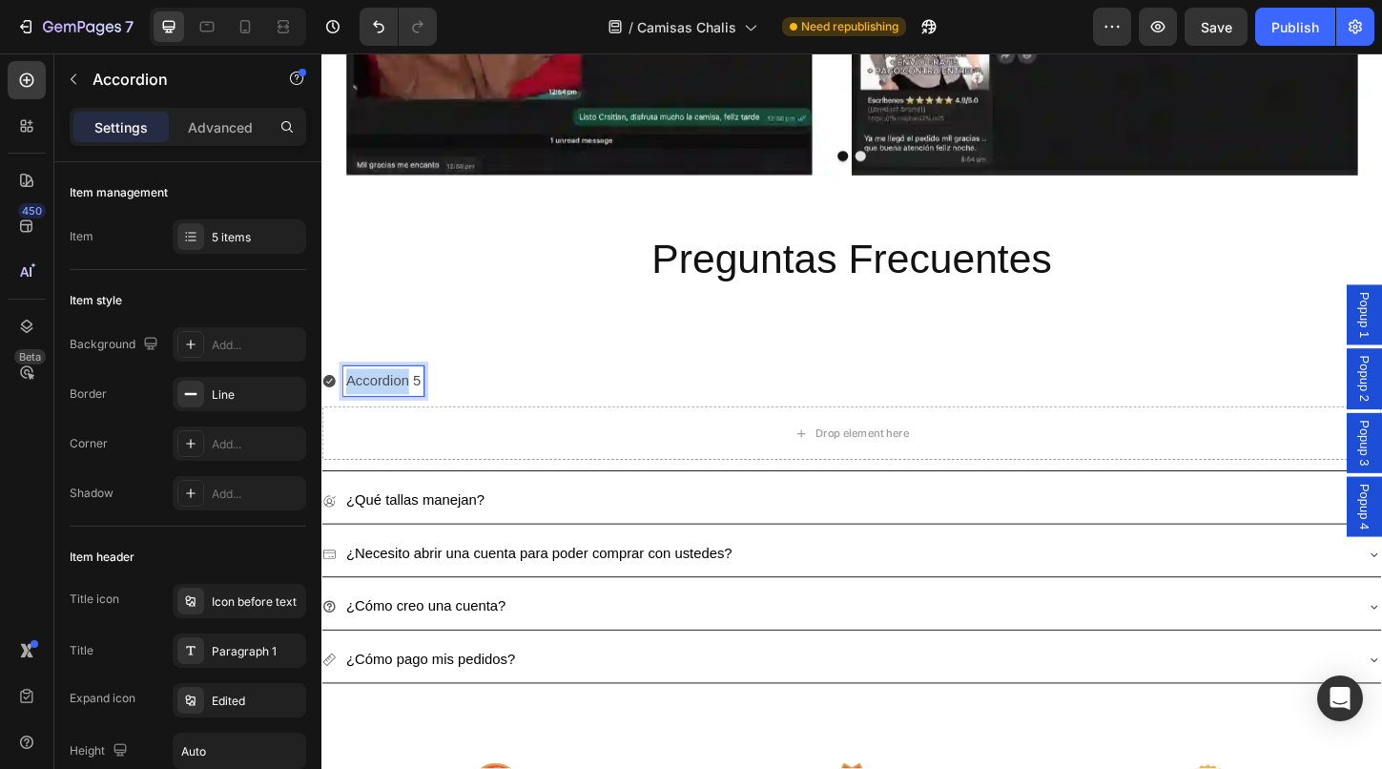
click at [383, 402] on p "Accordion 5" at bounding box center [388, 408] width 81 height 28
click at [332, 406] on icon at bounding box center [329, 407] width 13 height 13
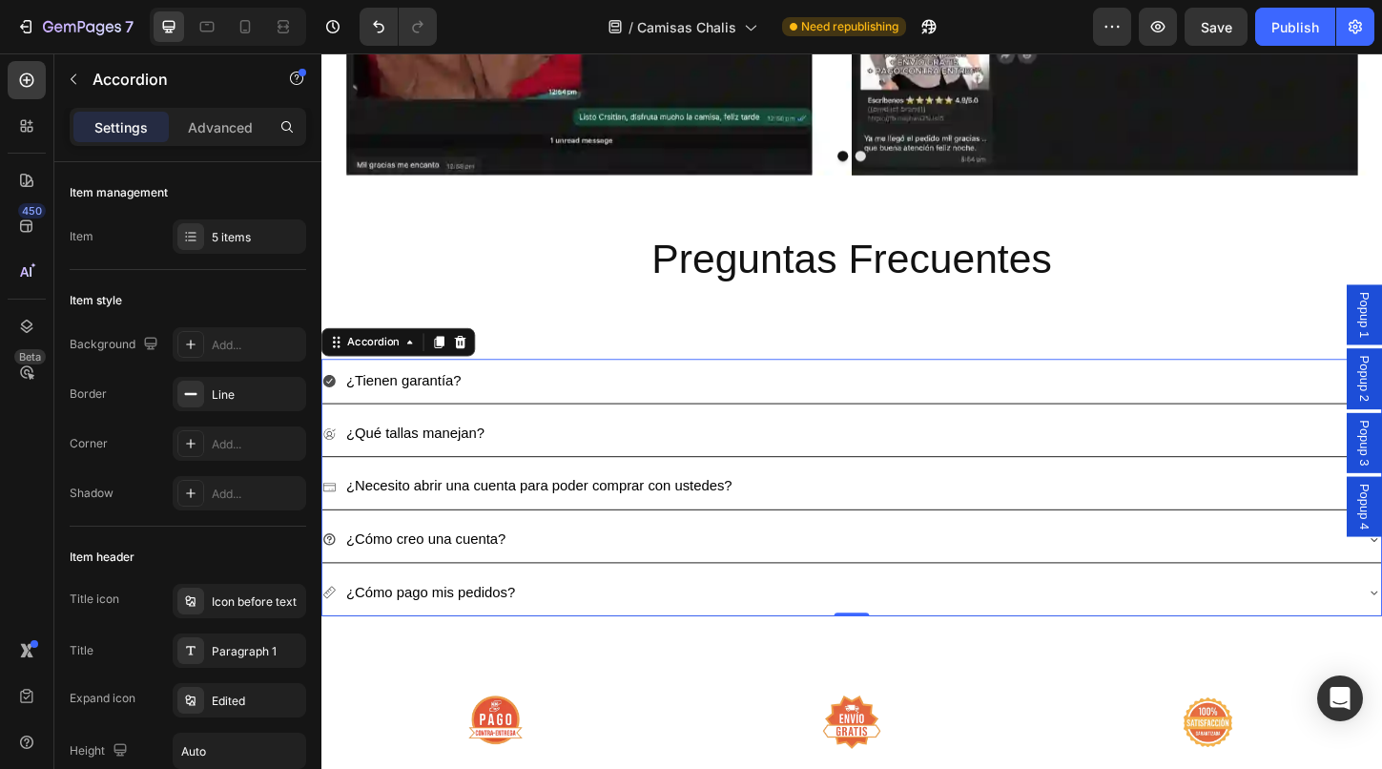
click at [333, 405] on icon at bounding box center [329, 407] width 13 height 13
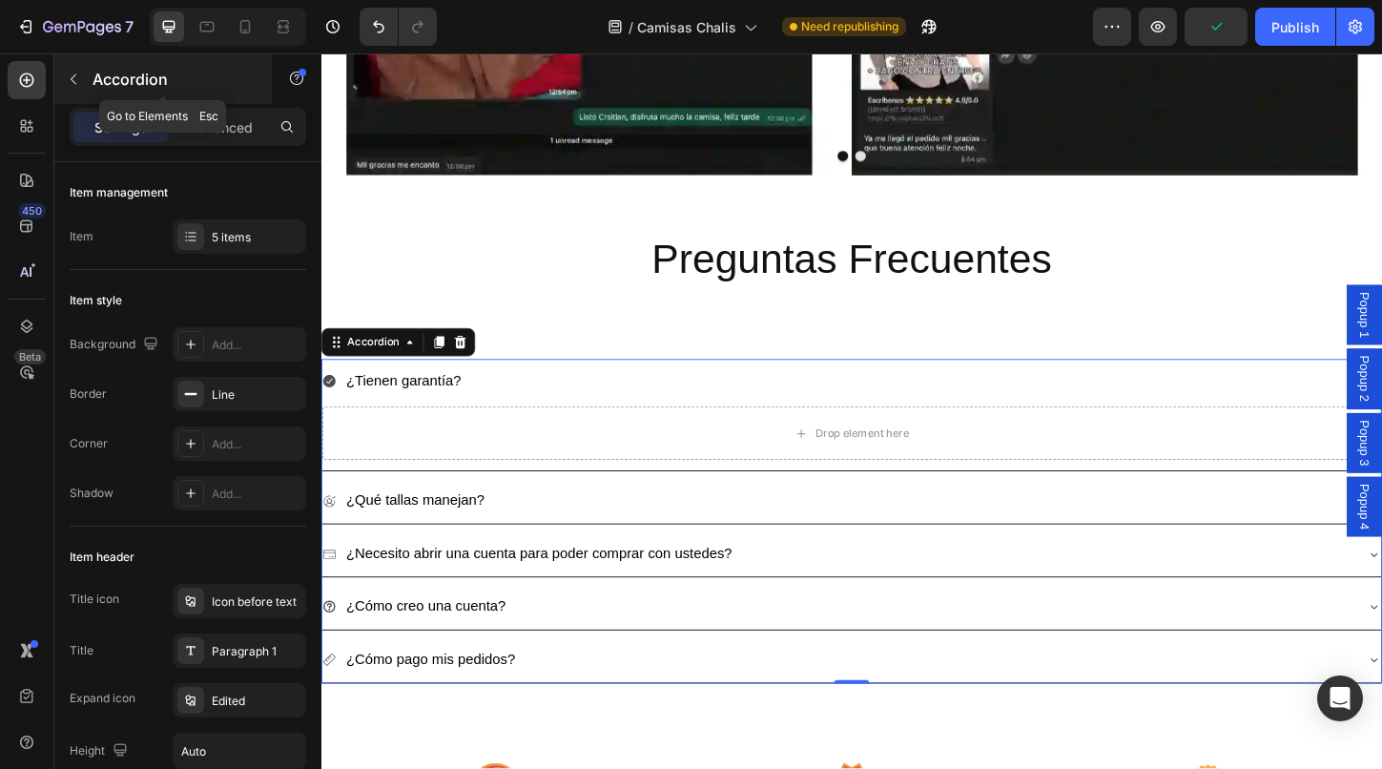
click at [74, 78] on icon "button" at bounding box center [73, 79] width 15 height 15
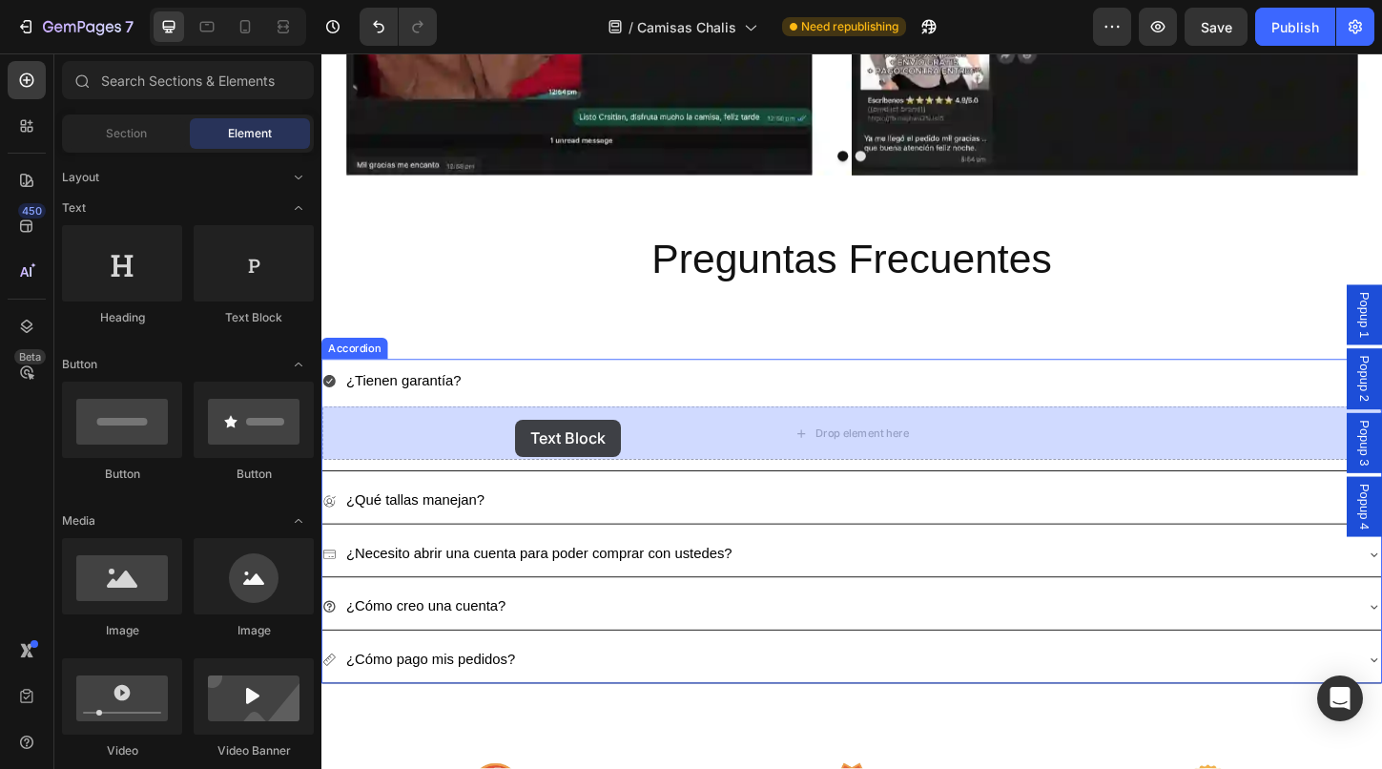
drag, startPoint x: 562, startPoint y: 324, endPoint x: 530, endPoint y: 449, distance: 128.8
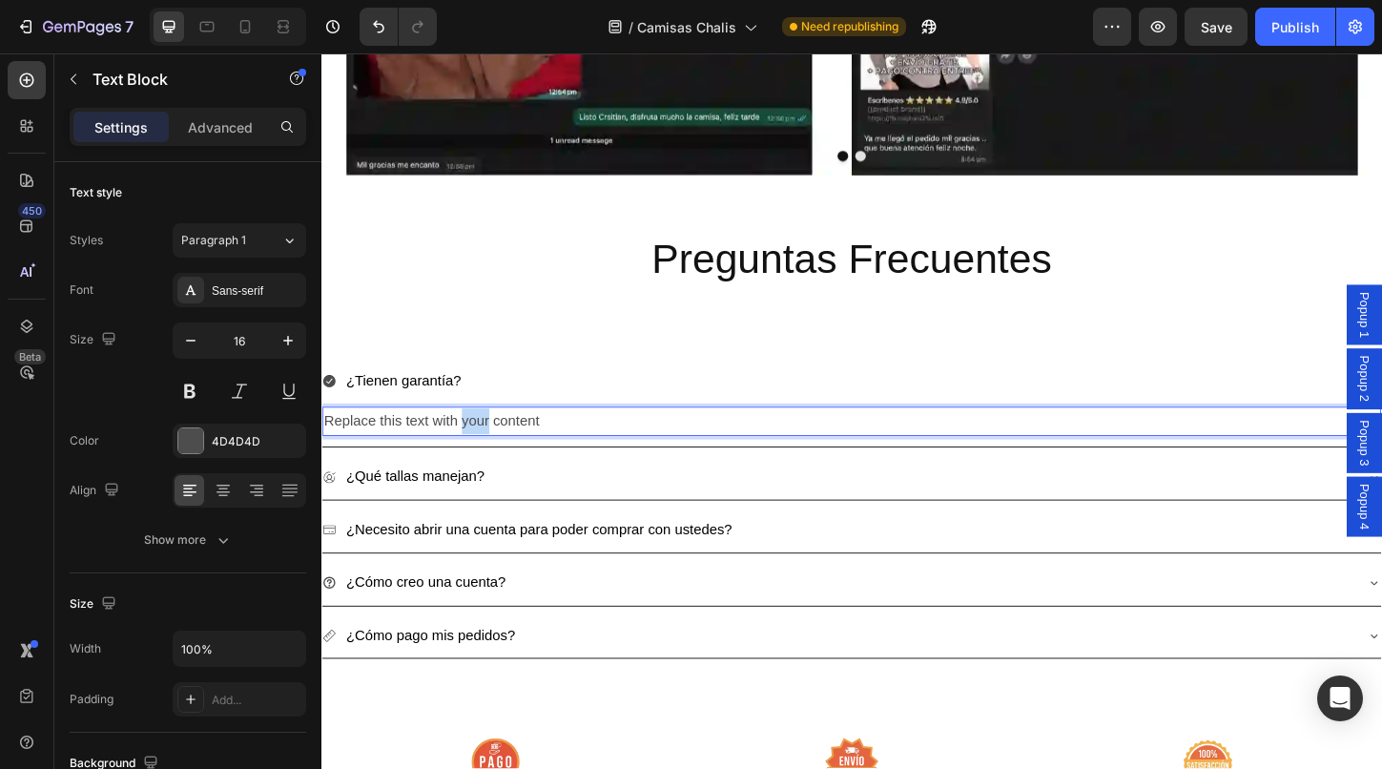
click at [475, 443] on p "Replace this text with your content" at bounding box center [893, 451] width 1139 height 28
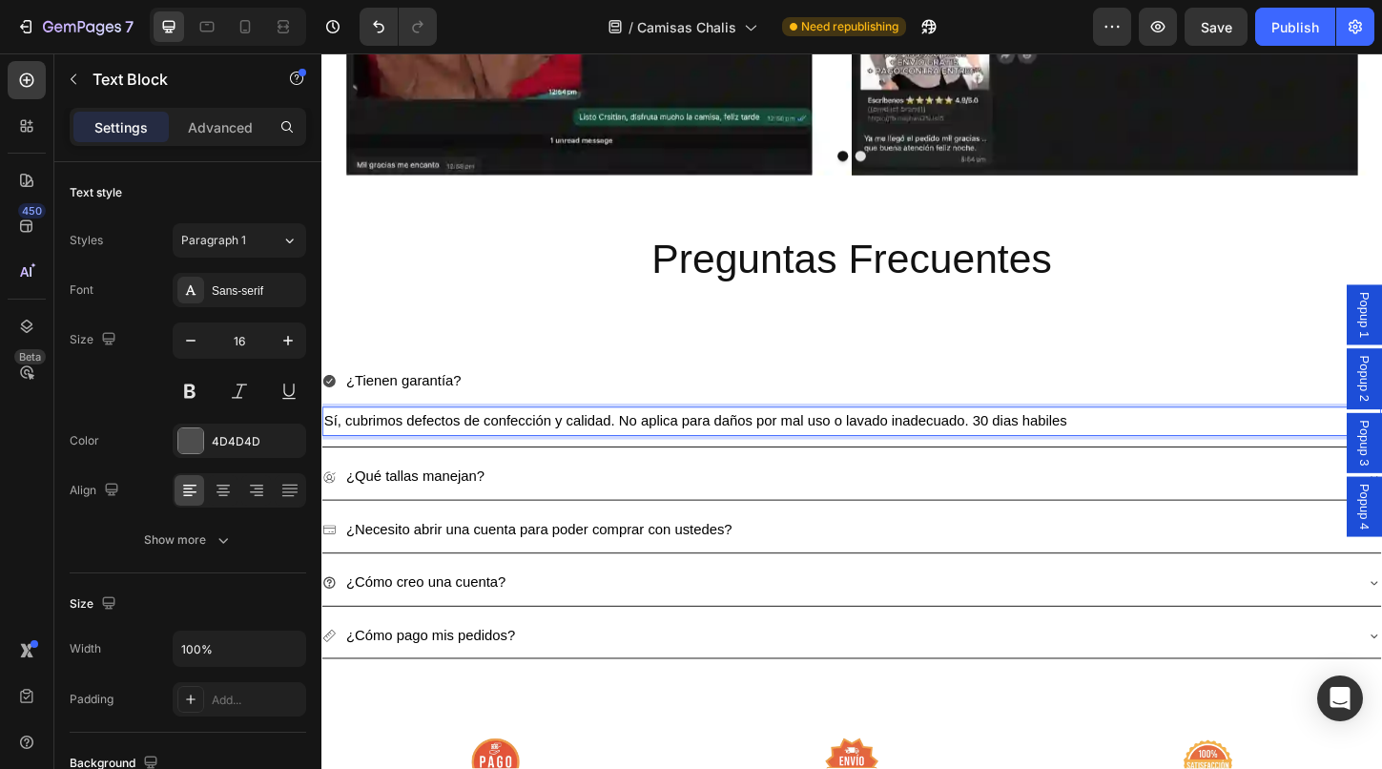
click at [1019, 444] on span "Sí, cubrimos defectos de confección y calidad. No aplica para daños por mal uso…" at bounding box center [725, 450] width 802 height 16
click at [1183, 458] on p "Sí, cubrimos defectos de confección y calidad. No aplica para daños por mal uso…" at bounding box center [893, 451] width 1139 height 28
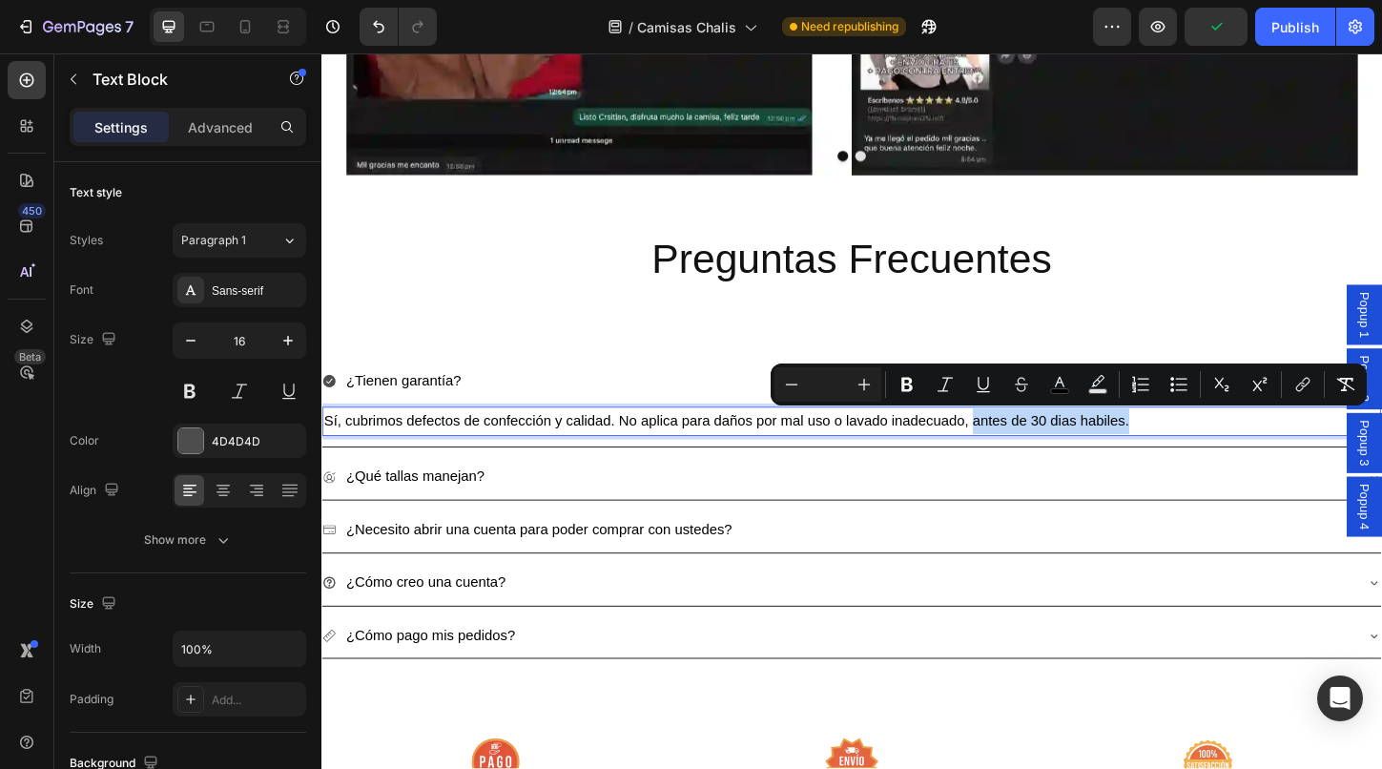
drag, startPoint x: 1204, startPoint y: 447, endPoint x: 1026, endPoint y: 448, distance: 177.4
click at [1023, 448] on p "Sí, cubrimos defectos de confección y calidad. No aplica para daños por mal uso…" at bounding box center [893, 451] width 1139 height 28
click at [1119, 455] on span "Sí, cubrimos defectos de confección y calidad. No aplica para daños por mal uso…" at bounding box center [758, 450] width 869 height 16
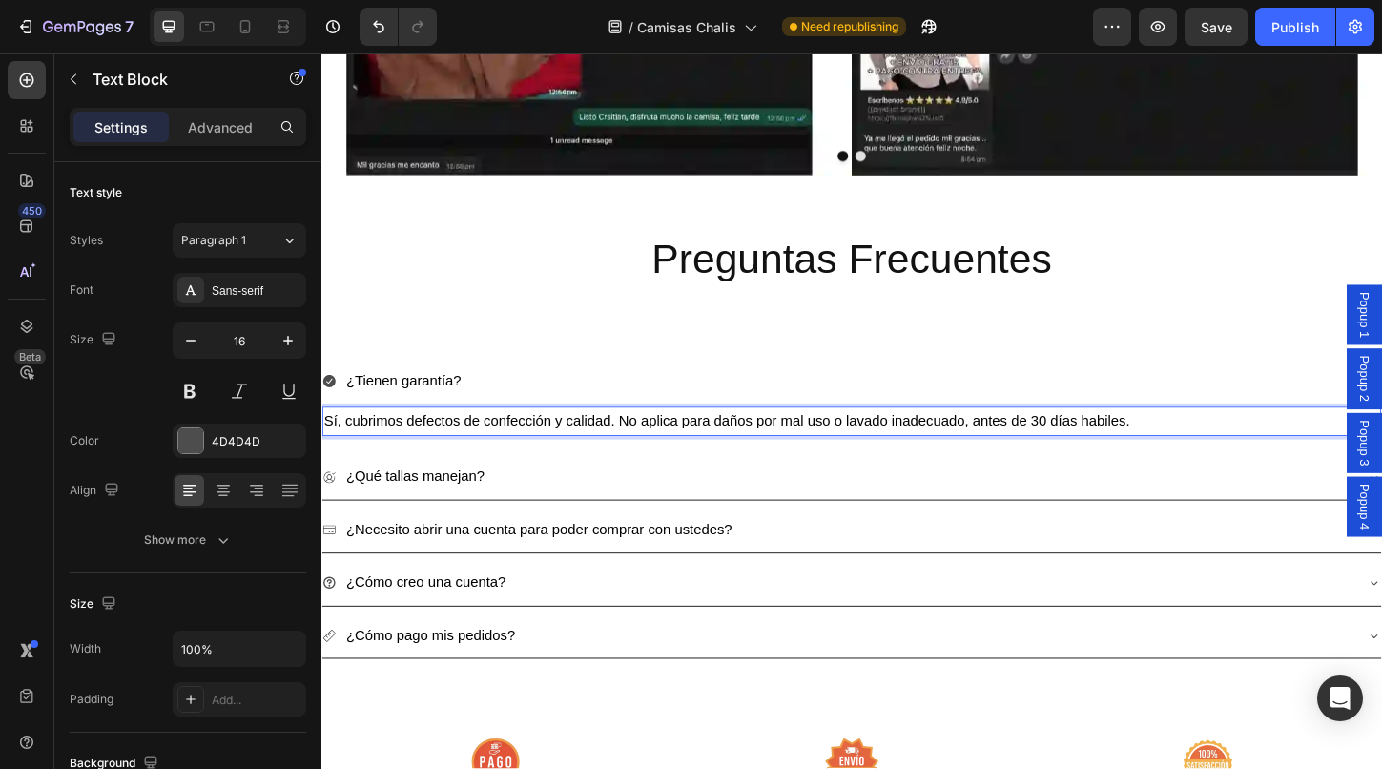
click at [1197, 448] on p "Sí, cubrimos defectos de confección y calidad. No aplica para daños por mal uso…" at bounding box center [893, 451] width 1139 height 28
click at [1207, 448] on p "Sí, cubrimos defectos de confección y calidad. No aplica para daños por mal uso…" at bounding box center [893, 451] width 1139 height 28
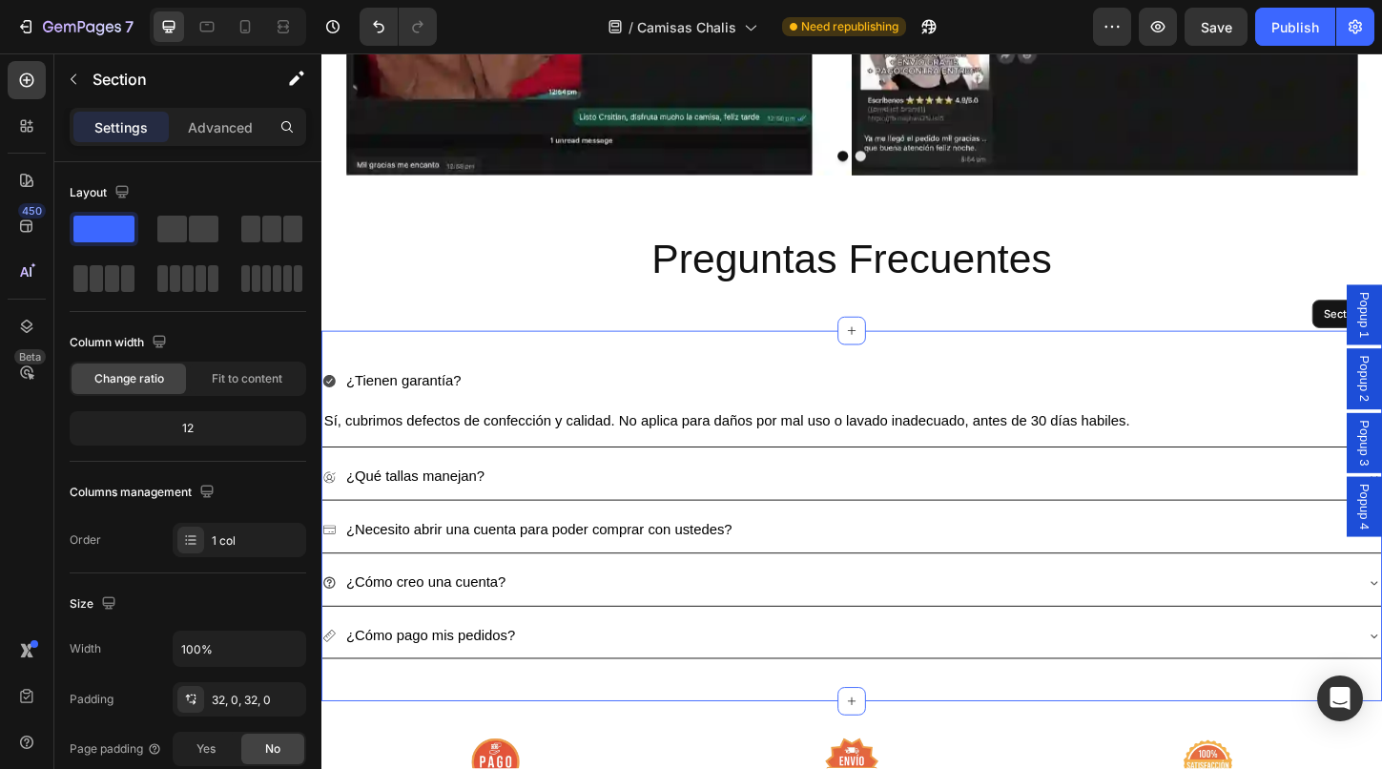
click at [766, 367] on div "¿Tienen garantía? Sí, cubrimos defectos de confección y calidad. No aplica para…" at bounding box center [893, 553] width 1144 height 401
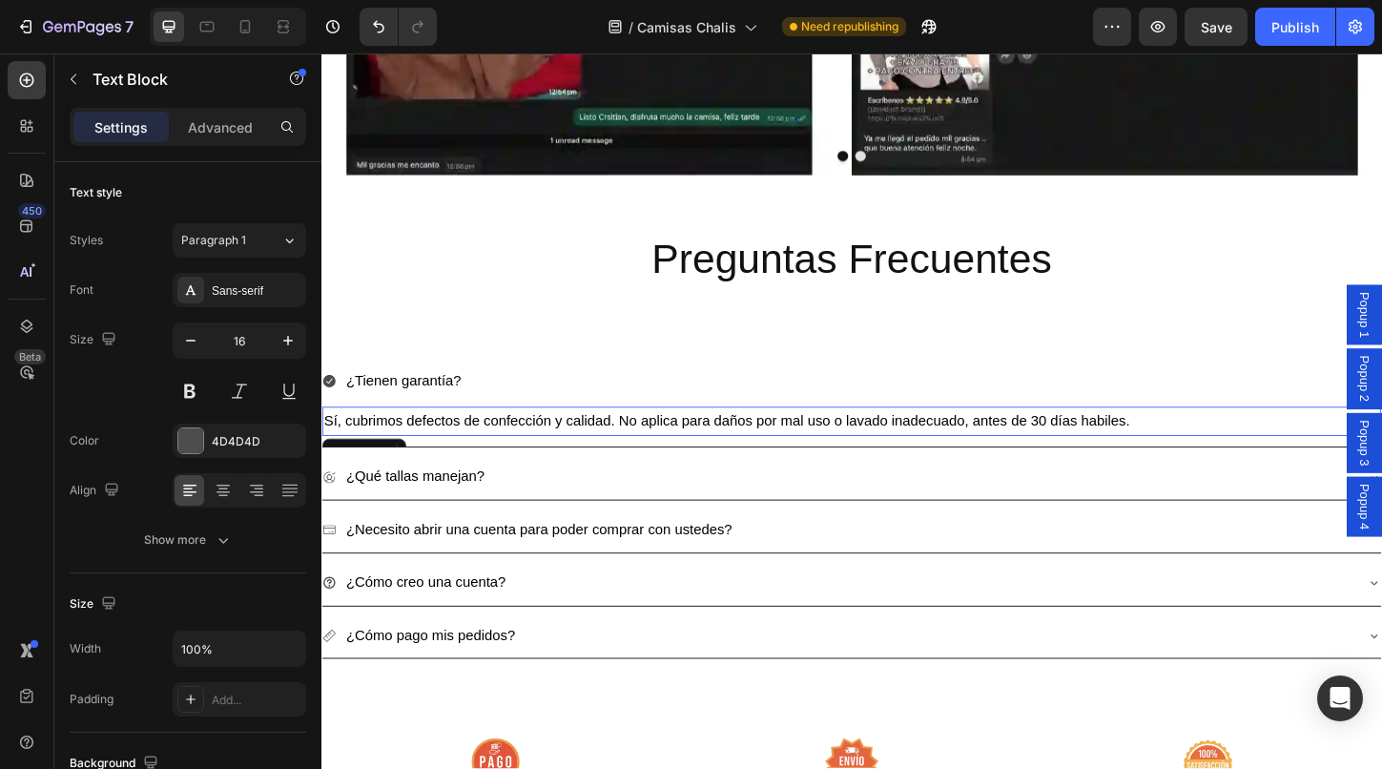
click at [554, 437] on p "Sí, cubrimos defectos de confección y calidad. No aplica para daños por mal uso…" at bounding box center [893, 451] width 1139 height 28
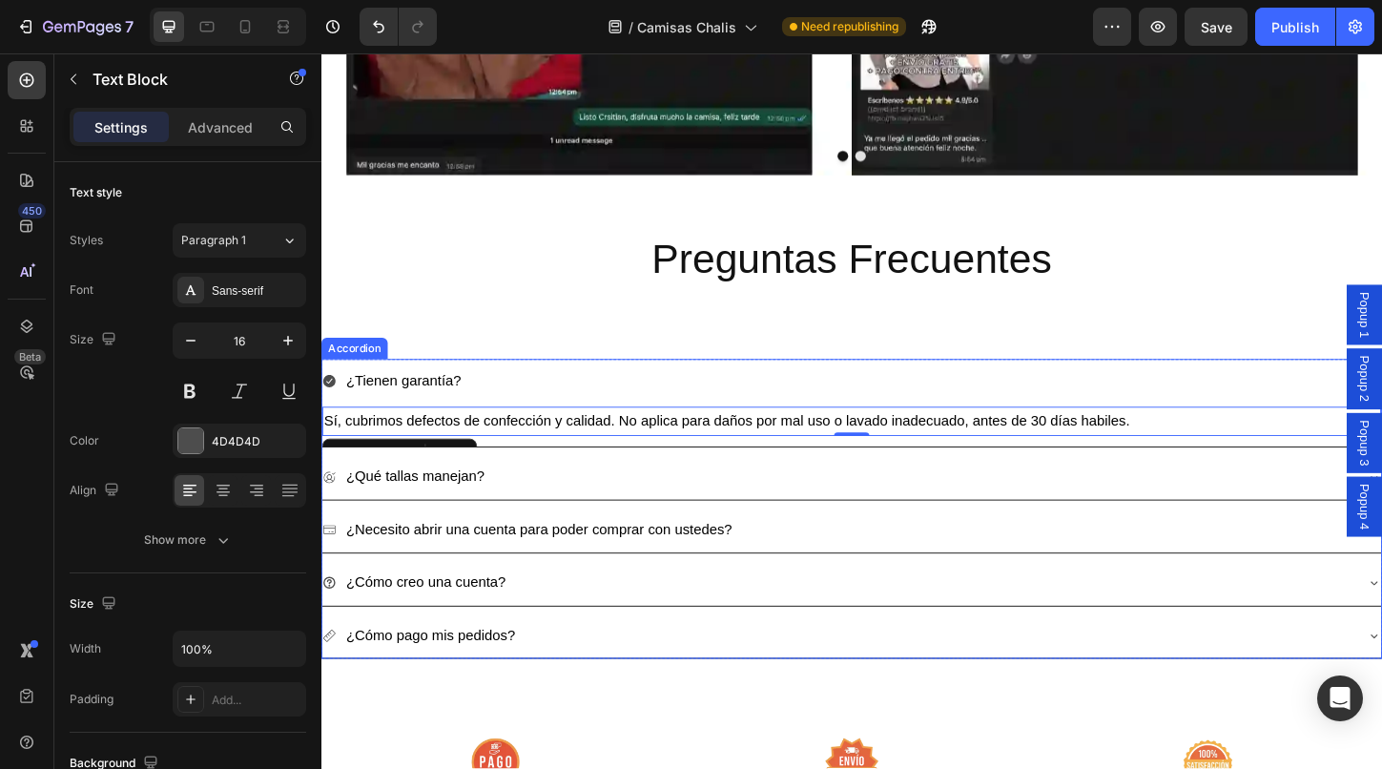
click at [331, 408] on icon at bounding box center [329, 407] width 13 height 13
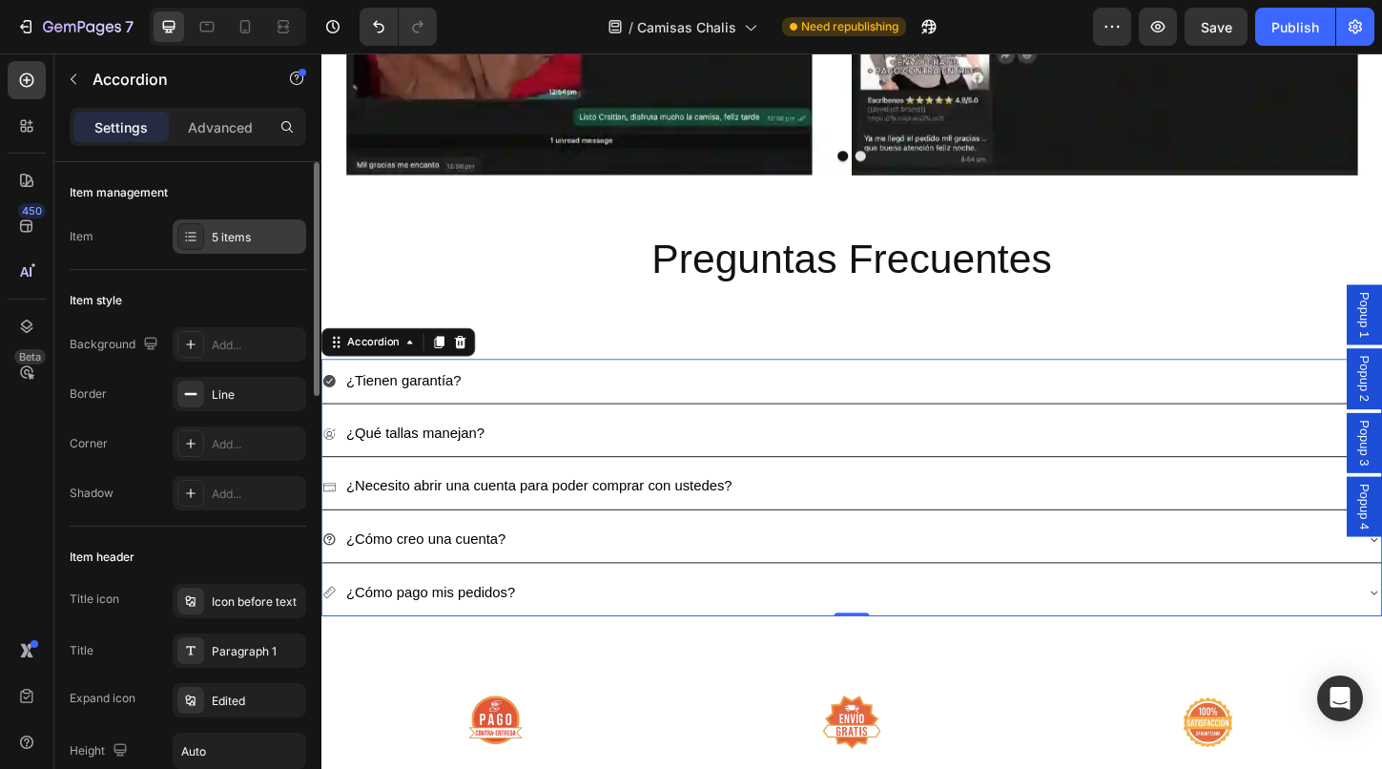
click at [221, 233] on div "5 items" at bounding box center [257, 237] width 90 height 17
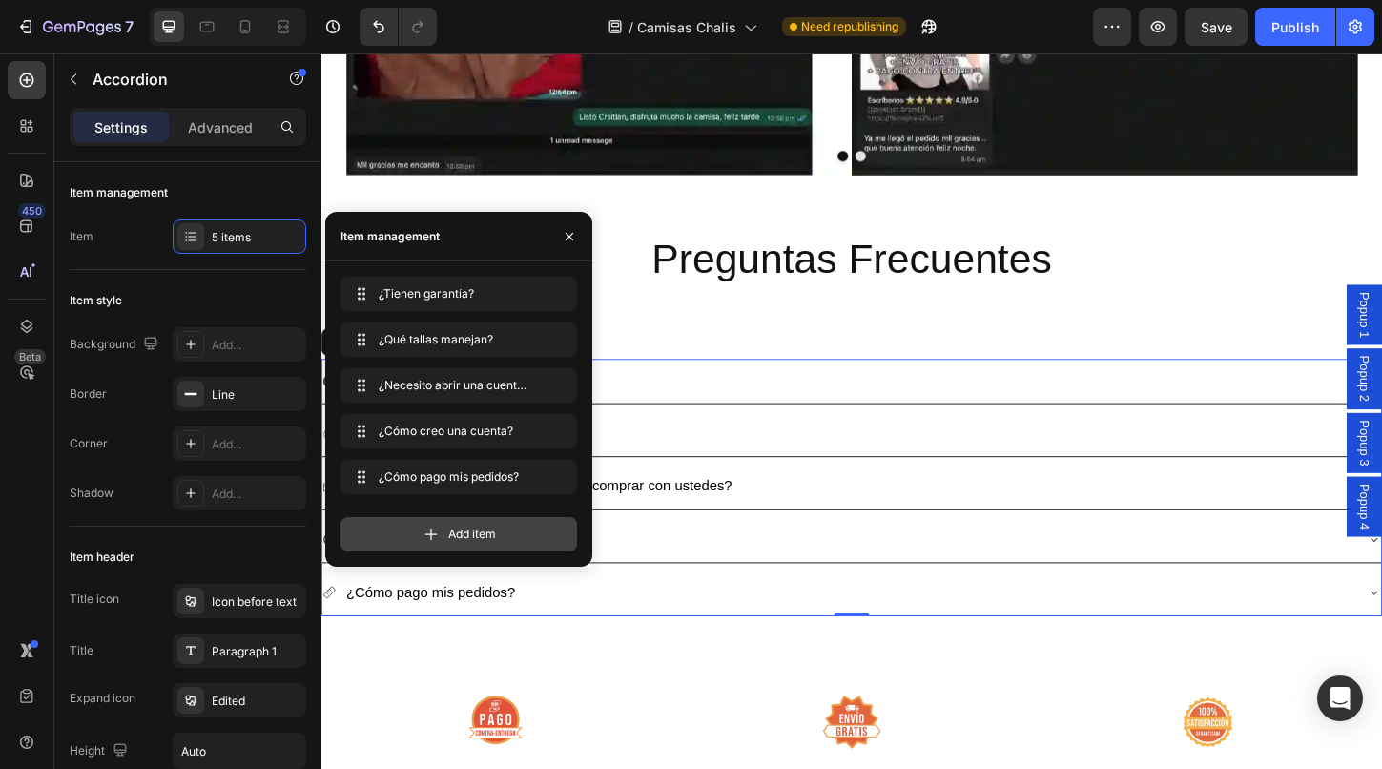
click at [452, 537] on span "Add item" at bounding box center [472, 533] width 48 height 17
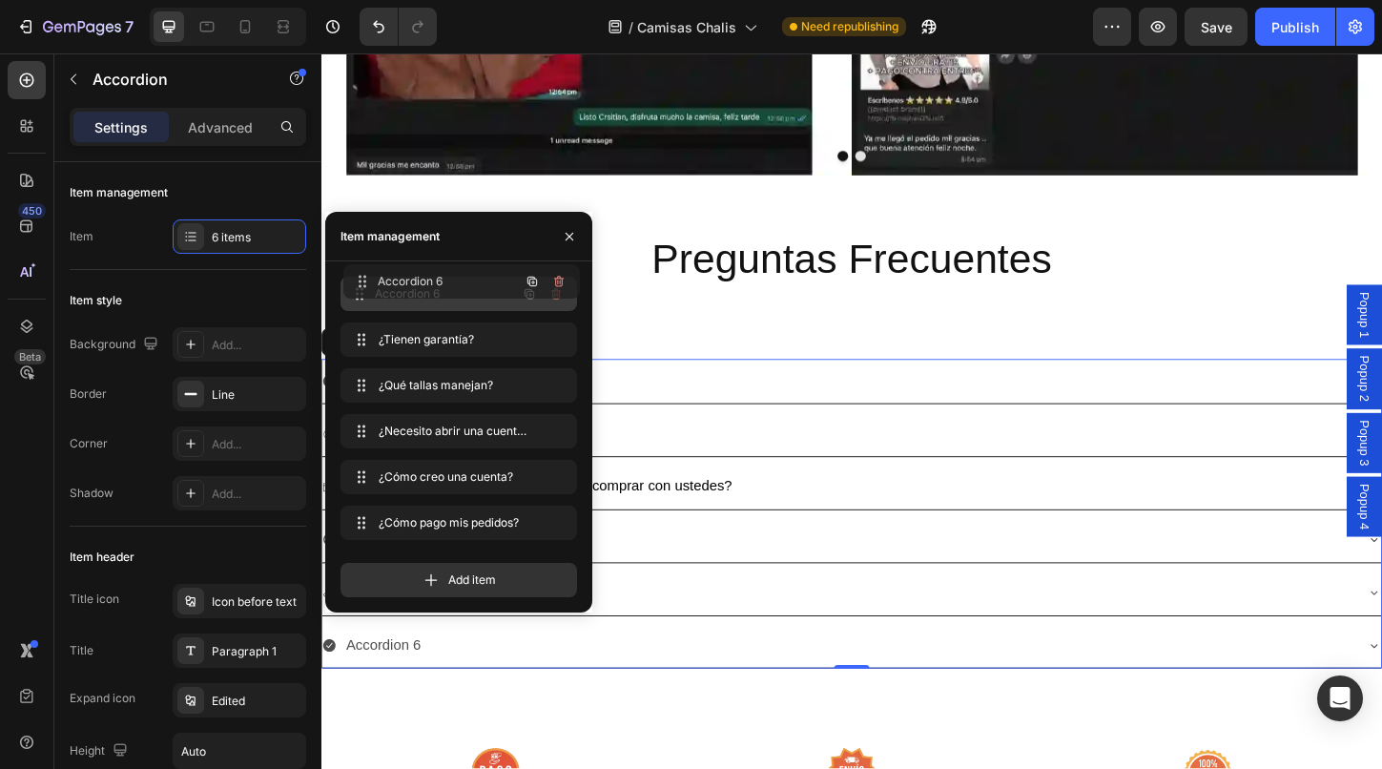
drag, startPoint x: 412, startPoint y: 519, endPoint x: 415, endPoint y: 278, distance: 241.3
click at [403, 294] on span "Accordion 6" at bounding box center [433, 293] width 108 height 17
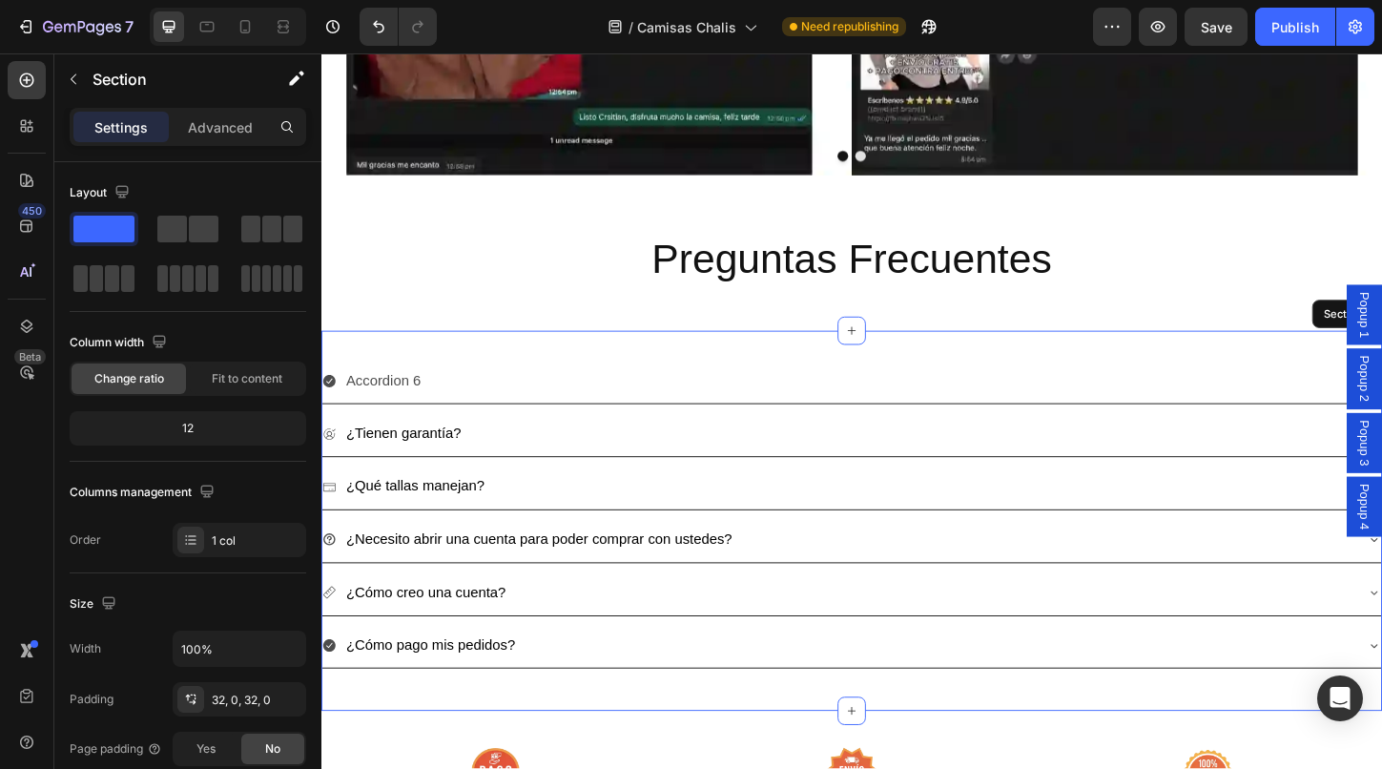
drag, startPoint x: 721, startPoint y: 378, endPoint x: 707, endPoint y: 378, distance: 14.3
click at [721, 378] on div "Accordion 6 ¿Tienen garantía? ¿Qué tallas manejan? ¿Necesito abrir una cuenta p…" at bounding box center [893, 558] width 1144 height 411
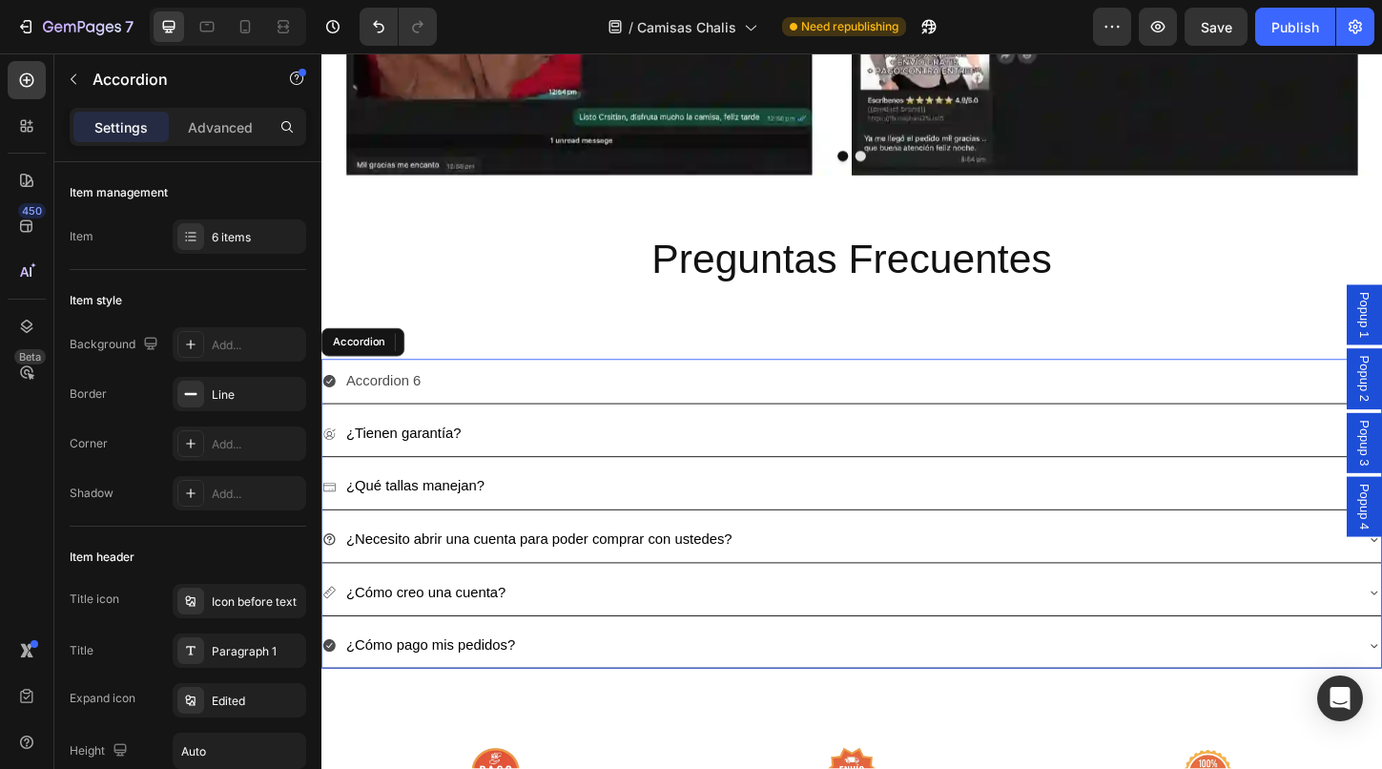
click at [402, 409] on div "Accordion 6" at bounding box center [388, 407] width 87 height 33
click at [384, 402] on p "Accordion 6" at bounding box center [388, 408] width 81 height 28
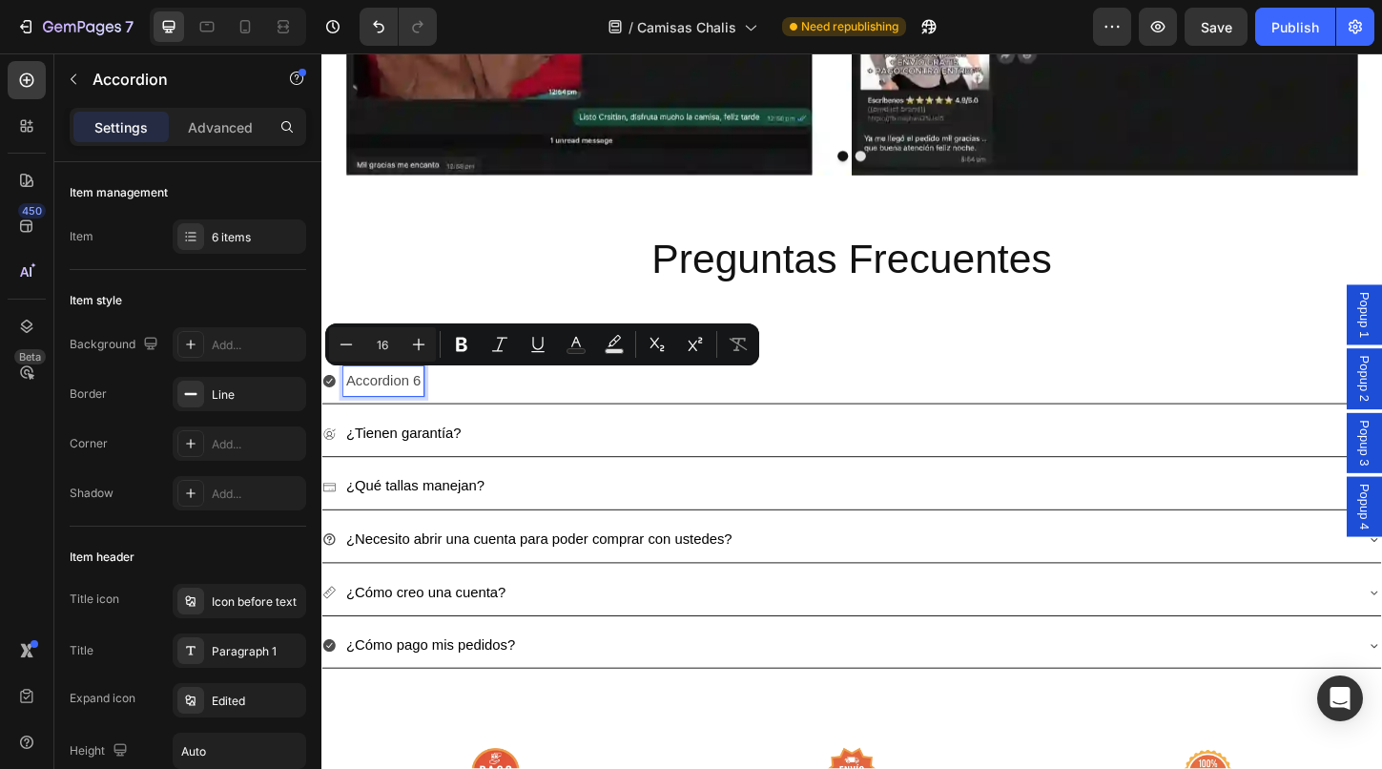
click at [384, 402] on p "Accordion 6" at bounding box center [388, 408] width 81 height 28
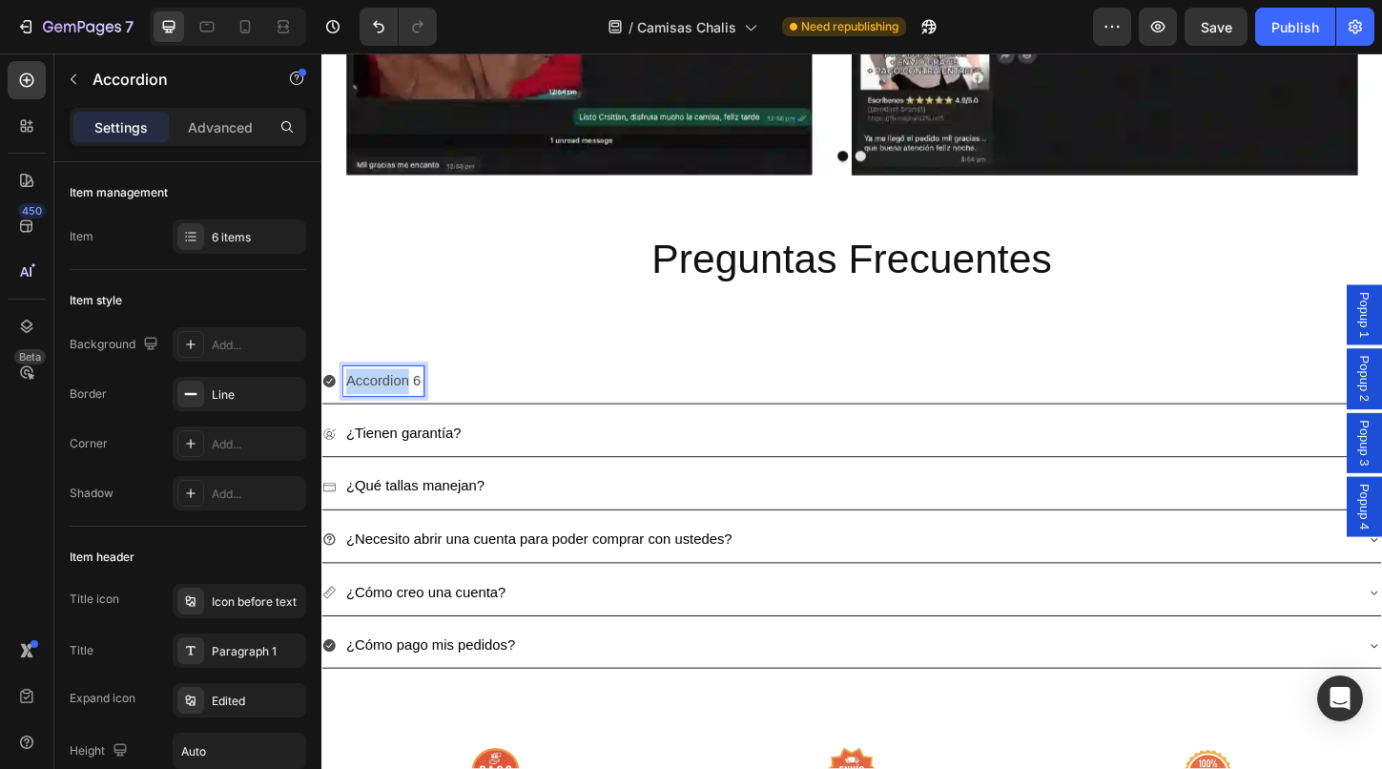
click at [384, 402] on p "Accordion 6" at bounding box center [388, 408] width 81 height 28
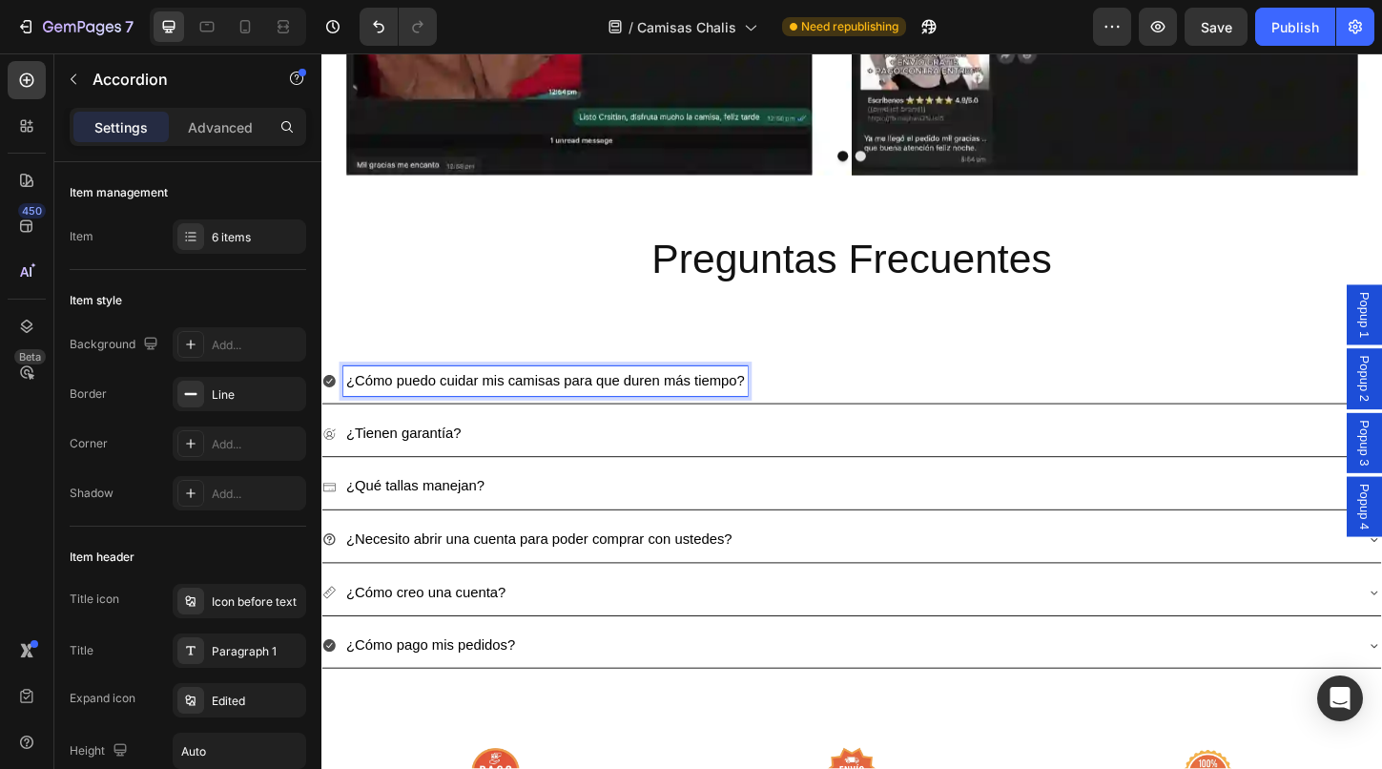
click at [331, 408] on icon at bounding box center [329, 407] width 13 height 13
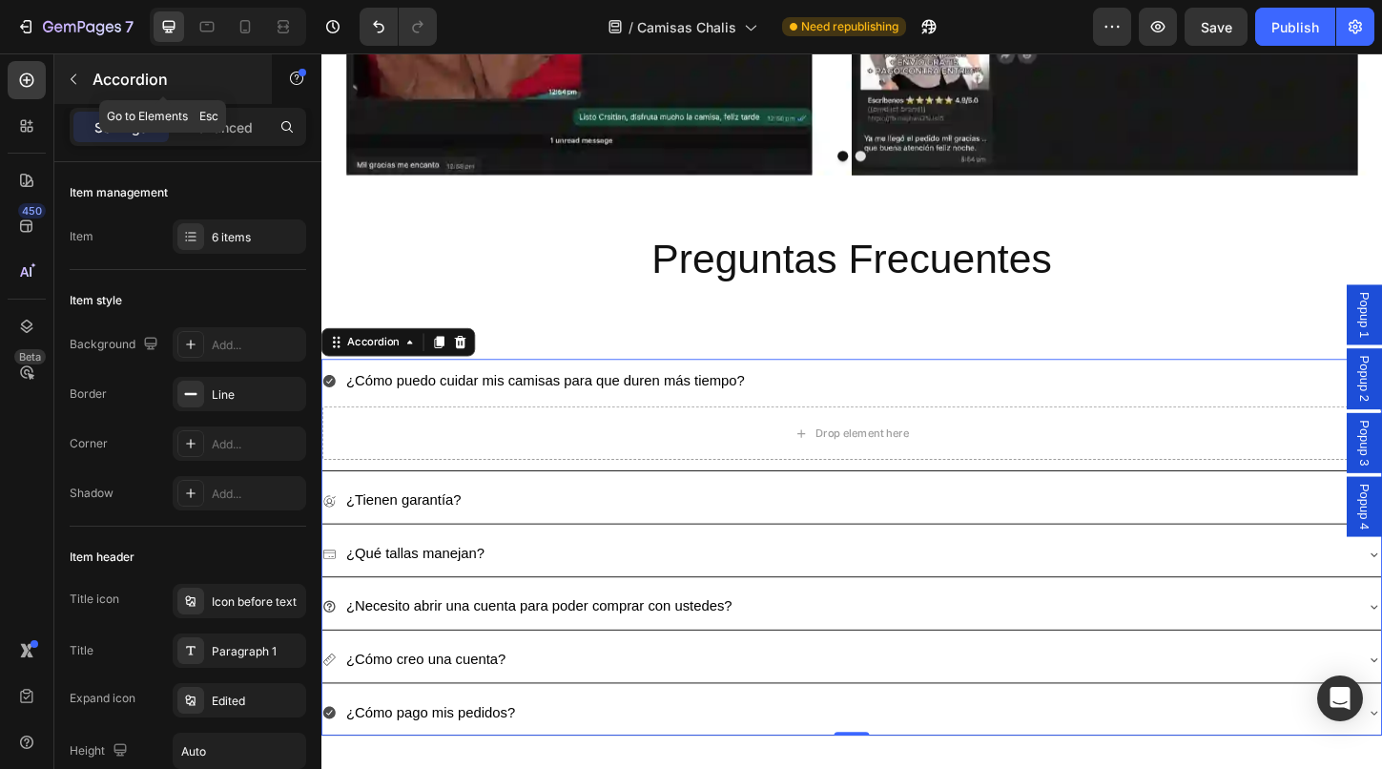
click at [74, 81] on icon "button" at bounding box center [73, 79] width 15 height 15
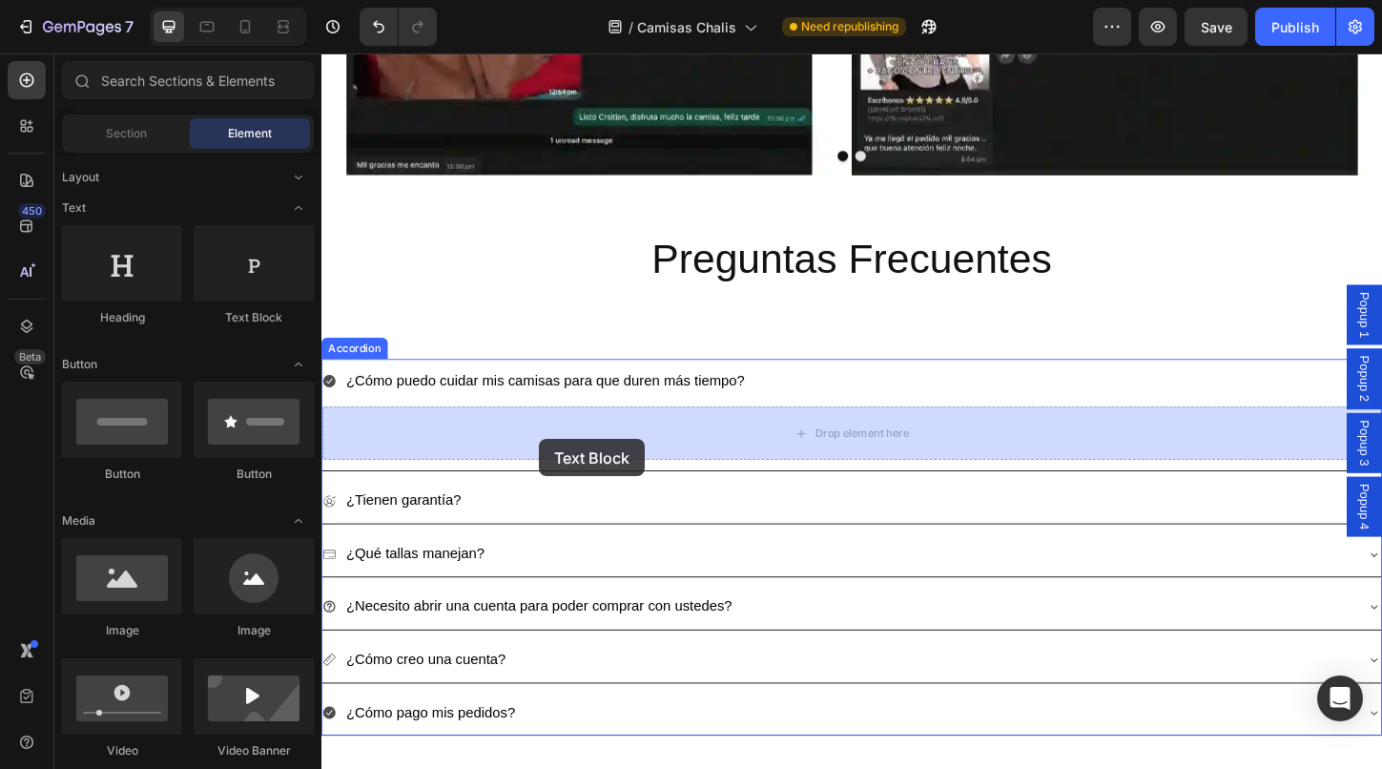
drag, startPoint x: 554, startPoint y: 328, endPoint x: 557, endPoint y: 469, distance: 141.2
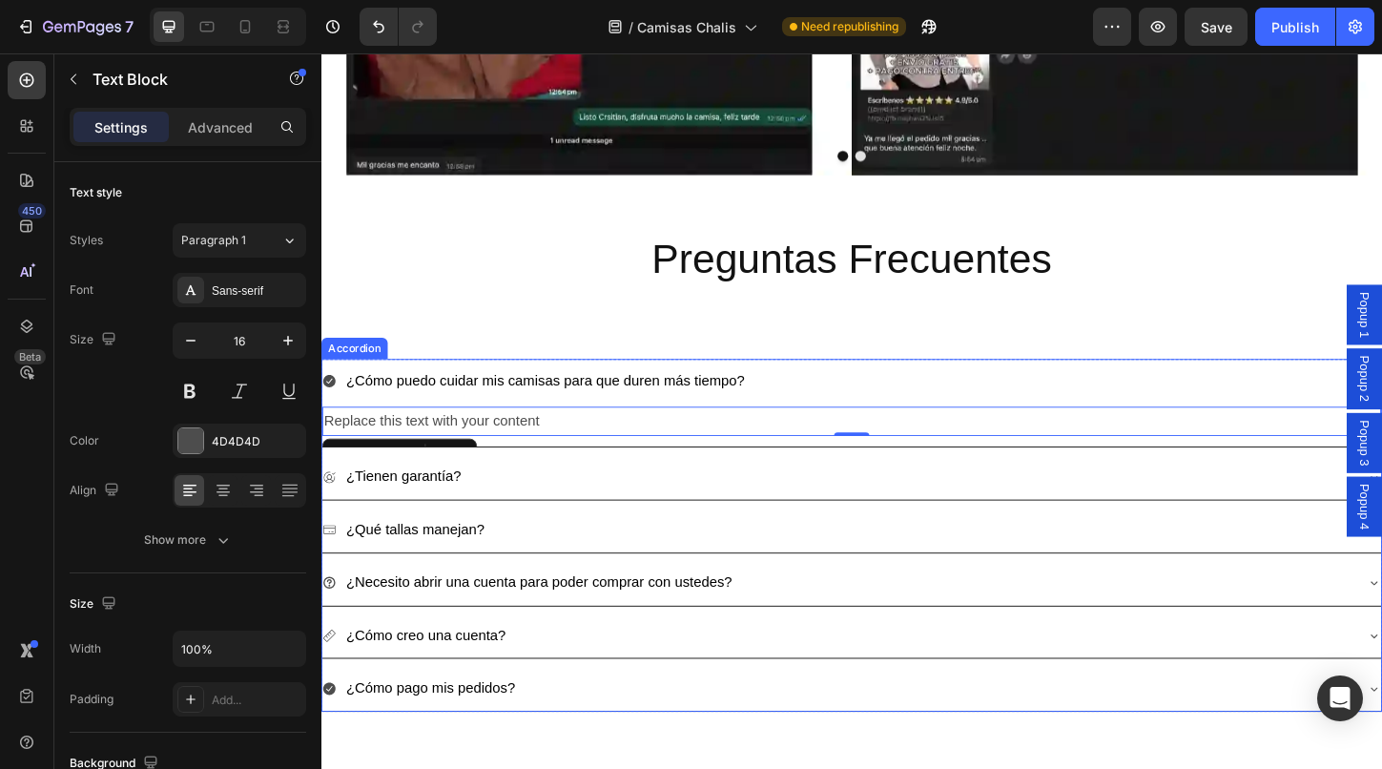
click at [332, 407] on icon at bounding box center [329, 407] width 13 height 13
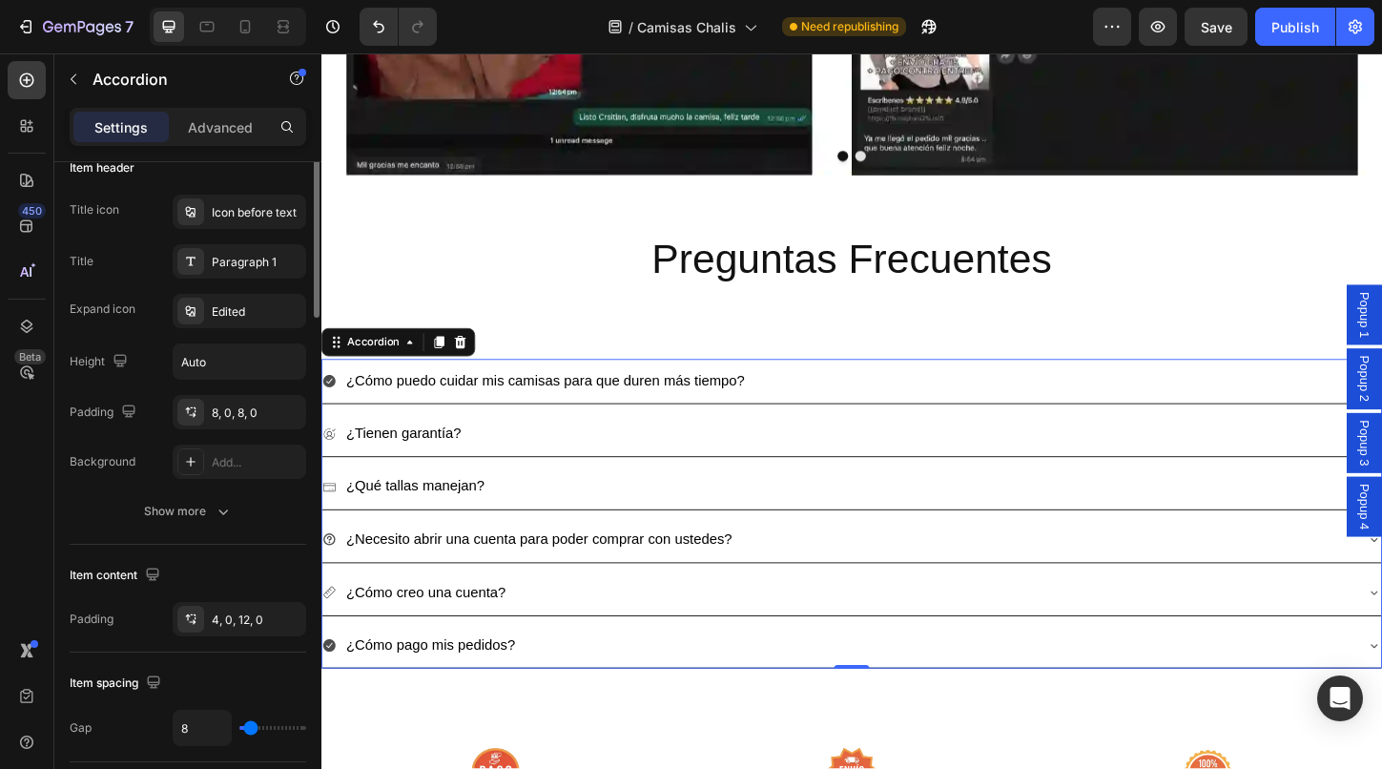
scroll to position [134, 0]
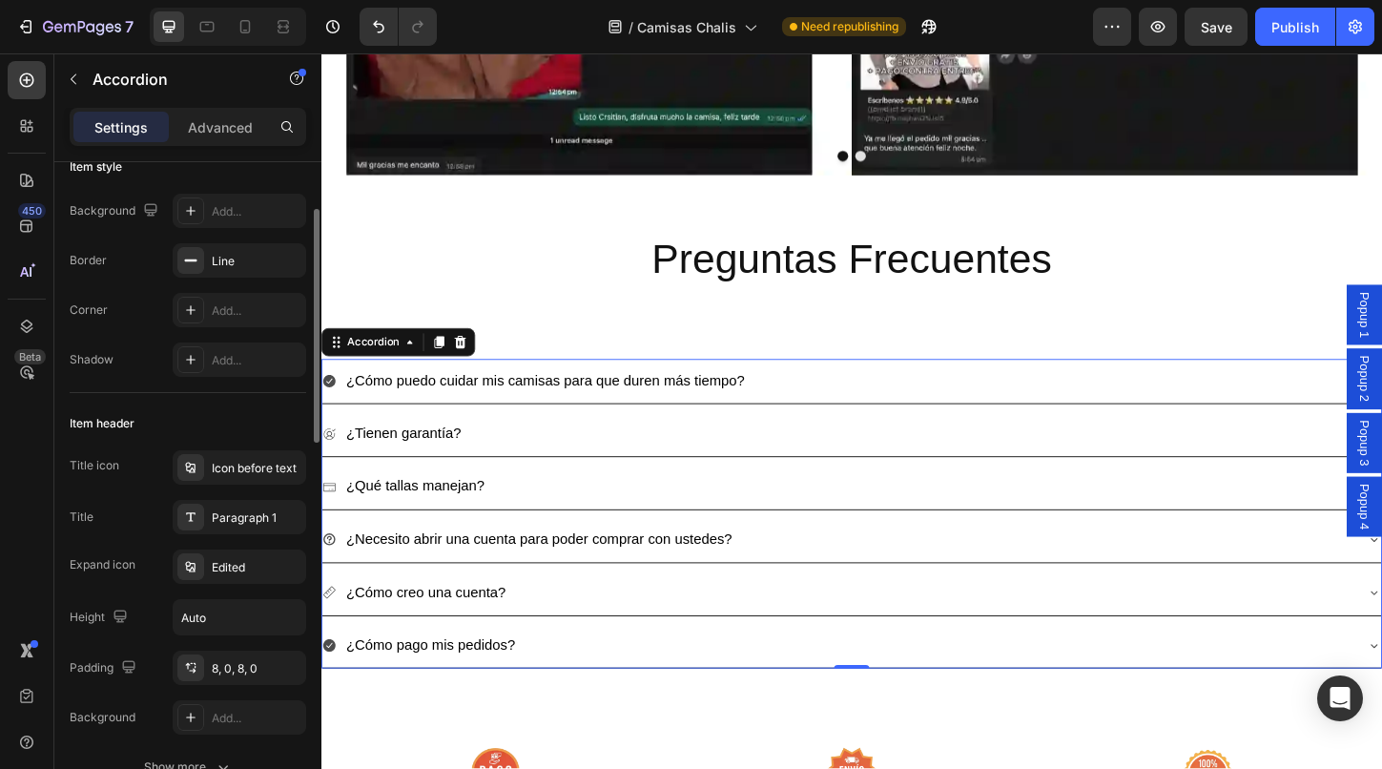
click at [217, 471] on div "Icon before text" at bounding box center [257, 468] width 90 height 17
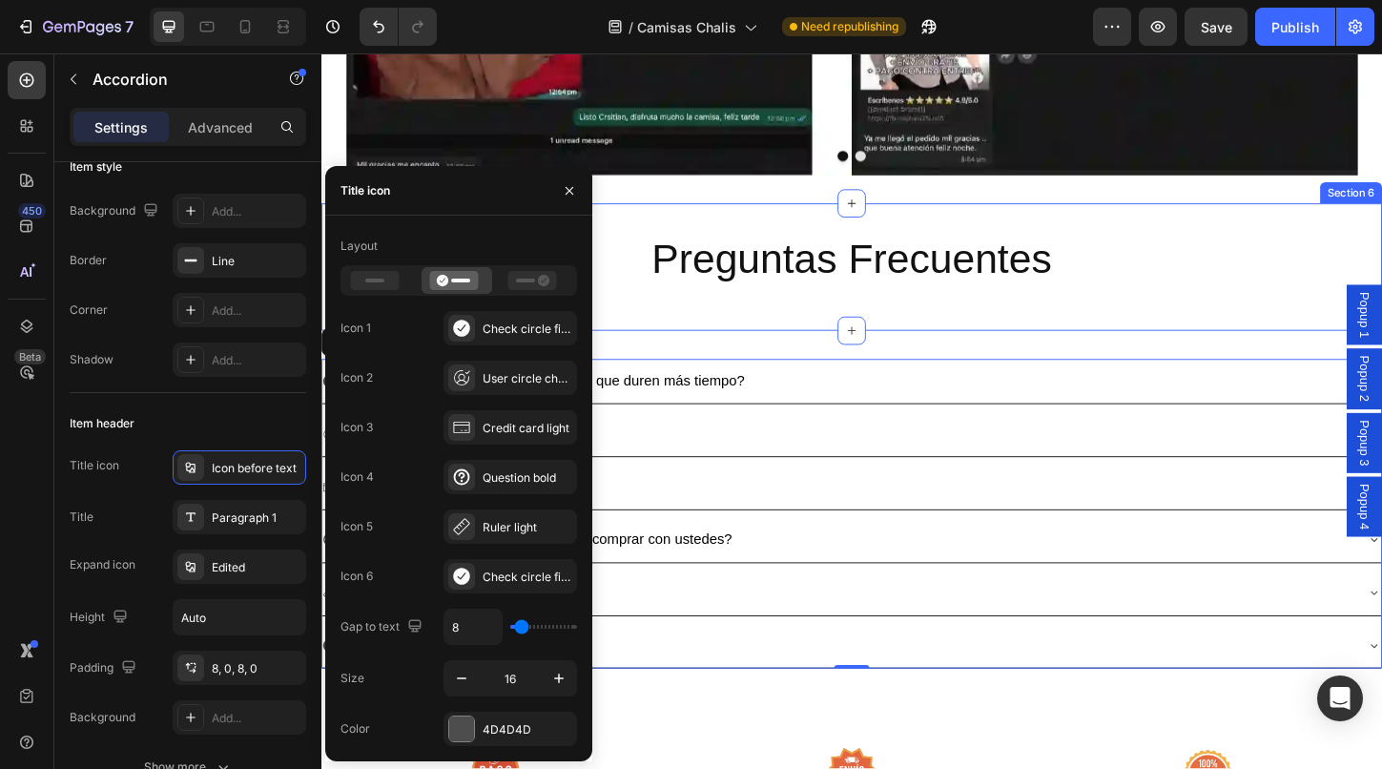
click at [803, 348] on div "Preguntas Frecuentes Heading Row Section 6" at bounding box center [893, 284] width 1144 height 137
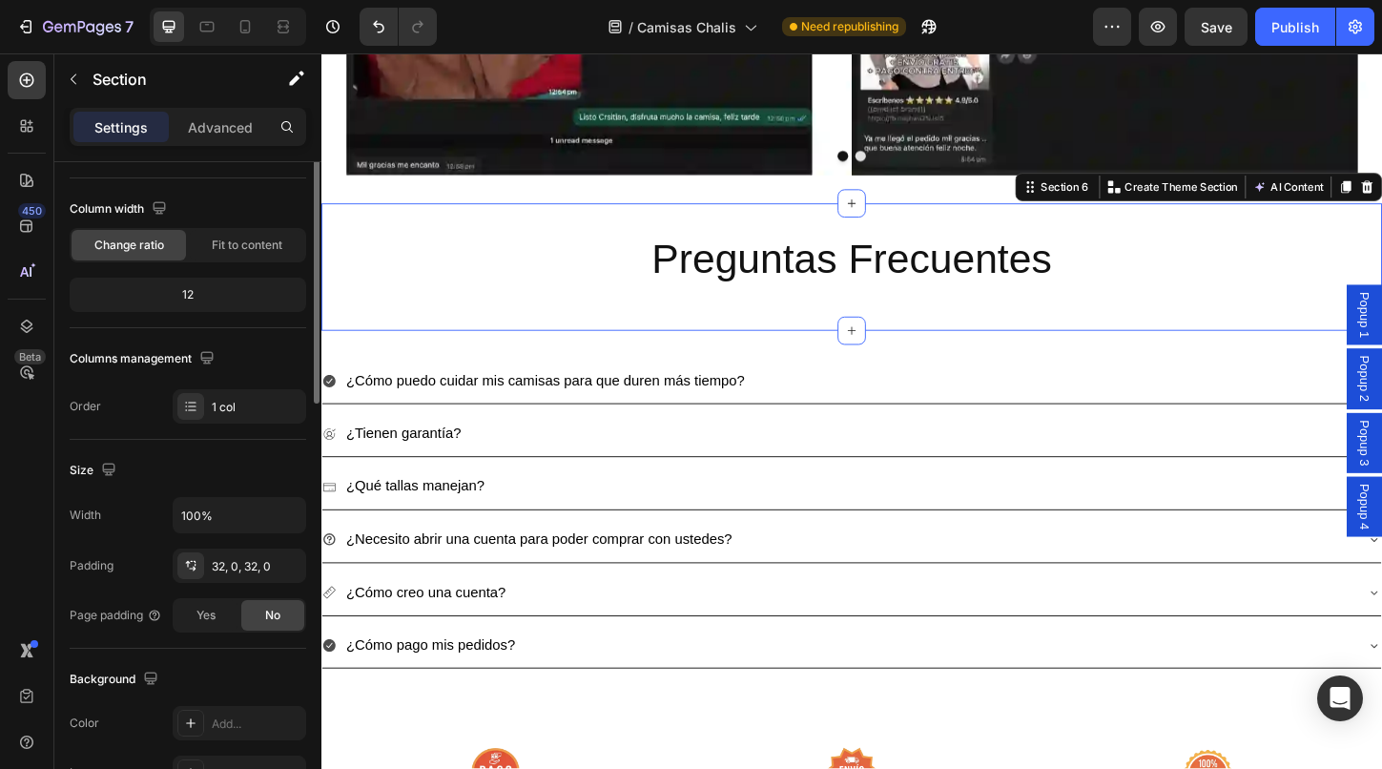
scroll to position [0, 0]
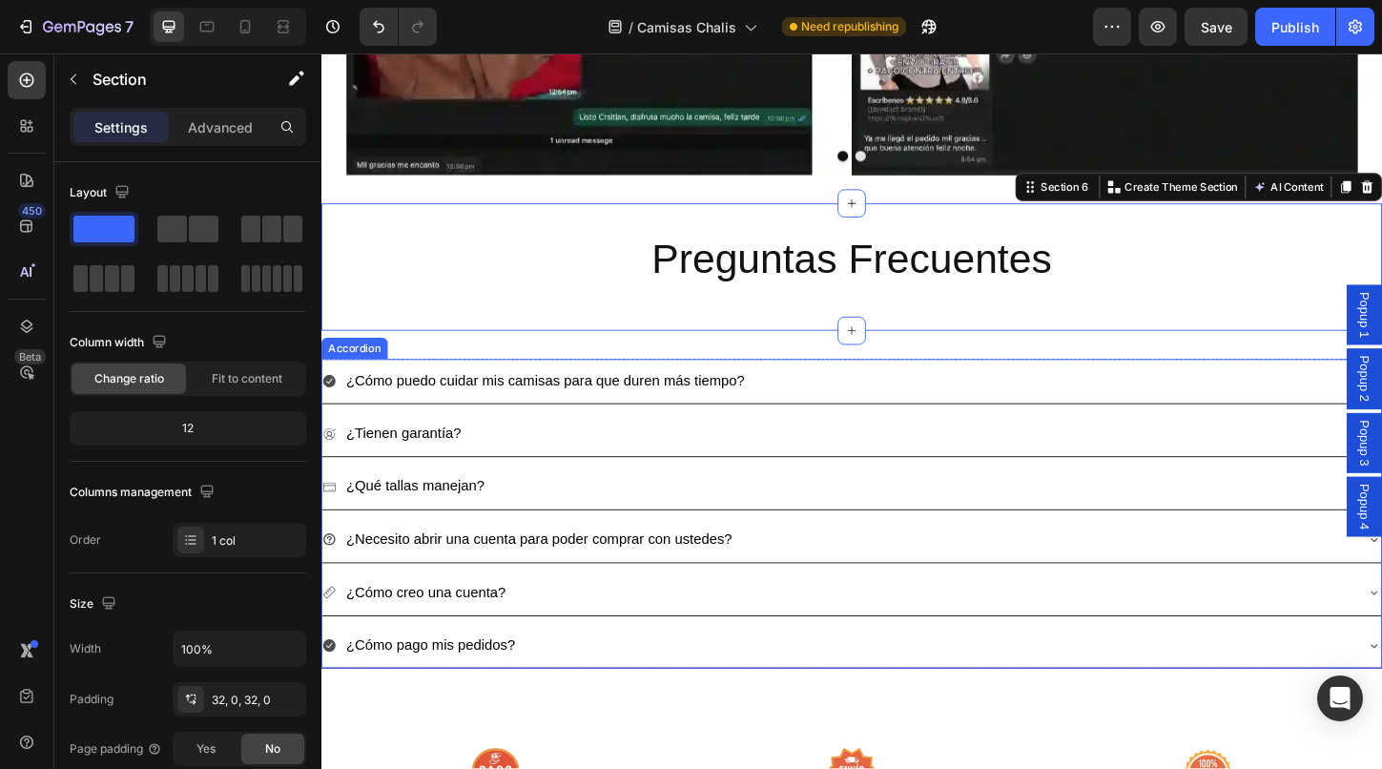
click at [332, 408] on icon at bounding box center [329, 407] width 13 height 13
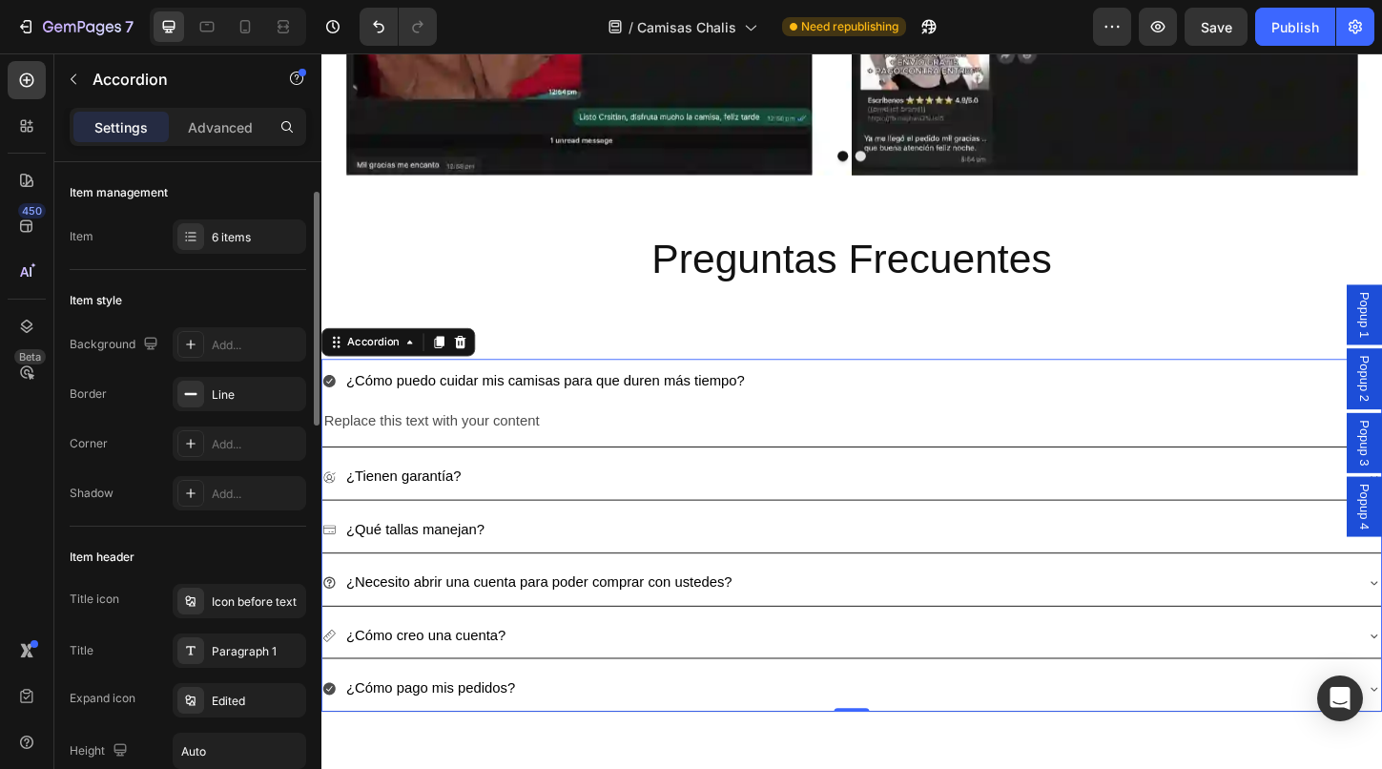
scroll to position [47, 0]
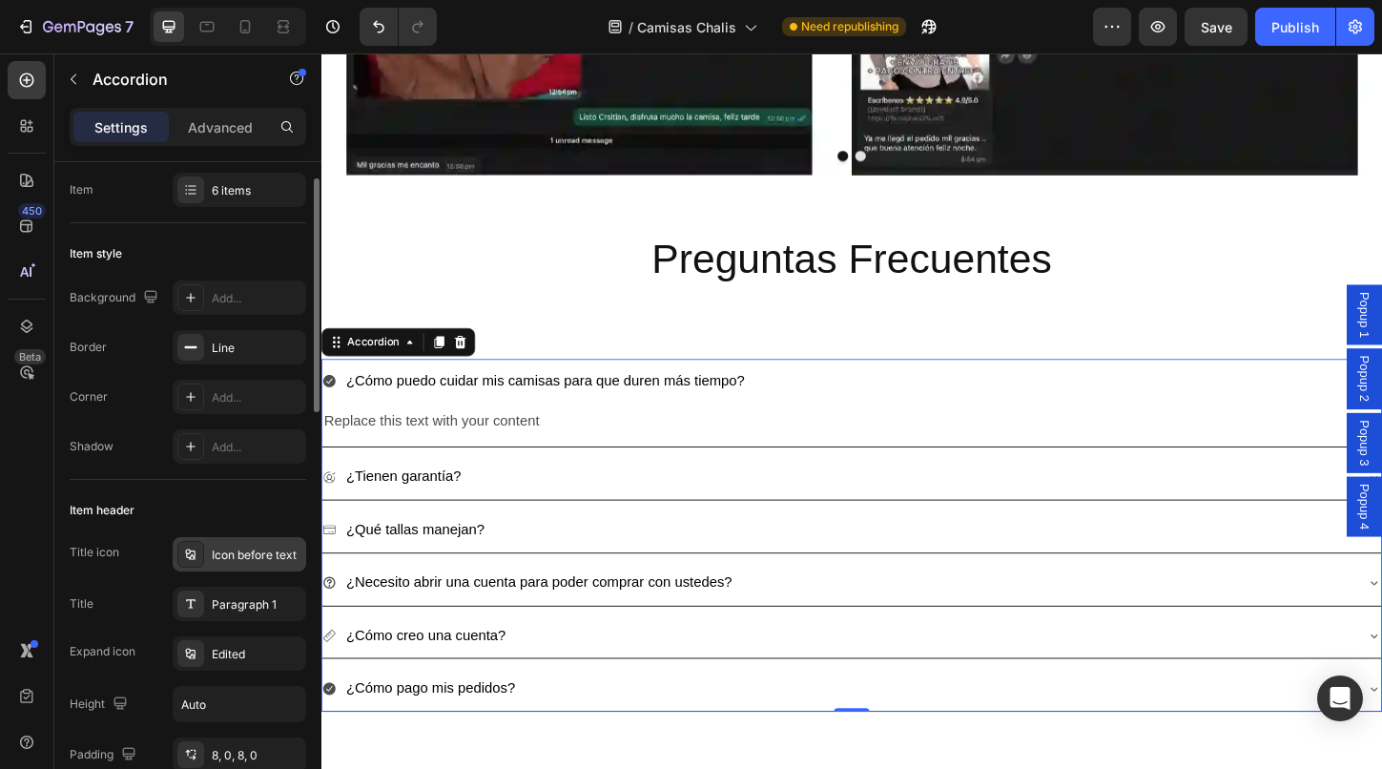
click at [236, 560] on div "Icon before text" at bounding box center [257, 554] width 90 height 17
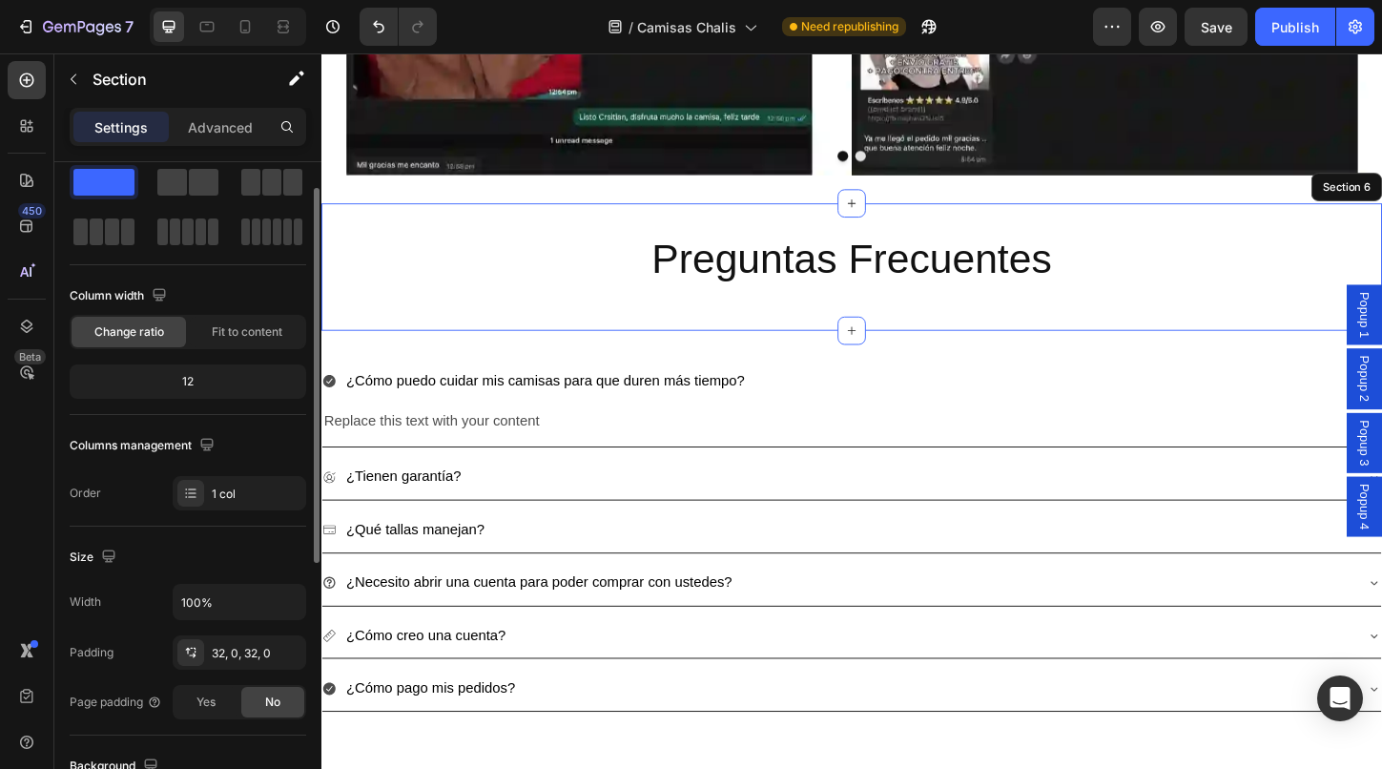
click at [751, 344] on div "Preguntas Frecuentes Heading Row Section 6" at bounding box center [893, 284] width 1144 height 137
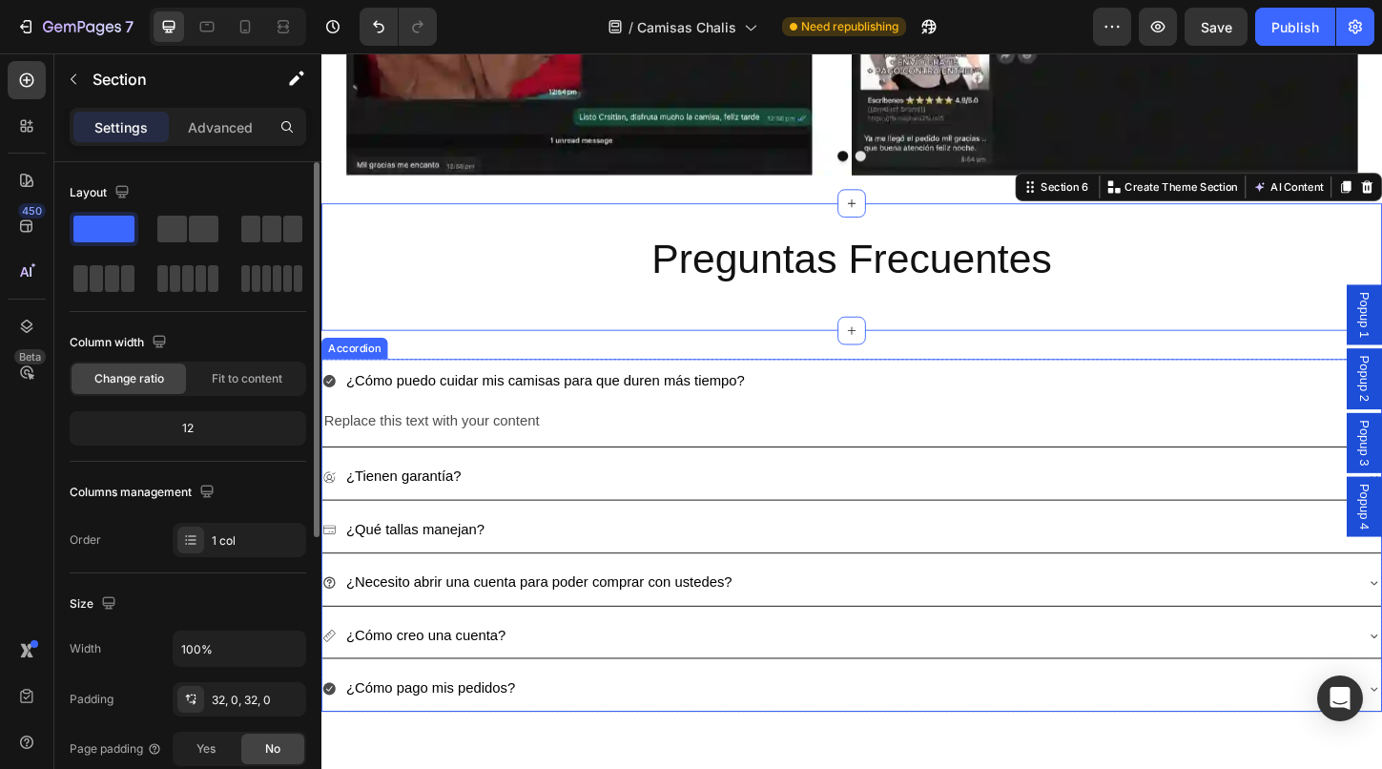
click at [332, 405] on icon at bounding box center [329, 407] width 15 height 15
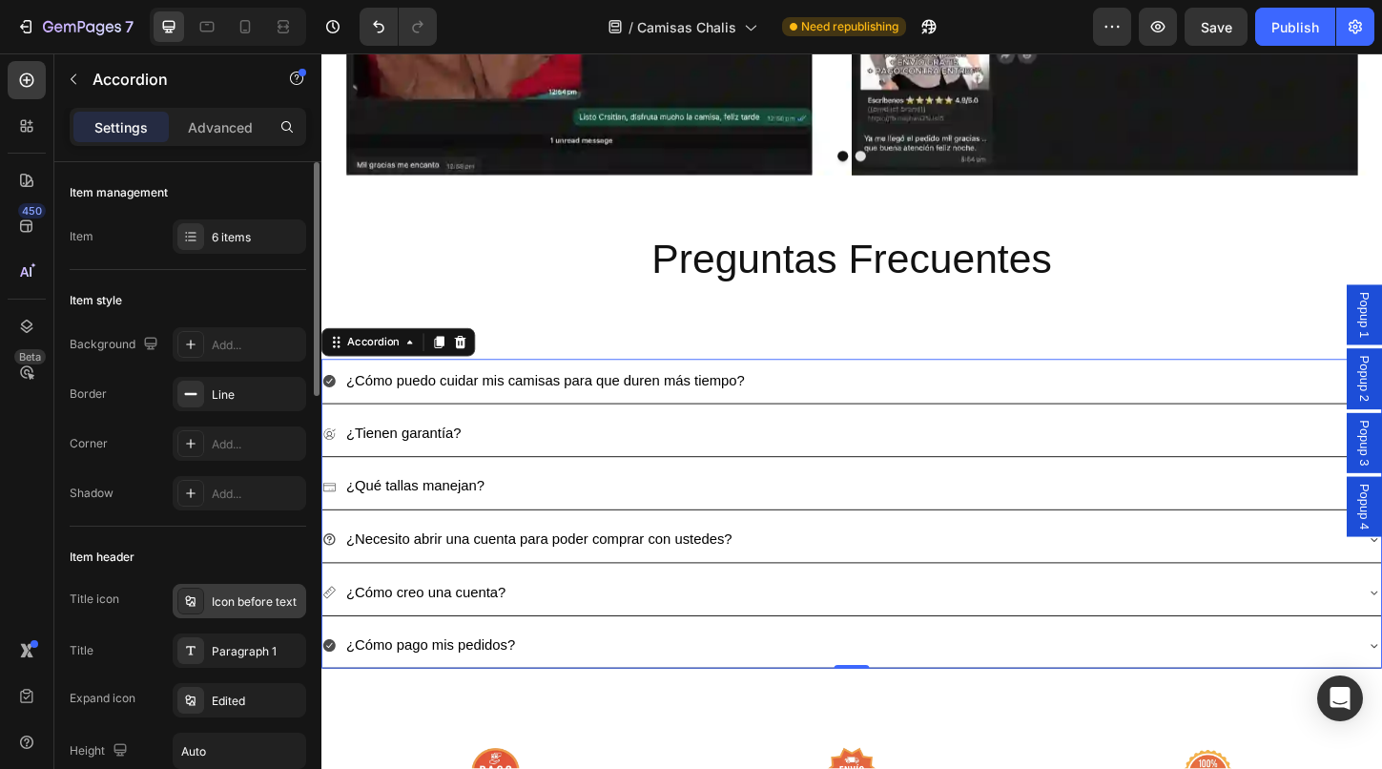
click at [212, 604] on div "Icon before text" at bounding box center [257, 601] width 90 height 17
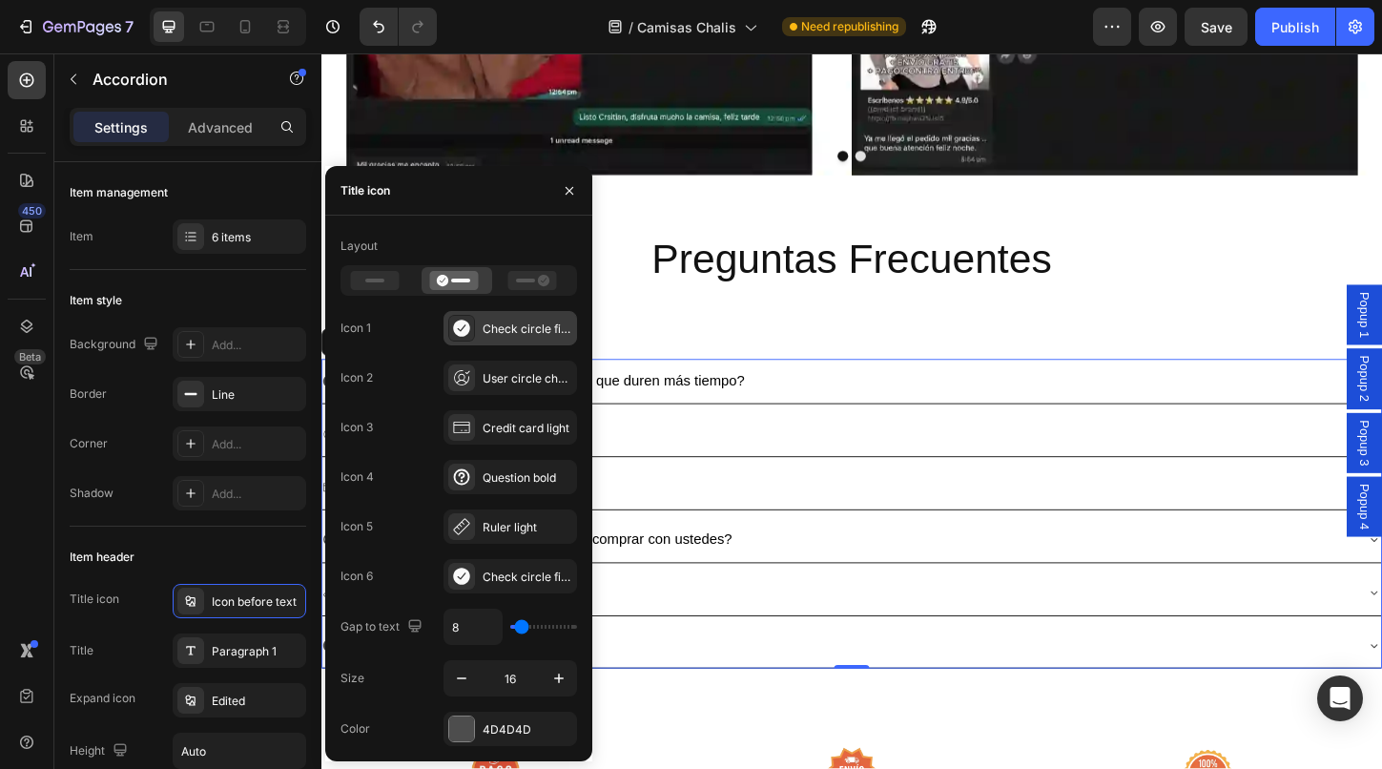
click at [463, 333] on icon at bounding box center [461, 327] width 16 height 16
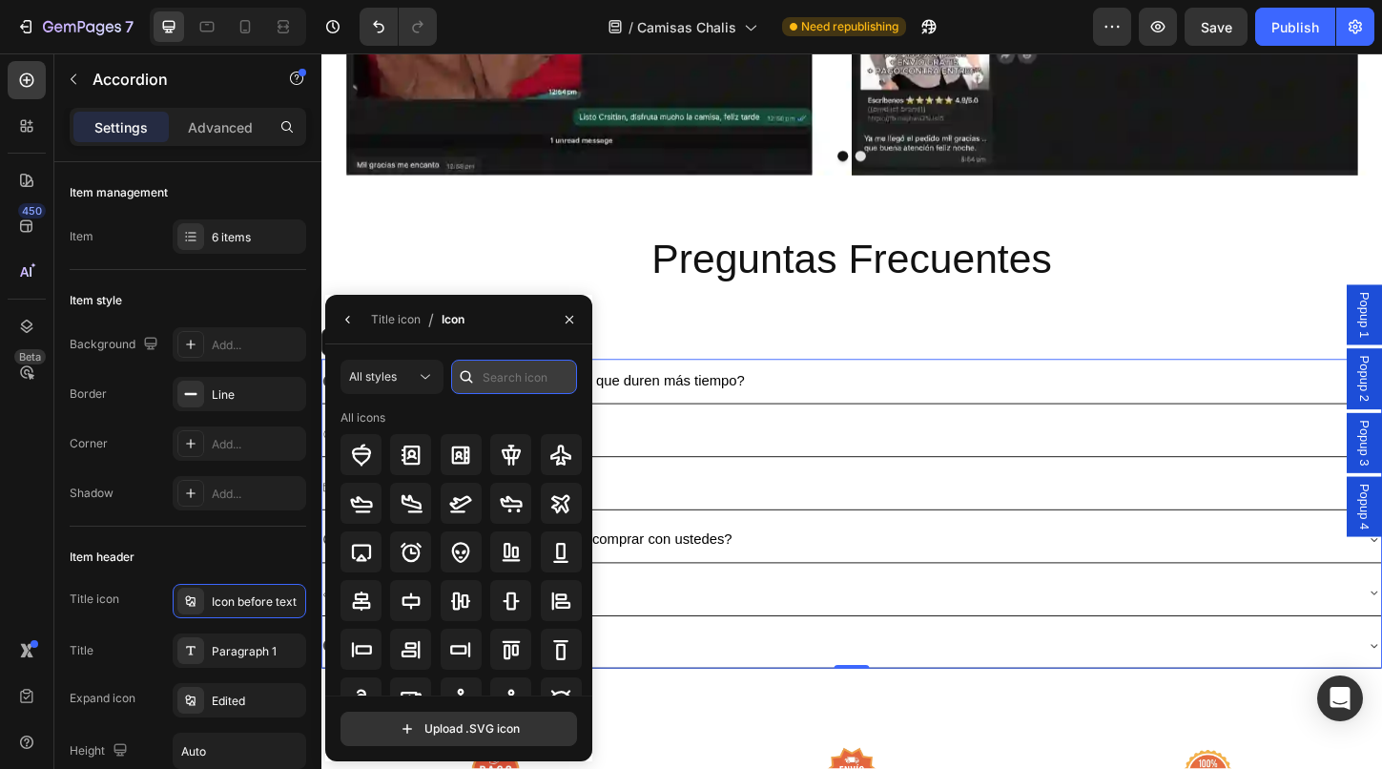
click at [509, 380] on input "text" at bounding box center [514, 377] width 126 height 34
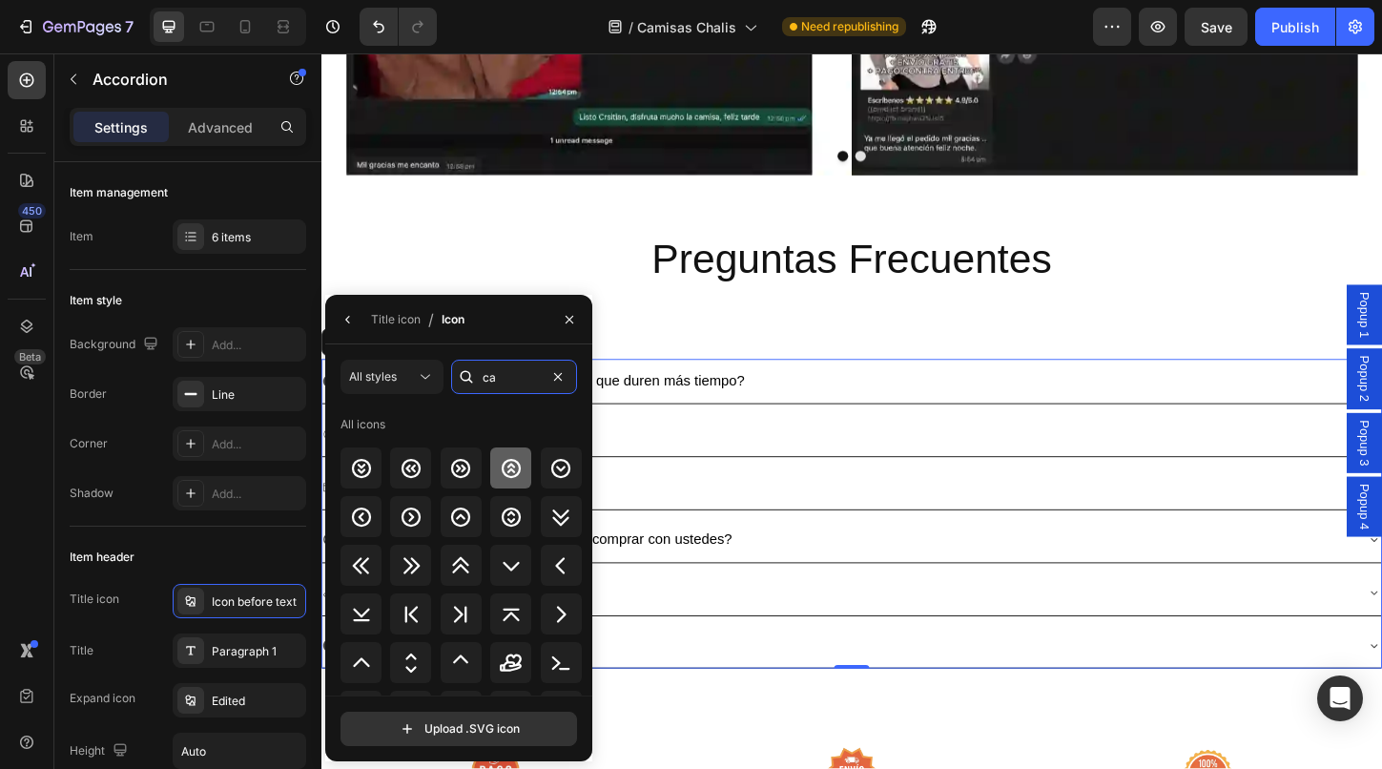
type input "c"
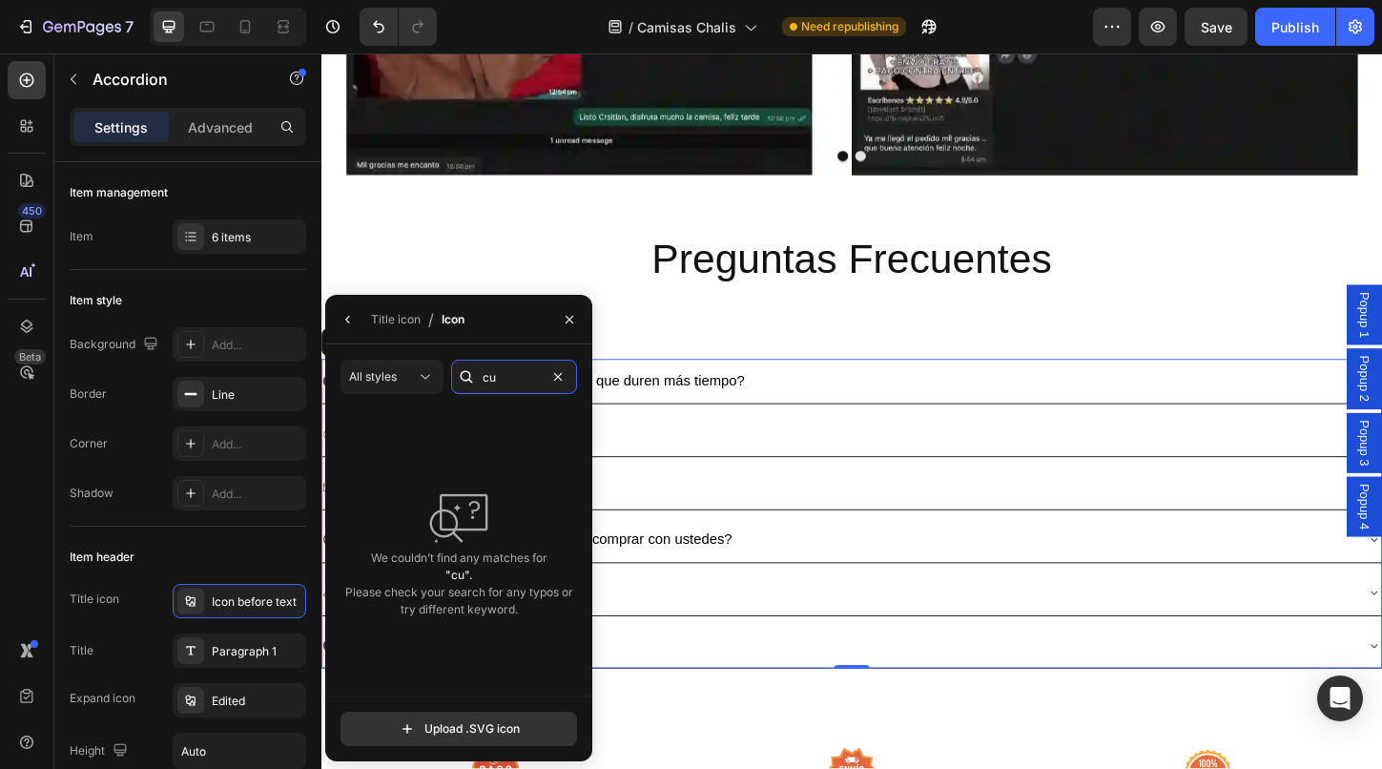
type input "c"
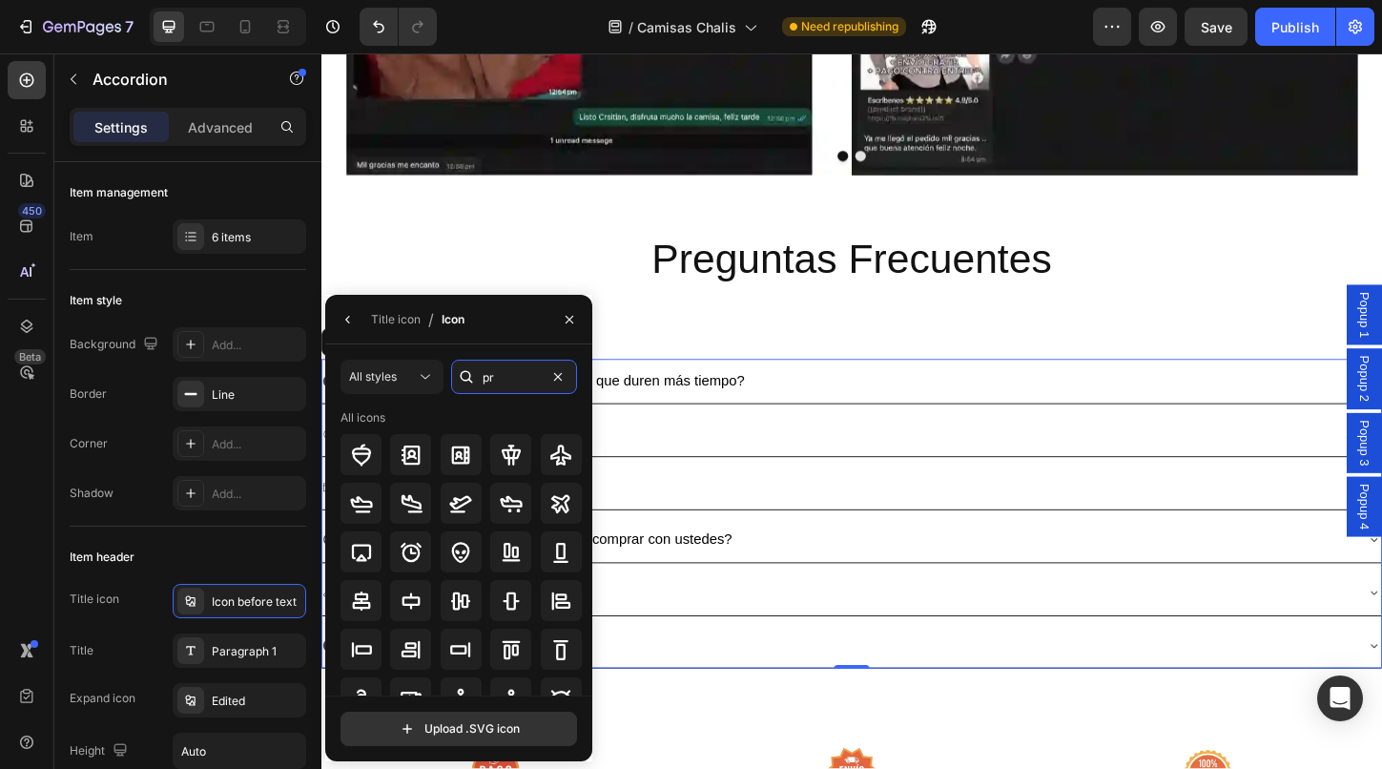
type input "p"
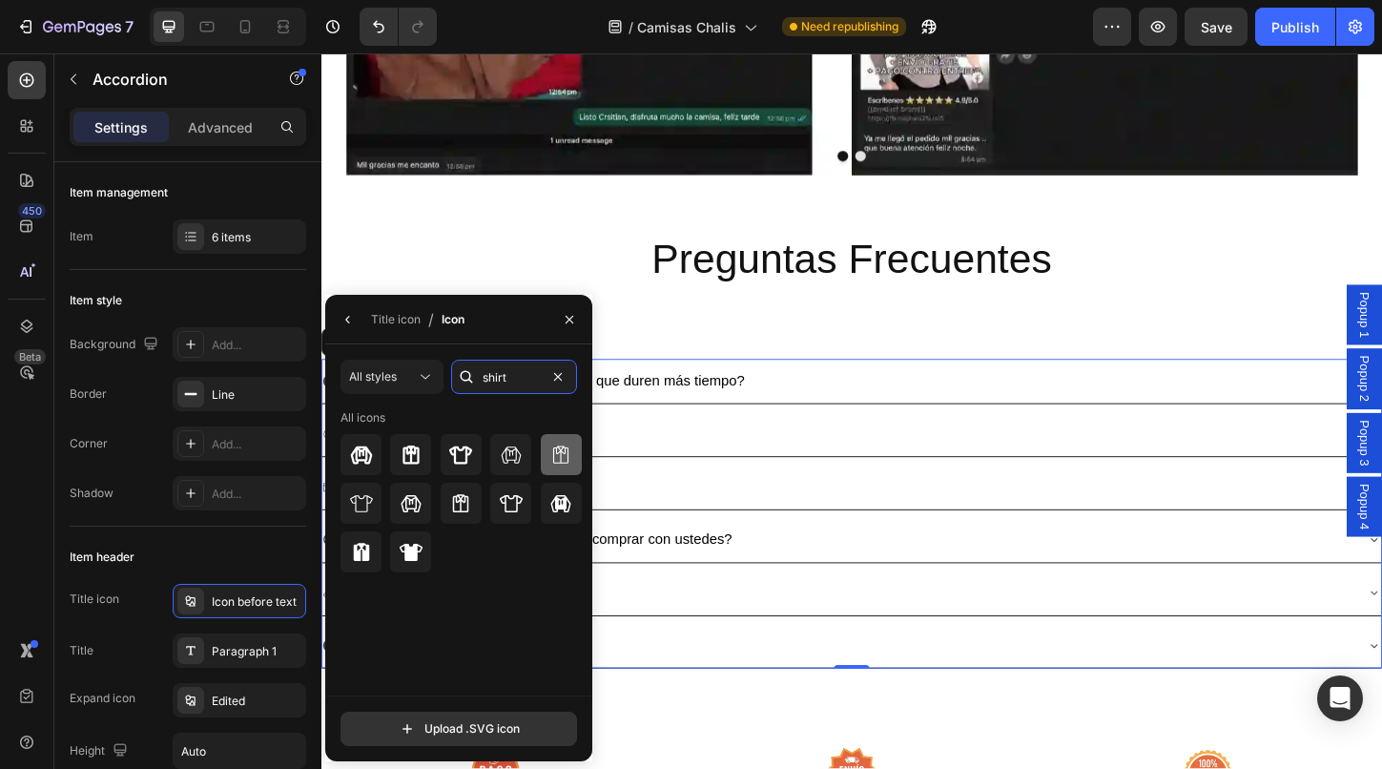
type input "shirt"
click at [560, 462] on icon at bounding box center [560, 454] width 23 height 23
click at [795, 459] on div "¿Tienen garantía?" at bounding box center [878, 463] width 1112 height 33
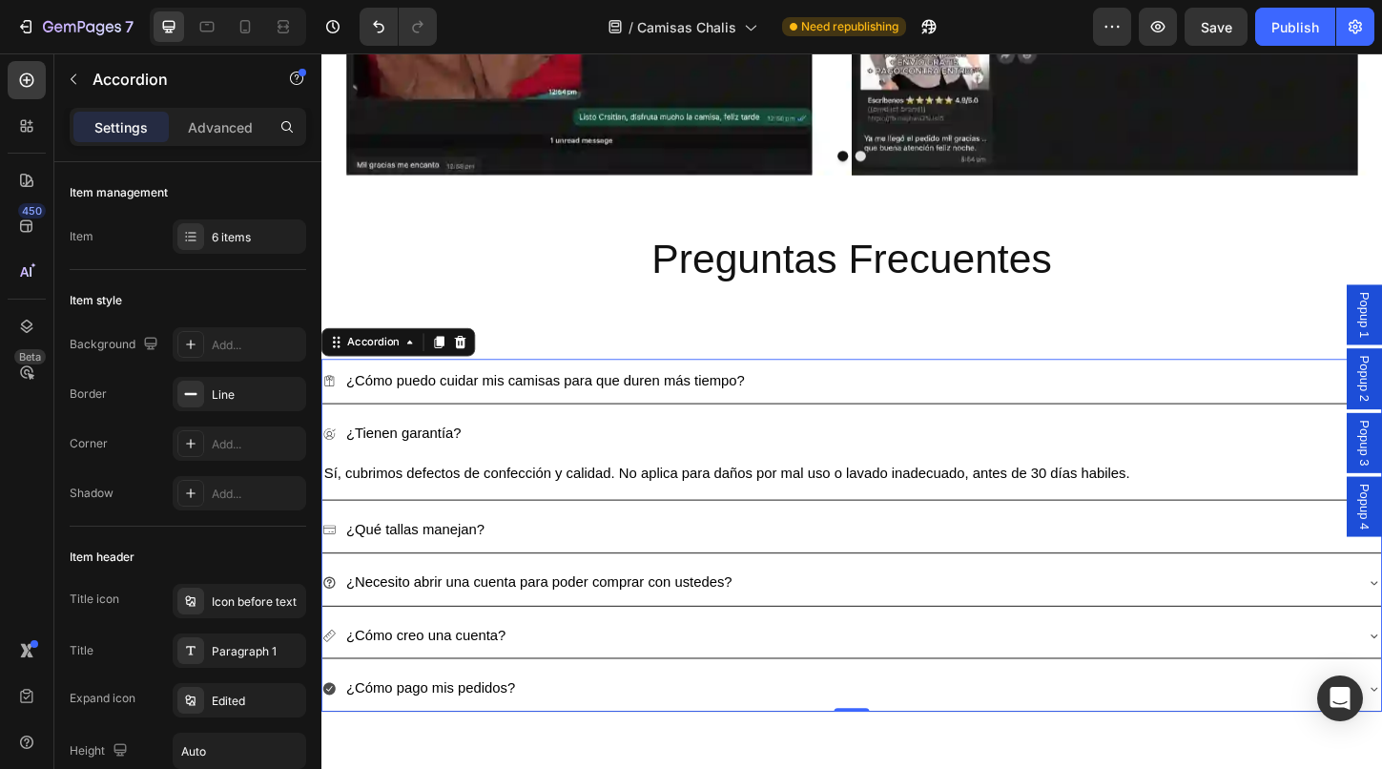
click at [335, 464] on icon at bounding box center [329, 464] width 15 height 15
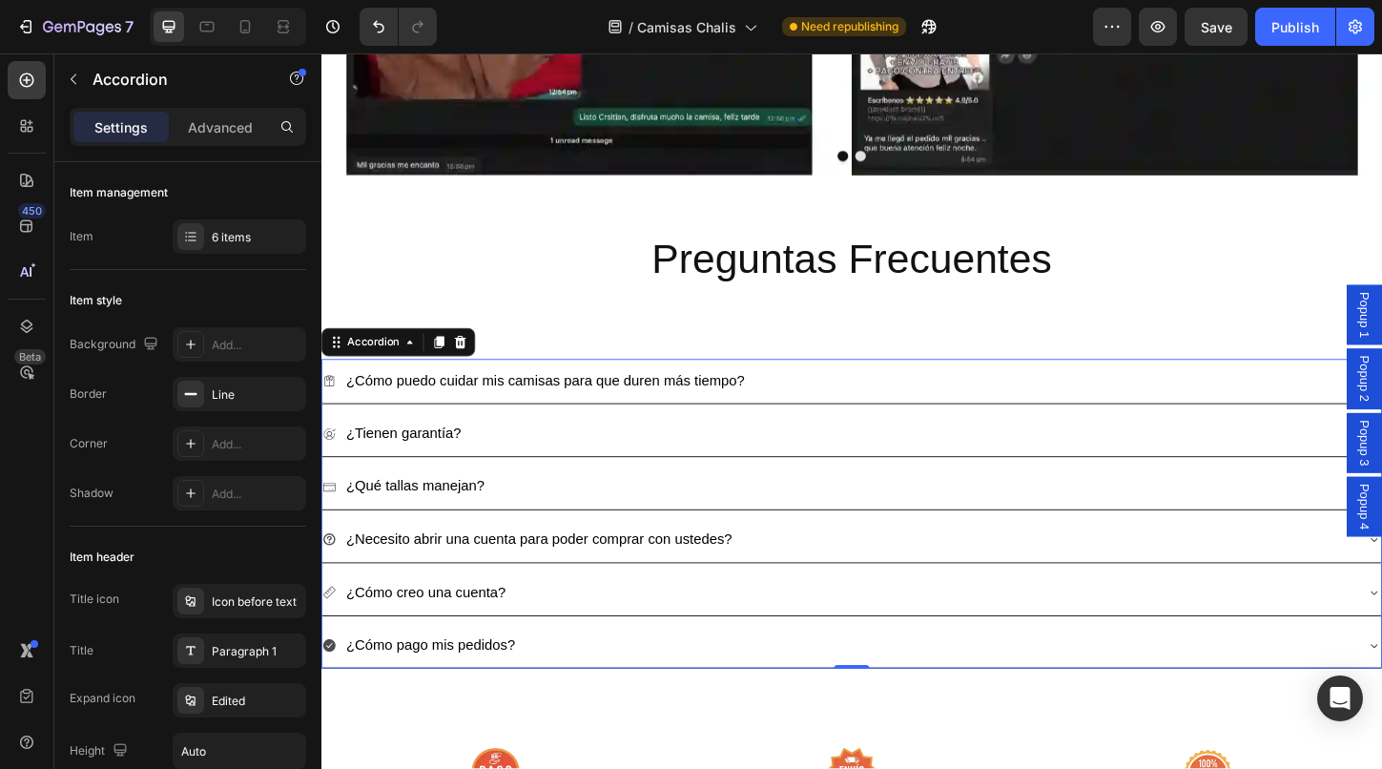
click at [335, 464] on icon at bounding box center [329, 464] width 15 height 15
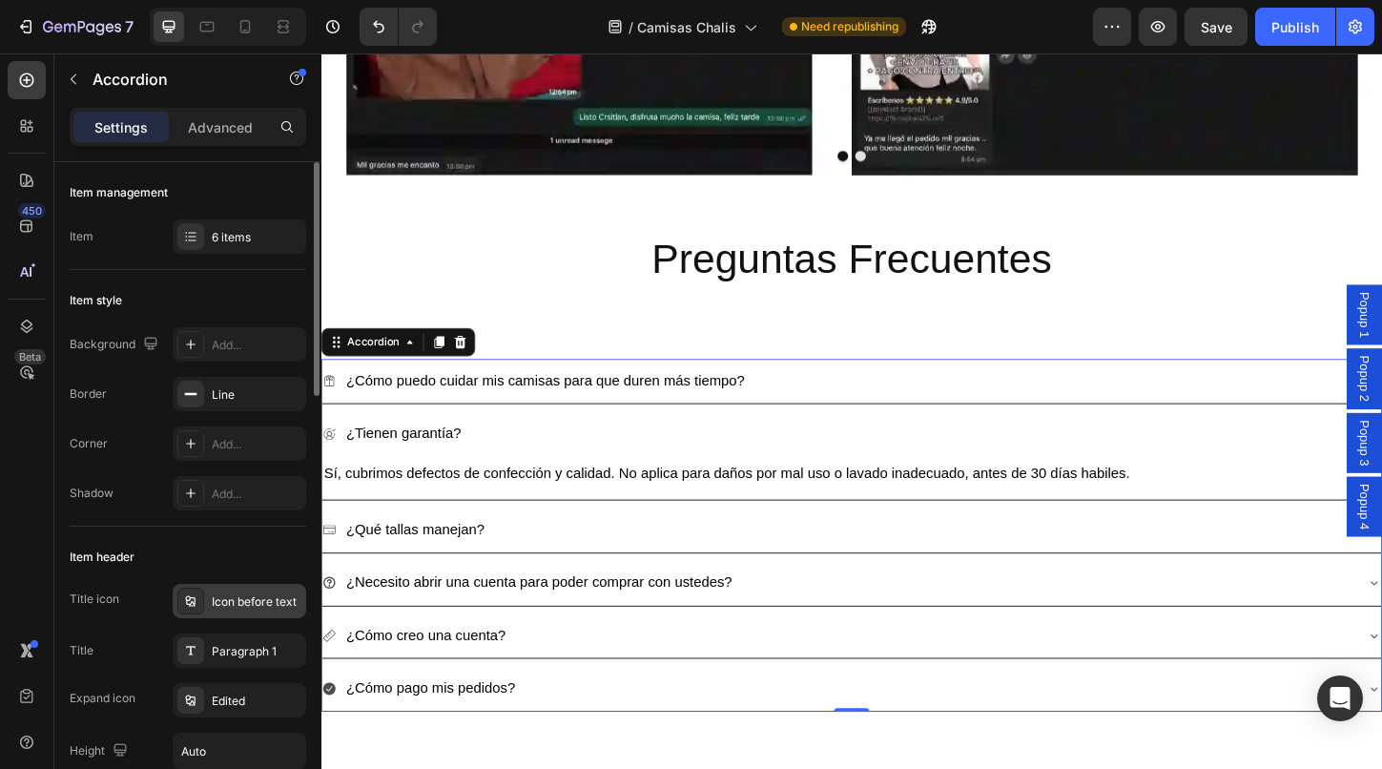
click at [200, 610] on div at bounding box center [190, 600] width 27 height 27
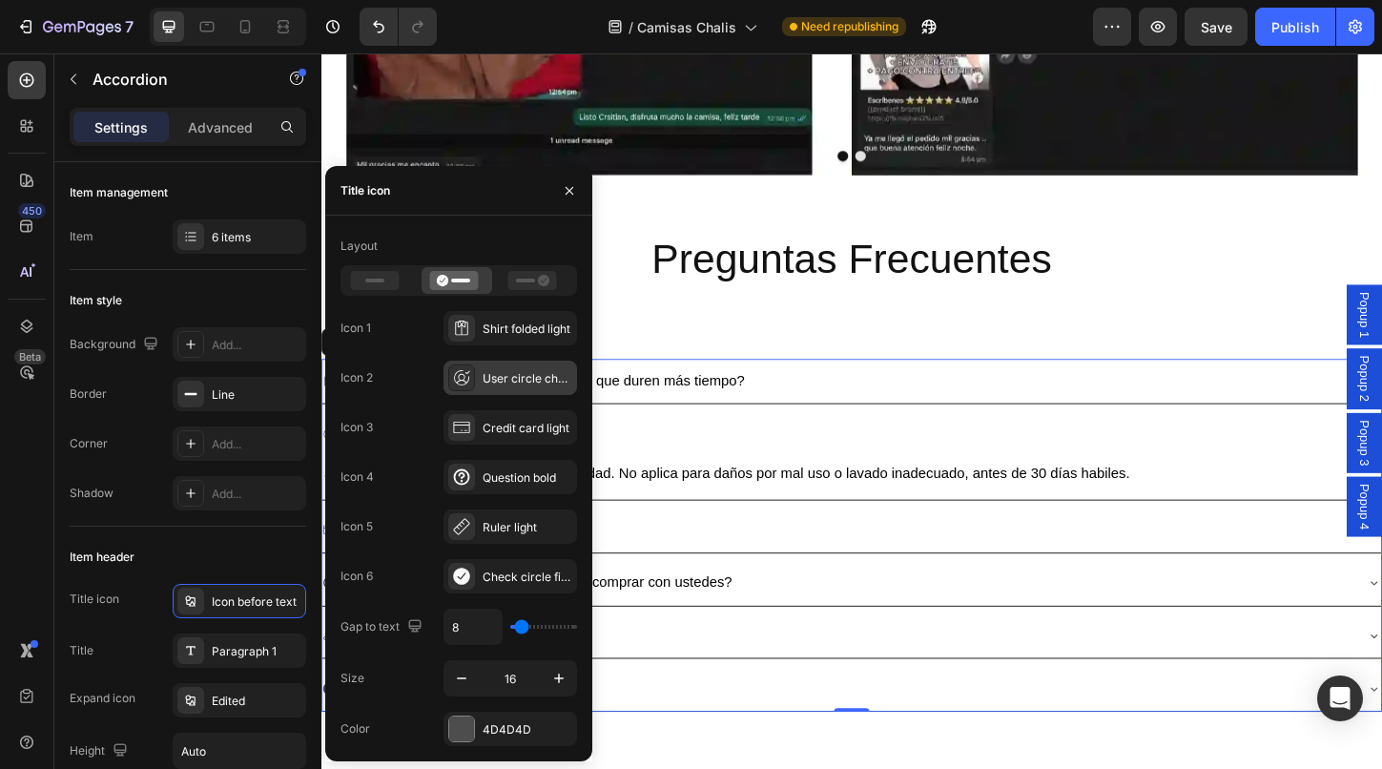
click at [484, 381] on div "User circle check light" at bounding box center [510, 377] width 134 height 34
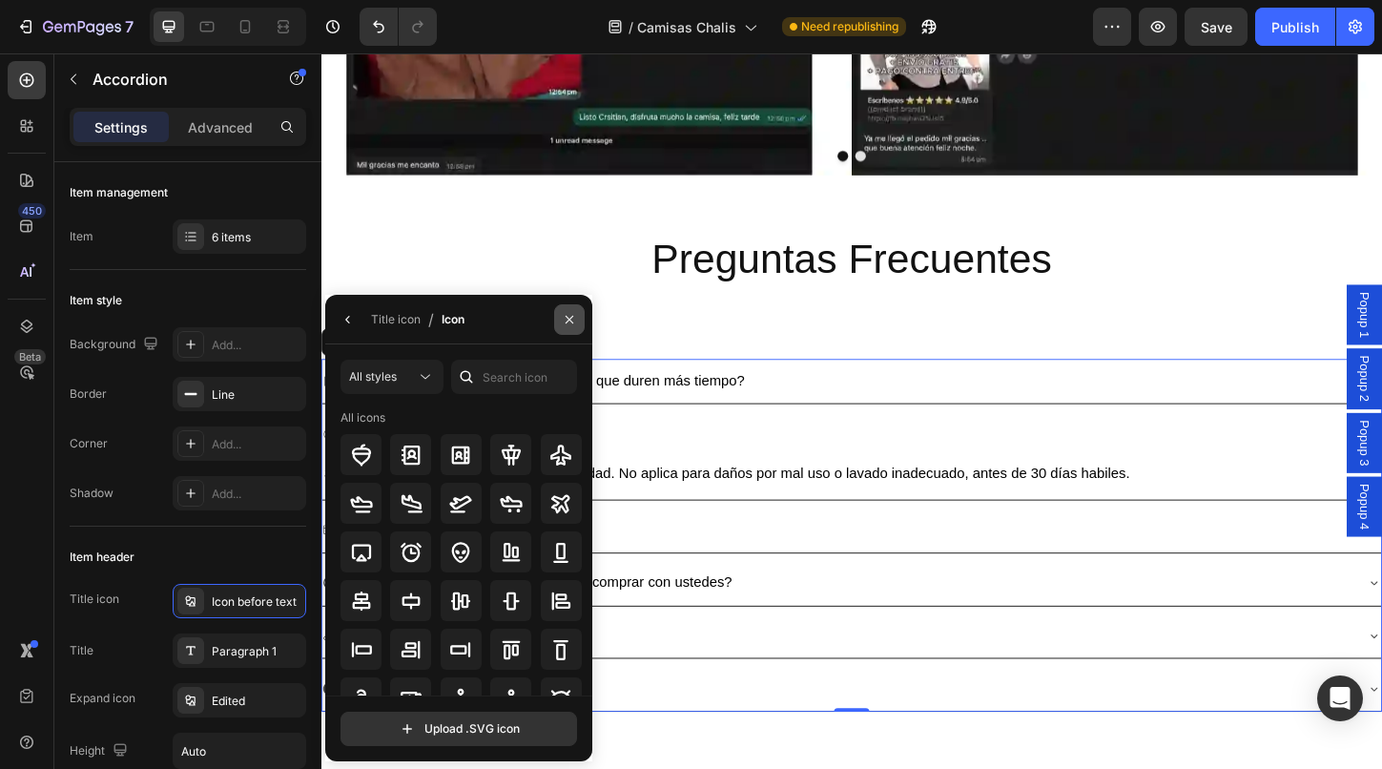
click at [574, 320] on icon "button" at bounding box center [569, 319] width 15 height 15
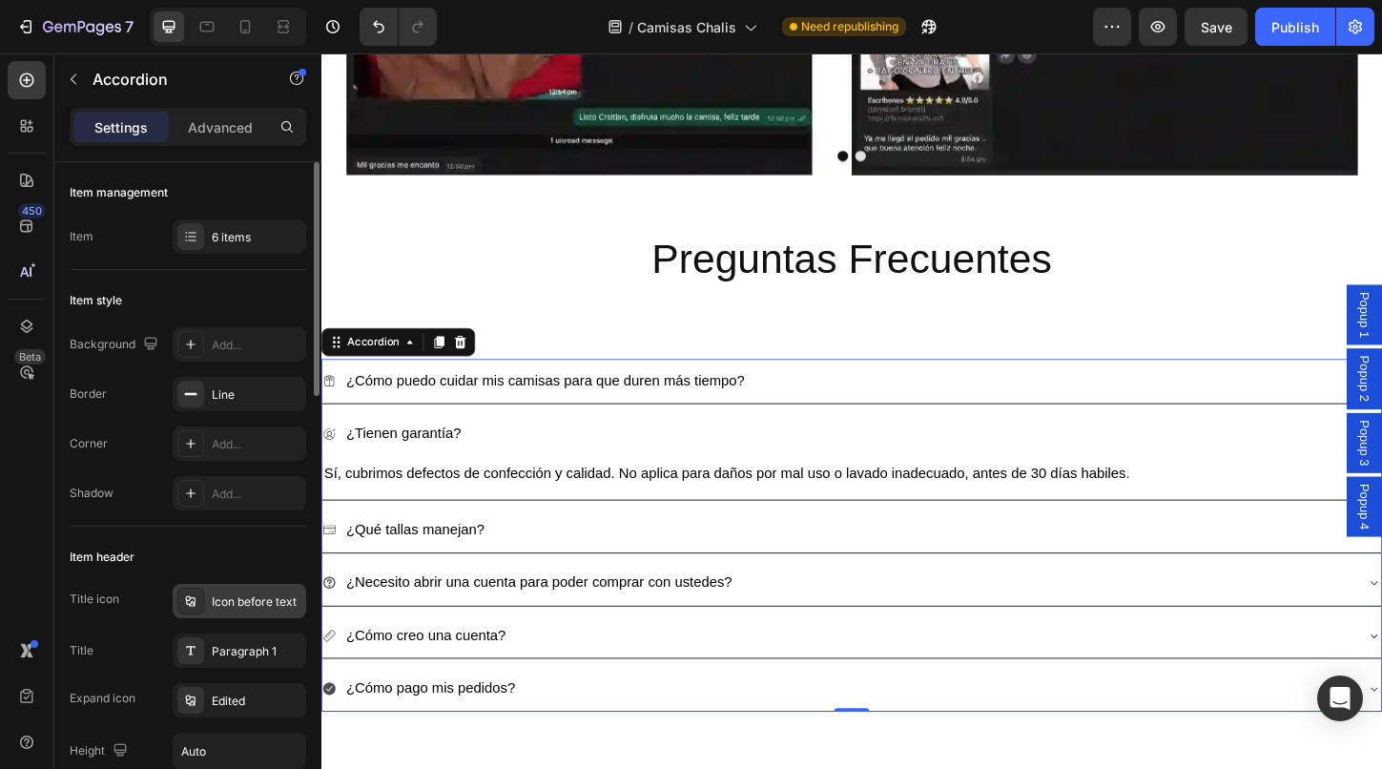
click at [242, 604] on div "Icon before text" at bounding box center [257, 601] width 90 height 17
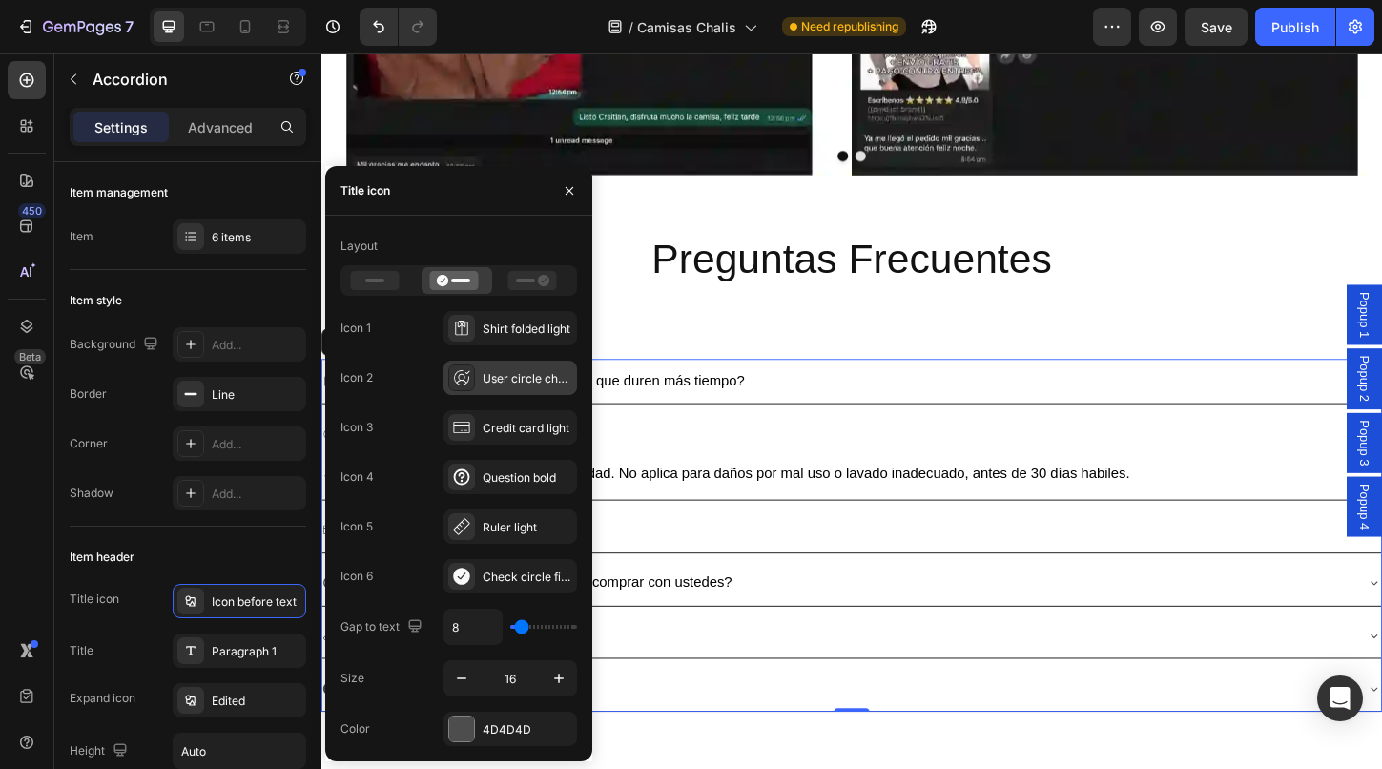
click at [499, 381] on div "User circle check light" at bounding box center [528, 378] width 90 height 17
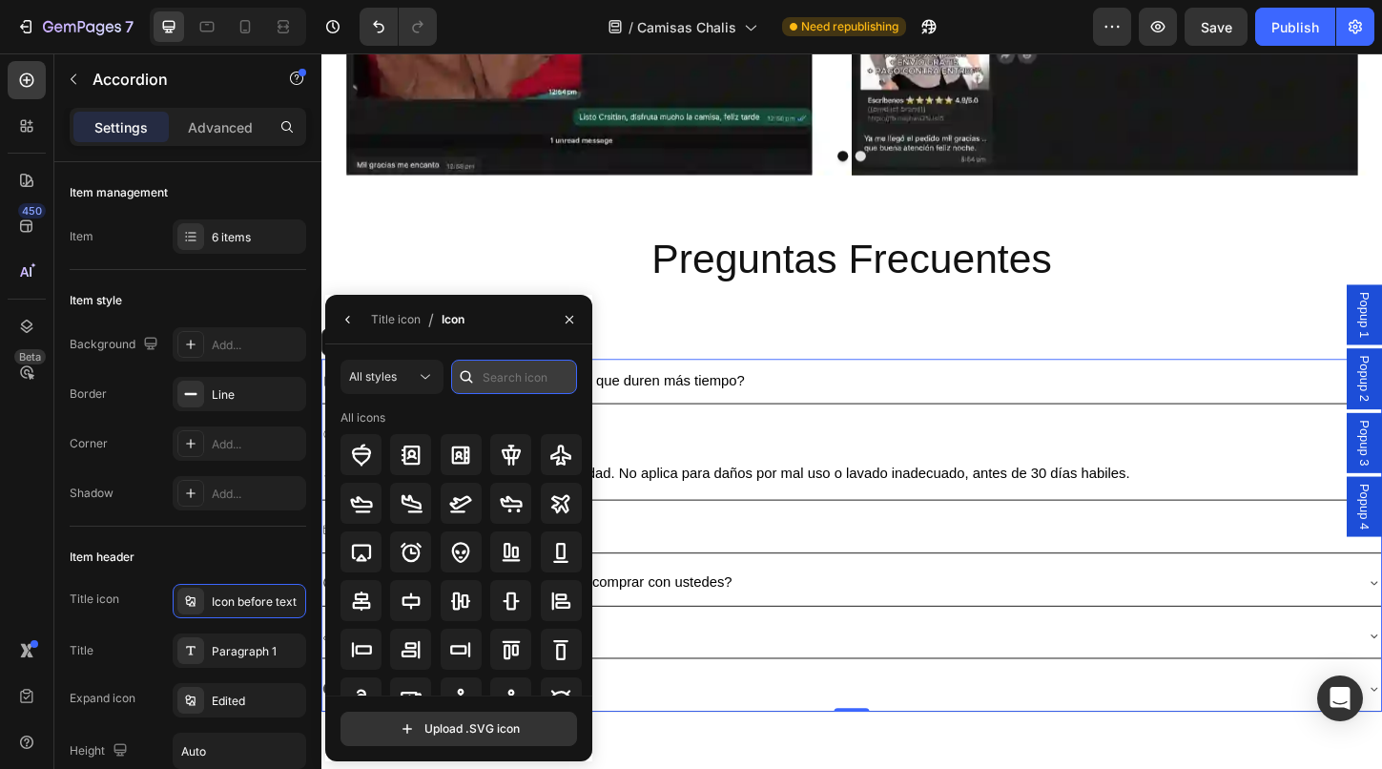
click at [494, 380] on input "text" at bounding box center [514, 377] width 126 height 34
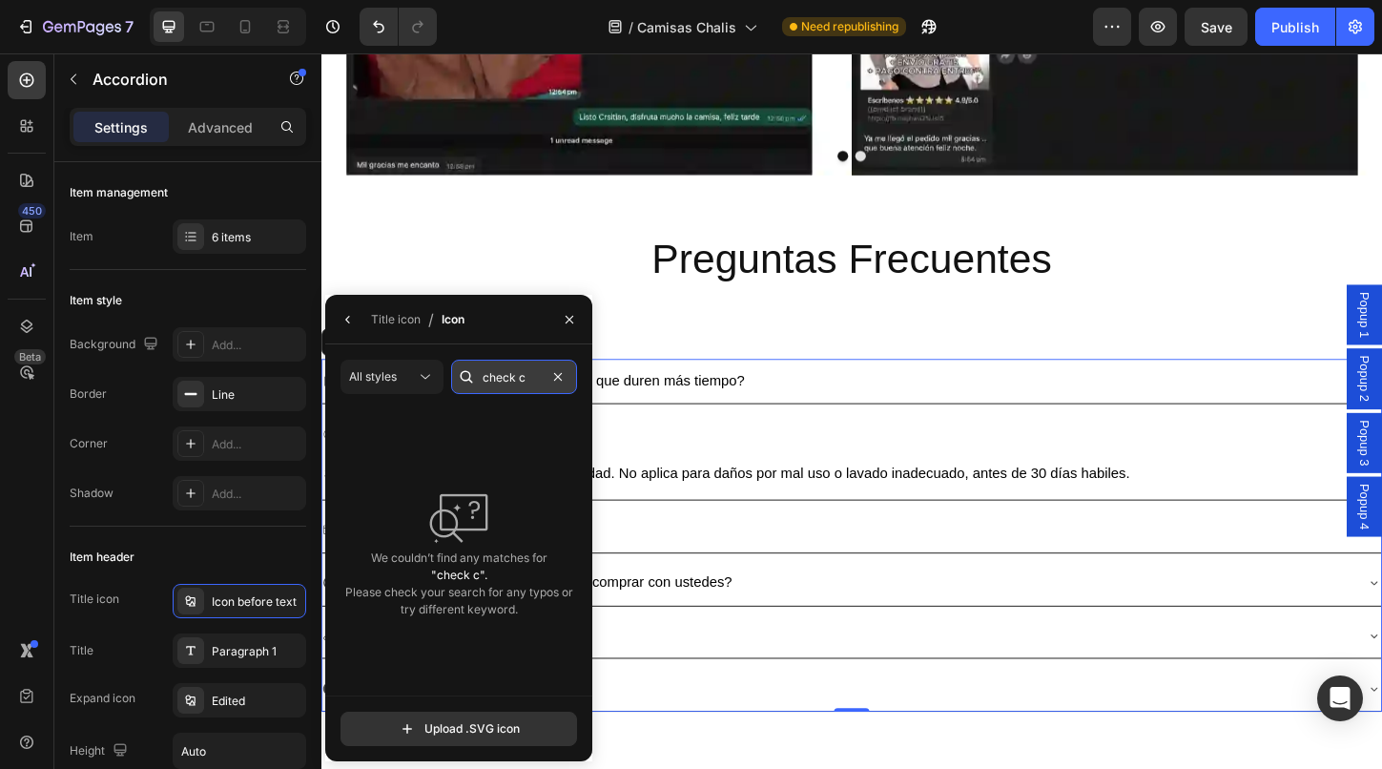
type input "check"
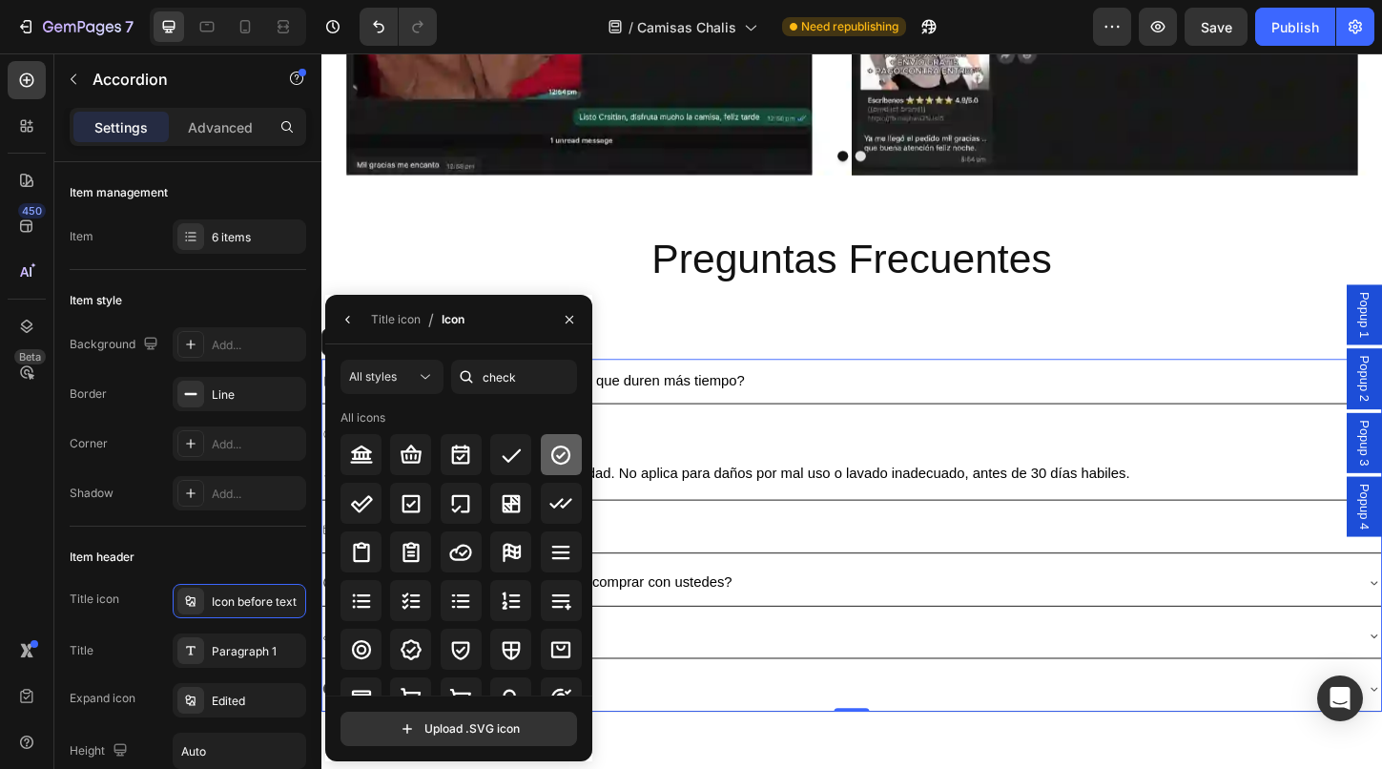
click at [555, 462] on icon at bounding box center [560, 454] width 23 height 23
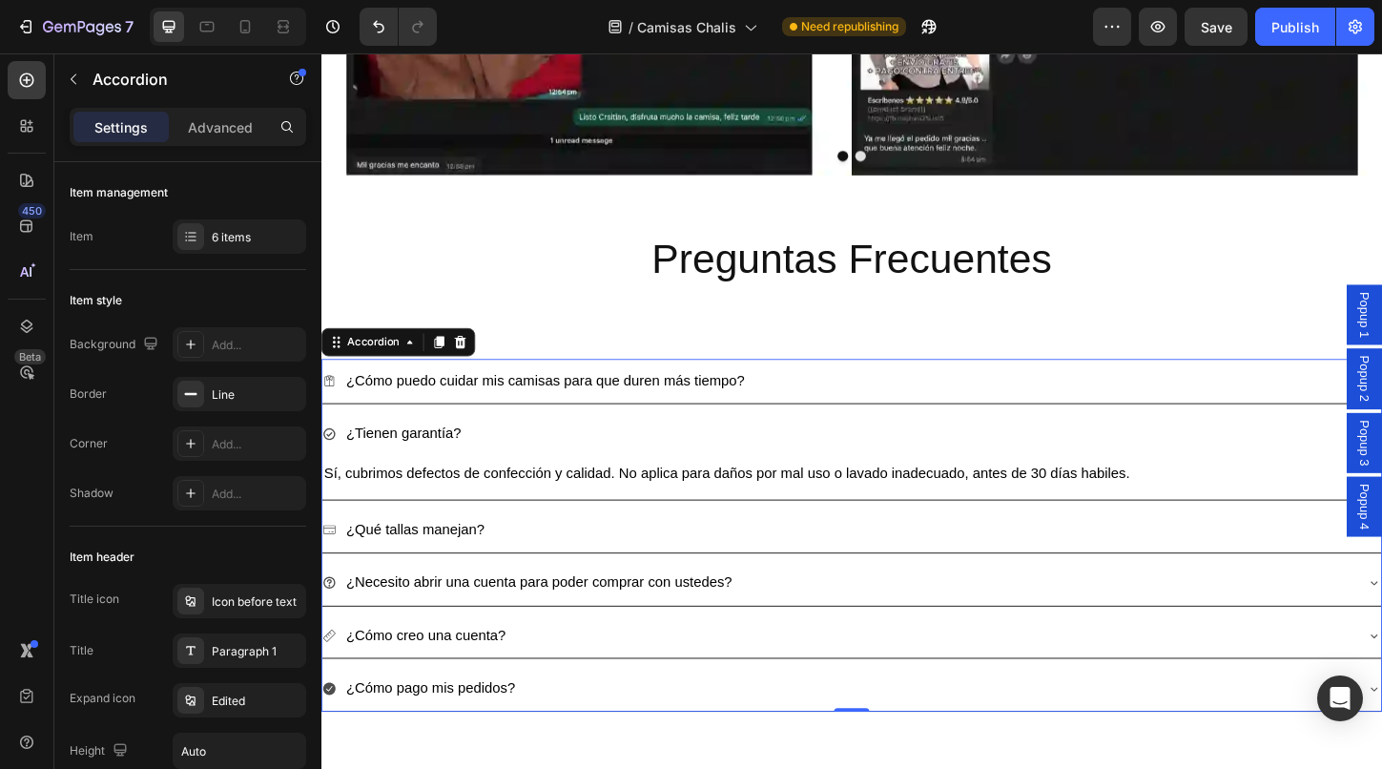
click at [953, 447] on div "¿Tienen garantía?" at bounding box center [878, 463] width 1112 height 33
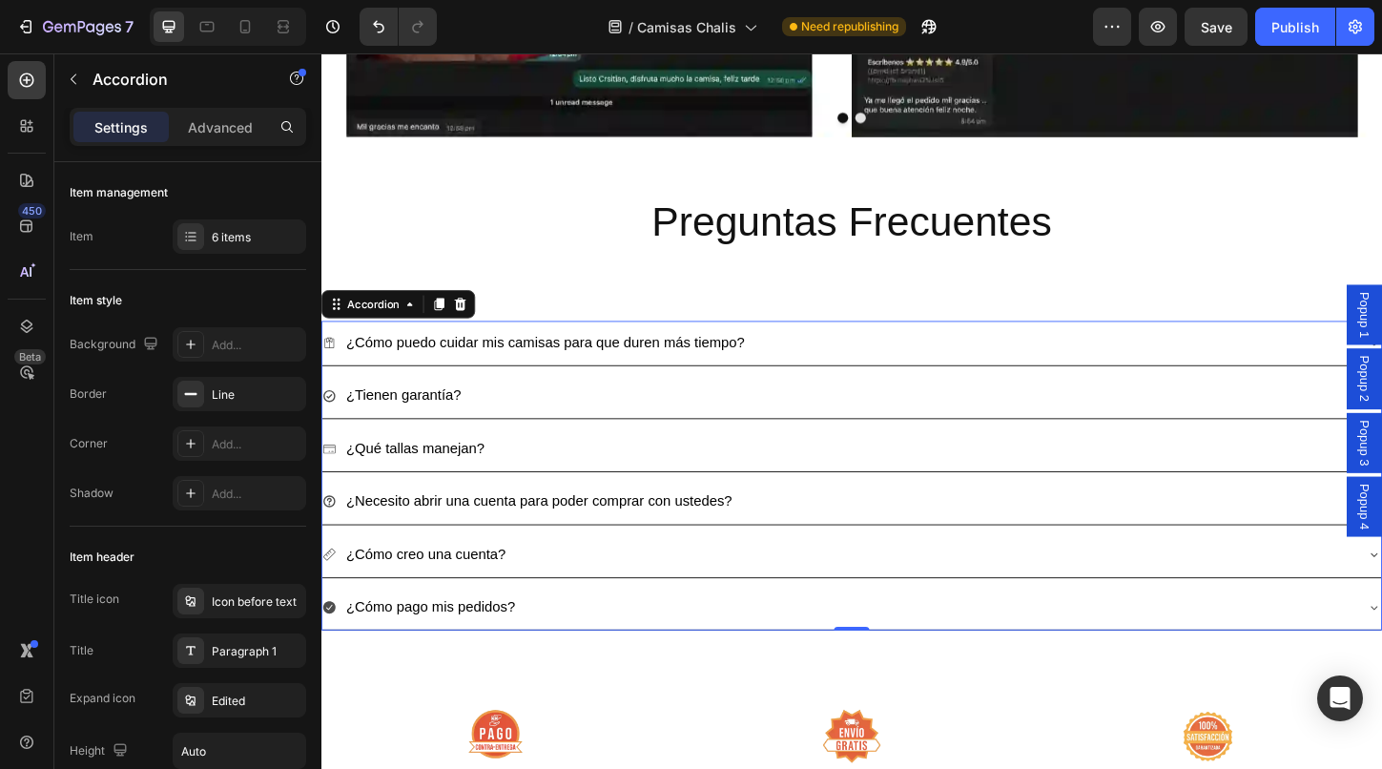
scroll to position [7715, 0]
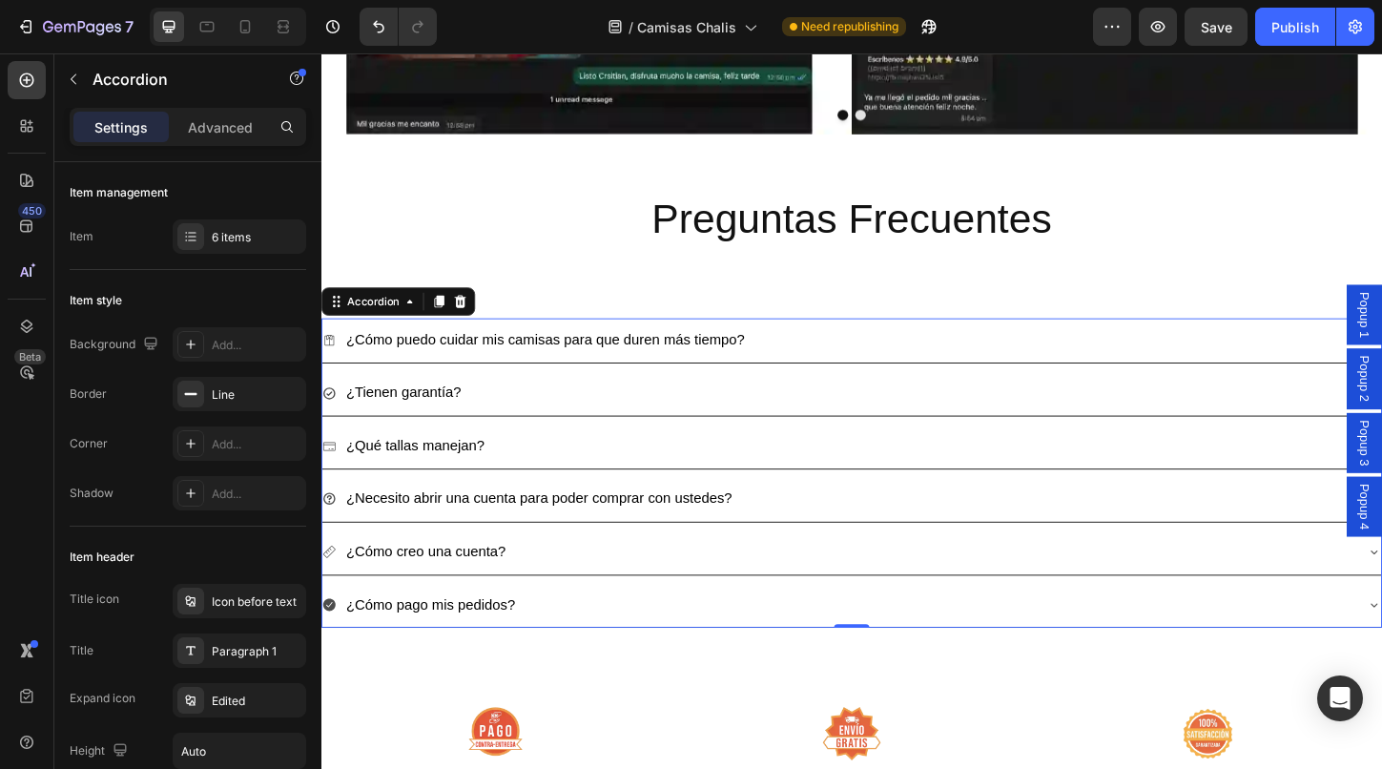
click at [332, 477] on icon at bounding box center [329, 477] width 15 height 15
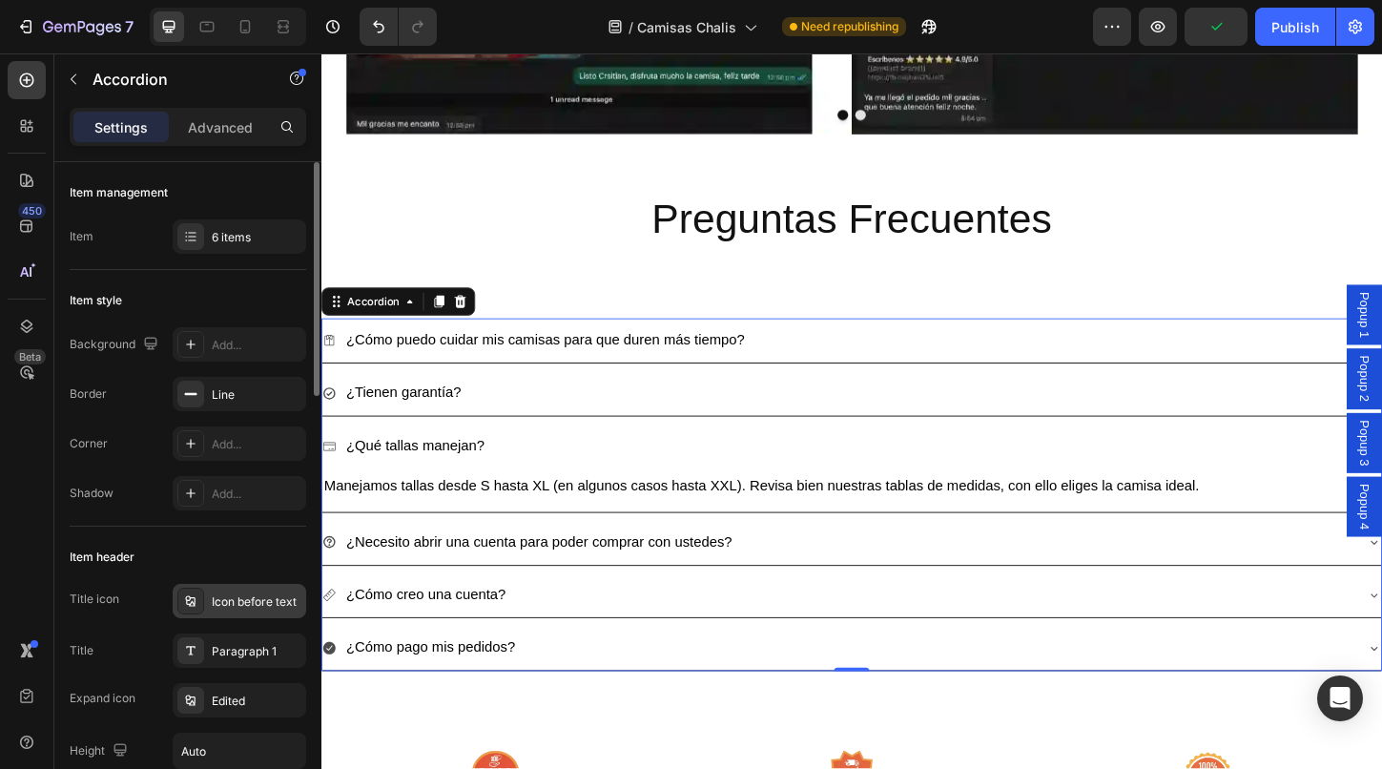
click at [218, 596] on div "Icon before text" at bounding box center [257, 601] width 90 height 17
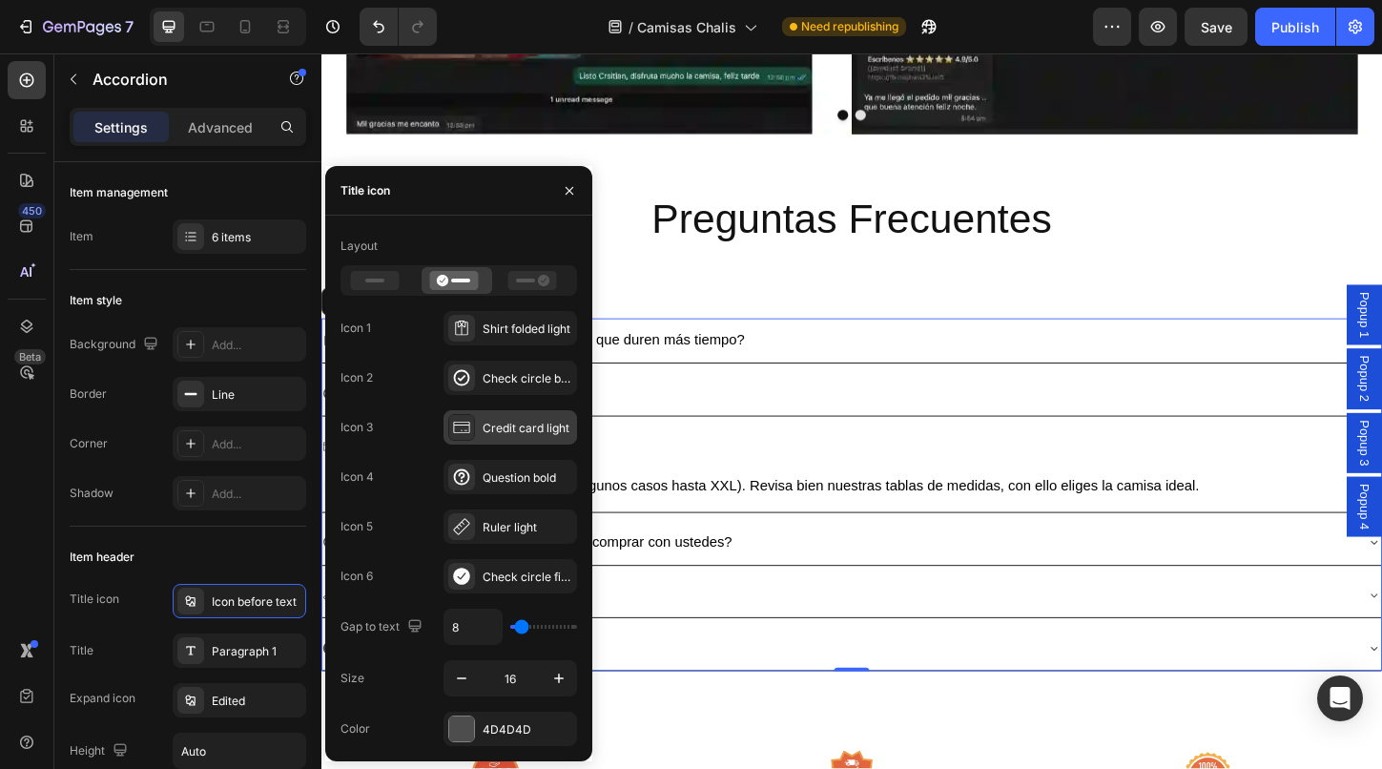
click at [493, 418] on div "Credit card light" at bounding box center [510, 427] width 134 height 34
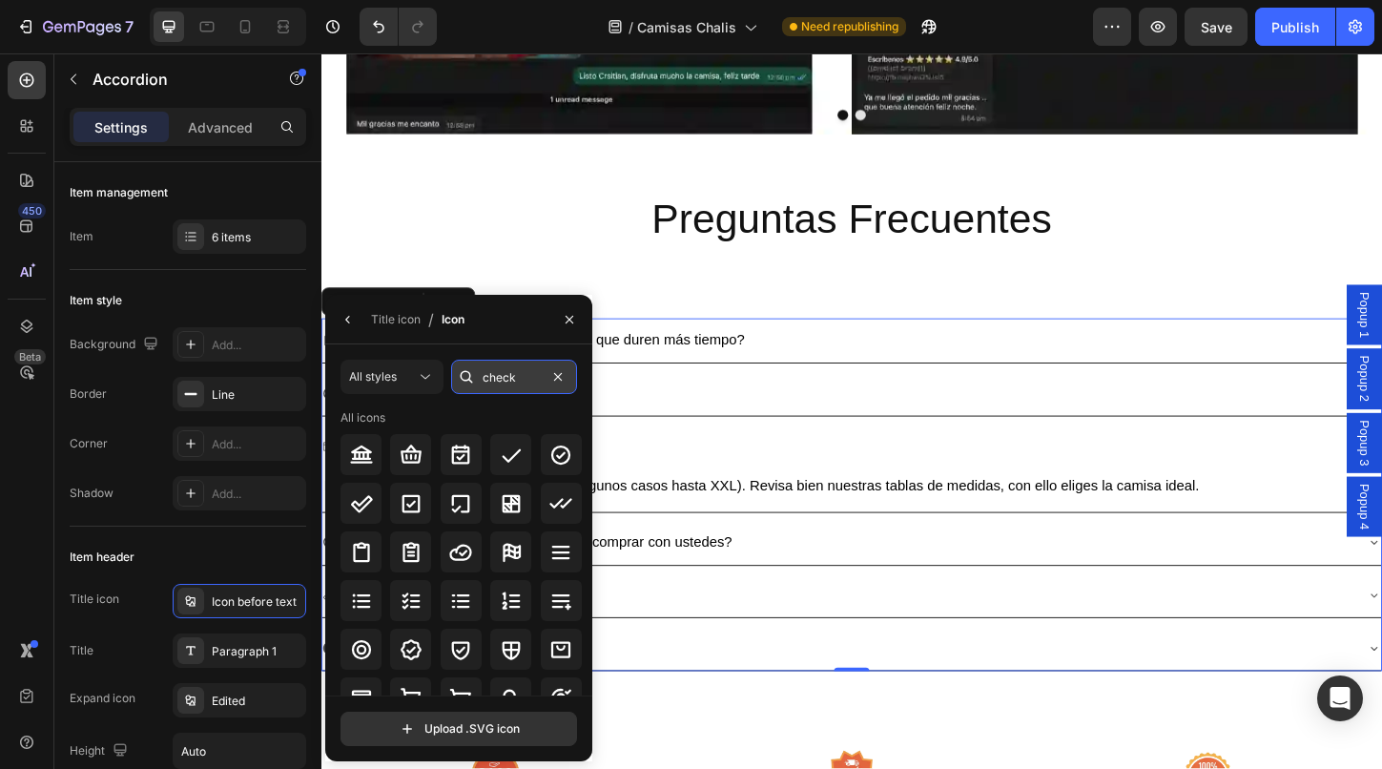
click at [506, 381] on input "check" at bounding box center [514, 377] width 126 height 34
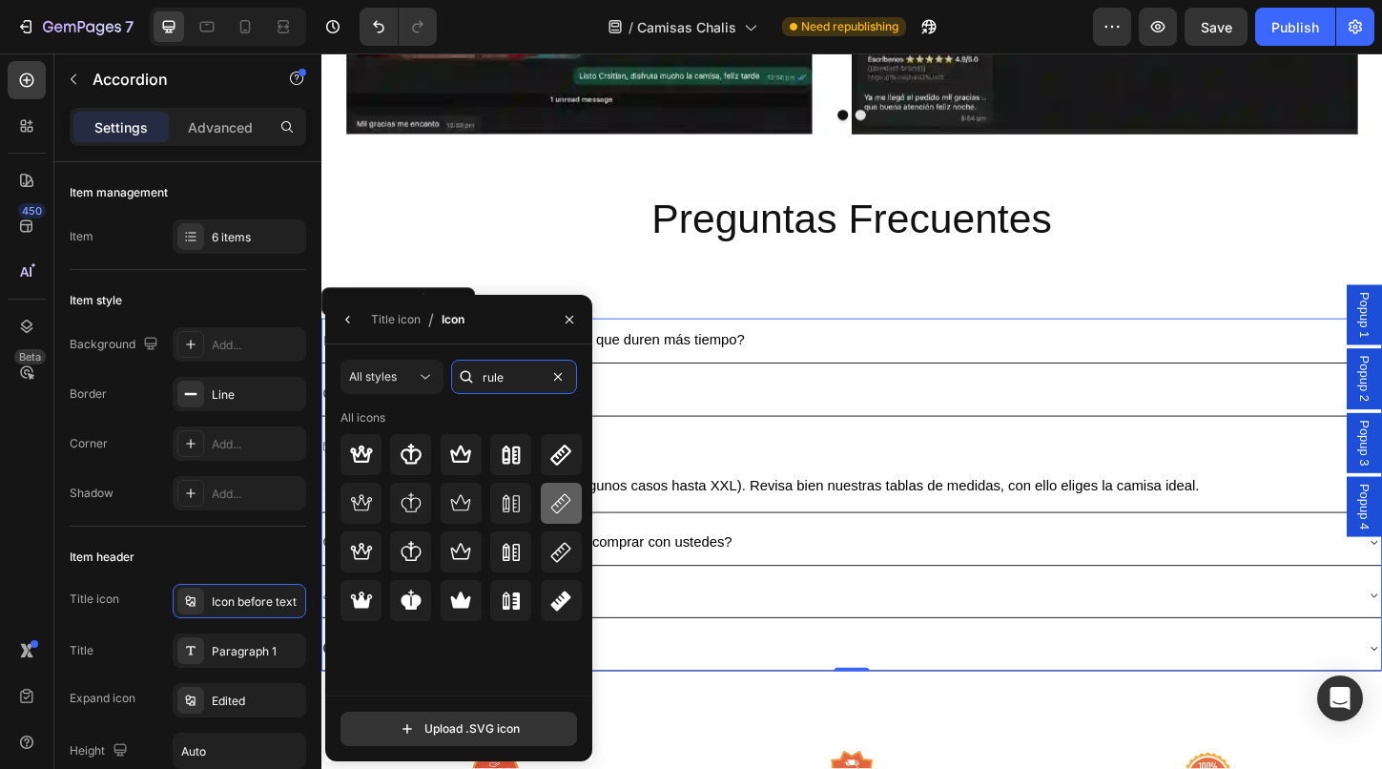
type input "rule"
click at [569, 505] on icon at bounding box center [560, 503] width 23 height 23
click at [772, 461] on div "¿Qué tallas manejan?" at bounding box center [878, 477] width 1112 height 33
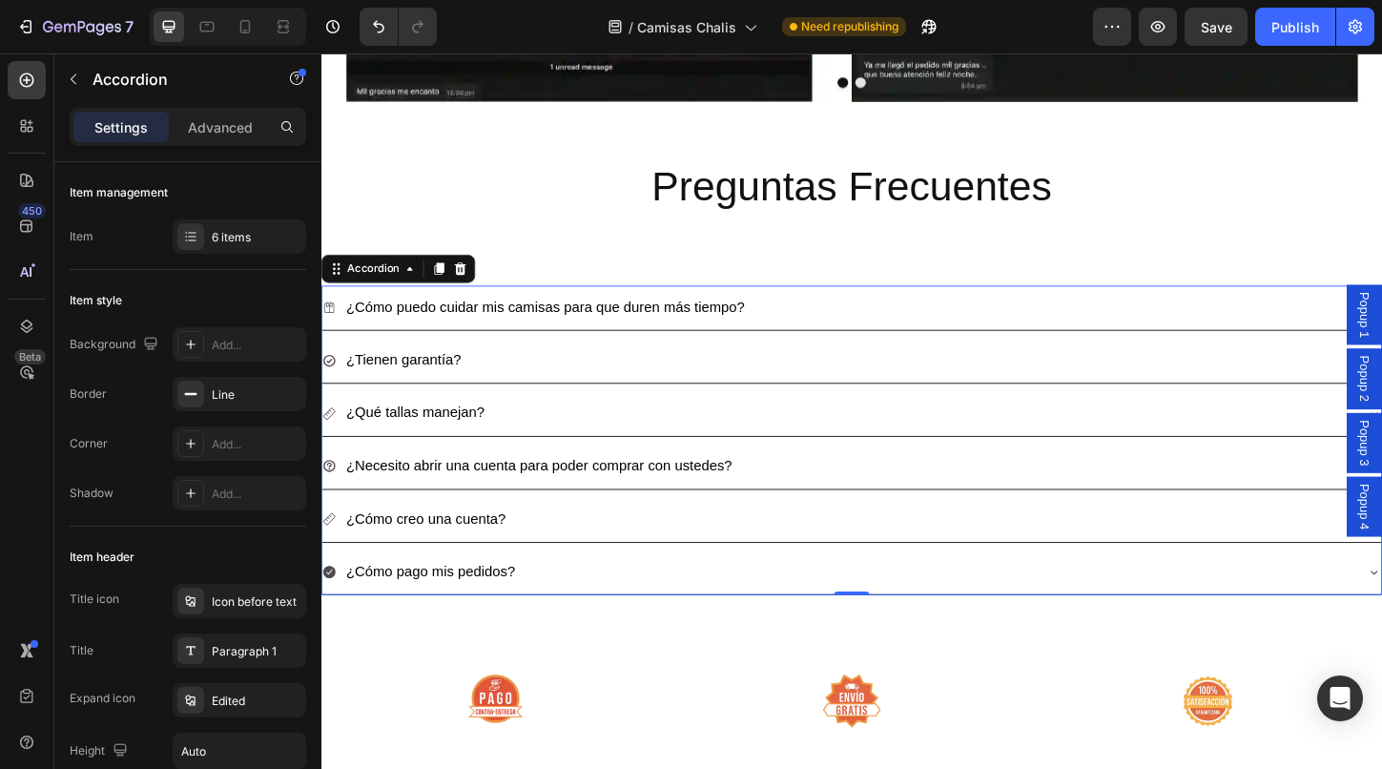
scroll to position [7751, 0]
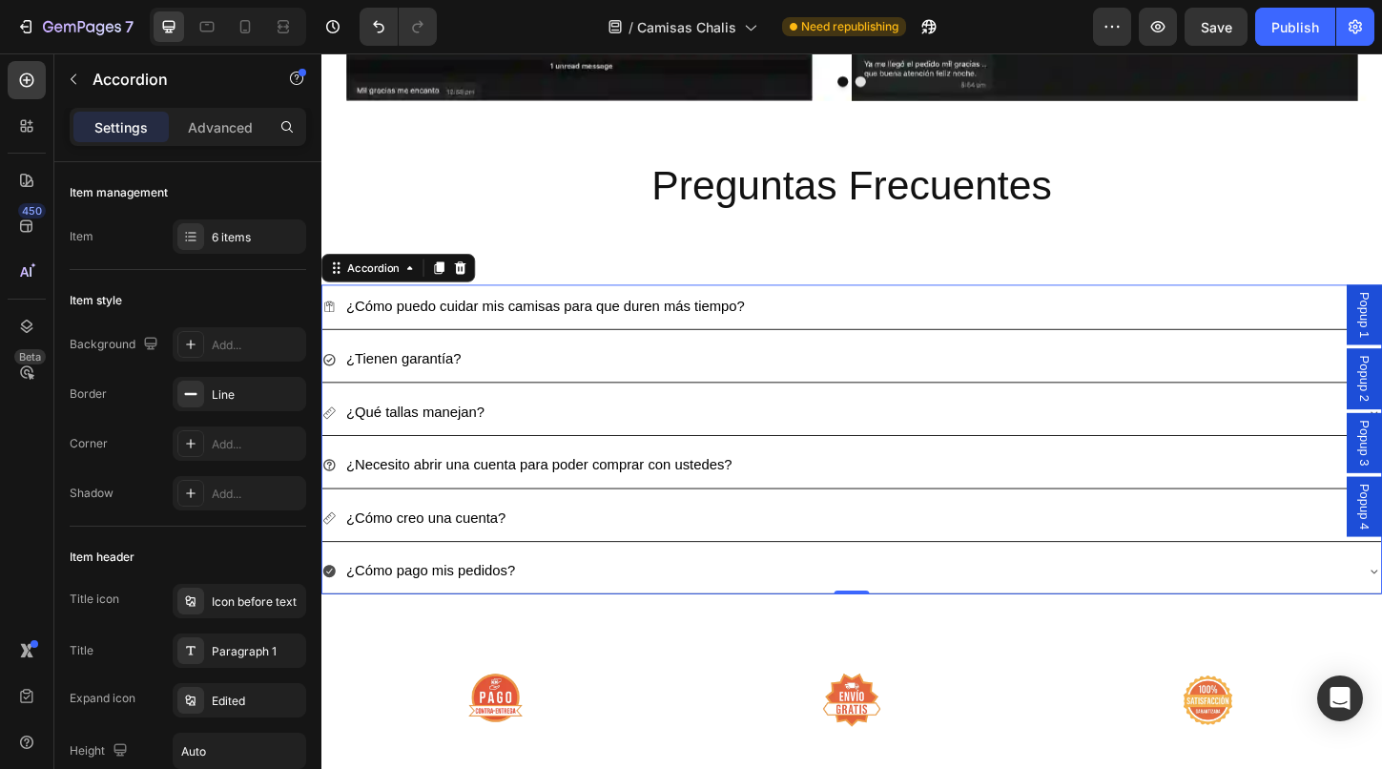
click at [326, 547] on icon at bounding box center [329, 554] width 15 height 15
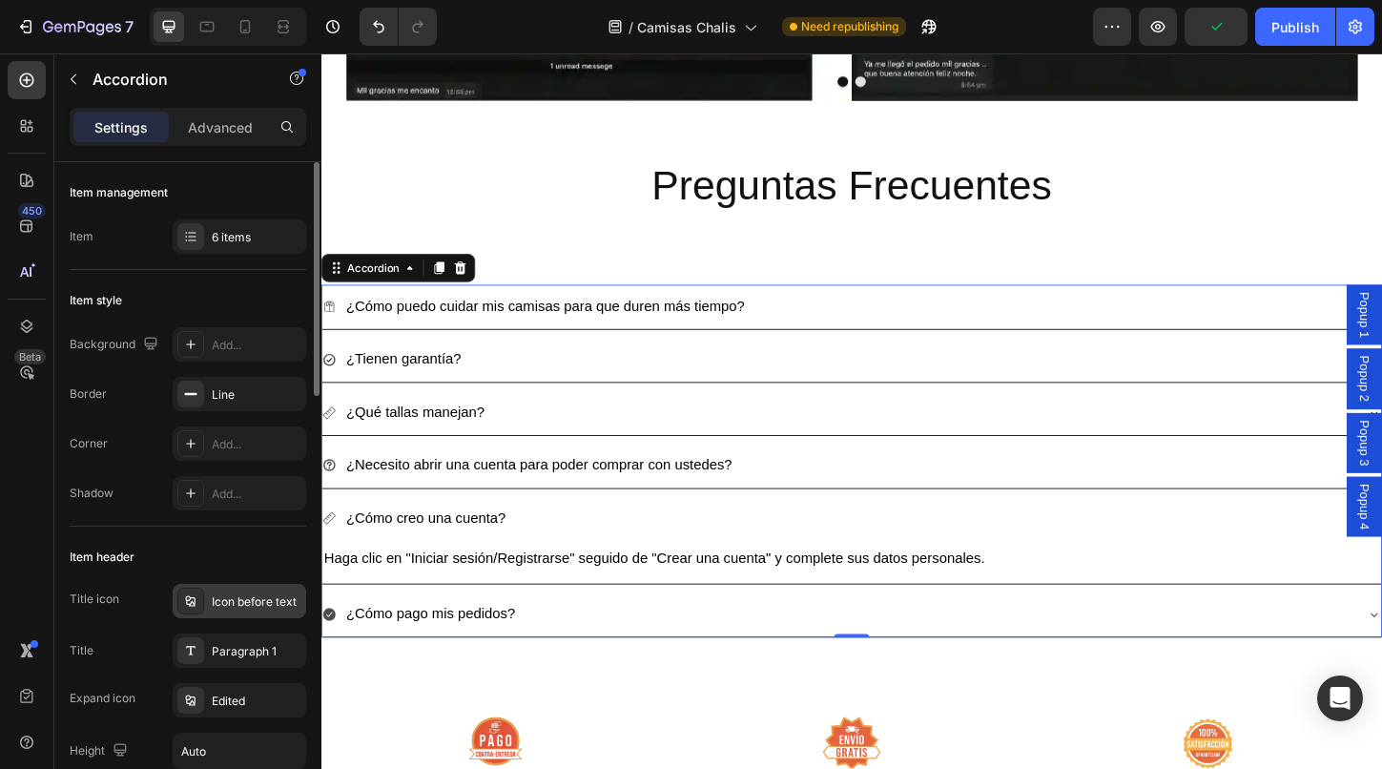
click at [243, 604] on div "Icon before text" at bounding box center [257, 601] width 90 height 17
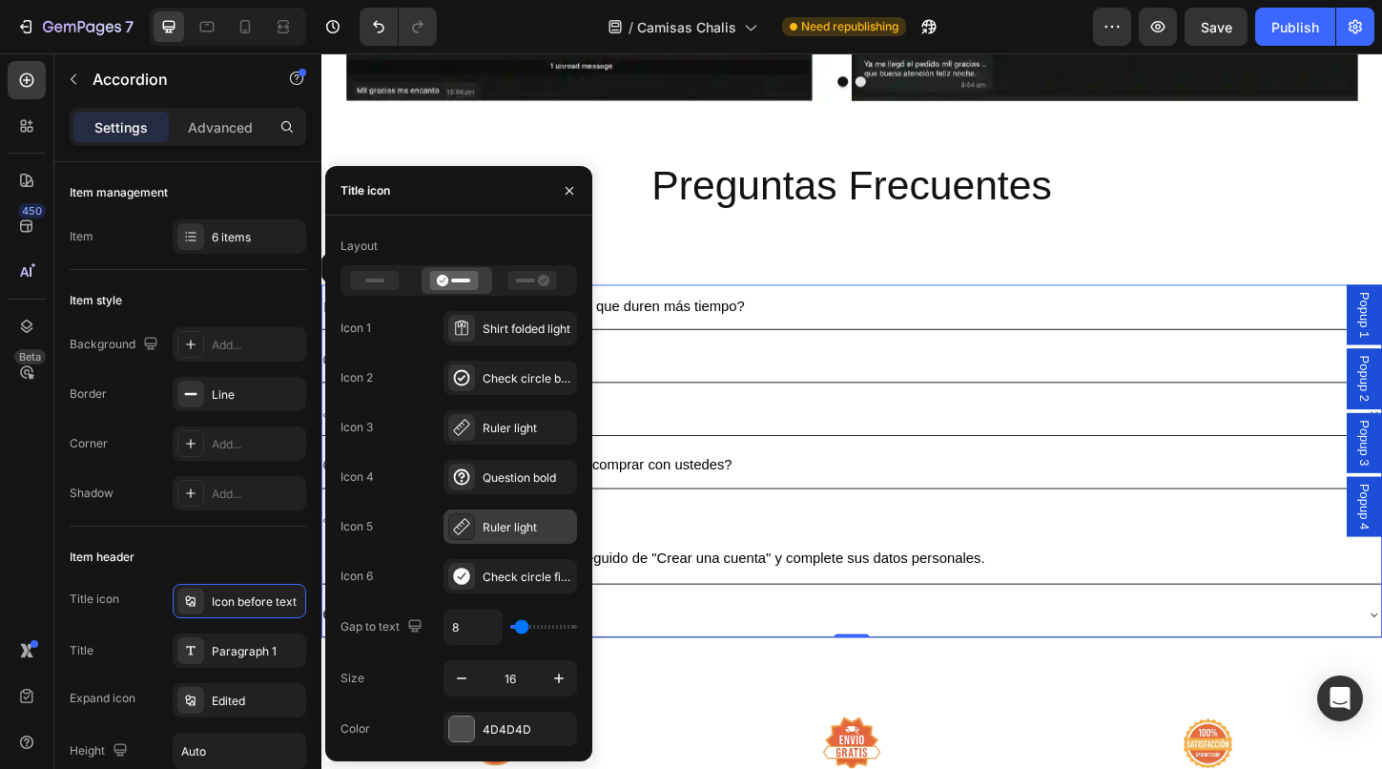
click at [473, 542] on div "Ruler light" at bounding box center [510, 526] width 134 height 34
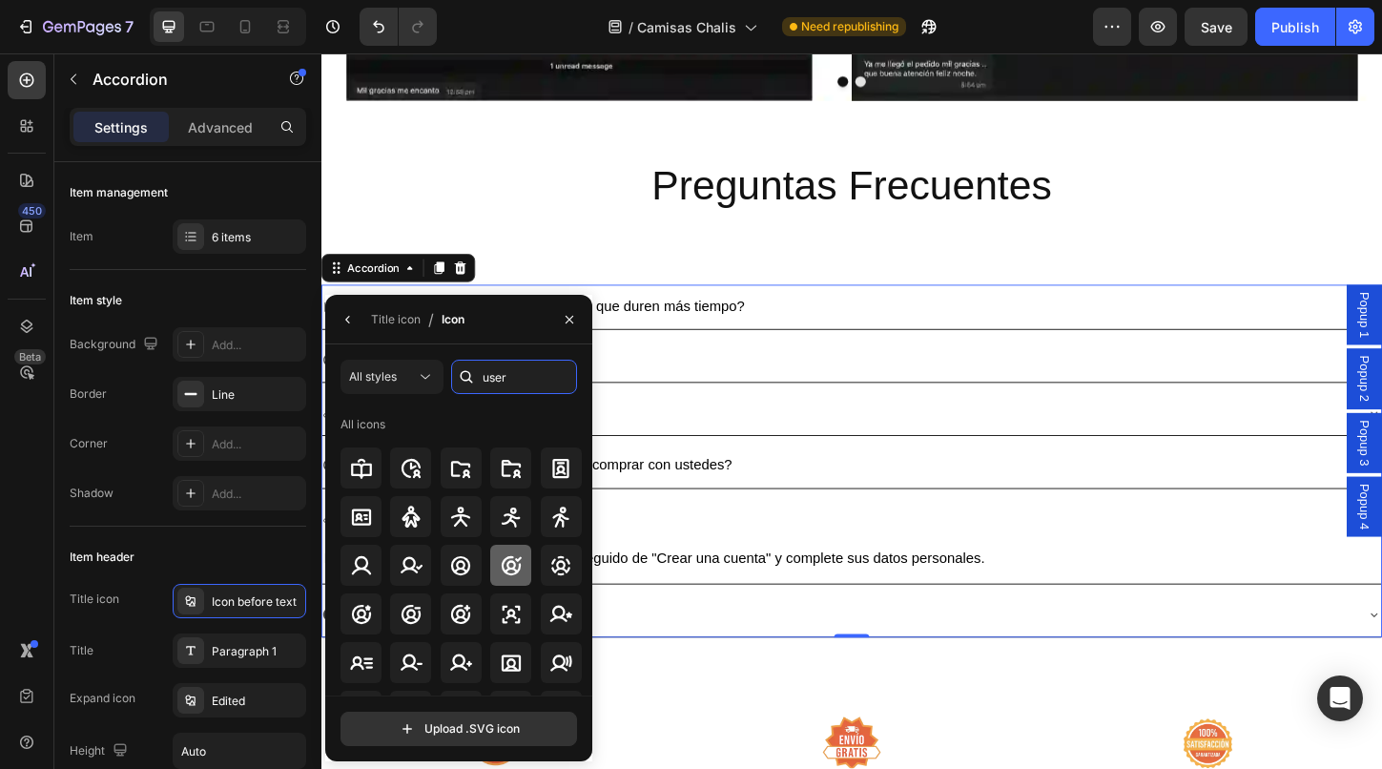
type input "user"
click at [504, 570] on icon at bounding box center [512, 564] width 20 height 19
click at [832, 552] on div "¿Cómo creo una cuenta?" at bounding box center [878, 555] width 1112 height 33
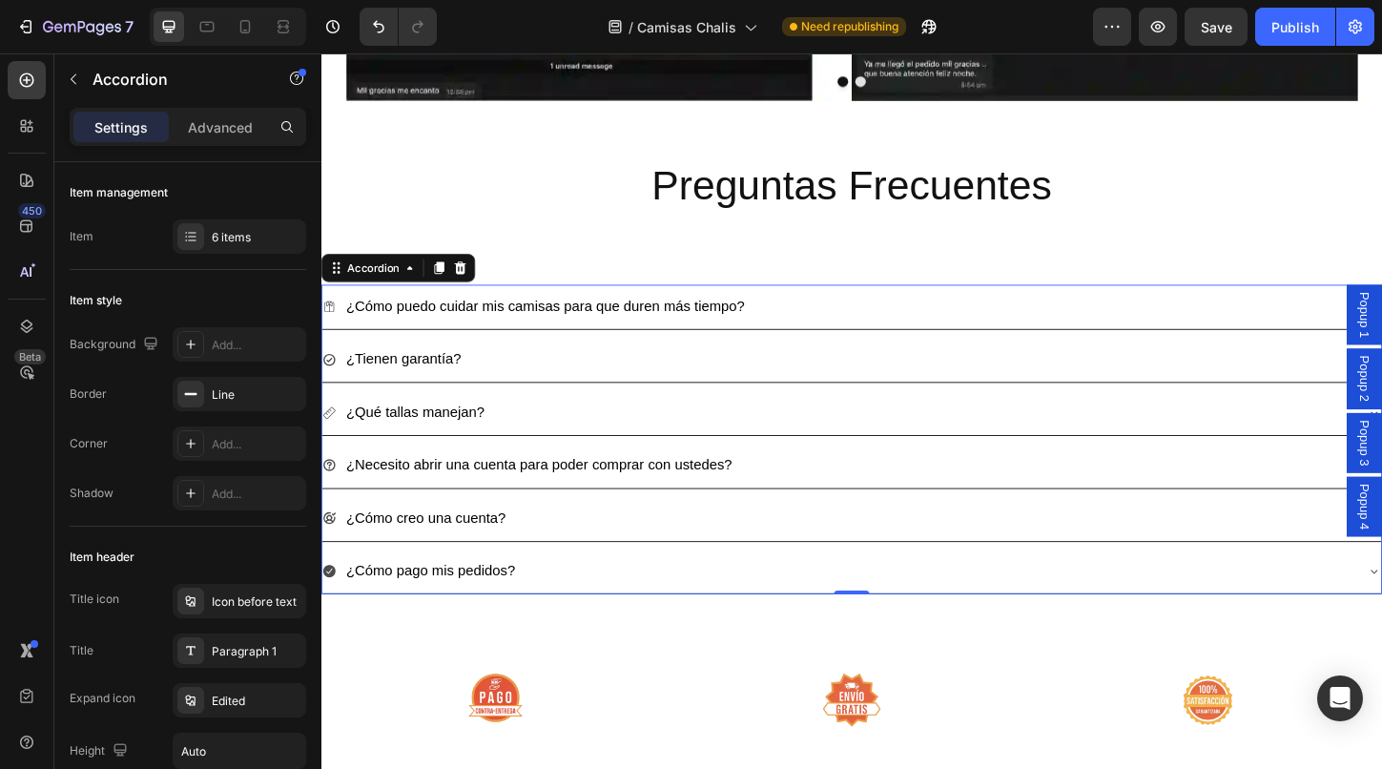
click at [329, 606] on icon at bounding box center [329, 612] width 13 height 13
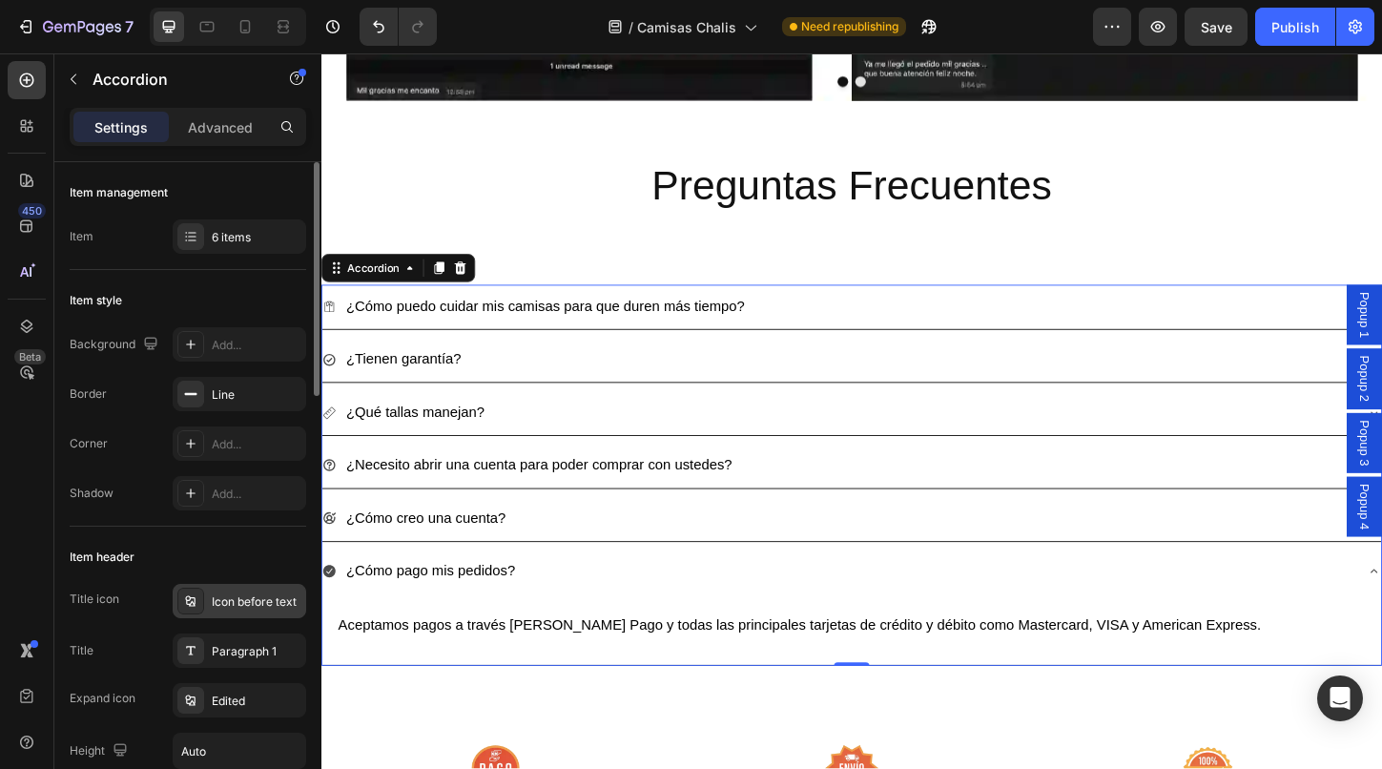
click at [240, 606] on div "Icon before text" at bounding box center [257, 601] width 90 height 17
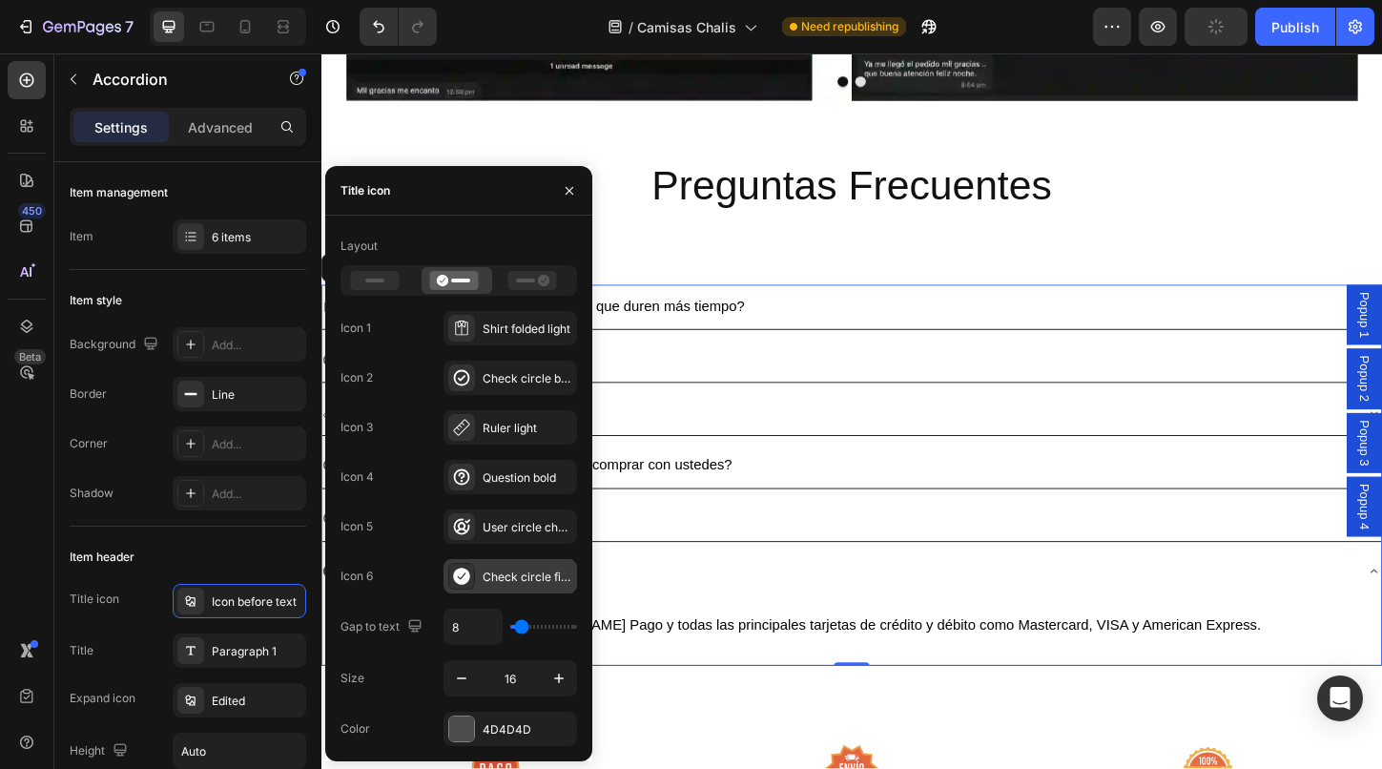
click at [463, 578] on icon at bounding box center [461, 575] width 16 height 17
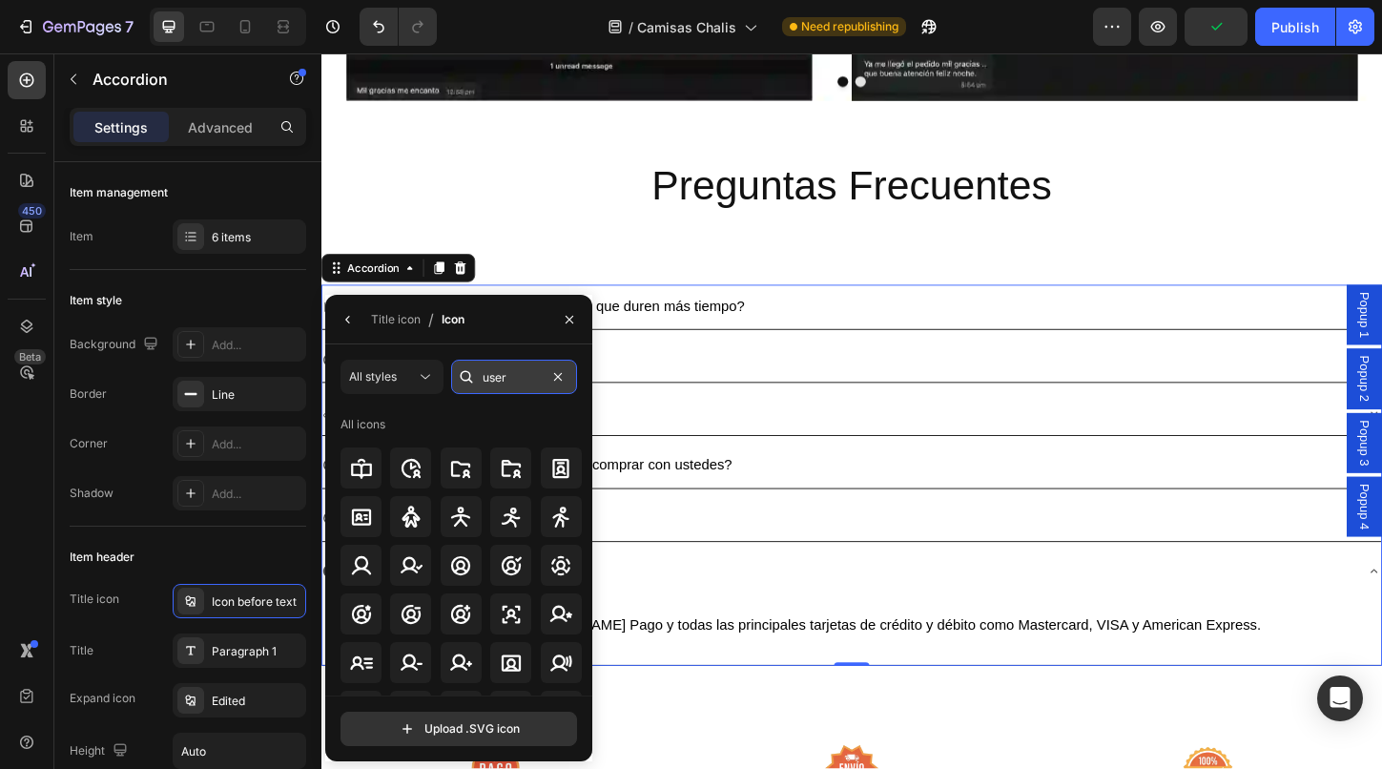
click at [526, 370] on input "user" at bounding box center [514, 377] width 126 height 34
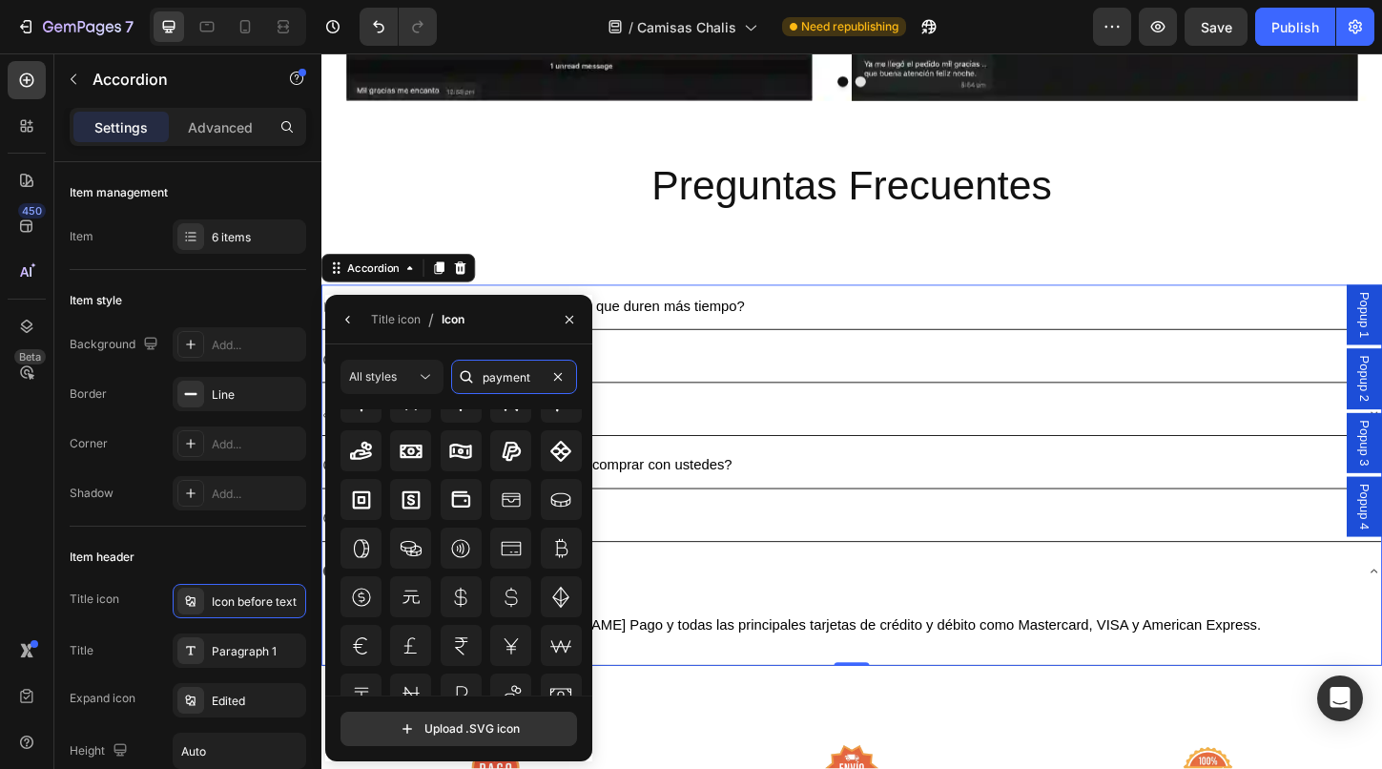
scroll to position [249, 0]
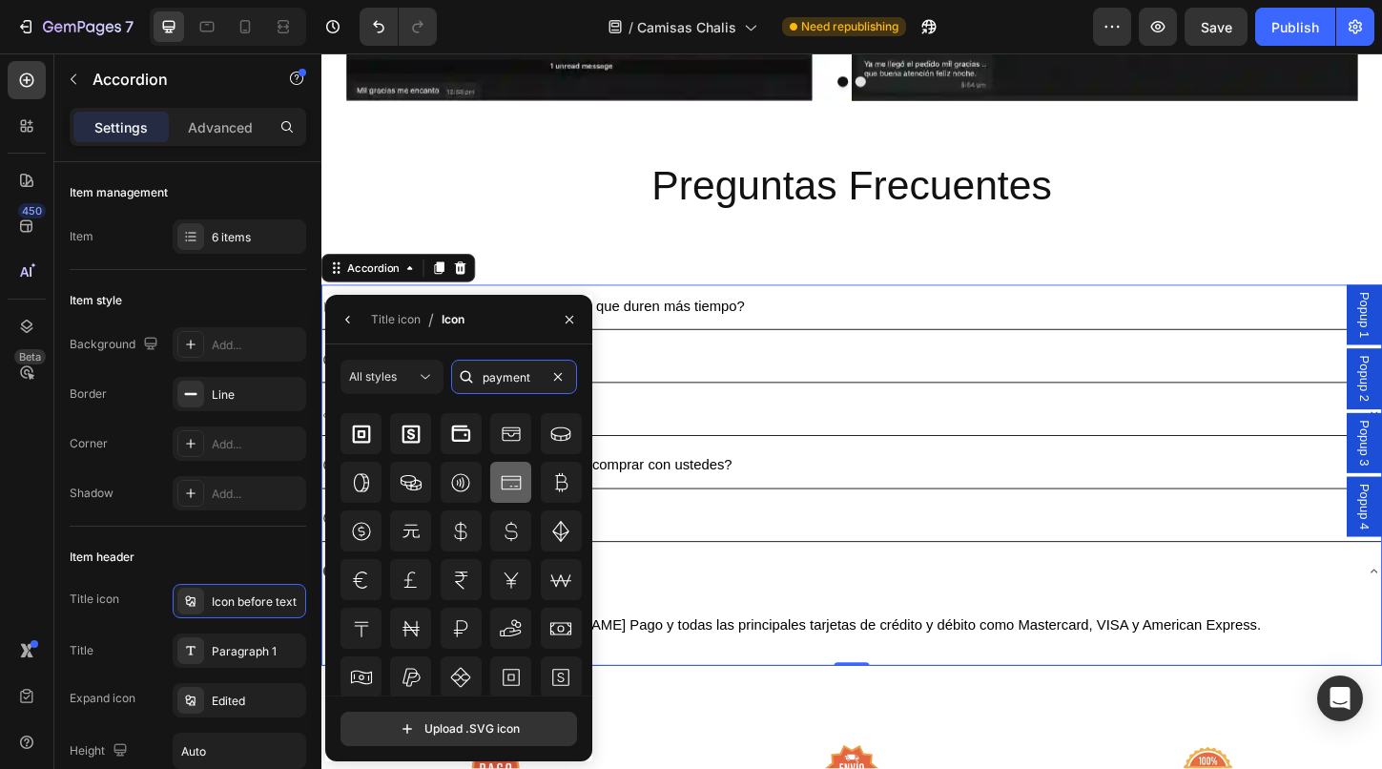
type input "payment"
click at [510, 469] on div at bounding box center [510, 482] width 41 height 41
click at [829, 533] on div "¿Cómo creo una cuenta?" at bounding box center [893, 555] width 1143 height 49
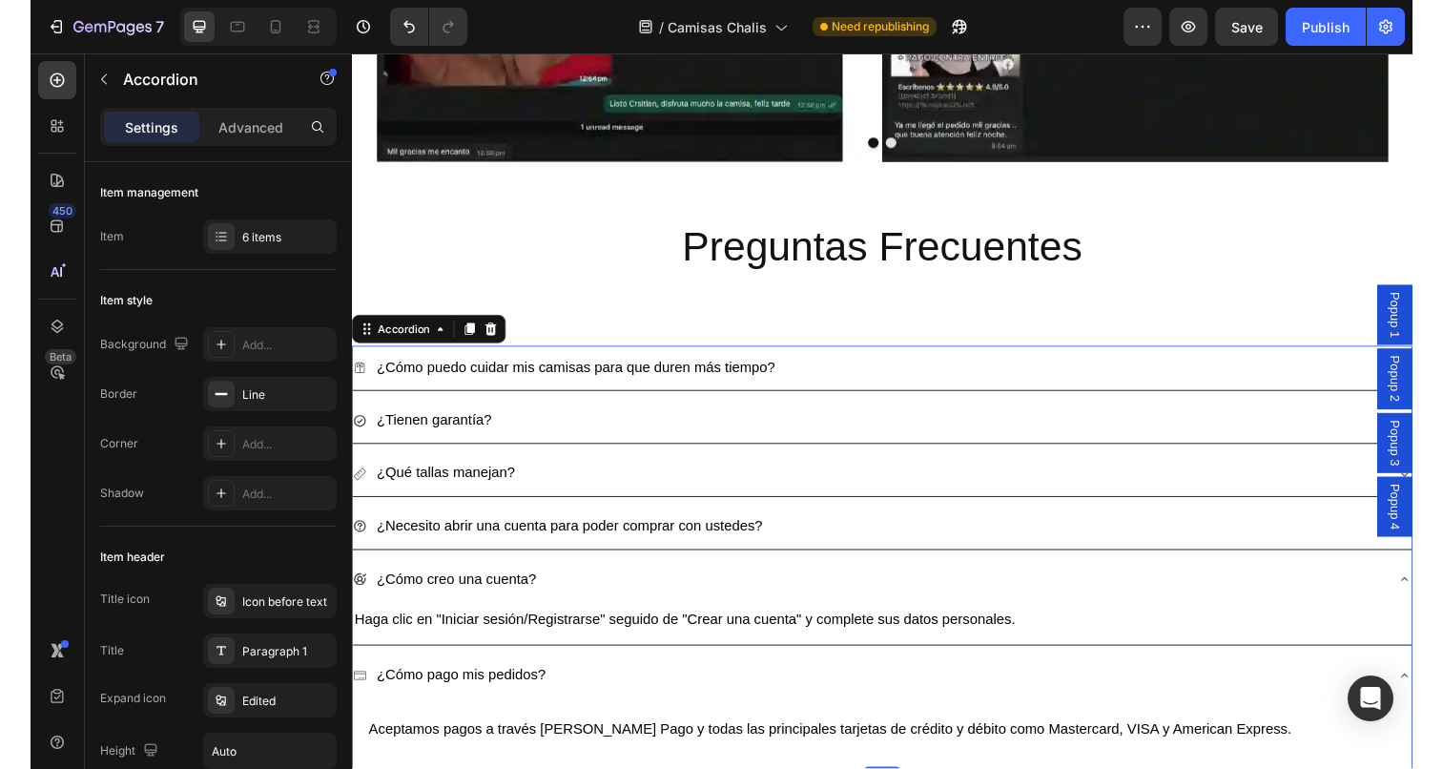
scroll to position [7682, 0]
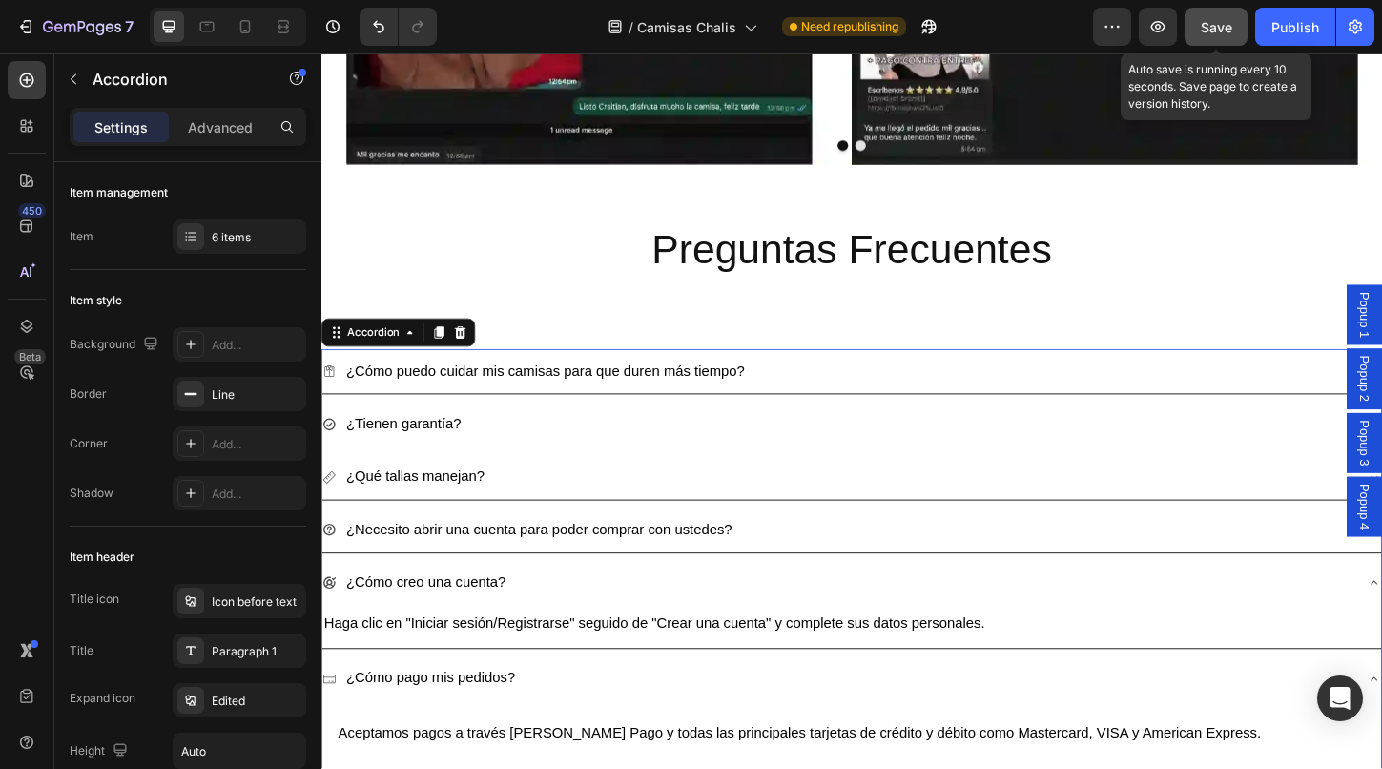
click at [1231, 31] on span "Save" at bounding box center [1216, 27] width 31 height 16
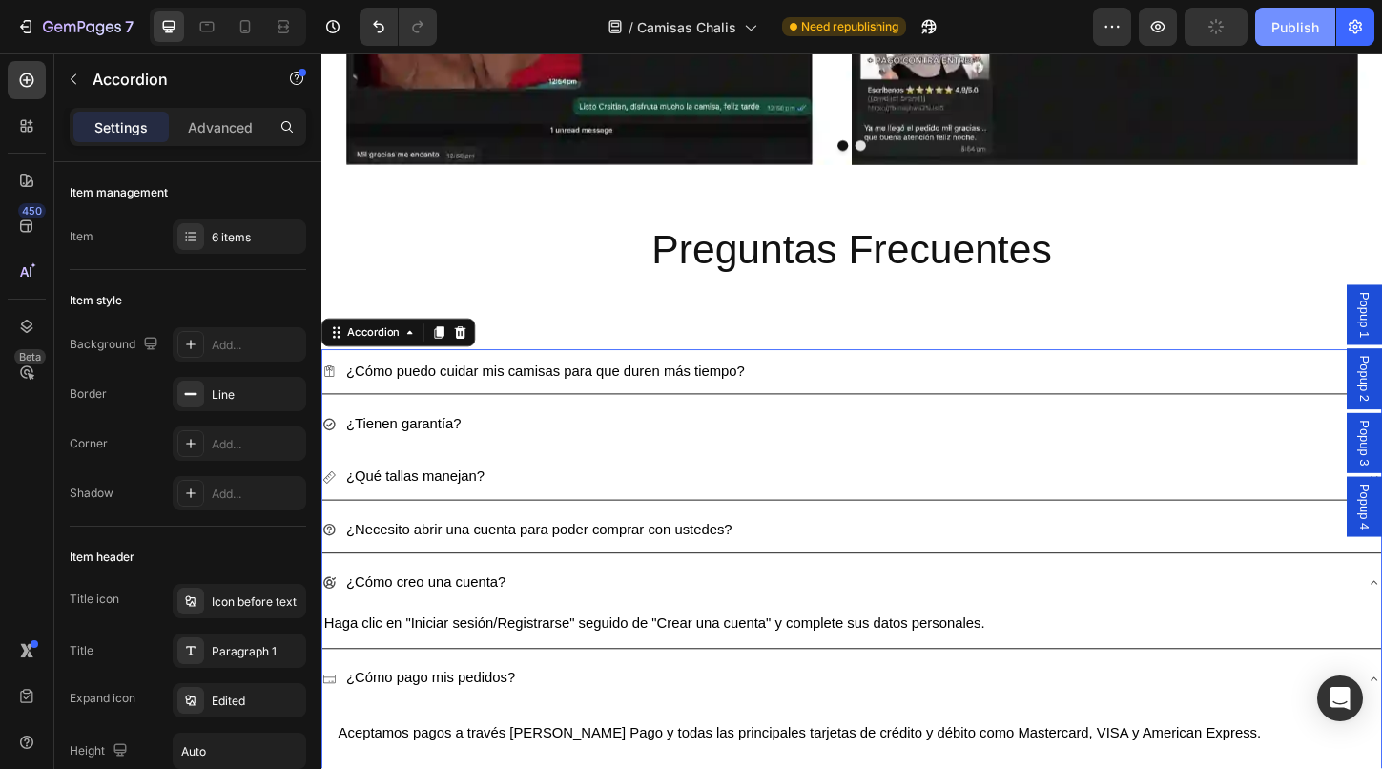
click at [1283, 31] on div "Publish" at bounding box center [1295, 27] width 48 height 20
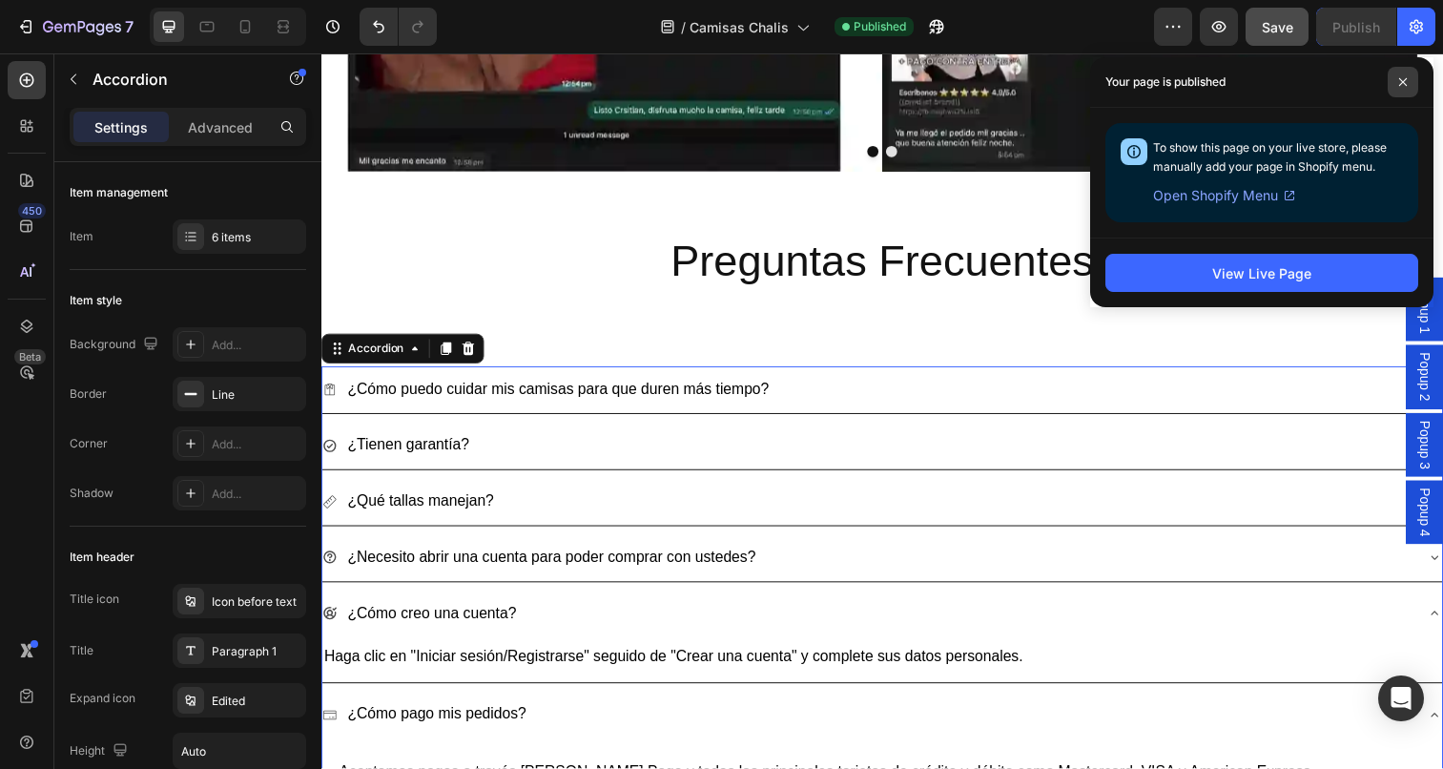
click at [1403, 76] on span at bounding box center [1403, 82] width 31 height 31
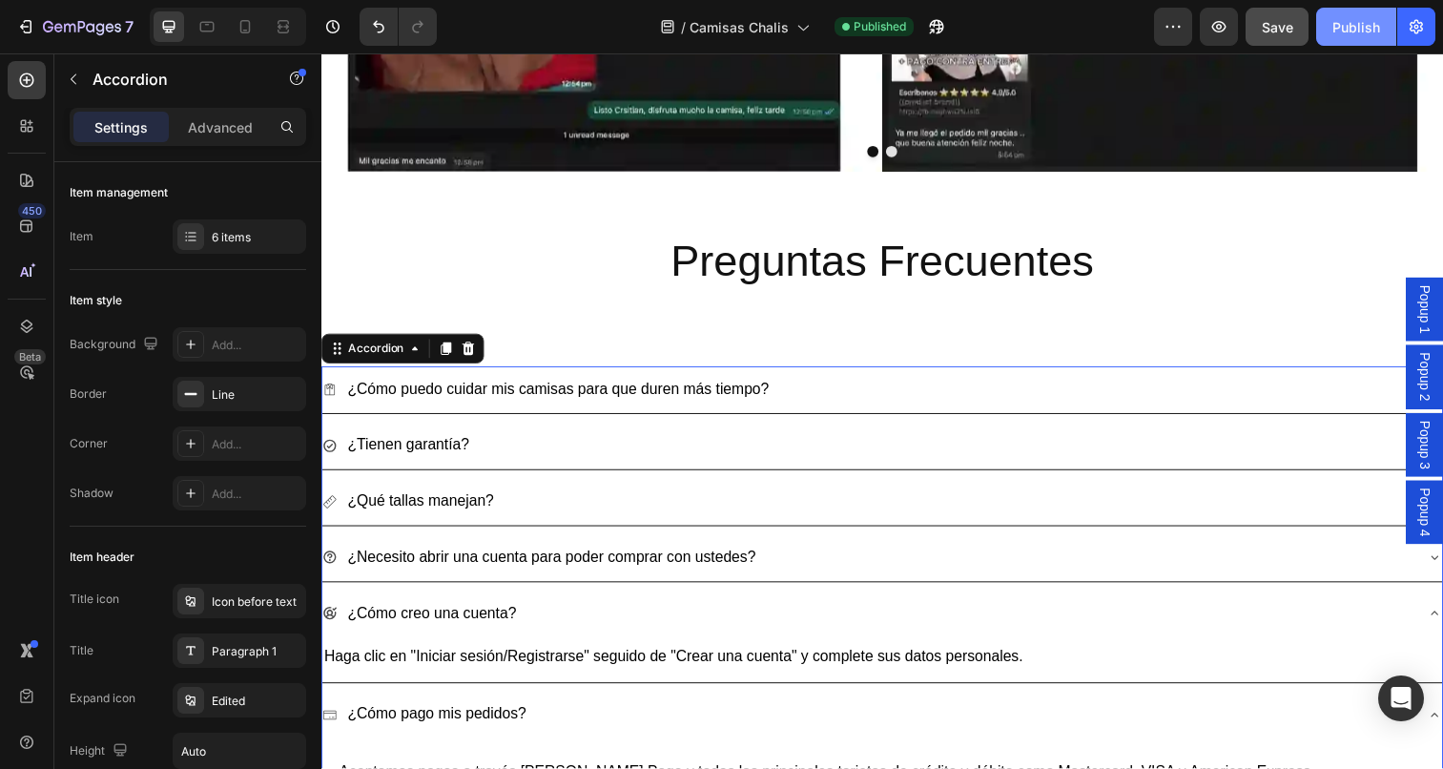
click at [1345, 31] on div "Publish" at bounding box center [1356, 27] width 48 height 20
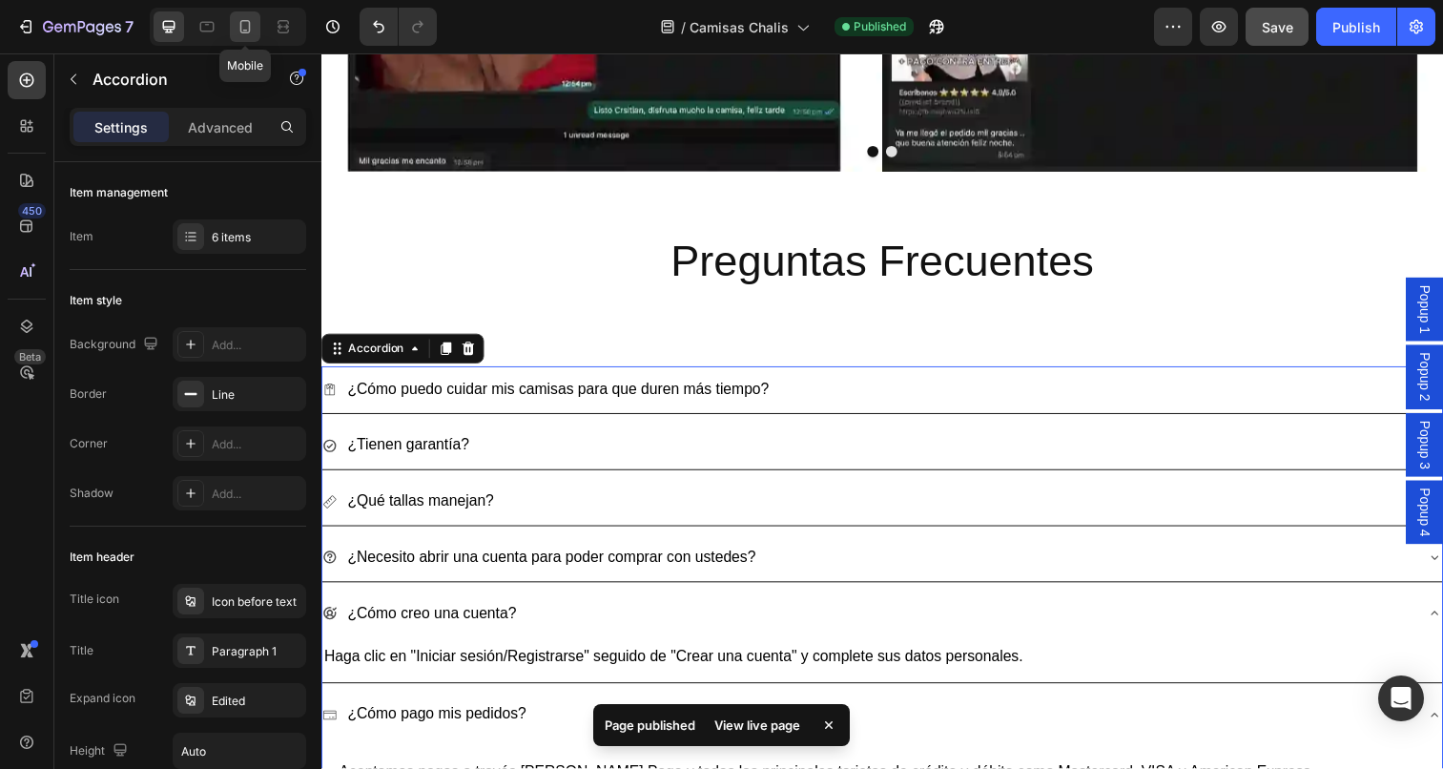
click at [244, 38] on div at bounding box center [245, 26] width 31 height 31
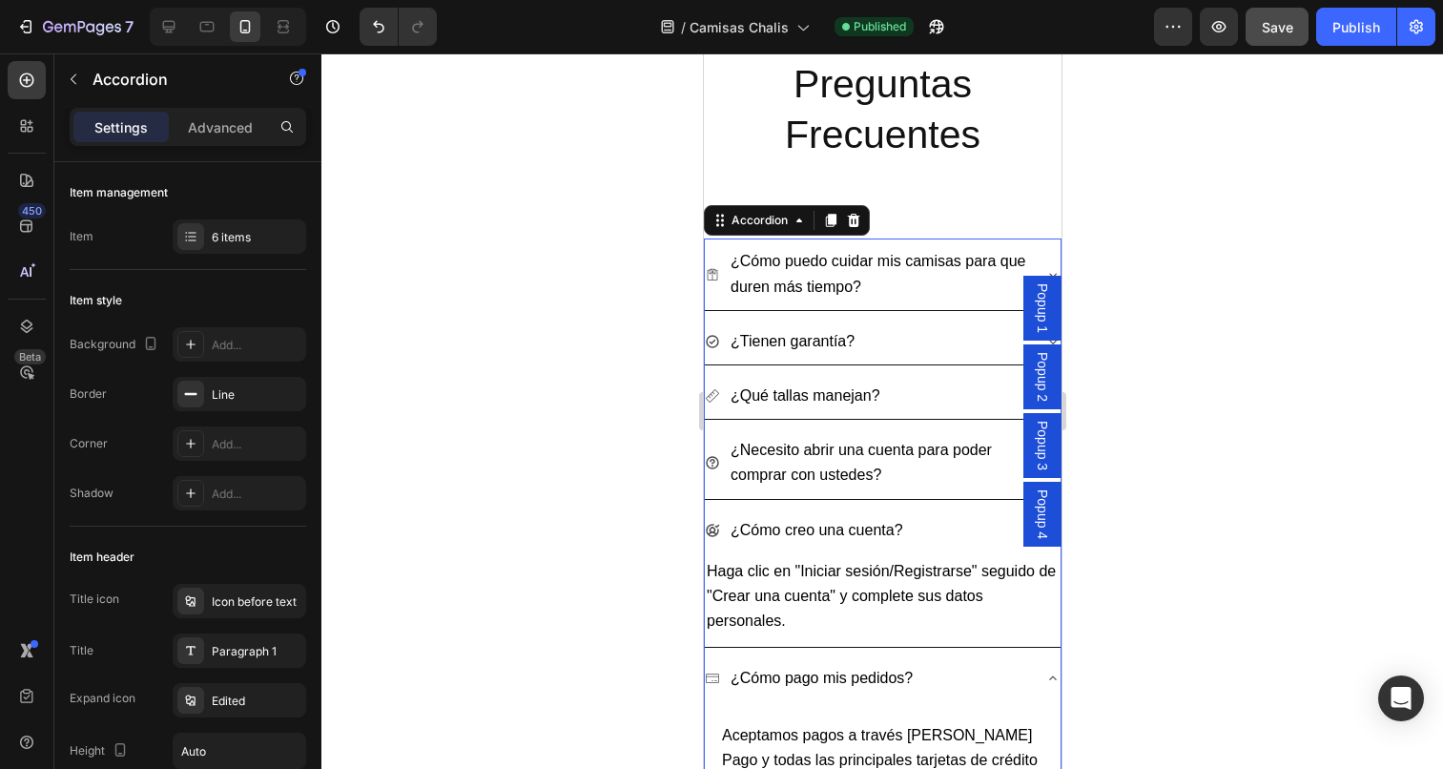
scroll to position [7262, 0]
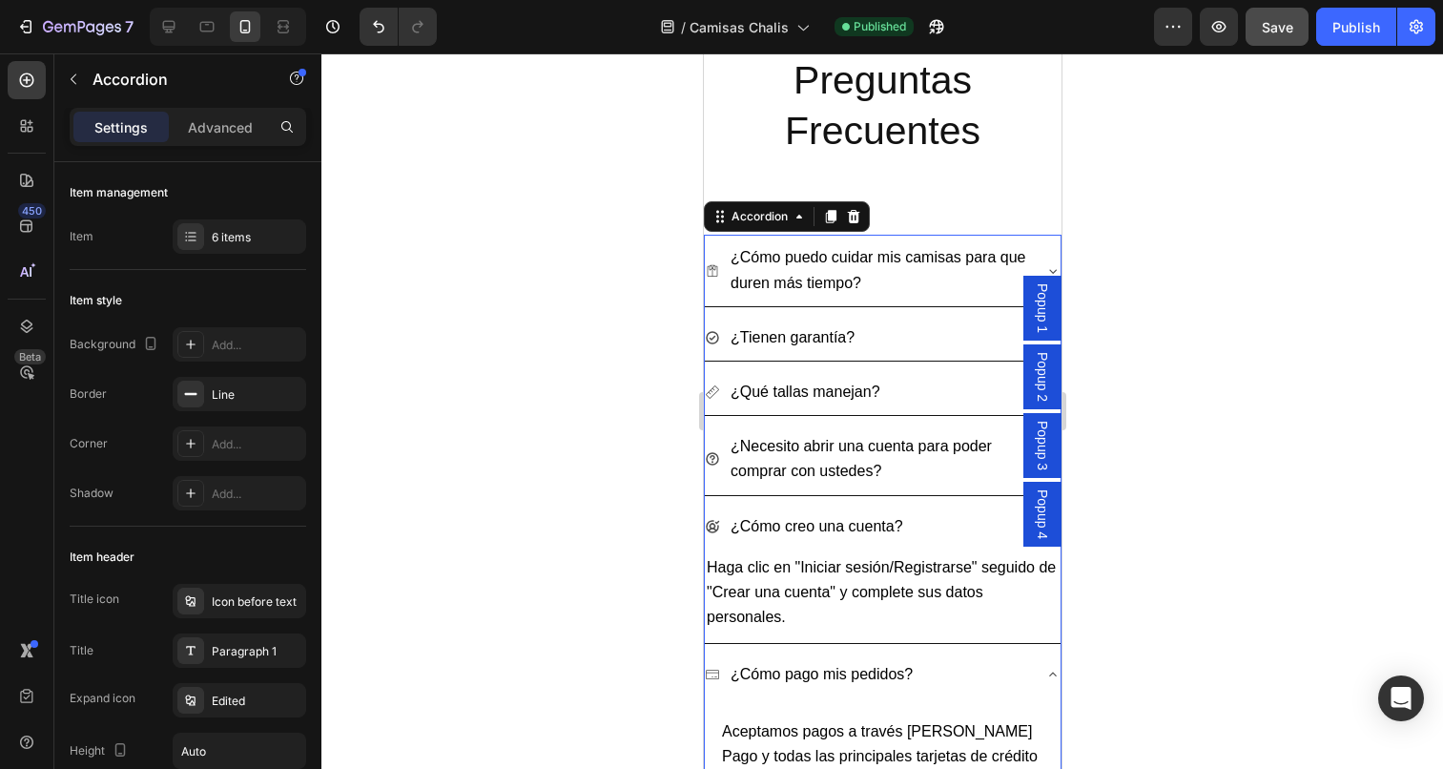
click at [950, 369] on div "¿Qué tallas manejan?" at bounding box center [882, 392] width 356 height 46
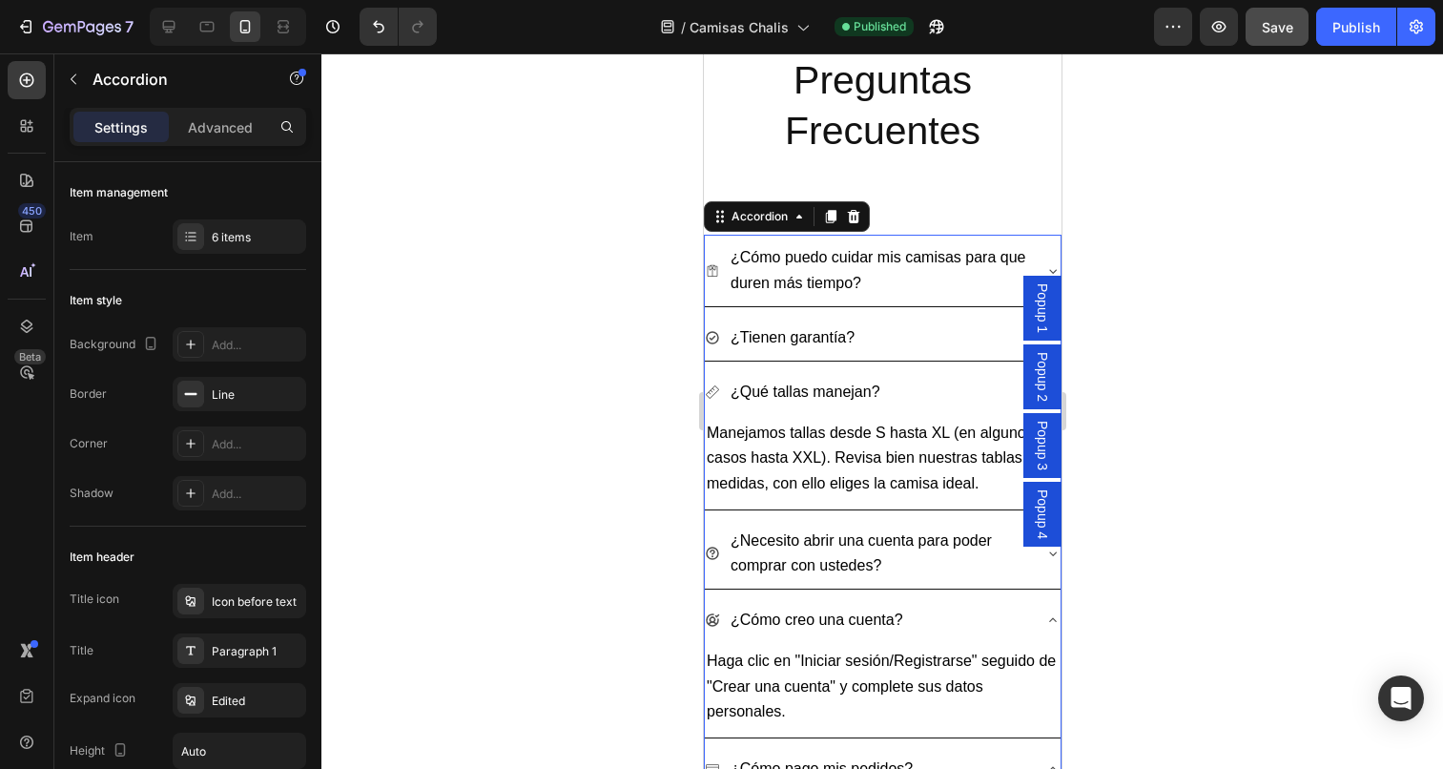
click at [971, 371] on div "¿Qué tallas manejan?" at bounding box center [882, 392] width 356 height 46
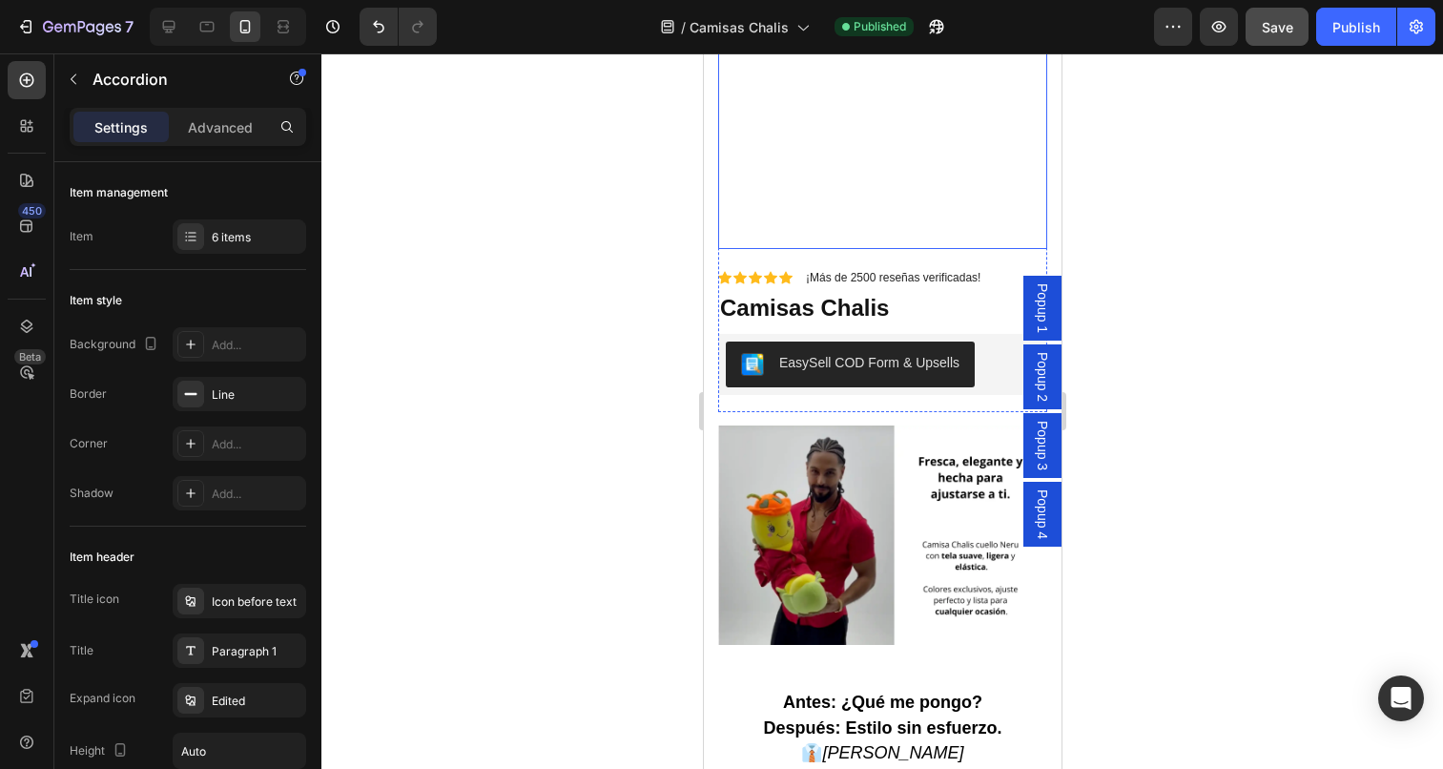
scroll to position [876, 0]
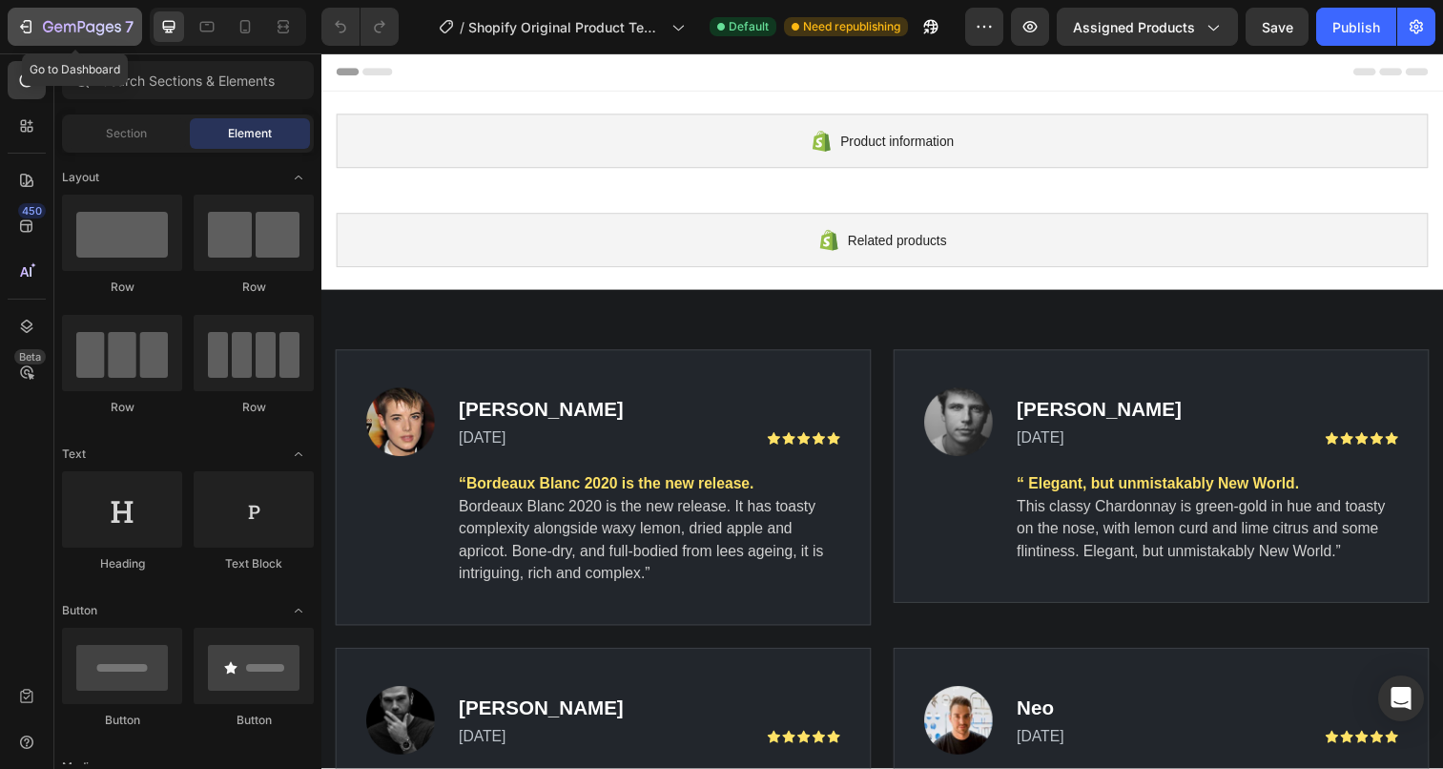
click at [35, 24] on div "7" at bounding box center [74, 26] width 117 height 23
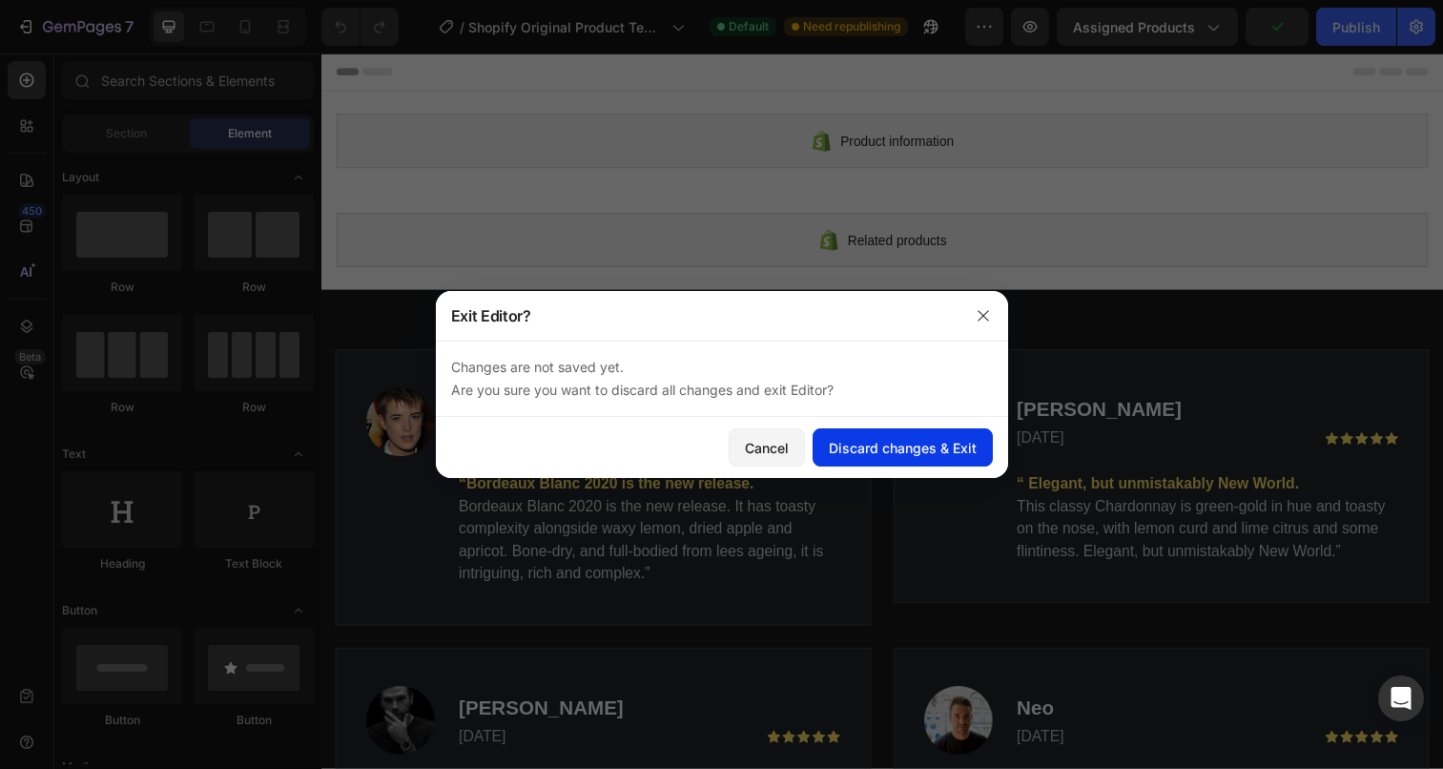
click at [895, 449] on div "Discard changes & Exit" at bounding box center [903, 448] width 148 height 20
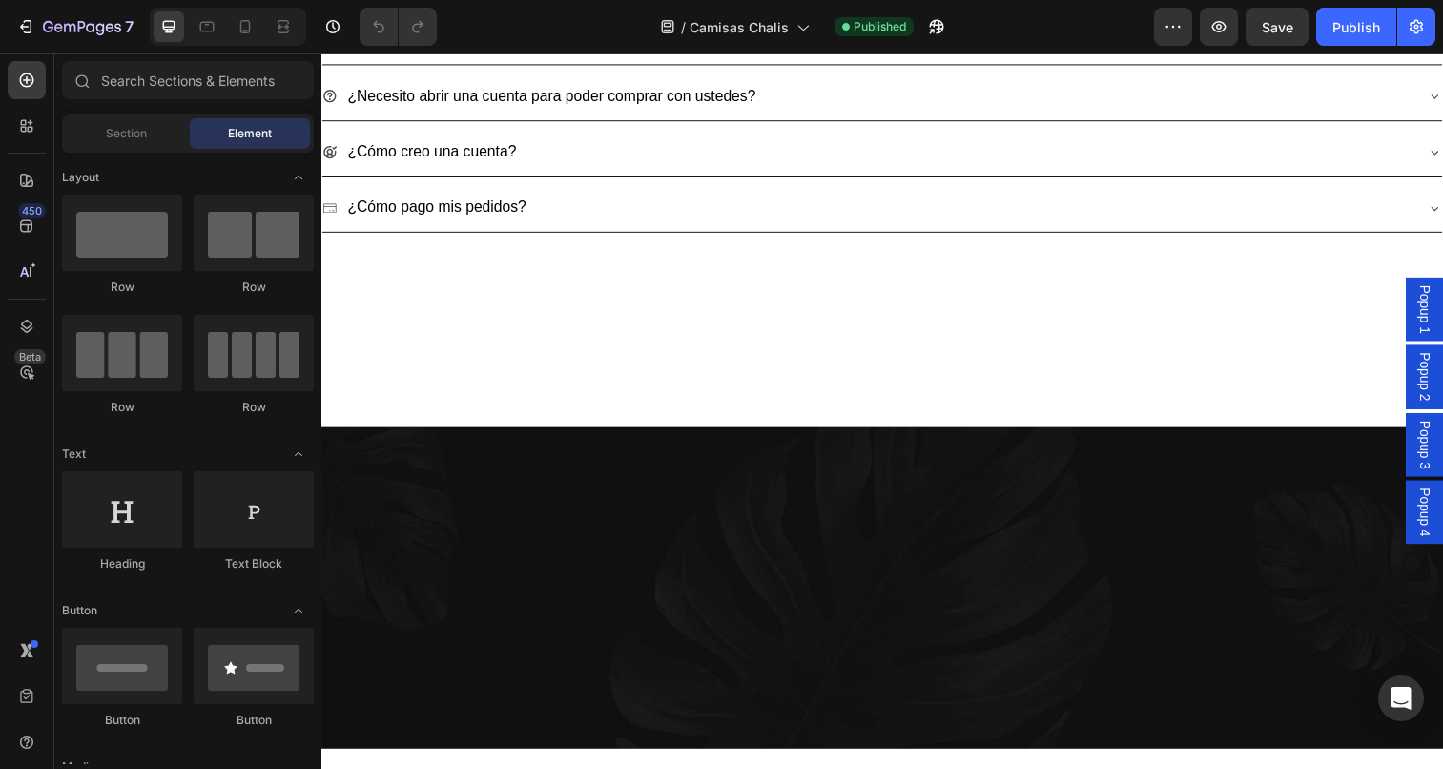
scroll to position [7451, 0]
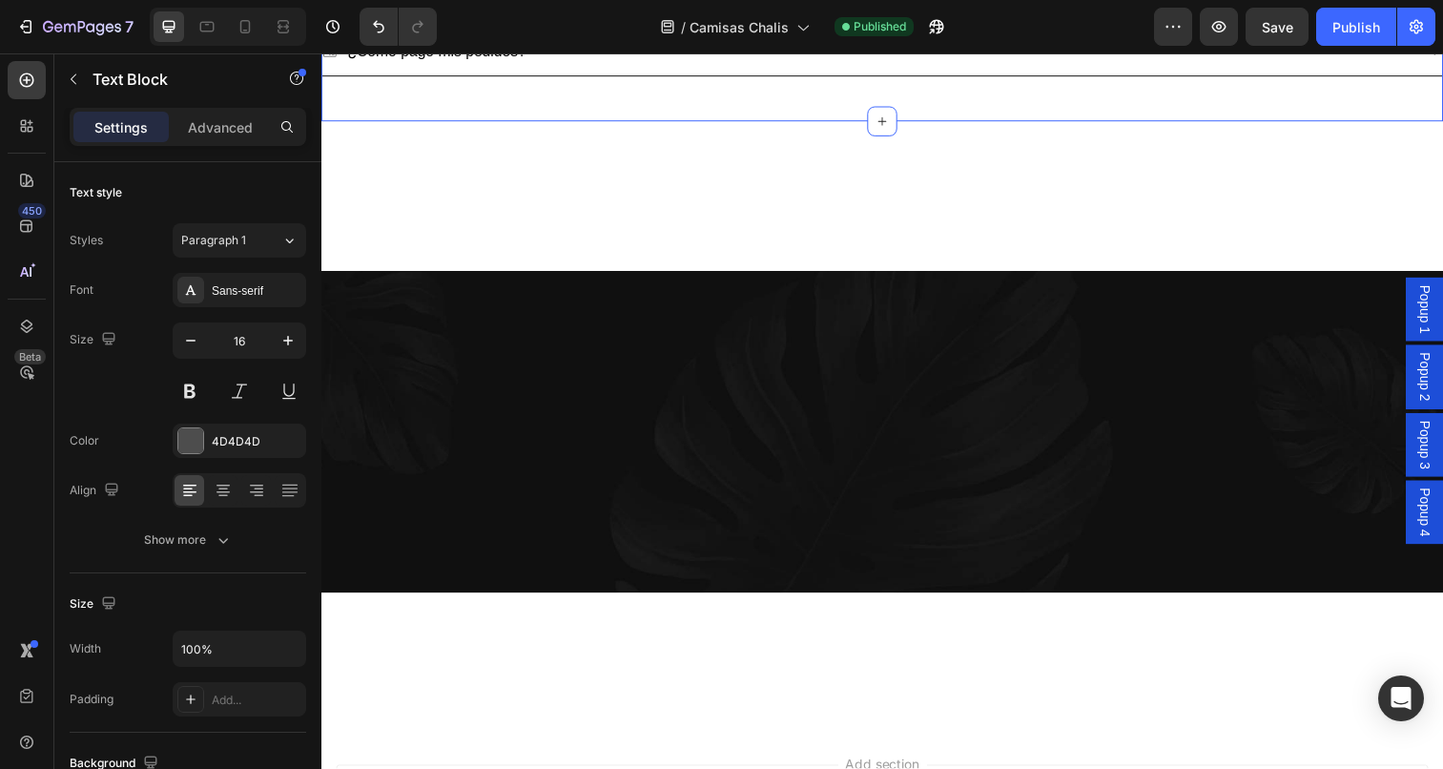
scroll to position [7640, 0]
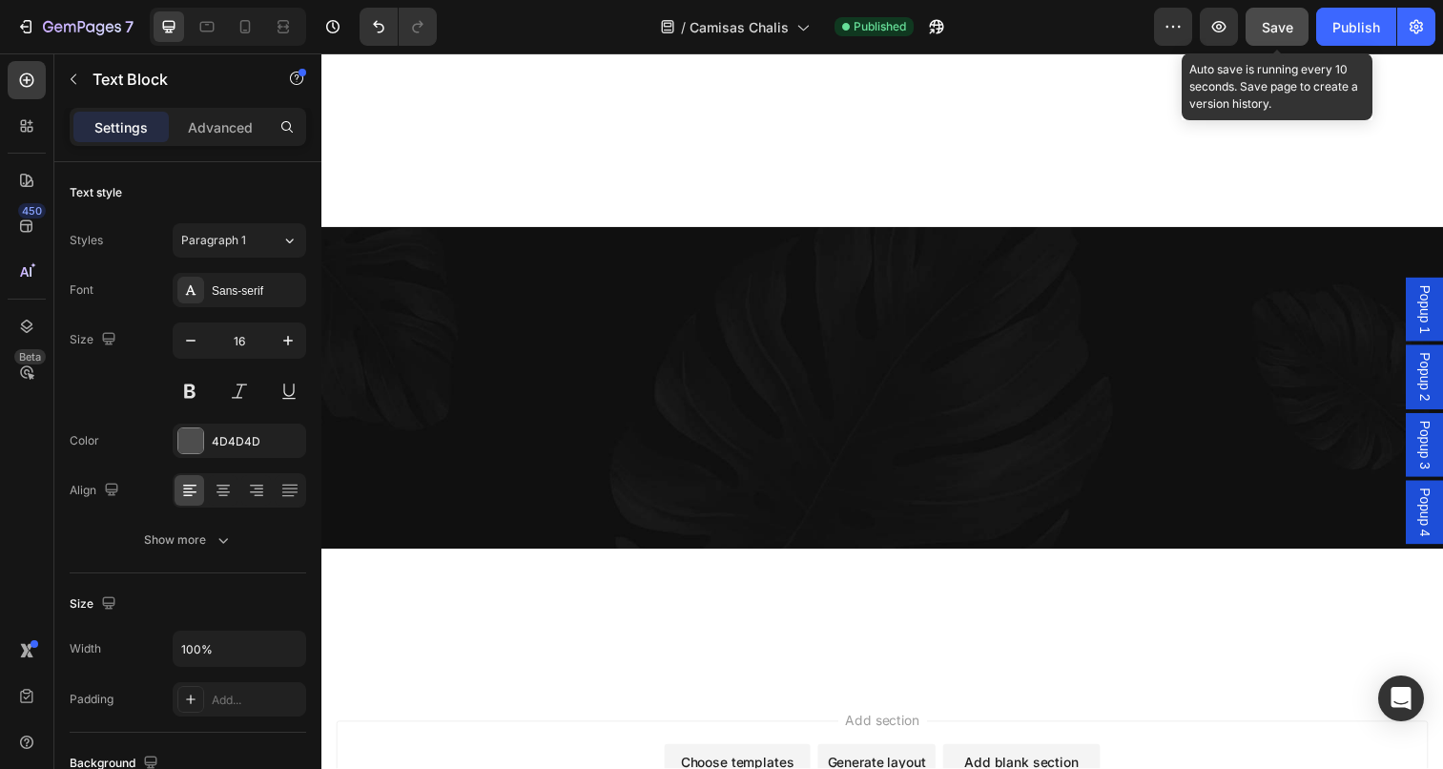
click at [1282, 37] on button "Save" at bounding box center [1276, 27] width 63 height 38
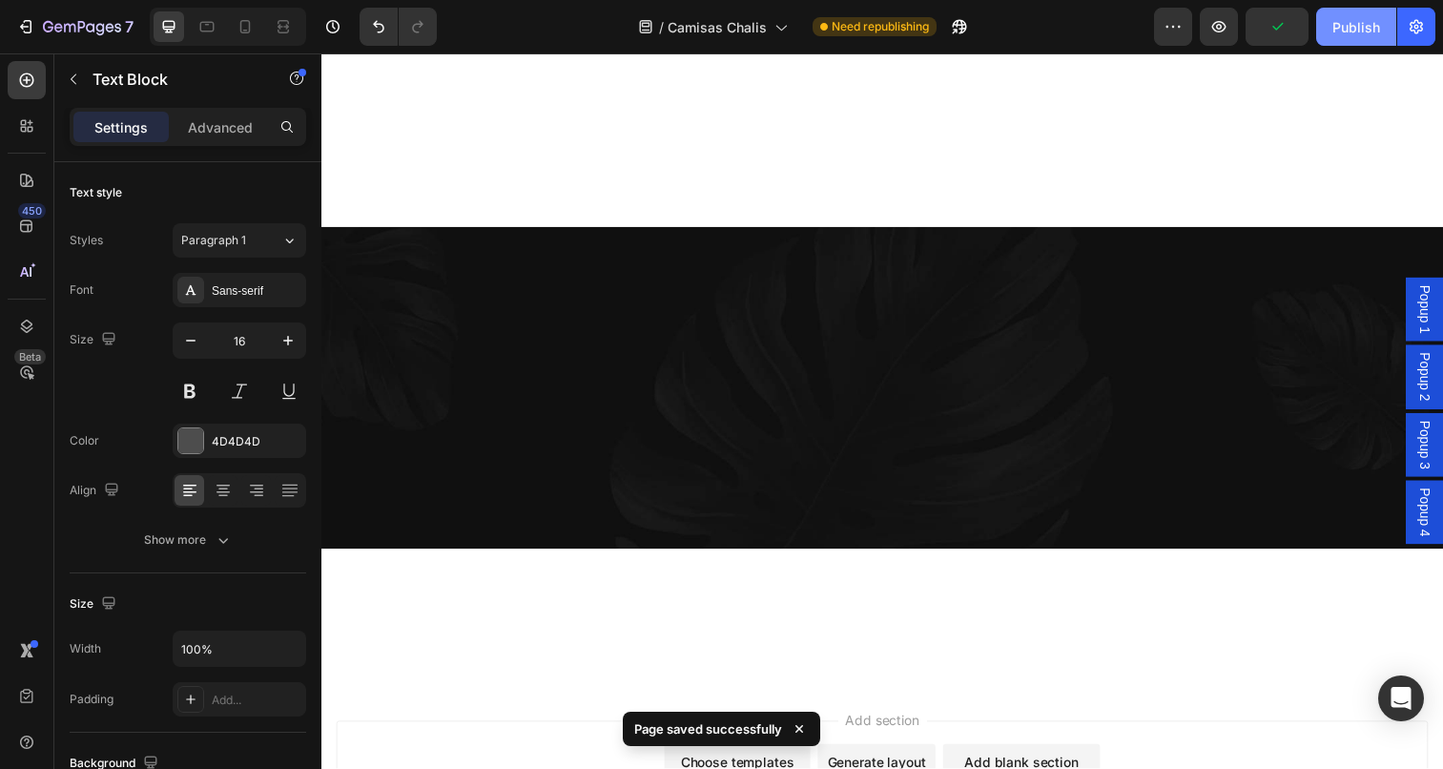
click at [1348, 37] on button "Publish" at bounding box center [1356, 27] width 80 height 38
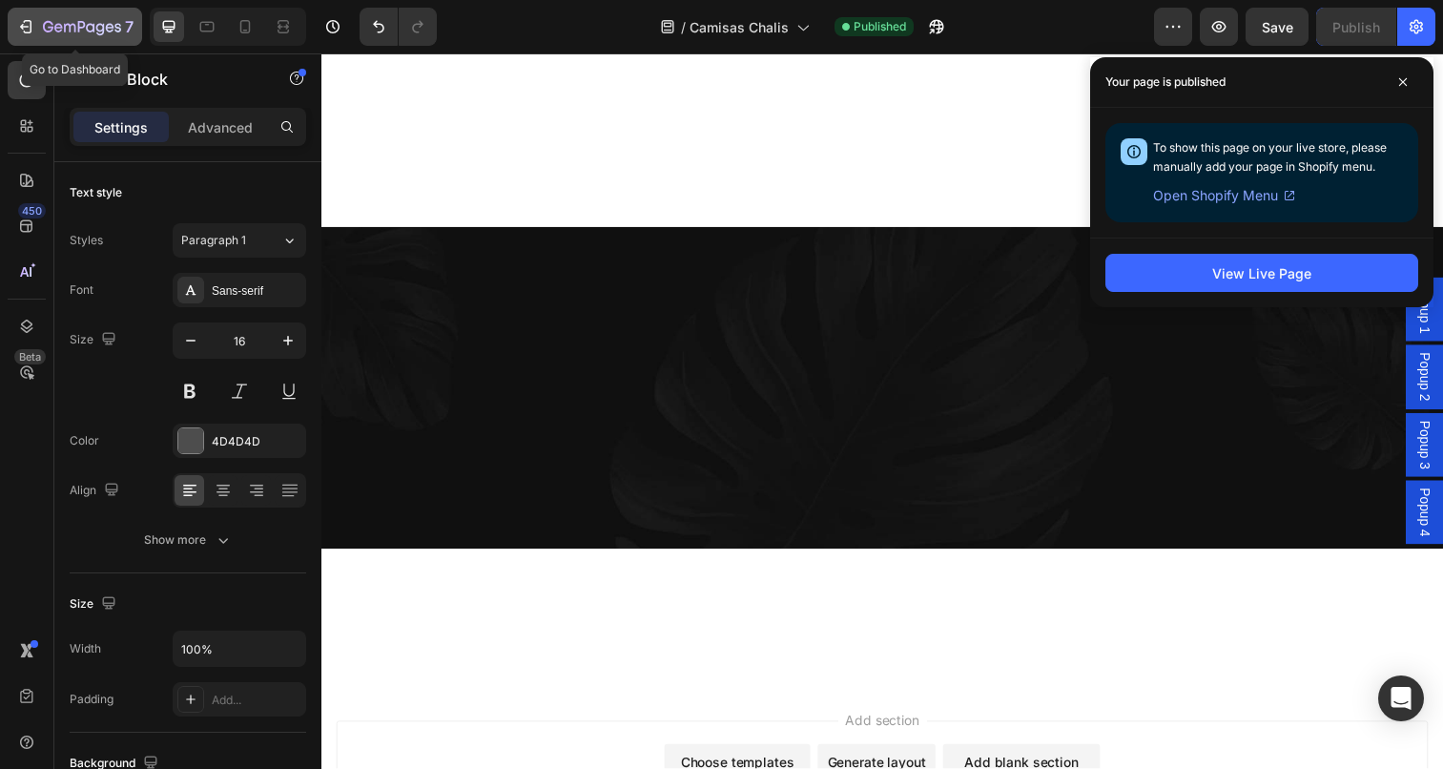
click at [44, 22] on icon "button" at bounding box center [82, 28] width 78 height 16
